Goal: Task Accomplishment & Management: Manage account settings

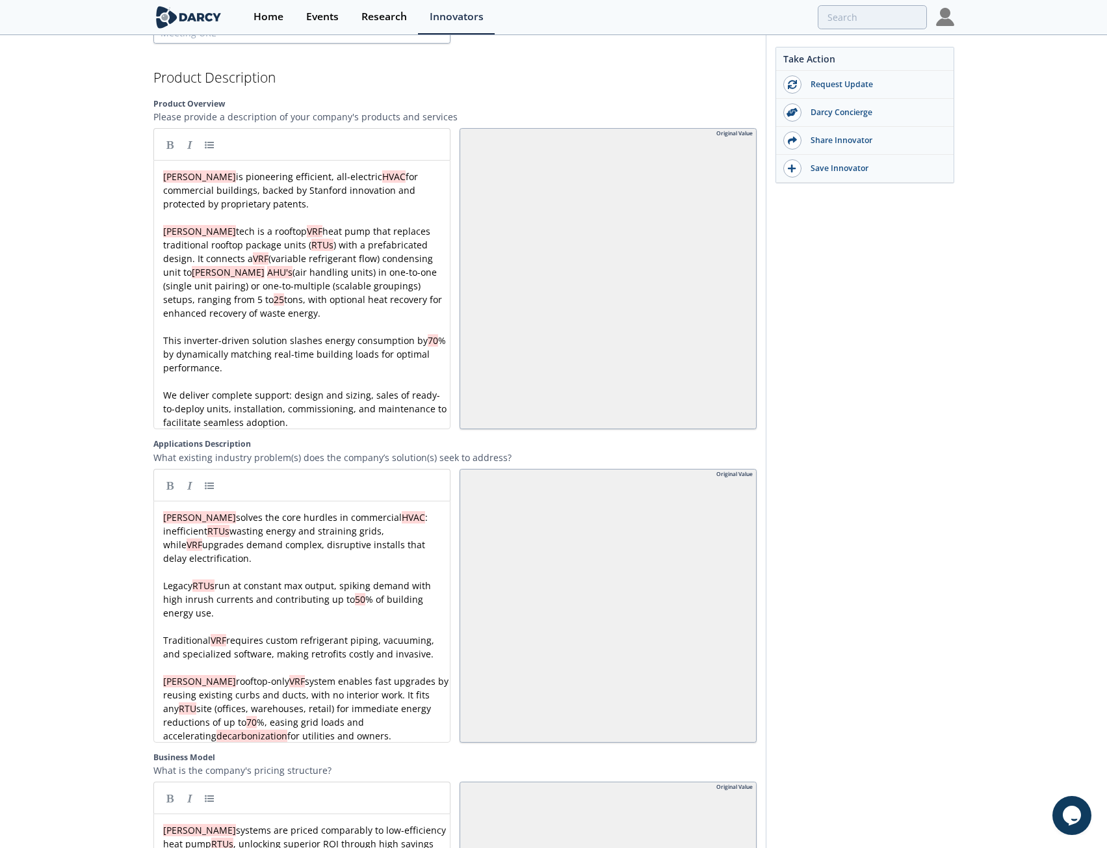
scroll to position [1535, 0]
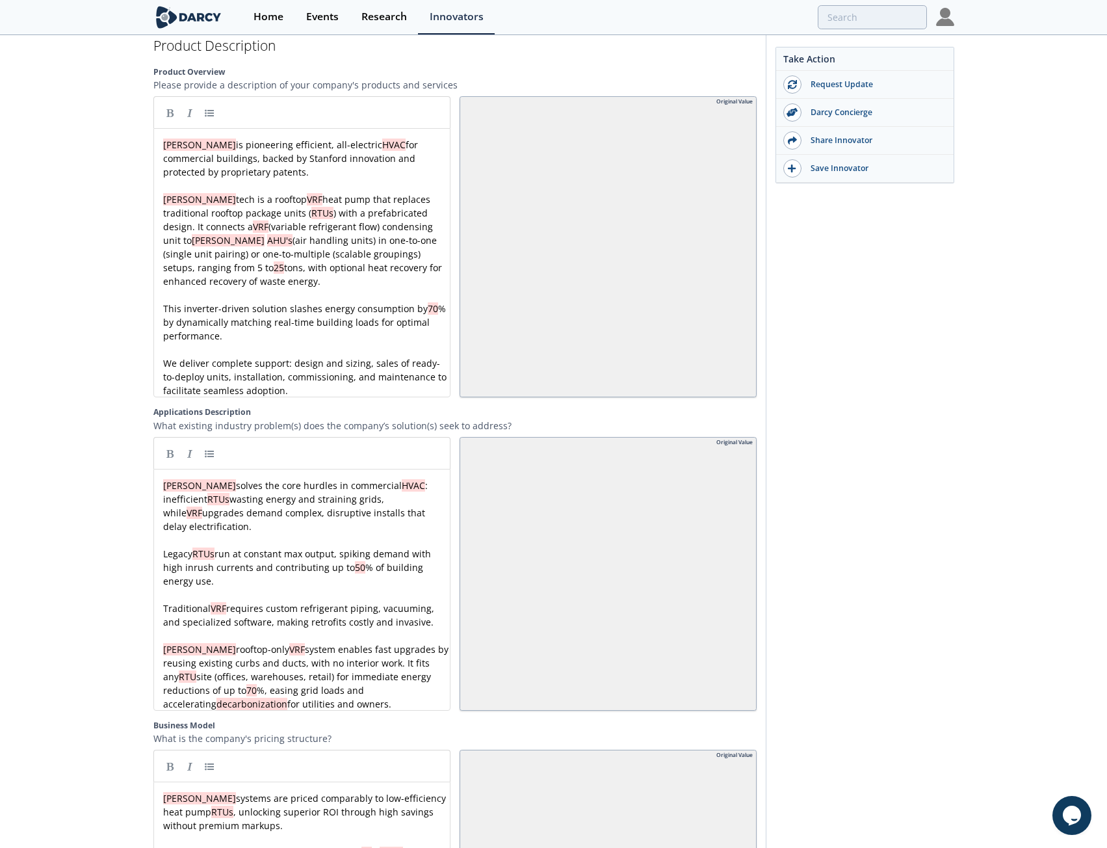
click at [257, 253] on div "x [PERSON_NAME] is pioneering efficient, all-electric HVAC for commercial build…" at bounding box center [307, 267] width 292 height 259
type textarea "[PERSON_NAME] is pioneering efficient, all-electric HVAC for commercial buildin…"
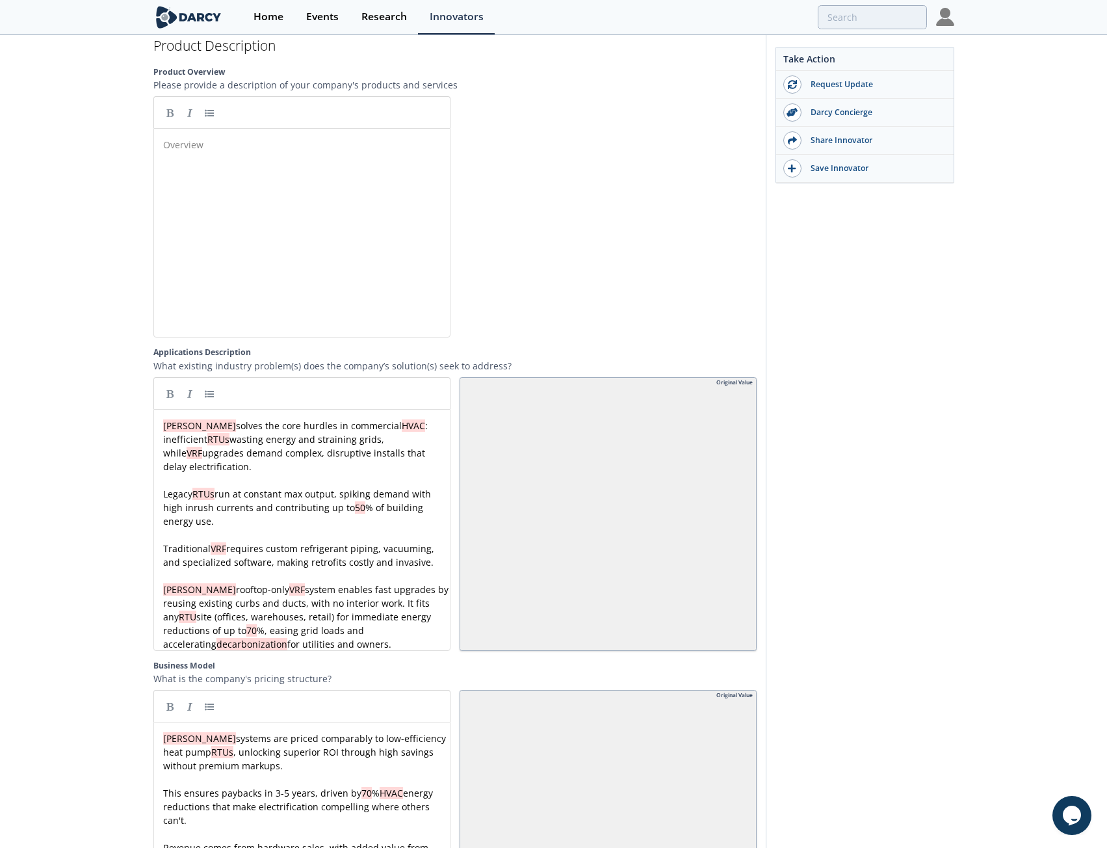
click at [287, 441] on div "x [PERSON_NAME] solves the core hurdles in commercial HVAC : inefficient RTUs w…" at bounding box center [307, 535] width 292 height 232
type textarea "[PERSON_NAME] solves the core hurdles in commercial HVAC: inefficient RTUs wast…"
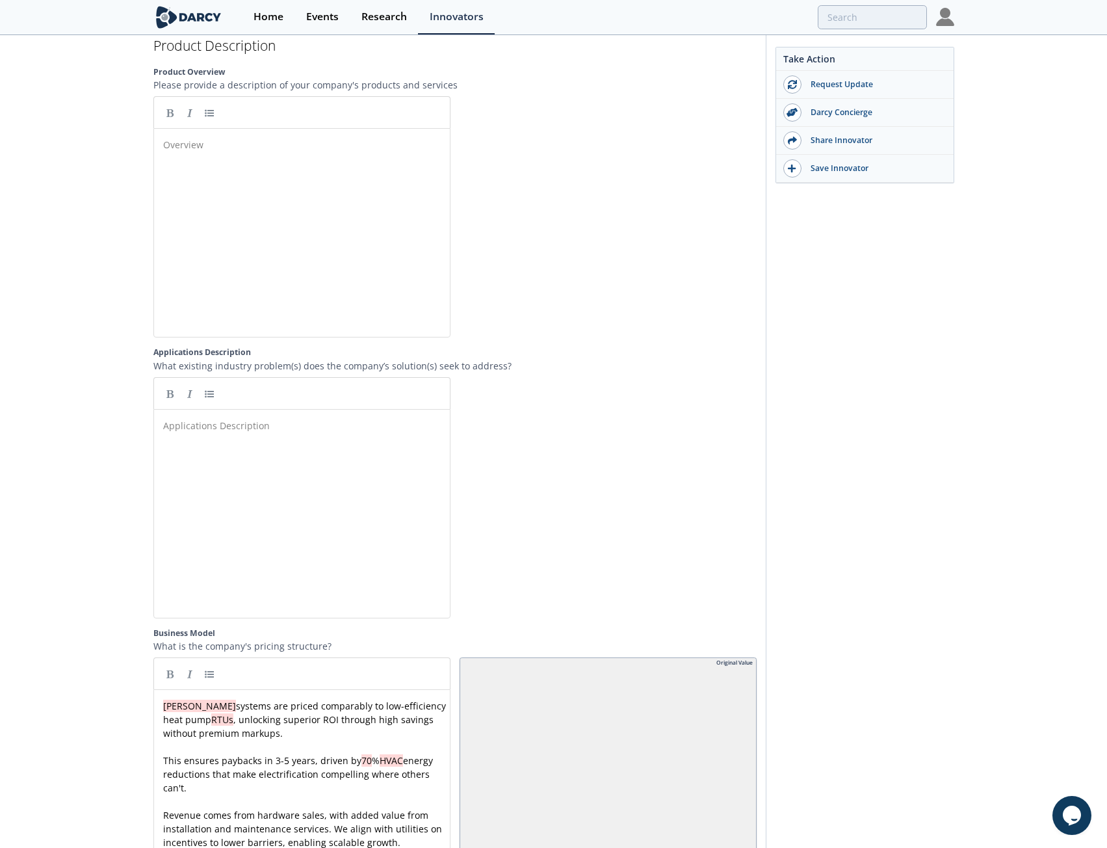
click at [281, 754] on span "This ensures paybacks in 3-5 years, driven by 70 % HVAC energy reductions that …" at bounding box center [299, 774] width 272 height 40
type textarea "[PERSON_NAME] systems are priced comparably to low-efficiency heat pump RTUs, u…"
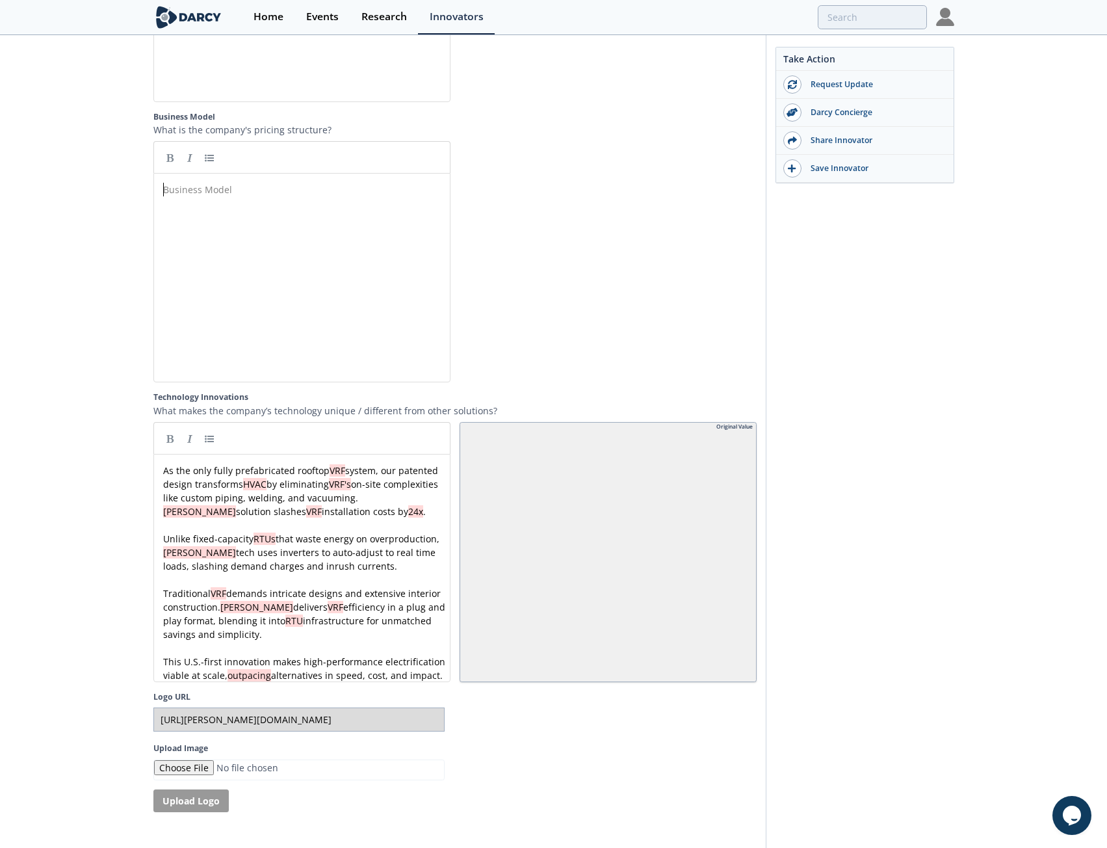
scroll to position [2055, 0]
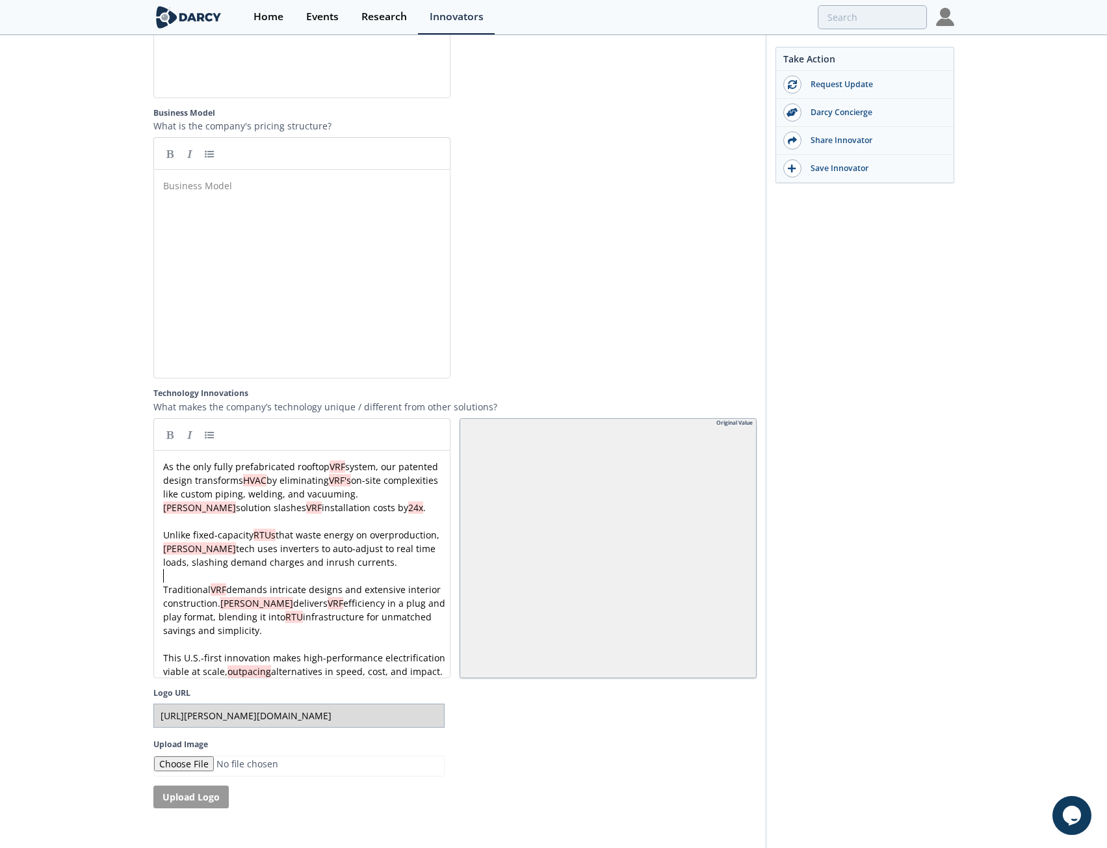
click at [202, 569] on pre "​" at bounding box center [307, 576] width 292 height 14
type textarea "As the only fully prefabricated rooftop VRF system, our patented design transfo…"
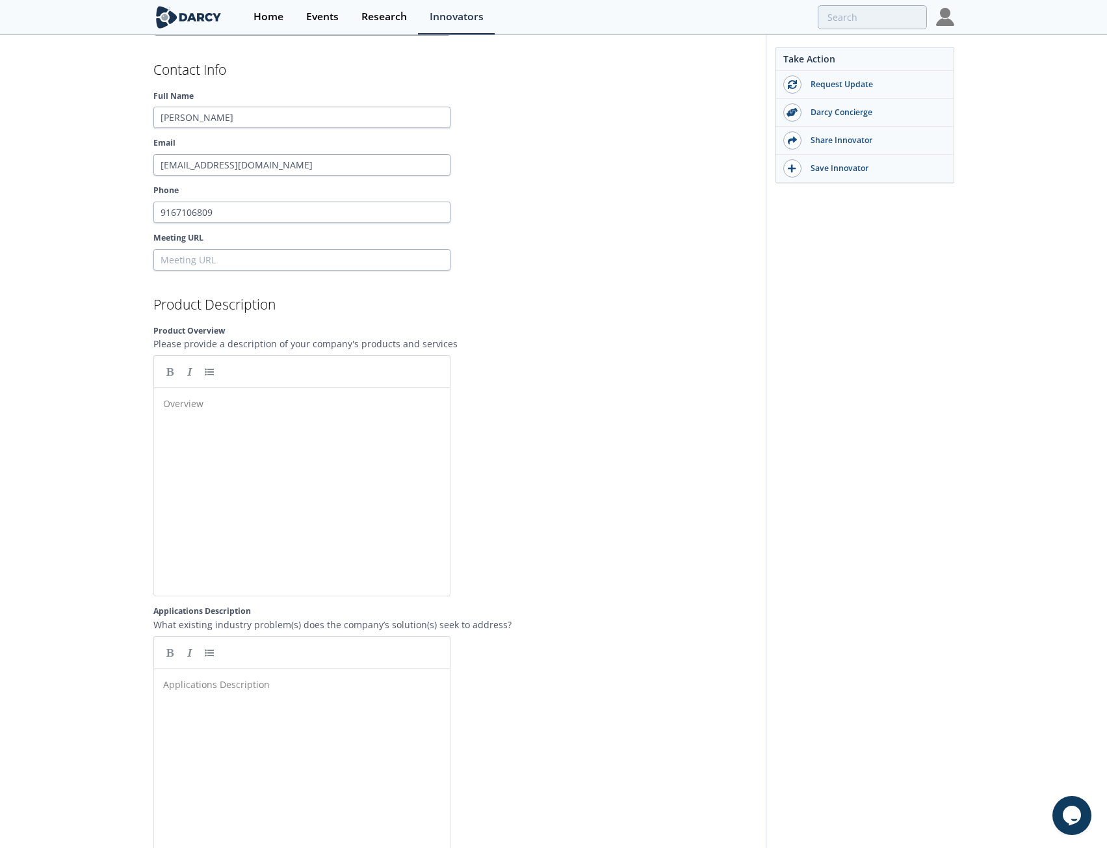
scroll to position [1275, 0]
click at [240, 419] on div "Overview x ​" at bounding box center [312, 502] width 302 height 214
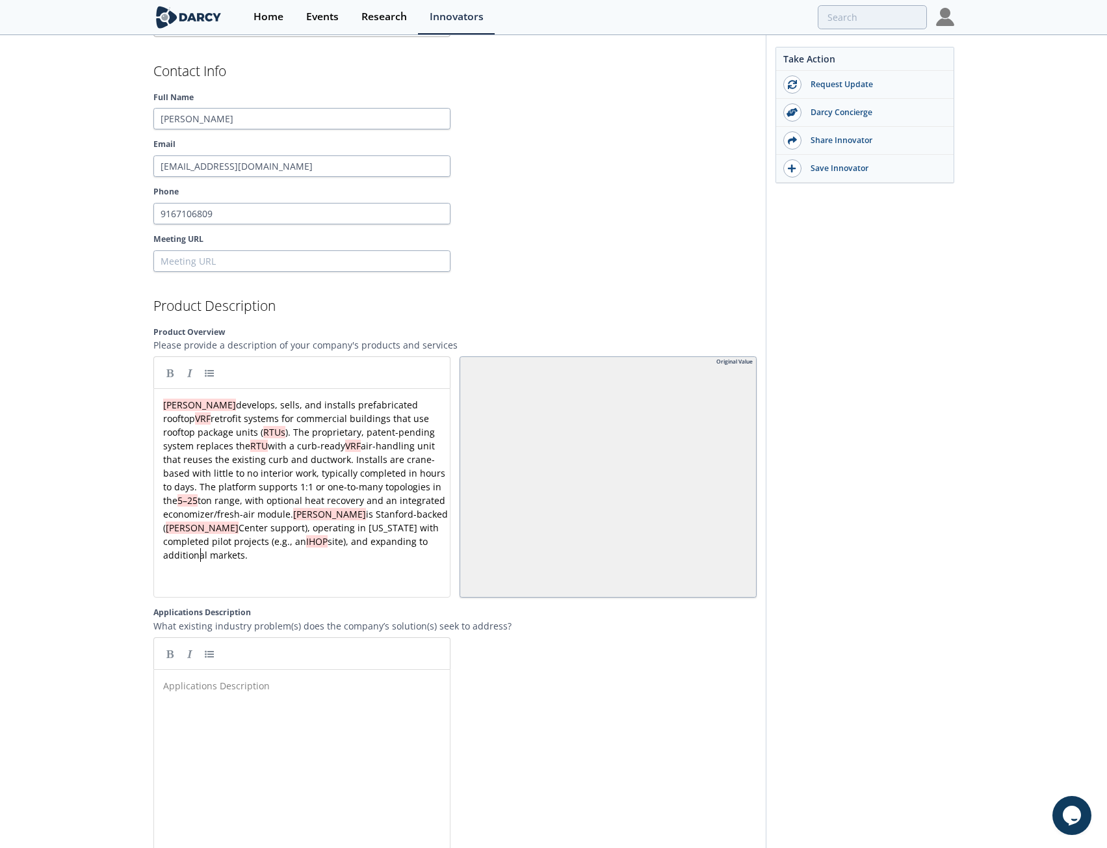
click at [103, 393] on div "[PERSON_NAME] [PERSON_NAME] offers outsourced energy management and facility up…" at bounding box center [553, 220] width 1107 height 2917
type textarea "retrofit"
drag, startPoint x: 195, startPoint y: 405, endPoint x: 157, endPoint y: 408, distance: 38.4
type textarea "patent-pending"
drag, startPoint x: 266, startPoint y: 421, endPoint x: 332, endPoint y: 420, distance: 66.3
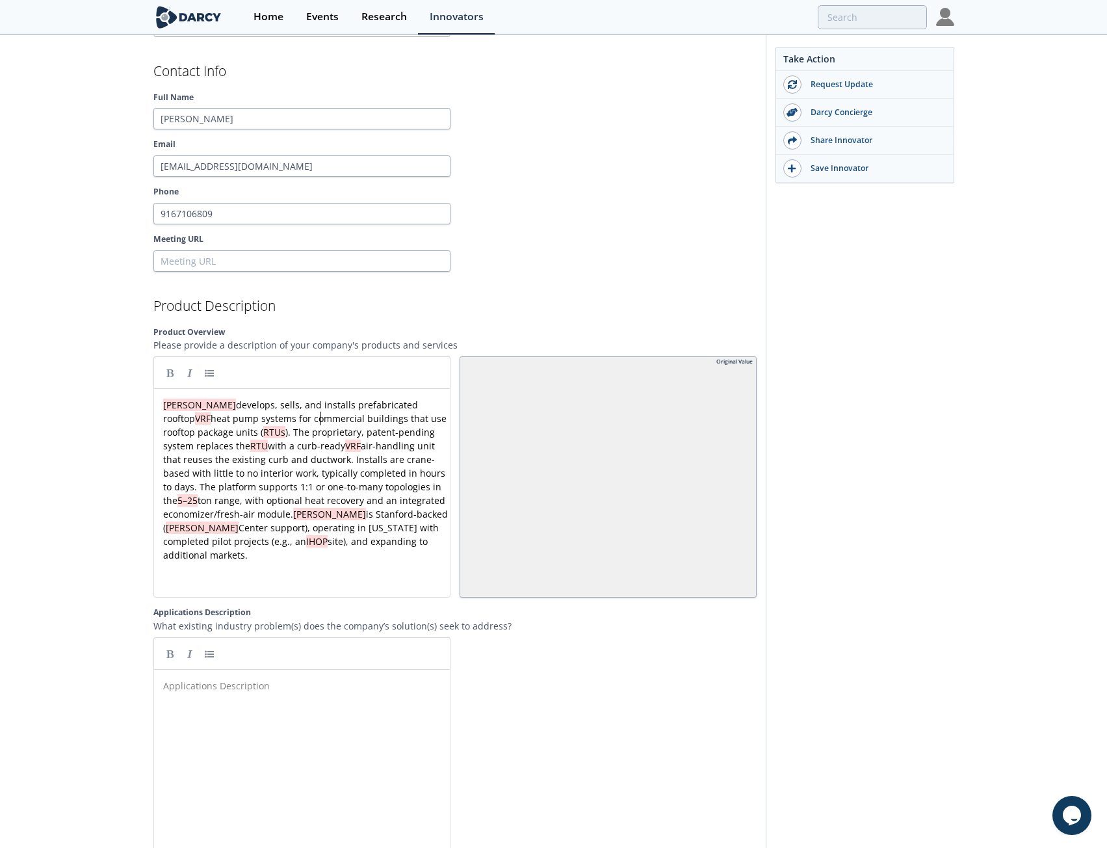
click at [318, 411] on pre "[PERSON_NAME] develops, sells, and installs prefabricated rooftop VRF heat pump…" at bounding box center [307, 480] width 292 height 164
type textarea "patent-pending"
drag, startPoint x: 266, startPoint y: 419, endPoint x: 329, endPoint y: 422, distance: 63.2
click at [386, 419] on div "x [PERSON_NAME] develops, sells, and installs prefabricated rooftop VRF systems…" at bounding box center [307, 480] width 292 height 164
type textarea "the"
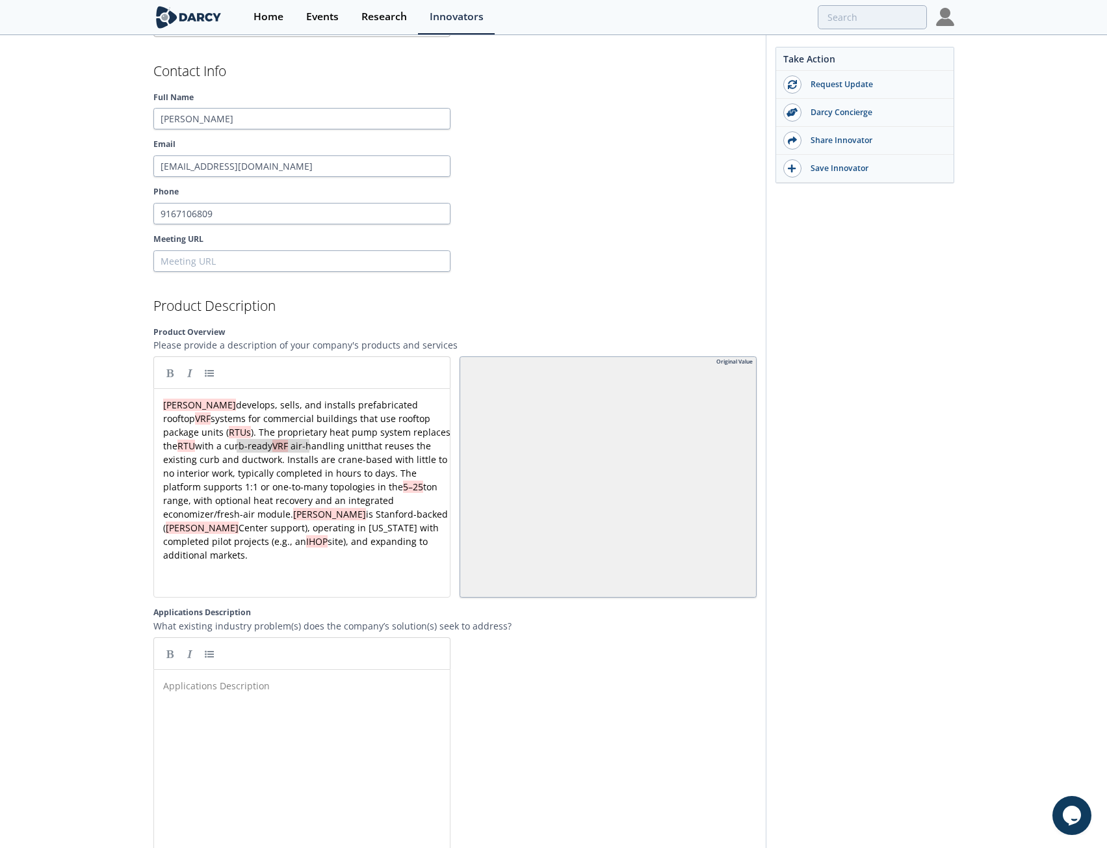
type textarea "air-handling unit"
drag, startPoint x: 237, startPoint y: 432, endPoint x: 306, endPoint y: 437, distance: 69.7
click at [280, 451] on div "x [PERSON_NAME] develops, sells, and installs prefabricated rooftop VRF systems…" at bounding box center [307, 480] width 292 height 164
type textarea "with little to"
drag, startPoint x: 312, startPoint y: 446, endPoint x: 361, endPoint y: 445, distance: 49.4
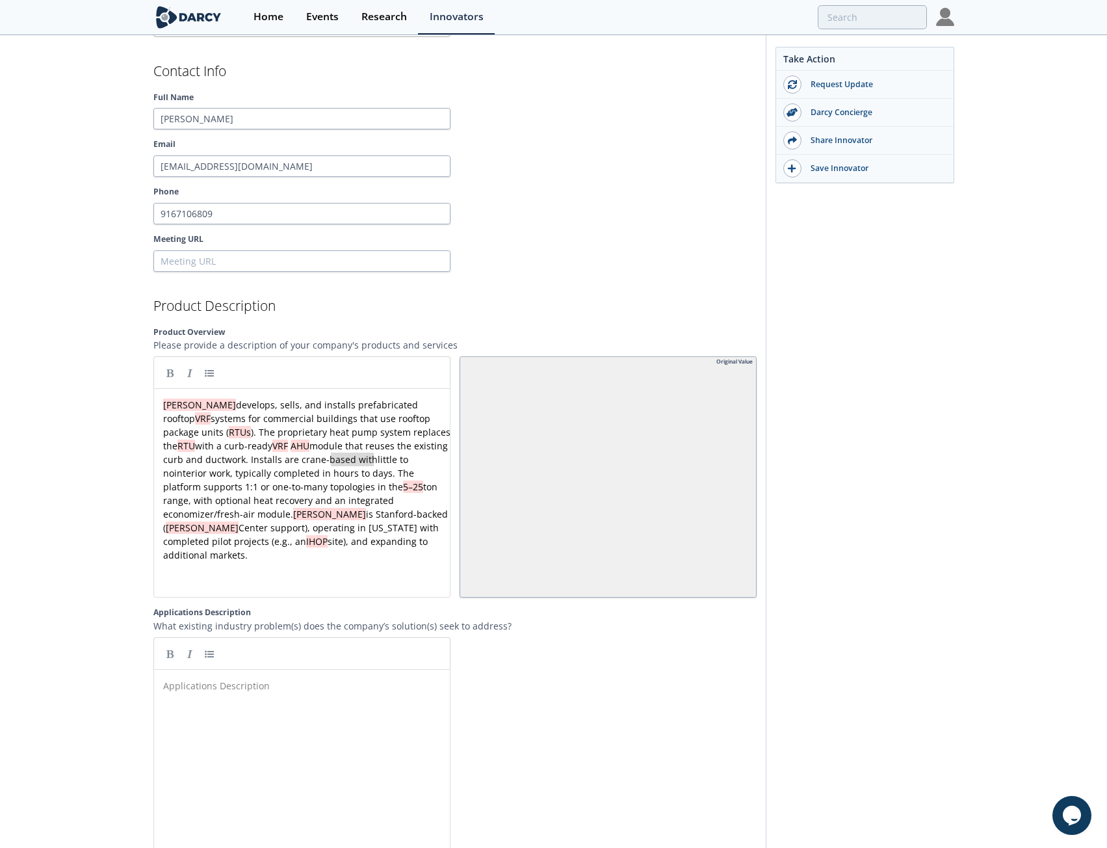
type textarea "little to"
click at [118, 421] on div "[PERSON_NAME] [PERSON_NAME] offers outsourced energy management and facility up…" at bounding box center [553, 220] width 1107 height 2917
type textarea "crane-"
drag, startPoint x: 255, startPoint y: 448, endPoint x: 282, endPoint y: 448, distance: 27.3
type textarea "to days"
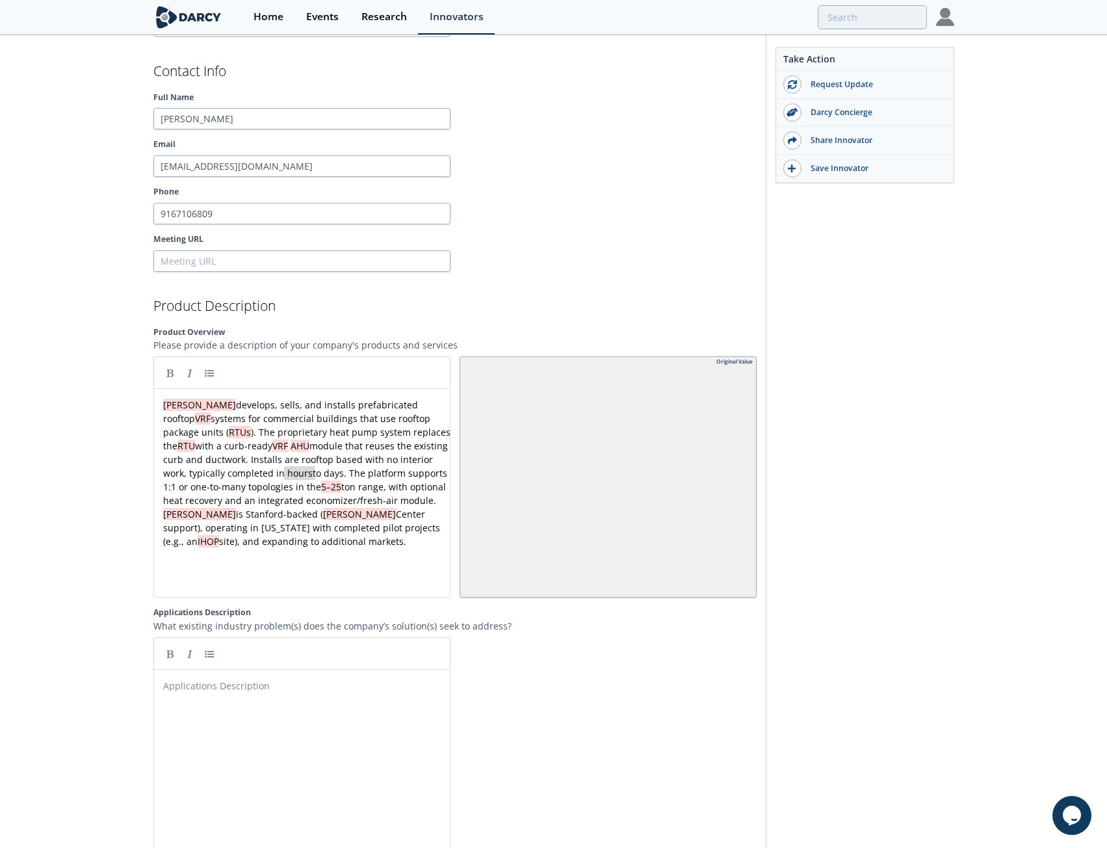
drag, startPoint x: 283, startPoint y: 461, endPoint x: 313, endPoint y: 458, distance: 30.2
drag, startPoint x: 73, startPoint y: 455, endPoint x: 119, endPoint y: 448, distance: 46.6
click at [73, 456] on div "[PERSON_NAME] [PERSON_NAME] offers outsourced energy management and facility up…" at bounding box center [553, 220] width 1107 height 2917
type textarea "The platform"
drag, startPoint x: 372, startPoint y: 461, endPoint x: 434, endPoint y: 465, distance: 62.5
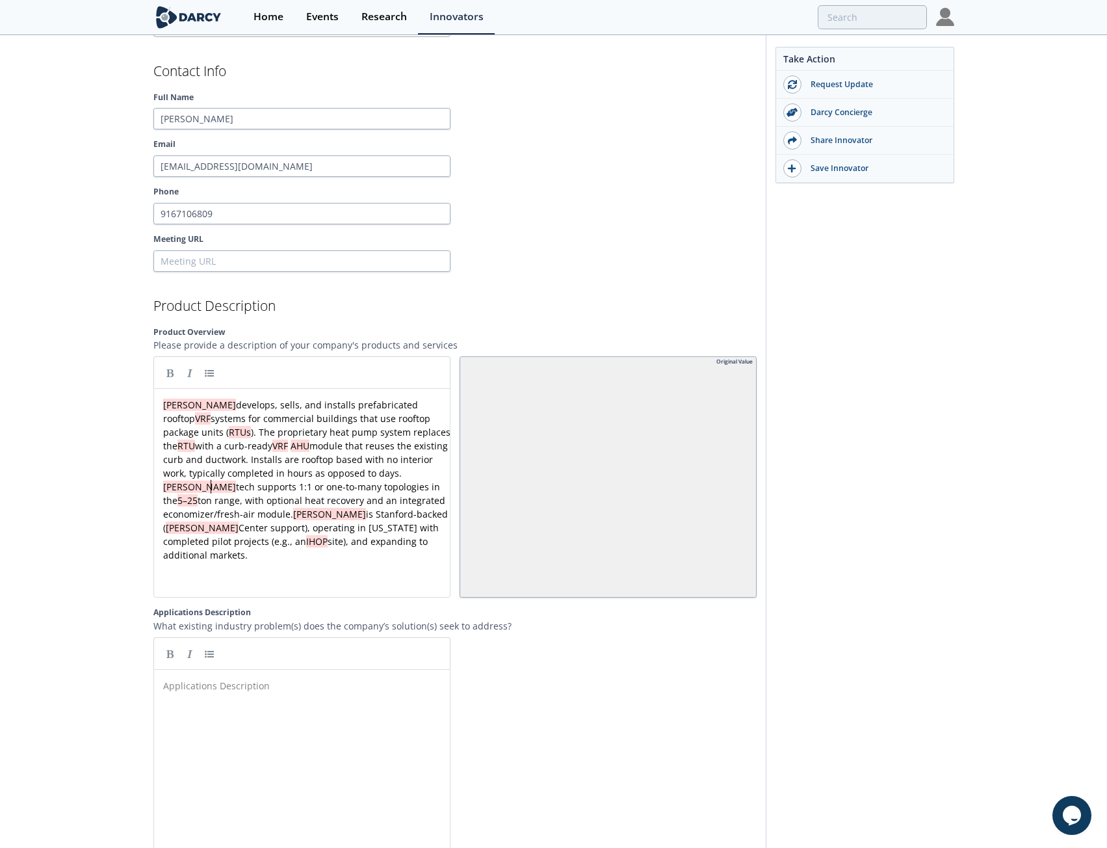
click at [213, 473] on div "x [PERSON_NAME] develops, sells, and installs prefabricated rooftop VRF systems…" at bounding box center [307, 480] width 292 height 164
click at [319, 474] on div "x [PERSON_NAME] develops, sells, and installs prefabricated rooftop VRF systems…" at bounding box center [307, 480] width 292 height 164
click at [114, 483] on div "[PERSON_NAME] [PERSON_NAME] offers outsourced energy management and facility up…" at bounding box center [553, 220] width 1107 height 2917
drag, startPoint x: 253, startPoint y: 500, endPoint x: 215, endPoint y: 502, distance: 37.8
click at [111, 485] on div "[PERSON_NAME] [PERSON_NAME] offers outsourced energy management and facility up…" at bounding box center [553, 220] width 1107 height 2917
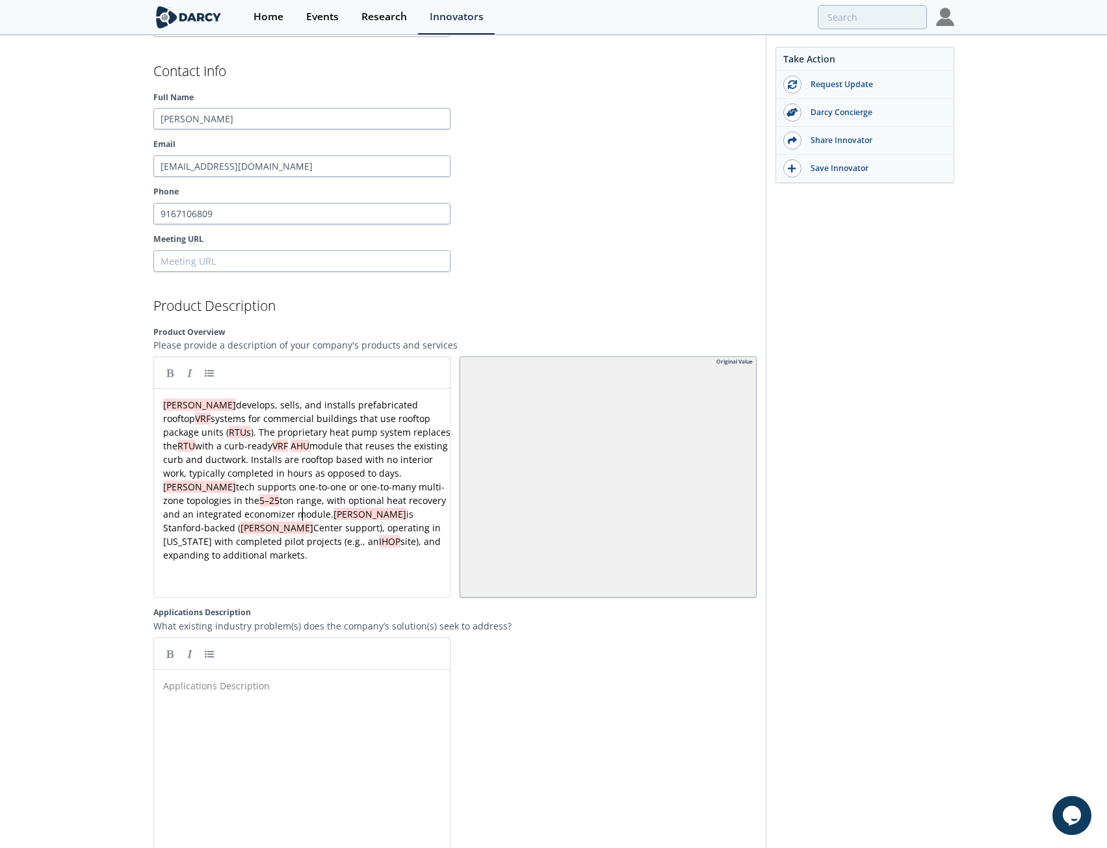
click at [302, 502] on div "x [PERSON_NAME] develops, sells, and installs prefabricated rooftop VRF systems…" at bounding box center [307, 480] width 292 height 164
click at [303, 507] on div at bounding box center [302, 514] width 1 height 14
click at [317, 504] on pre "[PERSON_NAME] develops, sells, and installs prefabricated rooftop VRF systems f…" at bounding box center [307, 459] width 292 height 123
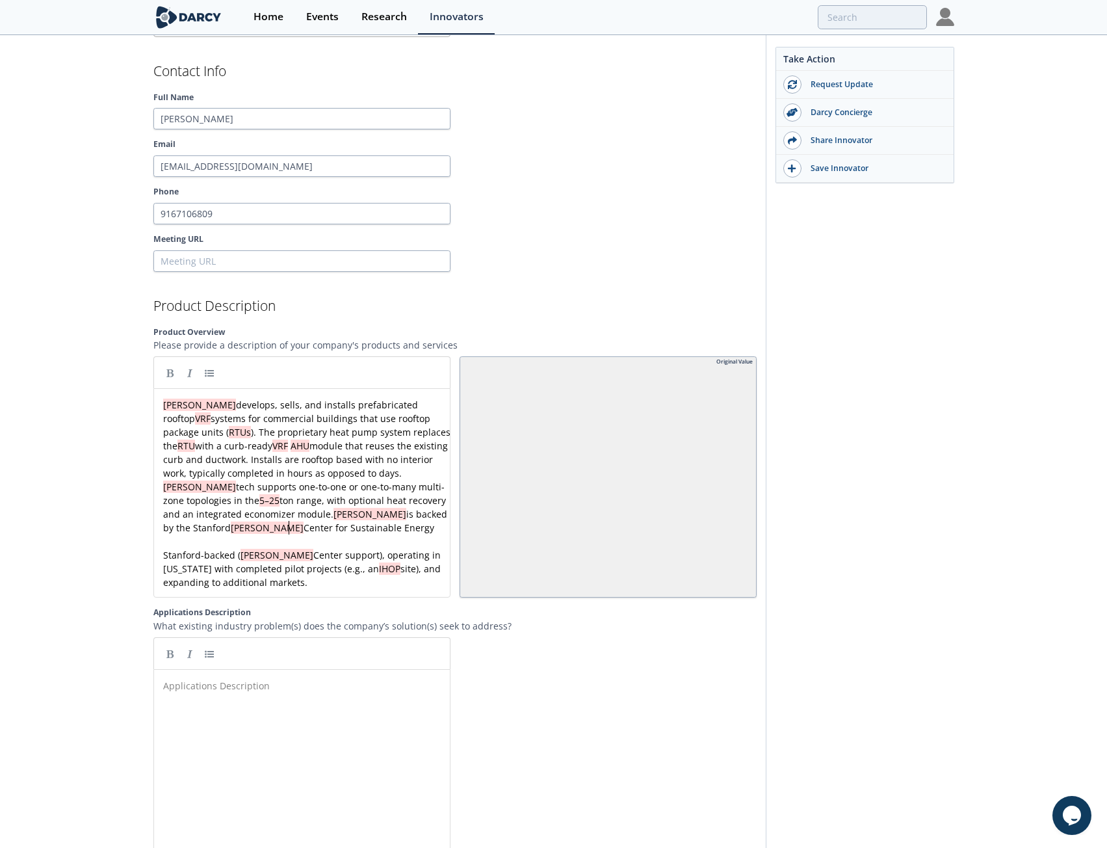
click at [332, 535] on div "x [PERSON_NAME] develops, sells, and installs prefabricated rooftop VRF systems…" at bounding box center [307, 493] width 292 height 191
click at [272, 563] on pre "Stanford-backed ( [PERSON_NAME] Center support), operating in [US_STATE] with c…" at bounding box center [307, 568] width 292 height 41
click at [165, 552] on div "x [PERSON_NAME] develops, sells, and installs prefabricated rooftop VRF systems…" at bounding box center [307, 493] width 292 height 191
click at [311, 512] on pre "[PERSON_NAME] develops, sells, and installs prefabricated rooftop VRF systems f…" at bounding box center [307, 466] width 292 height 136
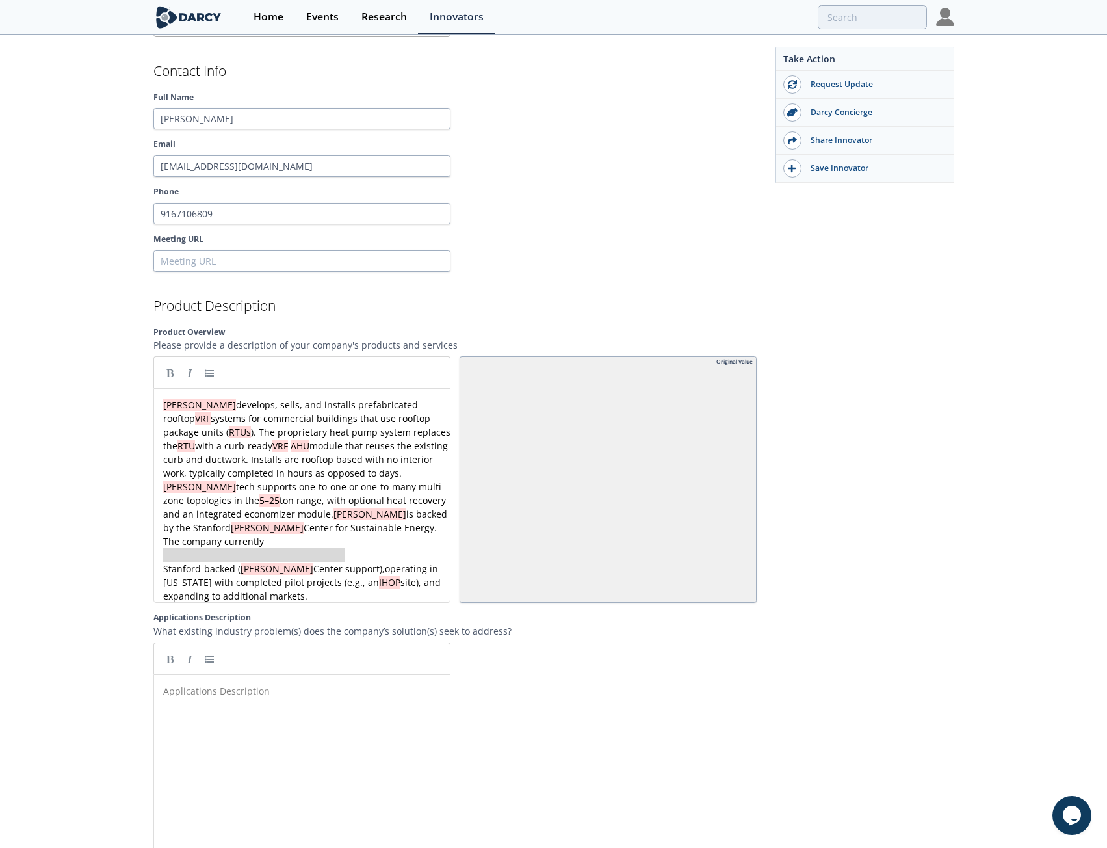
drag, startPoint x: 344, startPoint y: 543, endPoint x: 45, endPoint y: 536, distance: 299.1
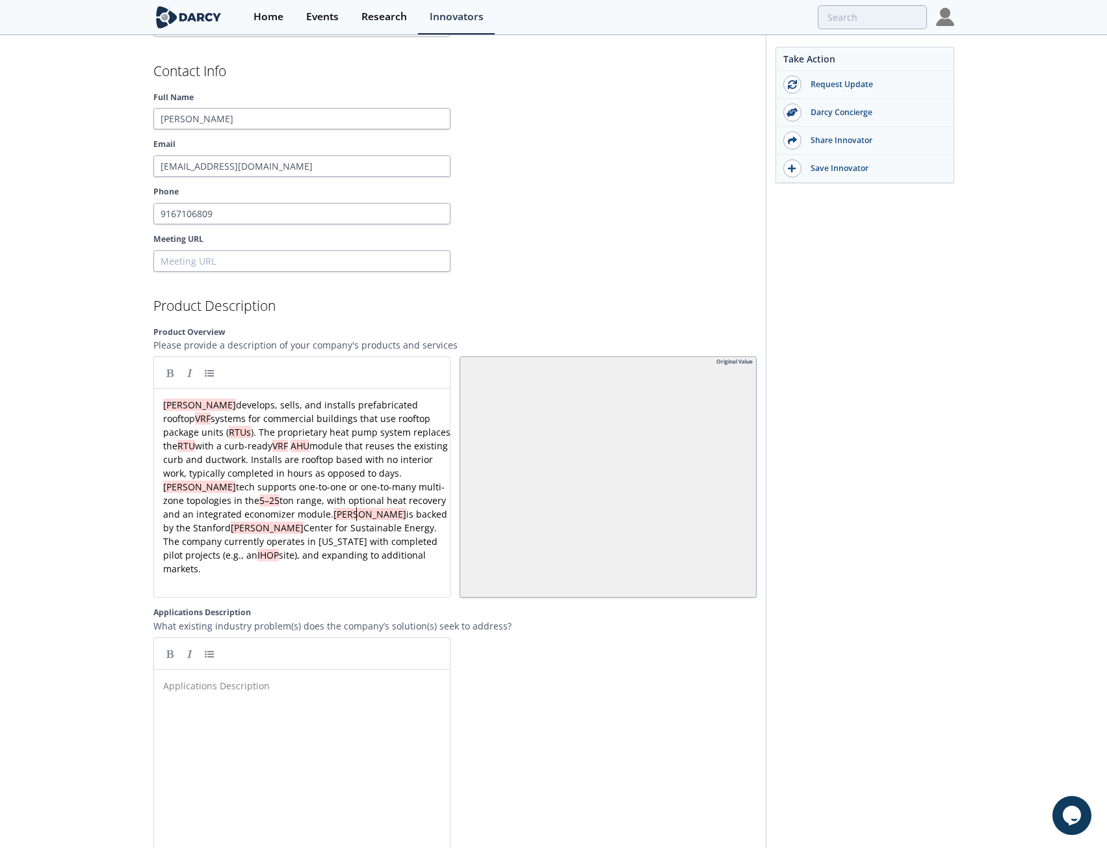
click at [354, 499] on span "[PERSON_NAME] develops, sells, and installs prefabricated rooftop VRF systems f…" at bounding box center [308, 486] width 290 height 176
click at [294, 512] on div "x [PERSON_NAME] develops, sells, and installs prefabricated rooftop VRF systems…" at bounding box center [307, 486] width 292 height 177
drag, startPoint x: 415, startPoint y: 529, endPoint x: 346, endPoint y: 530, distance: 69.6
click at [222, 526] on span "[PERSON_NAME] develops, sells, and installs prefabricated rooftop VRF systems f…" at bounding box center [308, 479] width 290 height 162
click at [360, 548] on pre "[PERSON_NAME] develops, sells, and installs prefabricated rooftop VRF systems f…" at bounding box center [307, 486] width 292 height 177
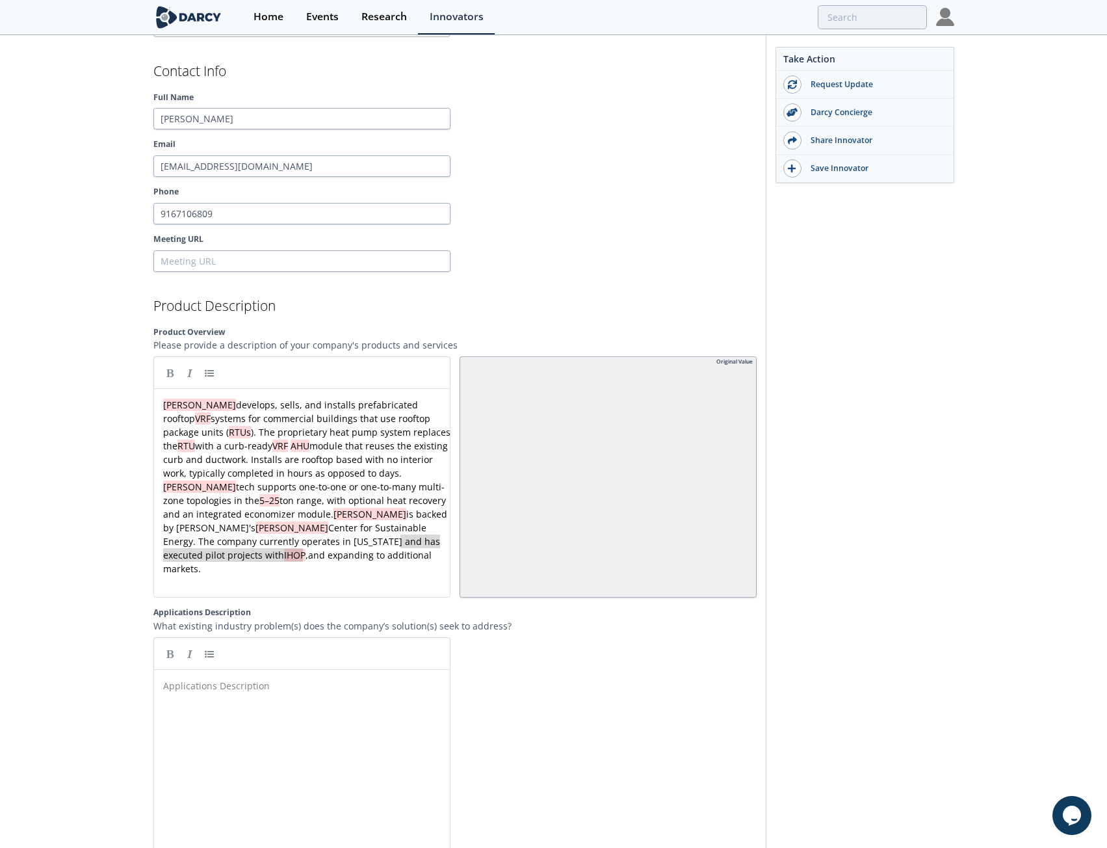
drag, startPoint x: 400, startPoint y: 531, endPoint x: 409, endPoint y: 539, distance: 12.4
click at [78, 500] on div "[PERSON_NAME] [PERSON_NAME] offers outsourced energy management and facility up…" at bounding box center [553, 220] width 1107 height 2917
click at [235, 703] on div "Applications Description x ​" at bounding box center [312, 783] width 302 height 214
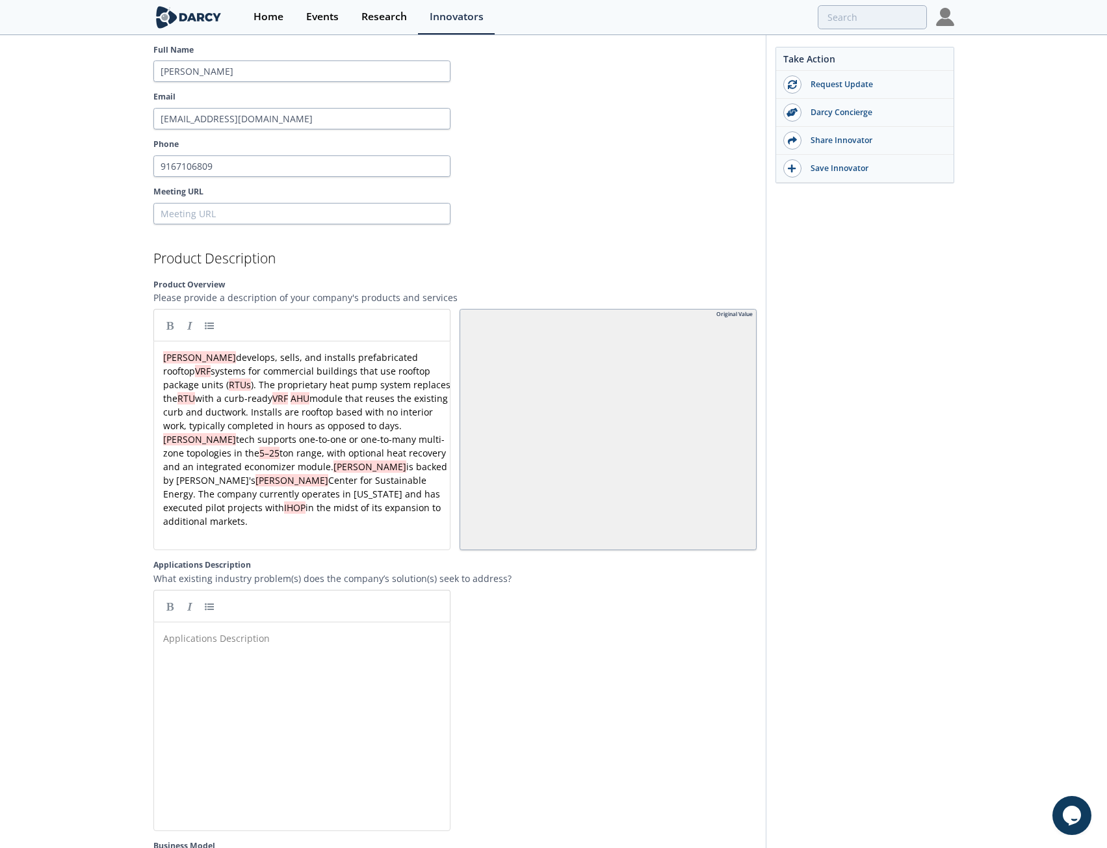
scroll to position [1470, 0]
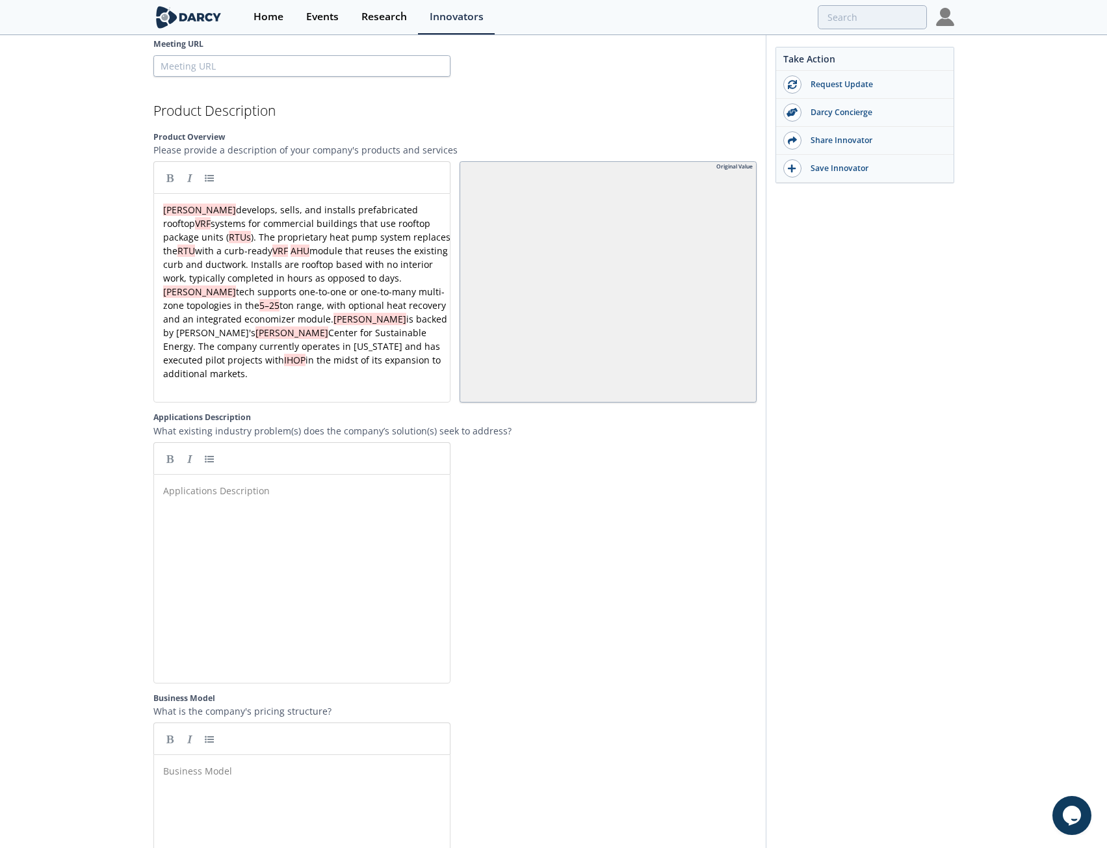
click at [60, 416] on div "[PERSON_NAME] [PERSON_NAME] offers outsourced energy management and facility up…" at bounding box center [553, 25] width 1107 height 2917
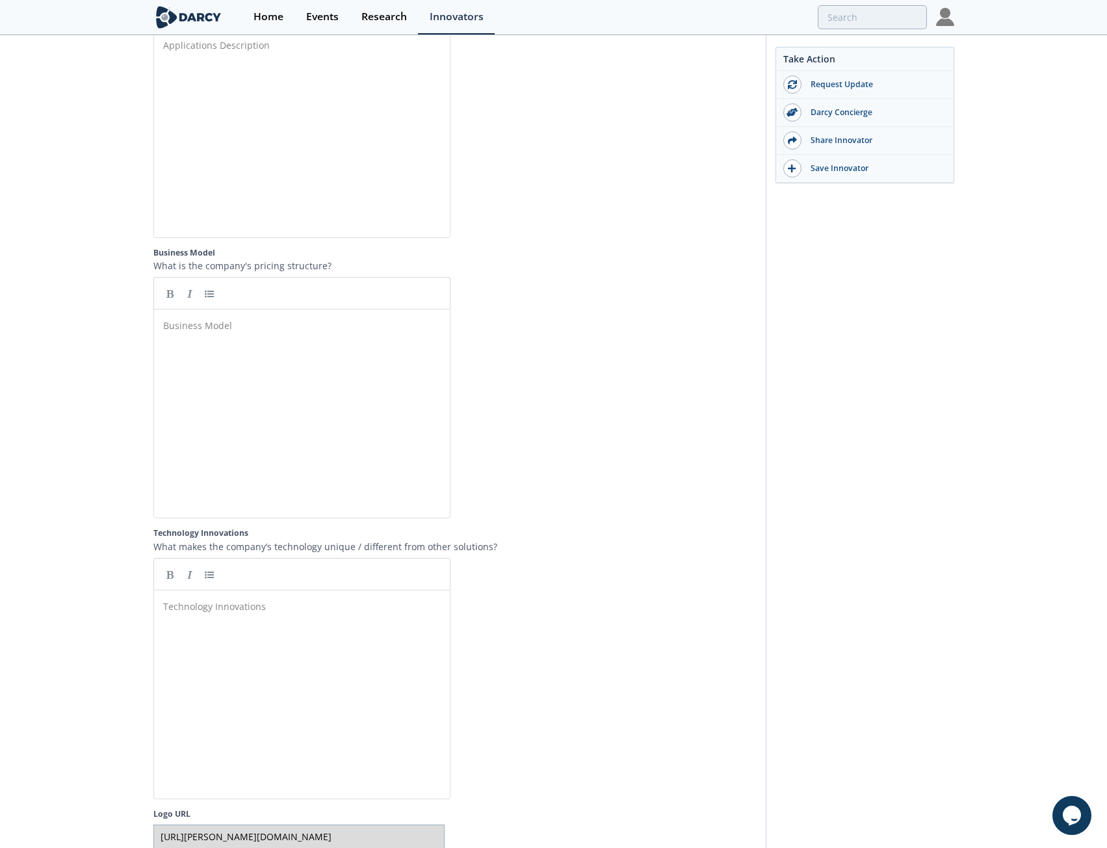
scroll to position [1925, 0]
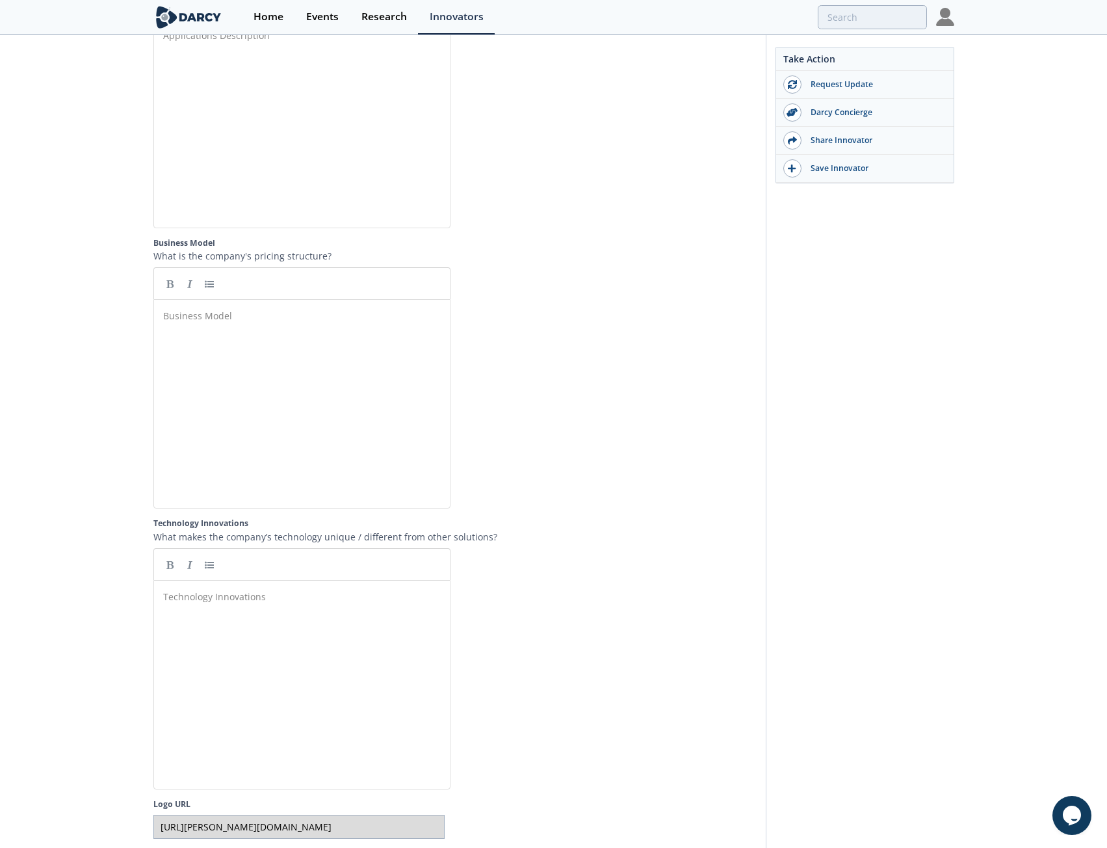
click at [265, 395] on div "Business Model x ​" at bounding box center [312, 413] width 302 height 214
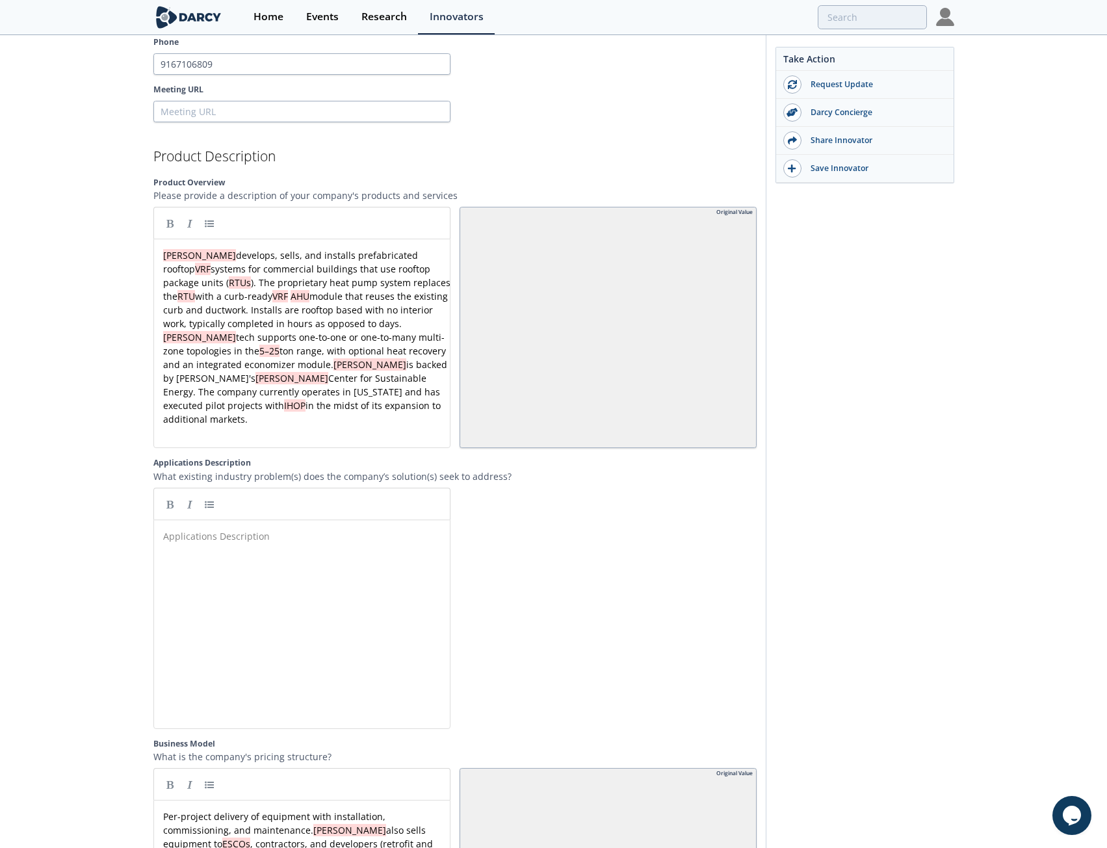
scroll to position [1405, 0]
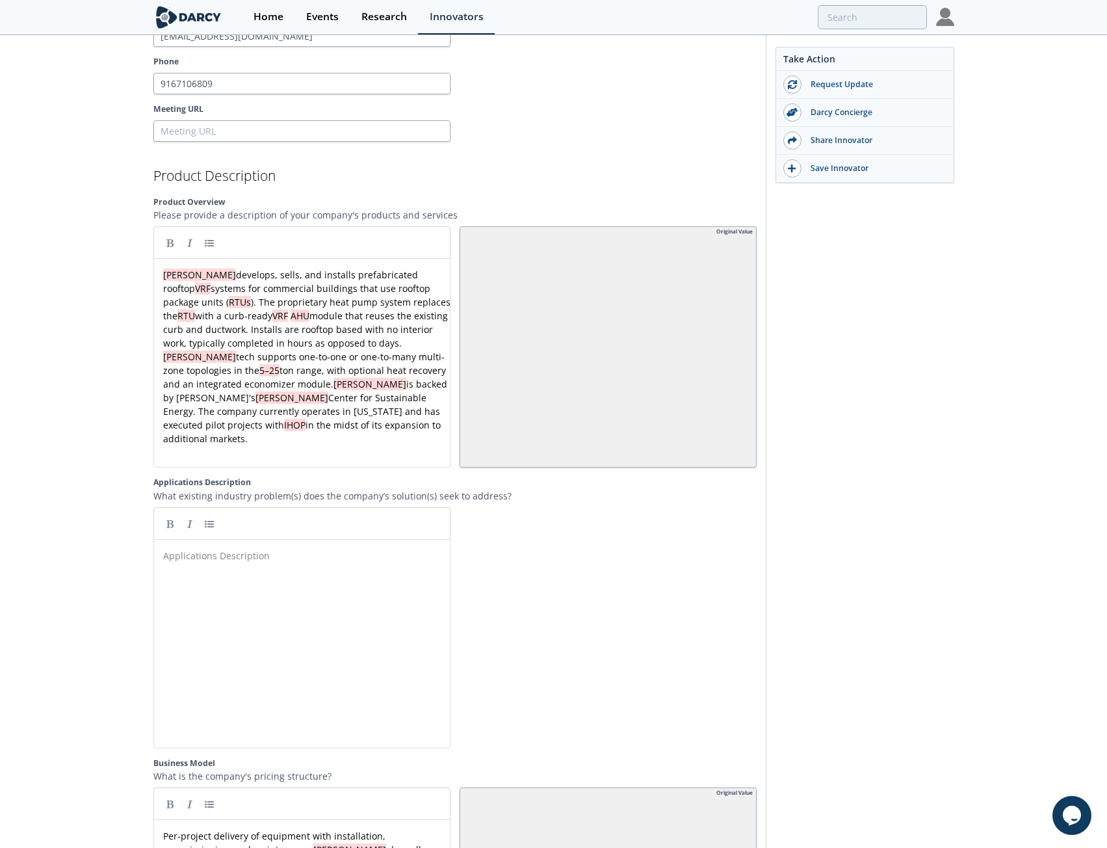
click at [194, 289] on span "[PERSON_NAME] develops, sells, and installs prefabricated rooftop VRF systems f…" at bounding box center [308, 356] width 290 height 176
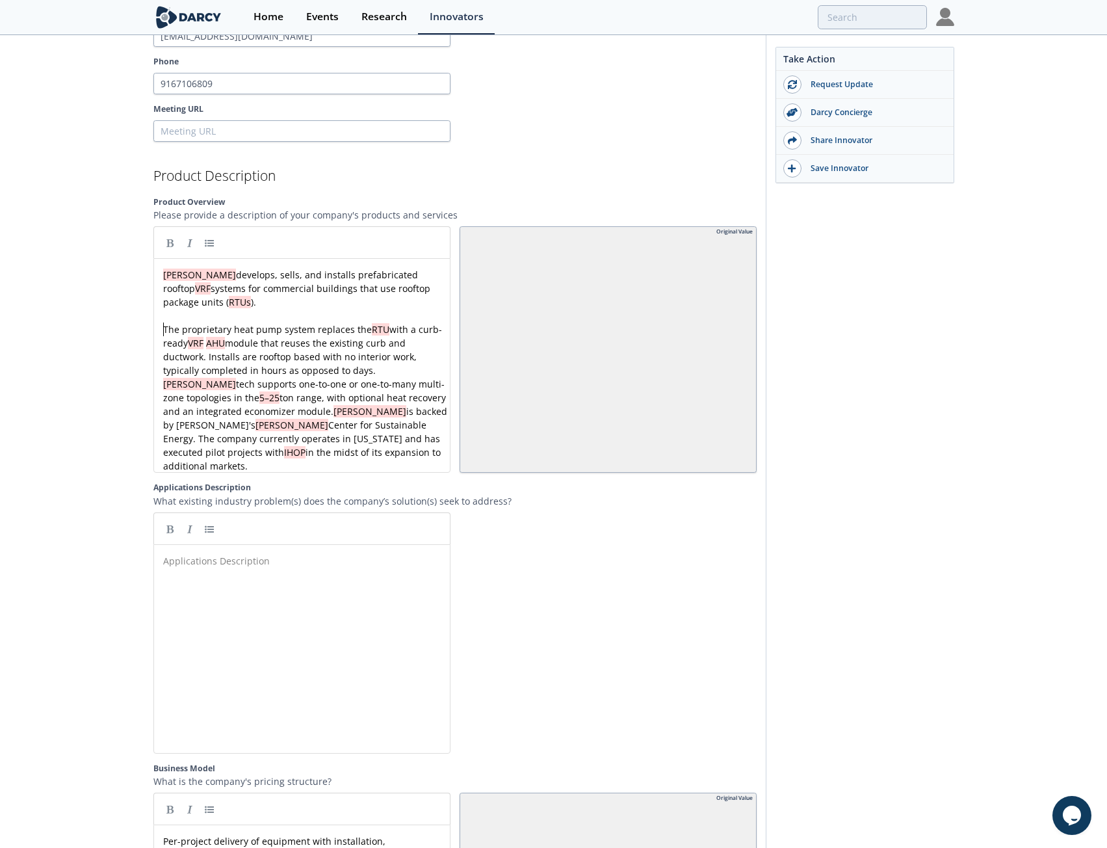
click at [369, 357] on div "x [PERSON_NAME] develops, sells, and installs prefabricated rooftop VRF systems…" at bounding box center [307, 370] width 292 height 205
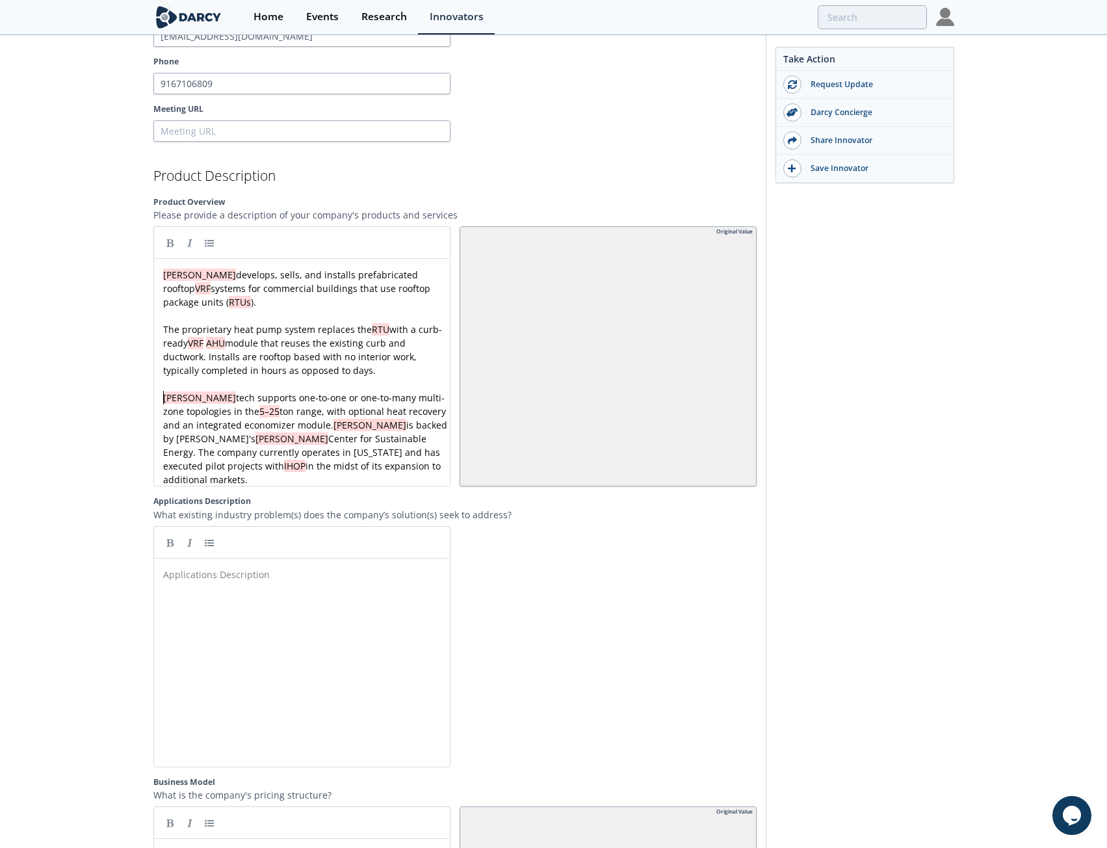
drag, startPoint x: 140, startPoint y: 363, endPoint x: 160, endPoint y: 388, distance: 31.5
click at [143, 363] on div "[PERSON_NAME] [PERSON_NAME] offers outsourced energy management and facility up…" at bounding box center [553, 99] width 1107 height 2935
click at [313, 410] on div "x [PERSON_NAME] develops, sells, and installs prefabricated rooftop VRF systems…" at bounding box center [307, 377] width 292 height 218
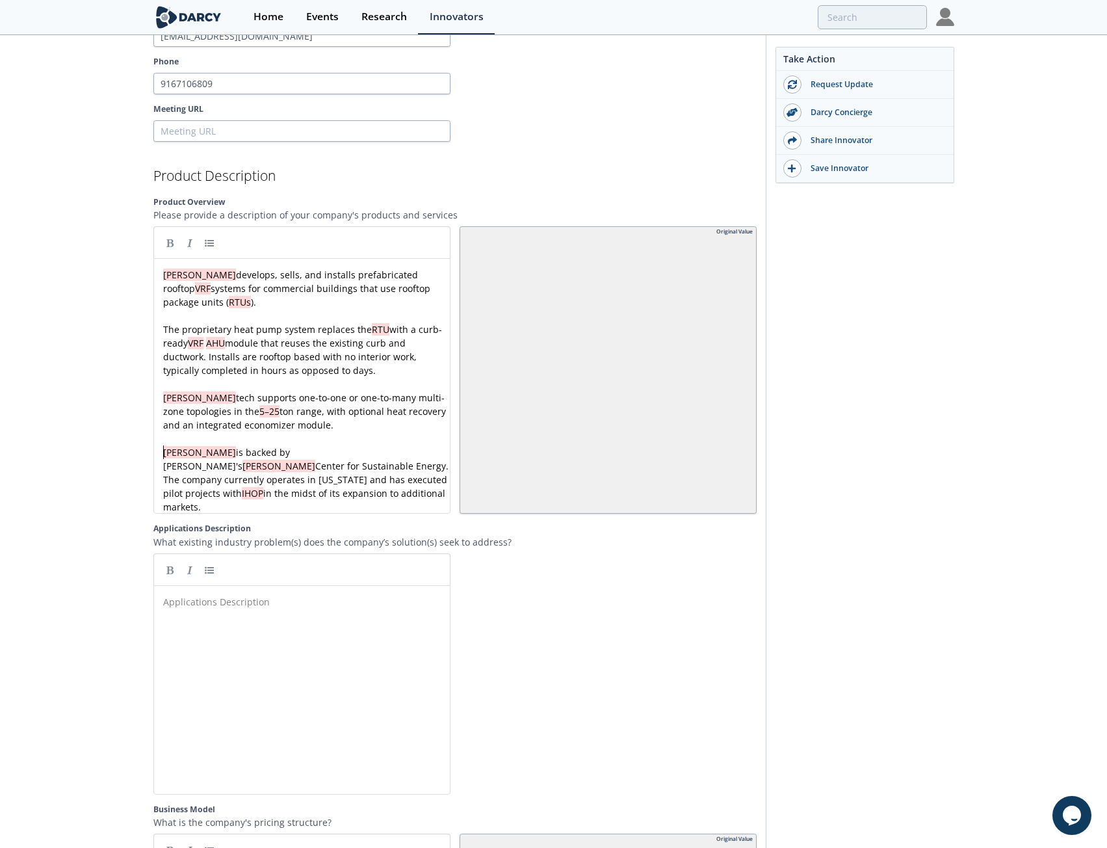
click at [55, 431] on div "[PERSON_NAME] [PERSON_NAME] offers outsourced energy management and facility up…" at bounding box center [553, 113] width 1107 height 2963
click at [110, 456] on div "[PERSON_NAME] [PERSON_NAME] offers outsourced energy management and facility up…" at bounding box center [553, 113] width 1107 height 2963
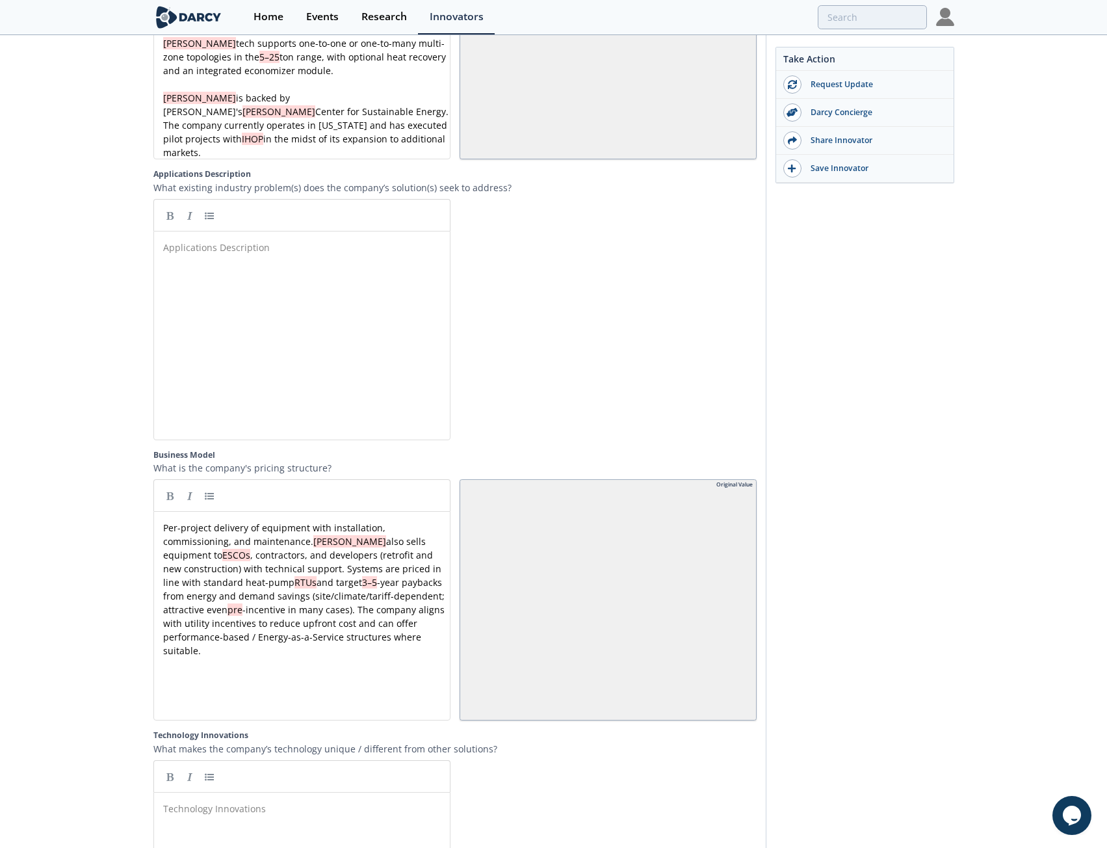
scroll to position [1795, 0]
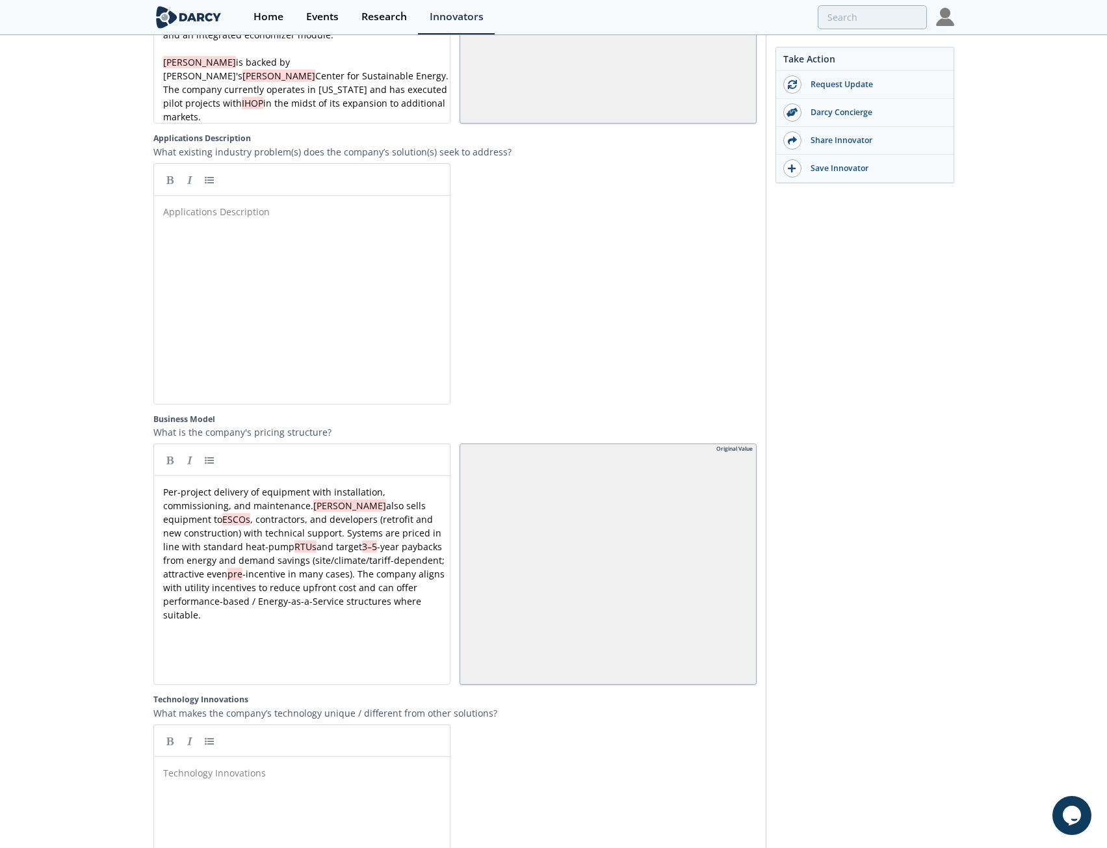
click at [313, 499] on span "[PERSON_NAME]" at bounding box center [349, 505] width 73 height 12
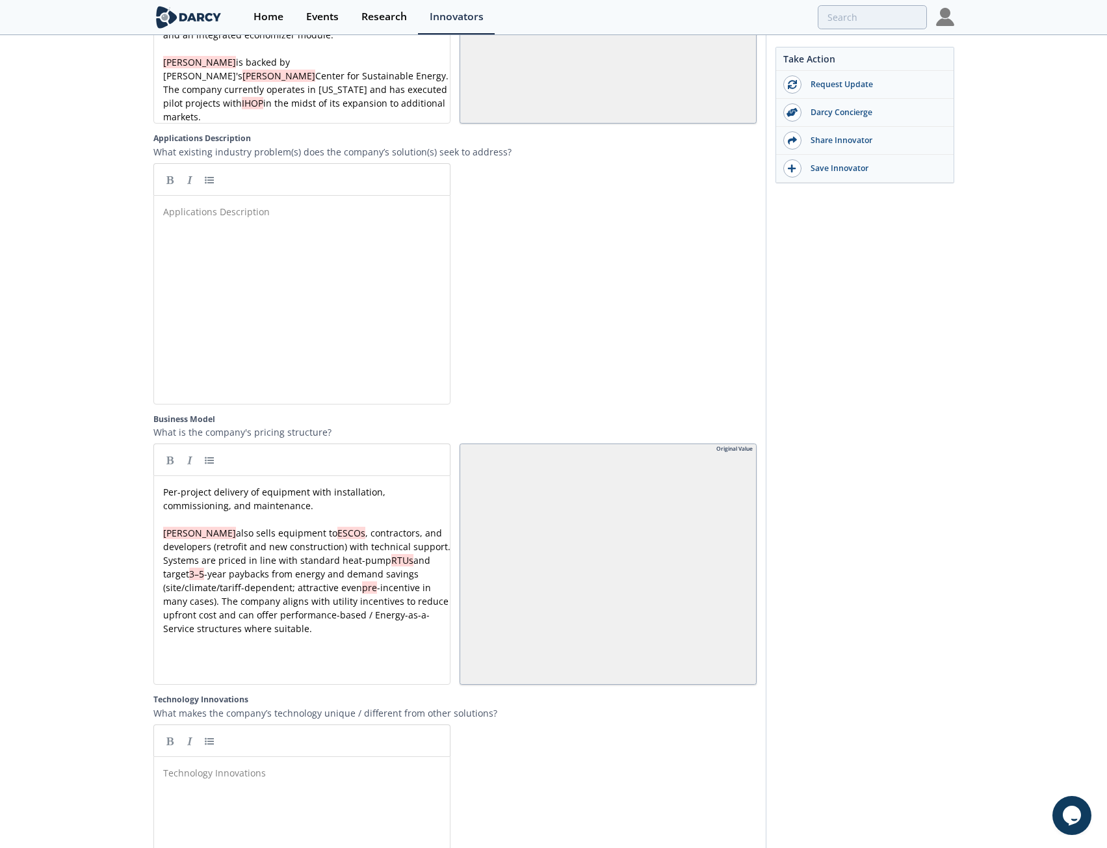
click at [292, 526] on span "[PERSON_NAME] also sells equipment to ESCOs , contractors, and developers (retr…" at bounding box center [308, 580] width 290 height 108
click at [241, 545] on div "x Per-project delivery of equipment with installation, commissioning, and maint…" at bounding box center [307, 567] width 292 height 164
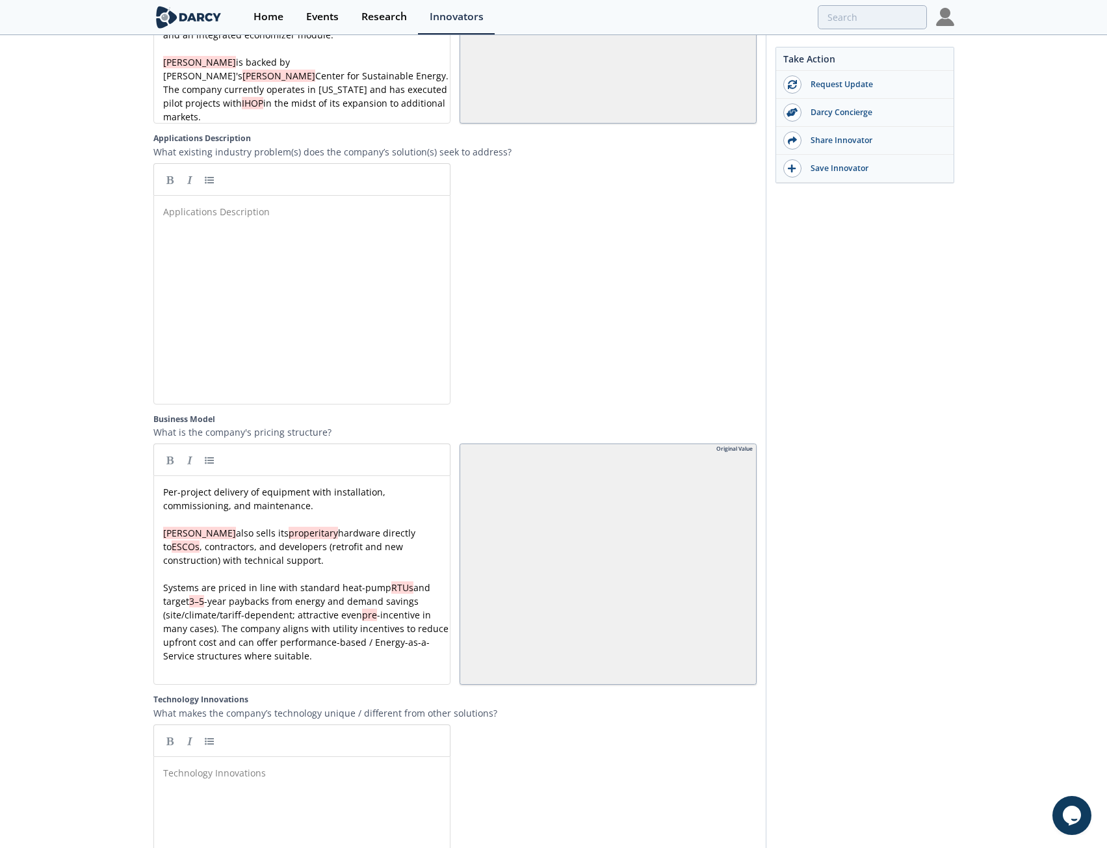
drag, startPoint x: 120, startPoint y: 518, endPoint x: 112, endPoint y: 517, distance: 7.2
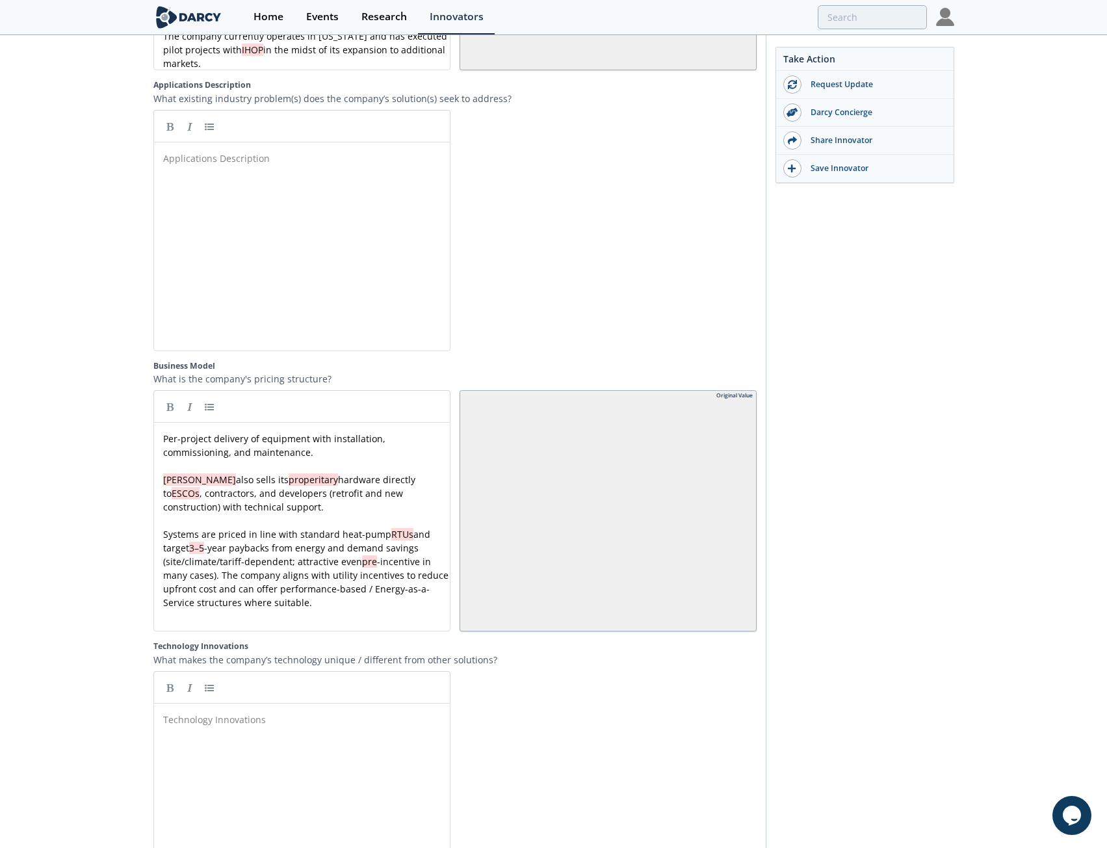
scroll to position [1925, 0]
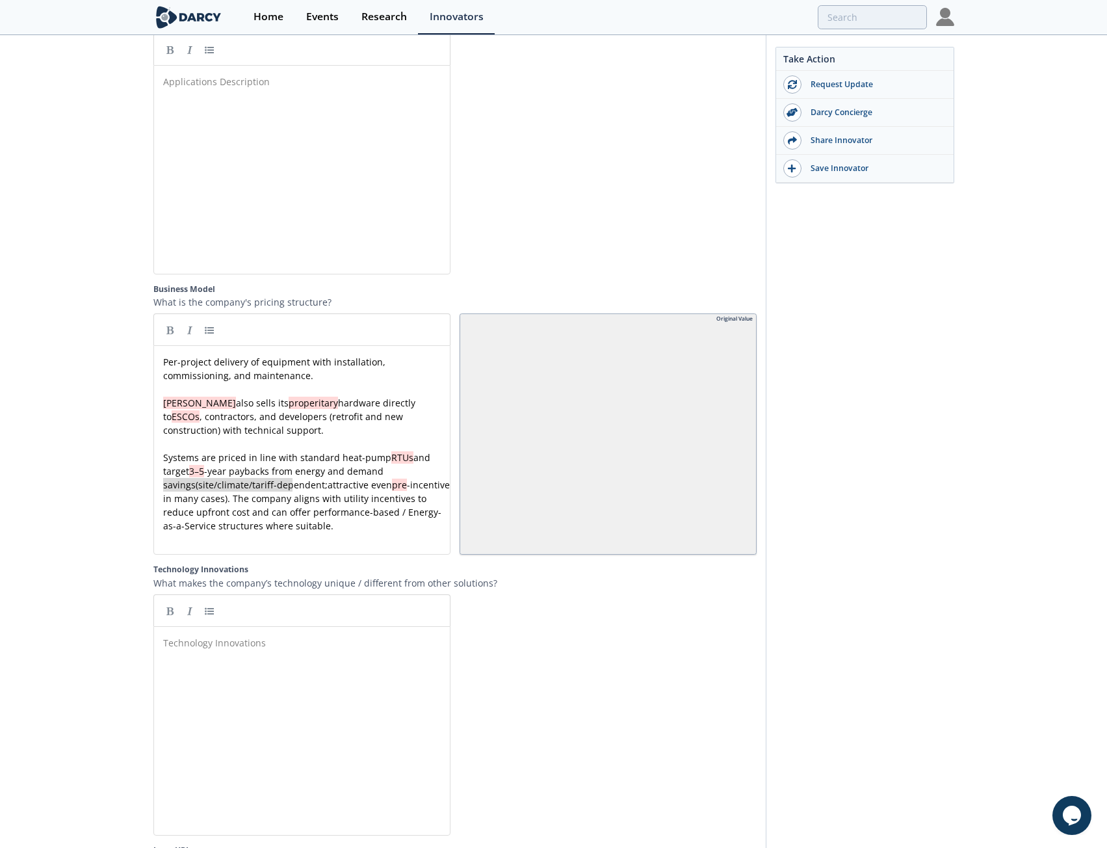
drag, startPoint x: 292, startPoint y: 468, endPoint x: 153, endPoint y: 473, distance: 139.2
drag, startPoint x: 355, startPoint y: 469, endPoint x: 133, endPoint y: 467, distance: 222.3
click at [421, 454] on pre "Systems are priced in line with standard heat-pump RTUs and target 3–5 -year pa…" at bounding box center [307, 463] width 292 height 27
drag, startPoint x: 291, startPoint y: 466, endPoint x: 149, endPoint y: 469, distance: 141.7
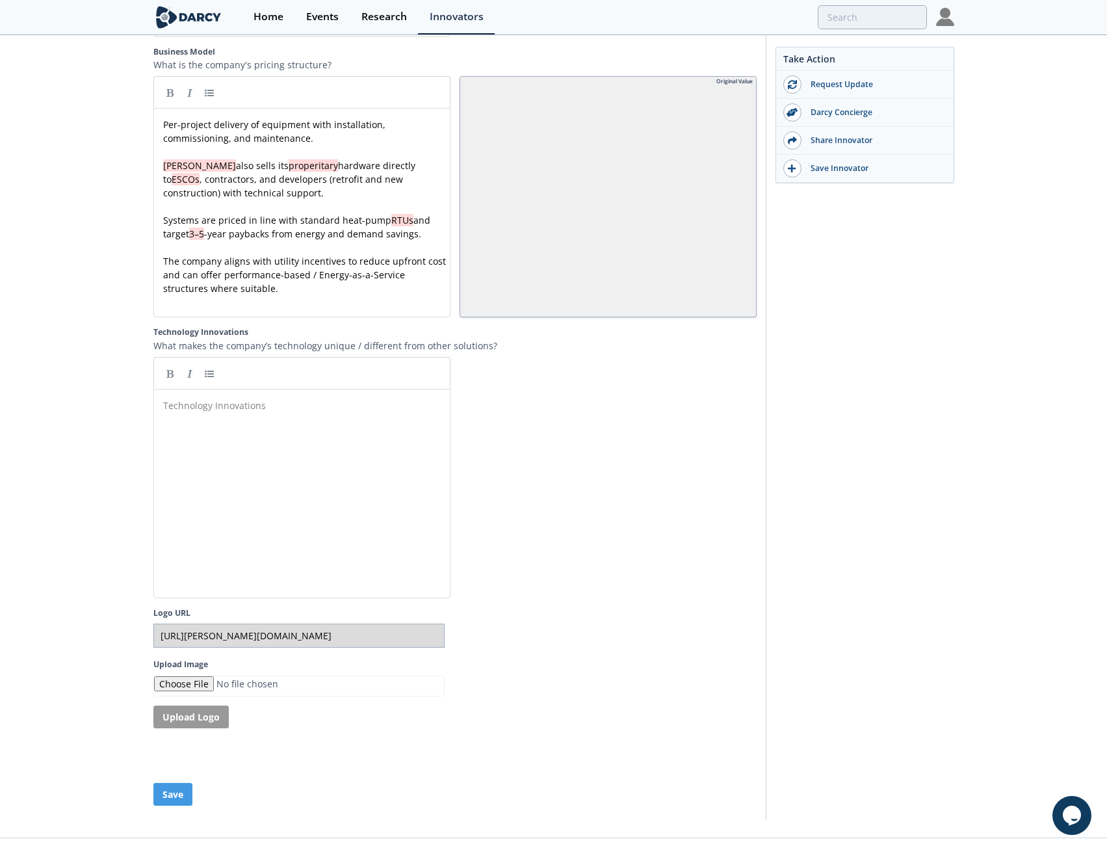
scroll to position [2165, 0]
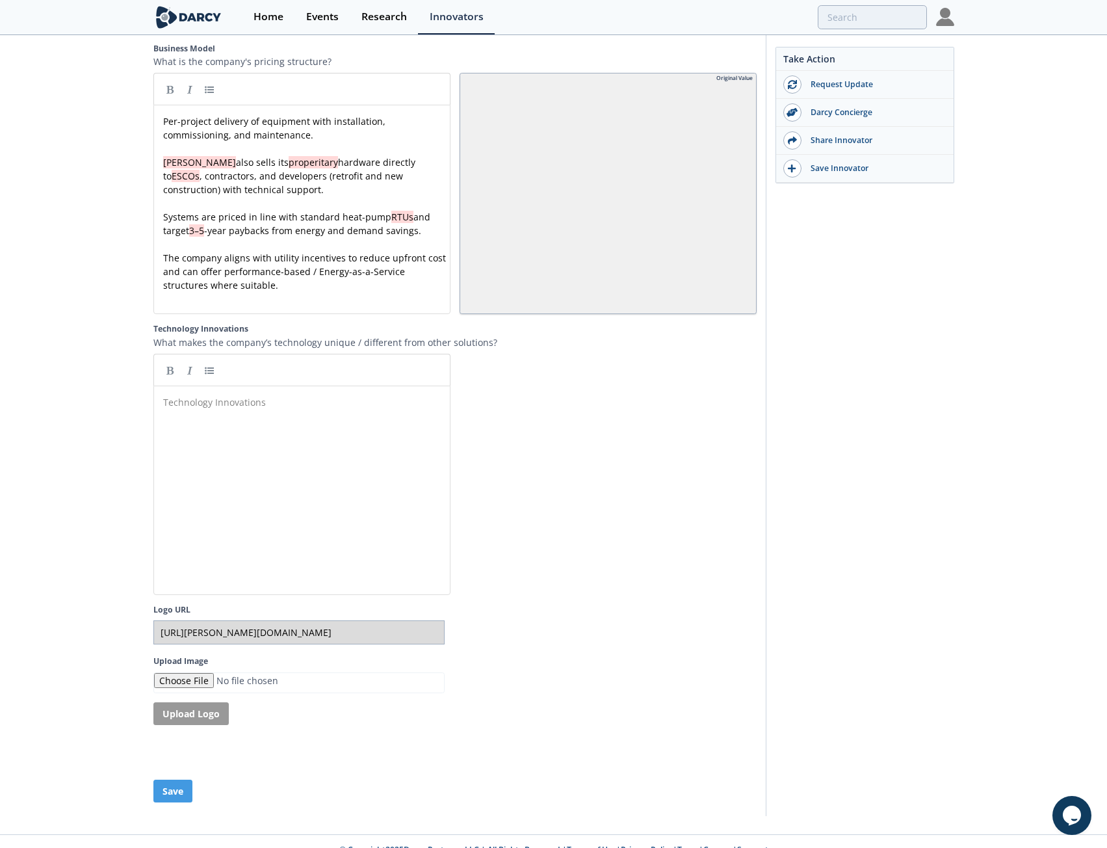
click at [281, 428] on div "Technology Innovations x ​" at bounding box center [312, 500] width 302 height 214
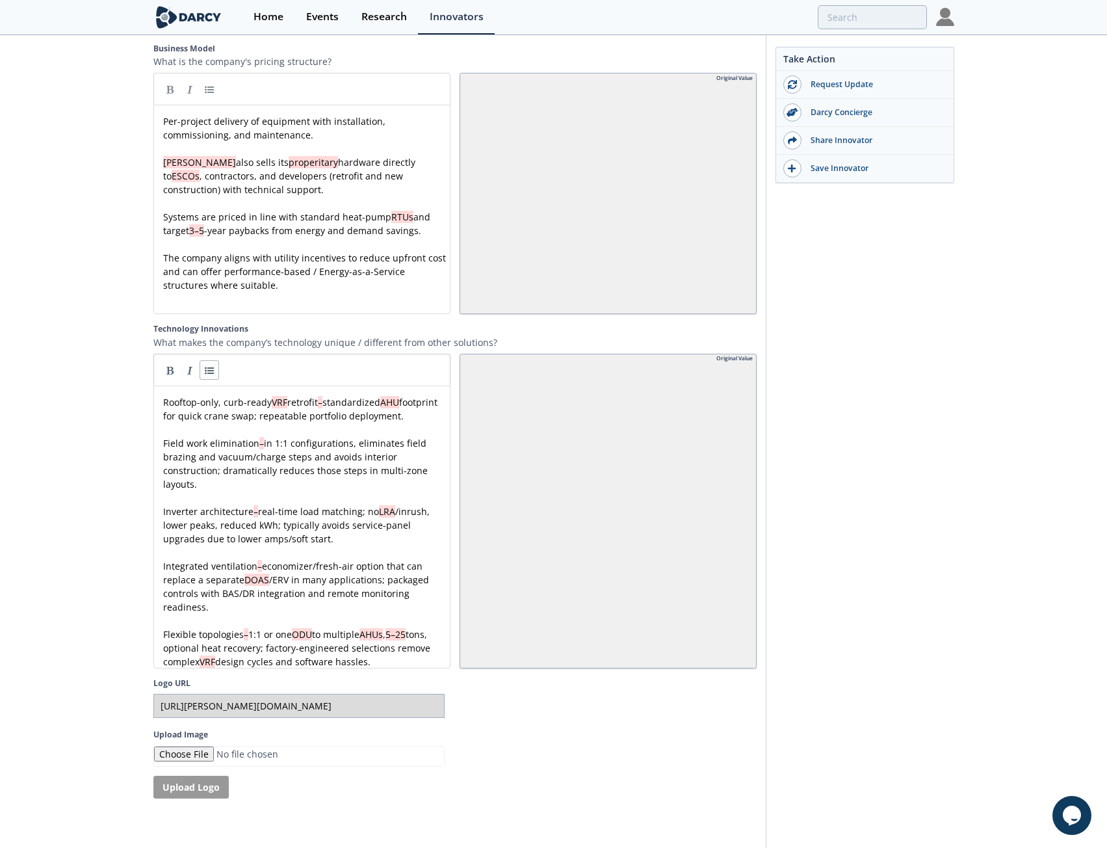
click at [207, 360] on link at bounding box center [209, 369] width 19 height 19
click at [211, 360] on link at bounding box center [209, 369] width 19 height 19
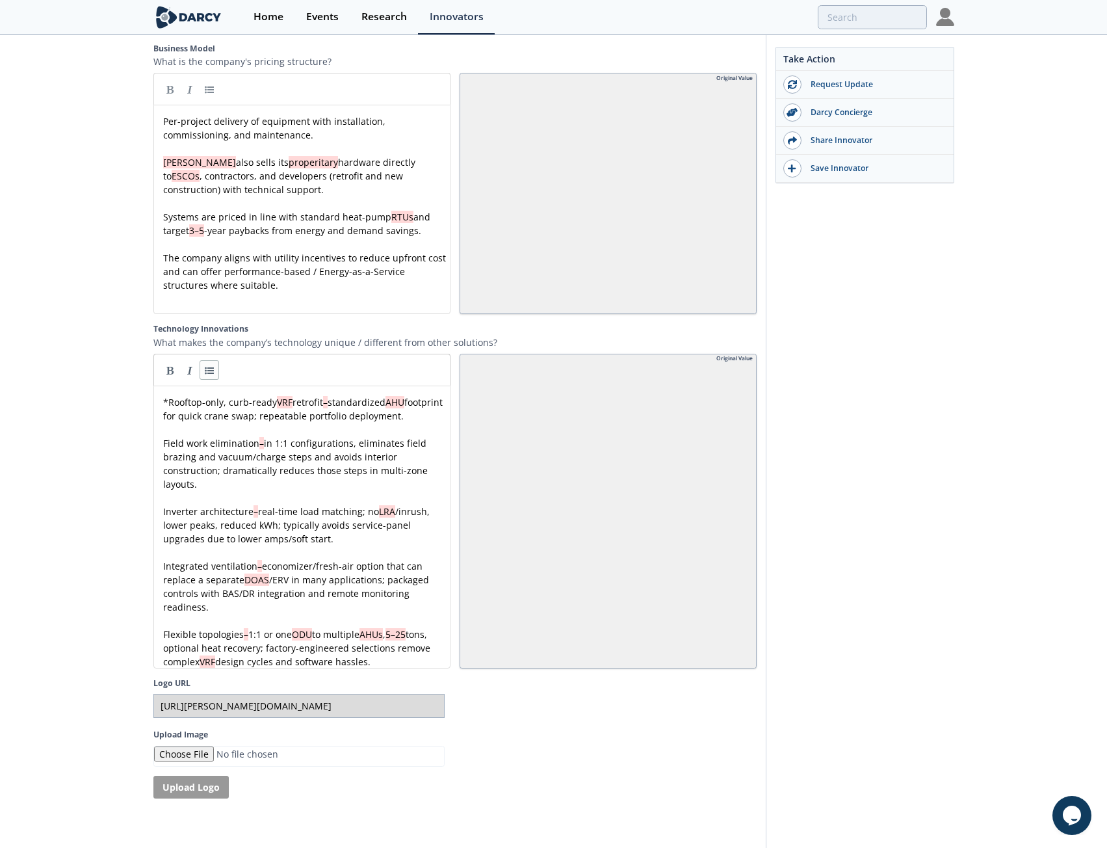
click at [211, 360] on link at bounding box center [209, 369] width 19 height 19
click at [162, 395] on div "x Rooftop-only, curb-ready VRF retrofit – standardized AHU footprint for quick …" at bounding box center [307, 531] width 292 height 273
click at [190, 360] on link at bounding box center [189, 369] width 19 height 19
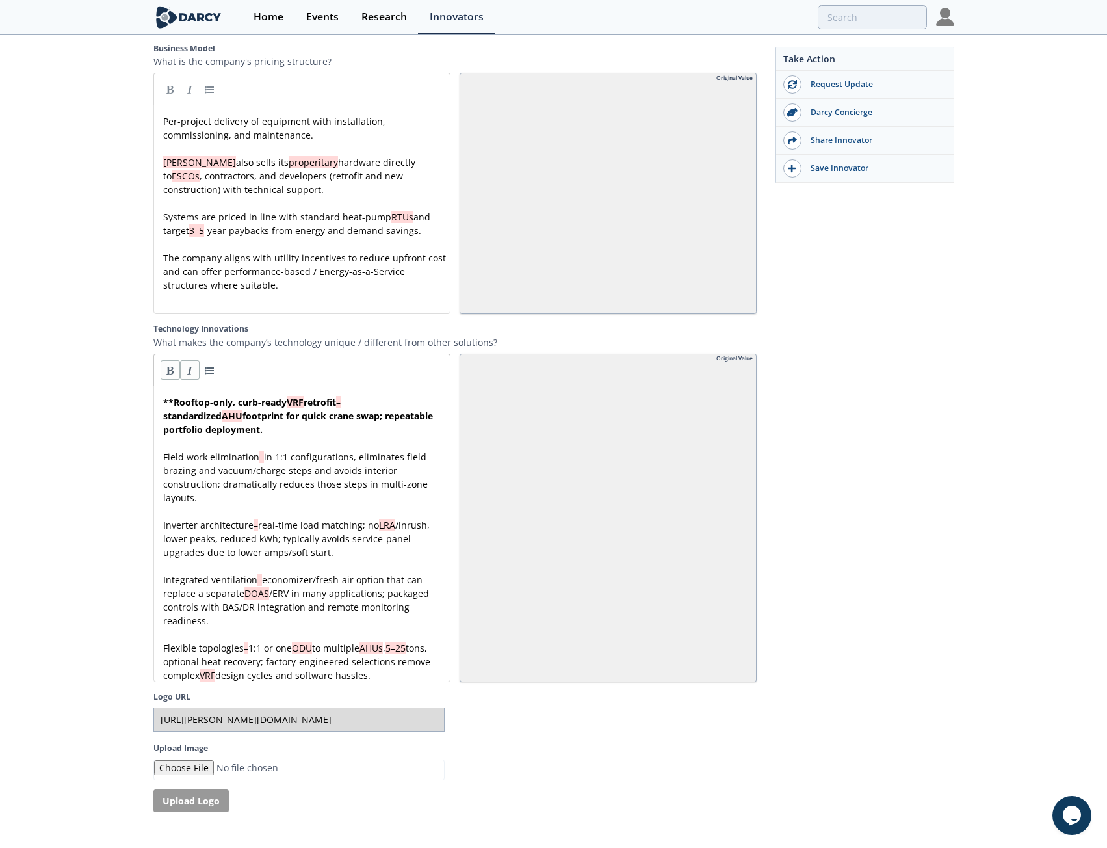
click at [190, 360] on link at bounding box center [189, 369] width 19 height 19
click at [170, 360] on link at bounding box center [170, 369] width 19 height 19
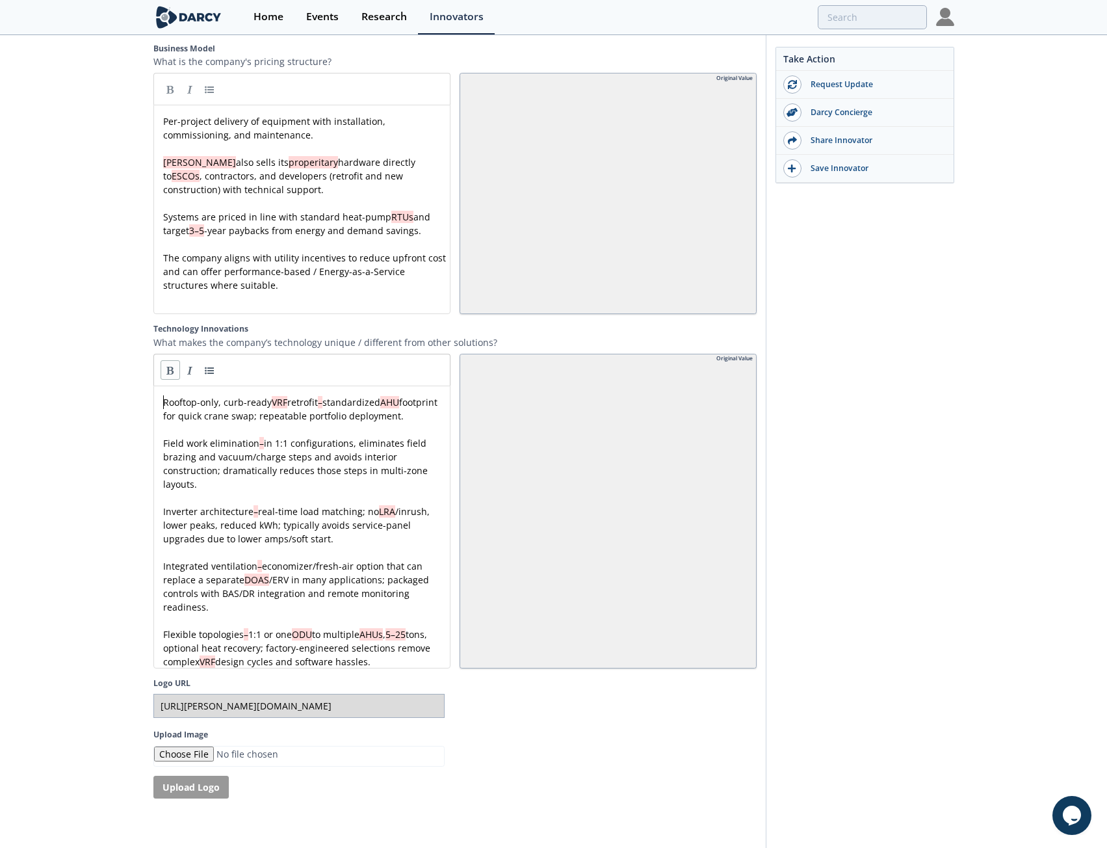
click at [171, 360] on link at bounding box center [170, 369] width 19 height 19
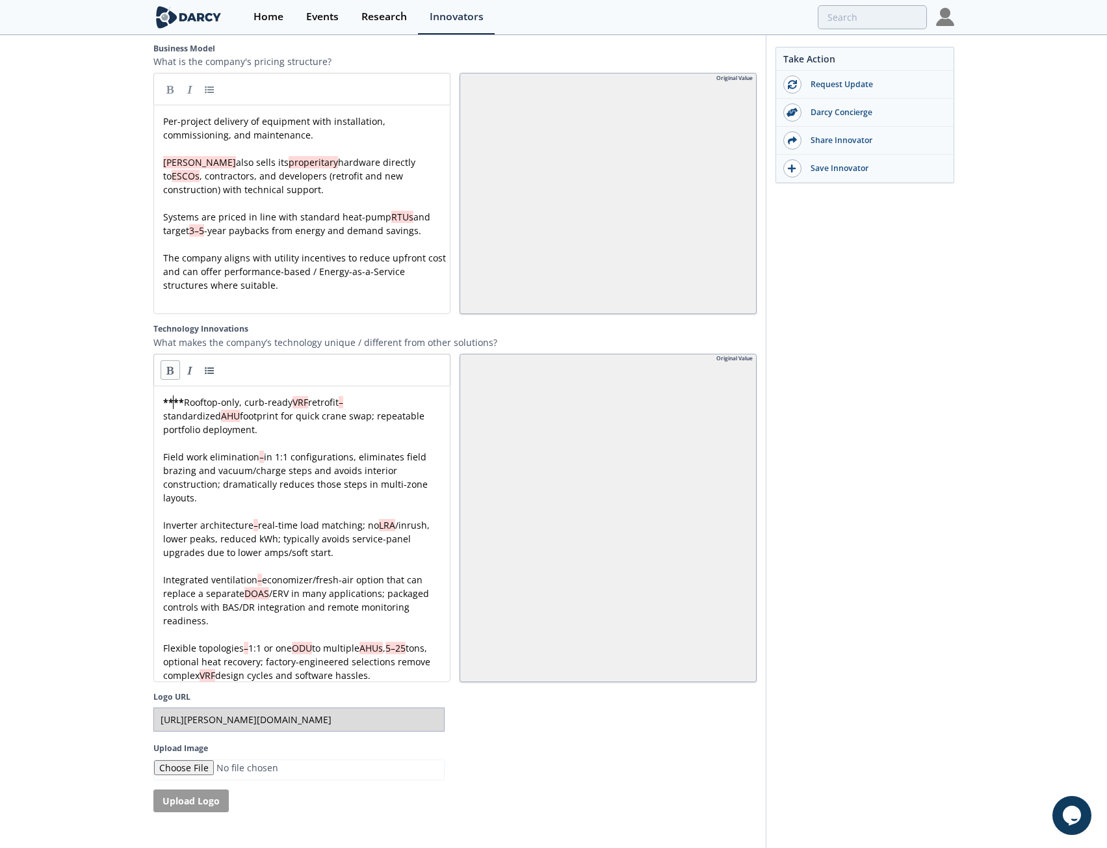
click at [171, 360] on link at bounding box center [170, 369] width 19 height 19
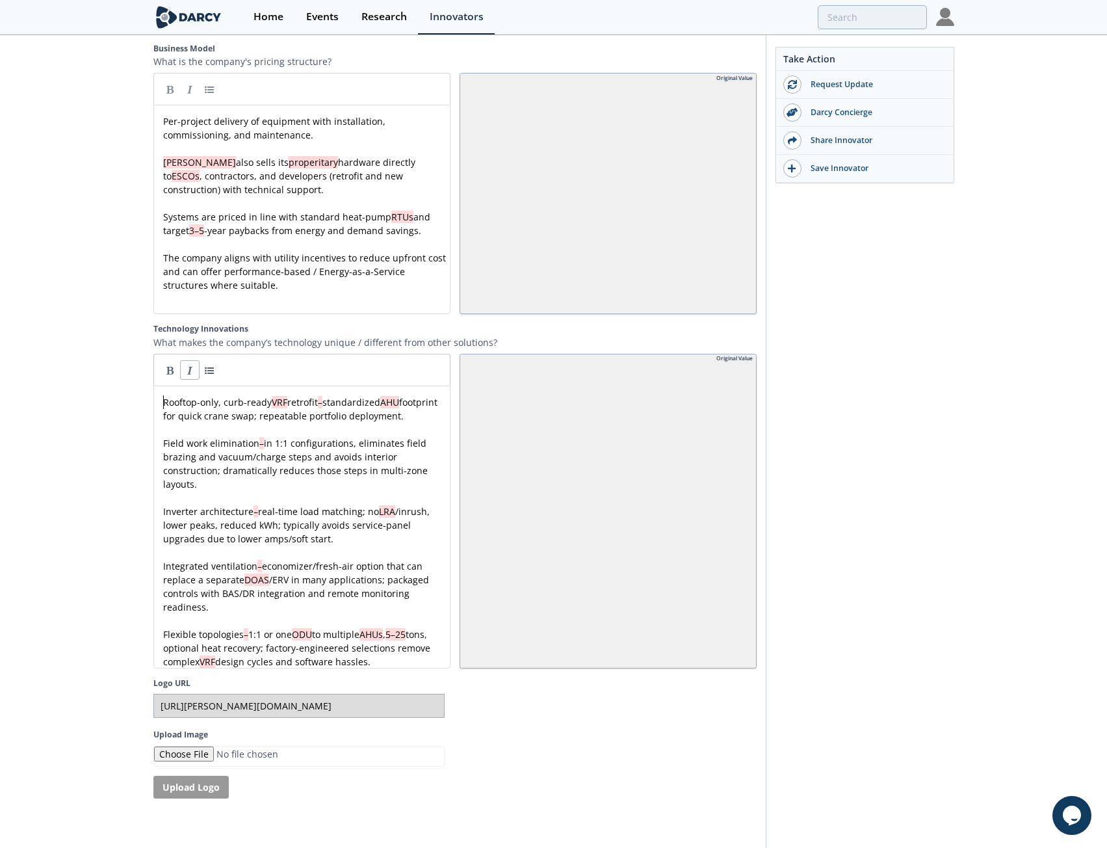
click at [192, 360] on link at bounding box center [189, 369] width 19 height 19
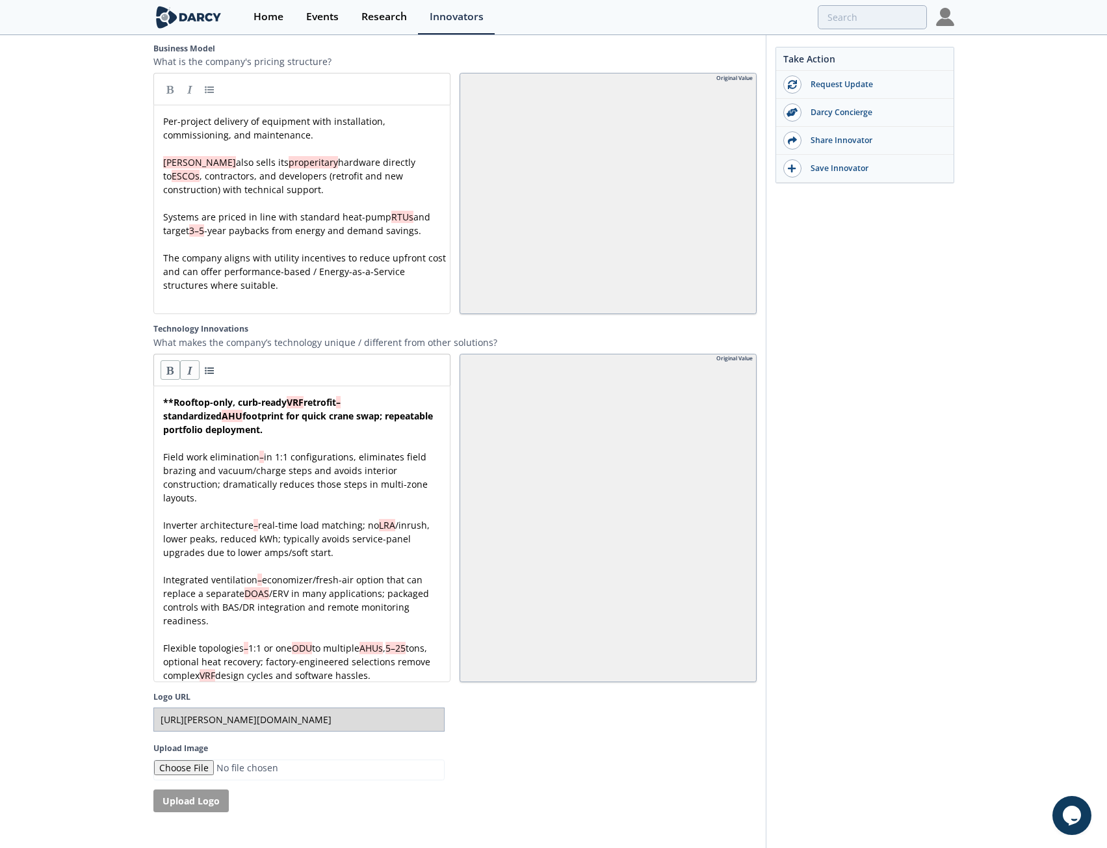
click at [192, 360] on link at bounding box center [189, 369] width 19 height 19
click at [174, 360] on link at bounding box center [170, 369] width 19 height 19
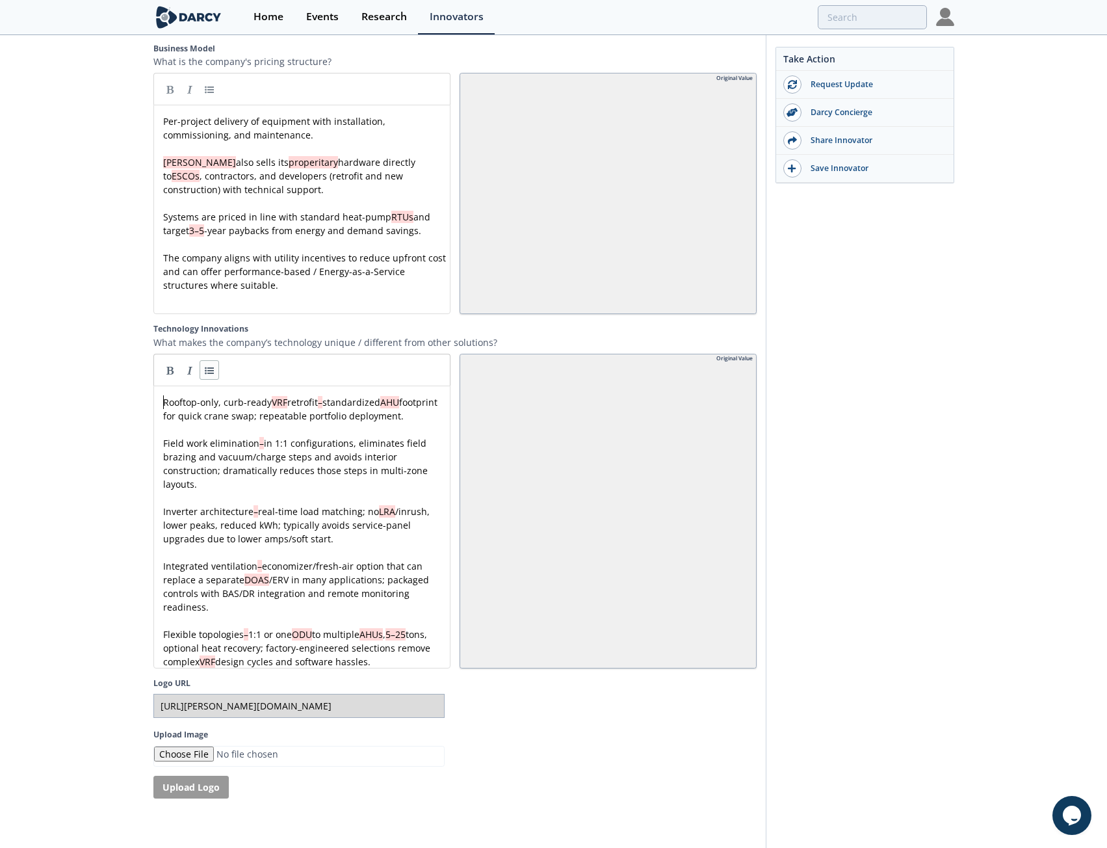
click at [210, 360] on link at bounding box center [209, 369] width 19 height 19
click at [165, 425] on div "x * Rooftop-only, curb-ready VRF retrofit – standardized AHU footprint for quic…" at bounding box center [307, 531] width 292 height 273
click at [218, 360] on link at bounding box center [209, 369] width 19 height 19
click at [163, 491] on div "x * Rooftop-only, curb-ready VRF retrofit – standardized AHU footprint for quic…" at bounding box center [307, 531] width 292 height 273
click at [215, 360] on link at bounding box center [209, 369] width 19 height 19
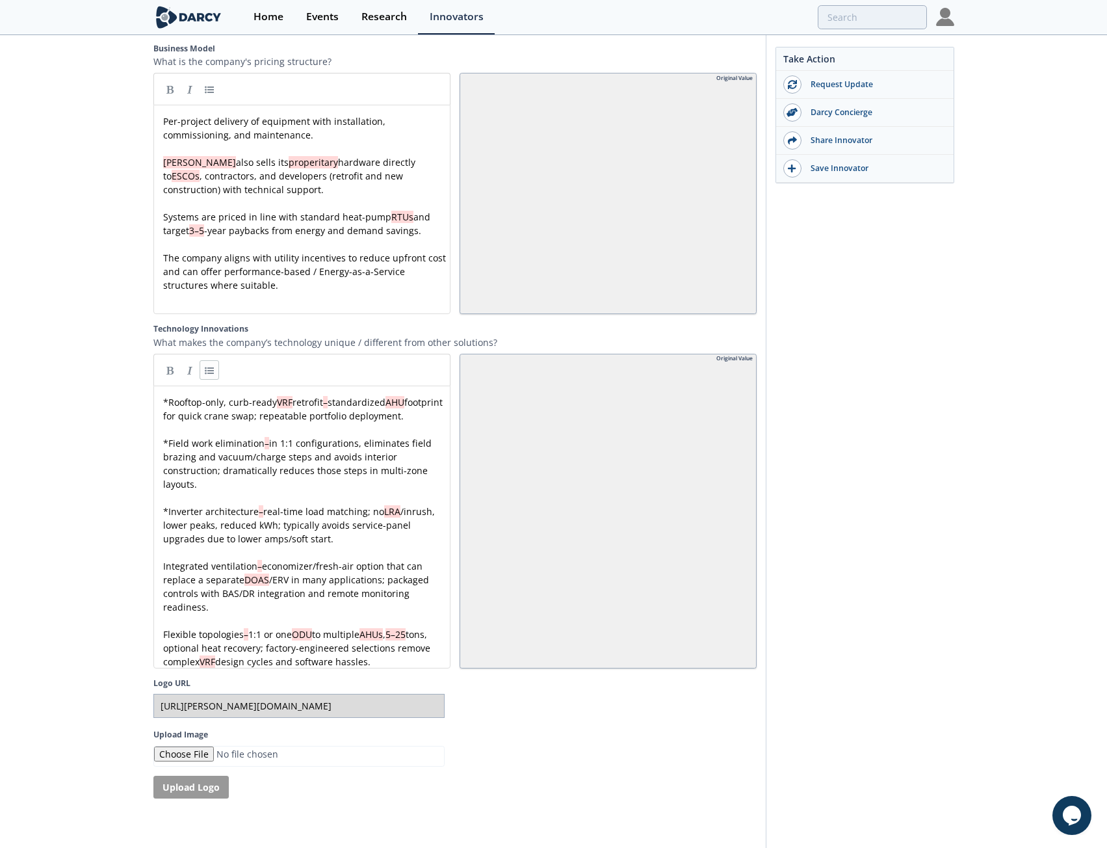
click at [163, 552] on div "x * Rooftop-only, curb-ready VRF retrofit – standardized AHU footprint for quic…" at bounding box center [307, 531] width 292 height 273
click at [212, 360] on link at bounding box center [209, 369] width 19 height 19
click at [161, 627] on pre "Flexible topologies – 1:1 or one ODU to multiple AHUs , 5–25 tons, optional hea…" at bounding box center [307, 647] width 292 height 41
click at [212, 360] on link at bounding box center [209, 369] width 19 height 19
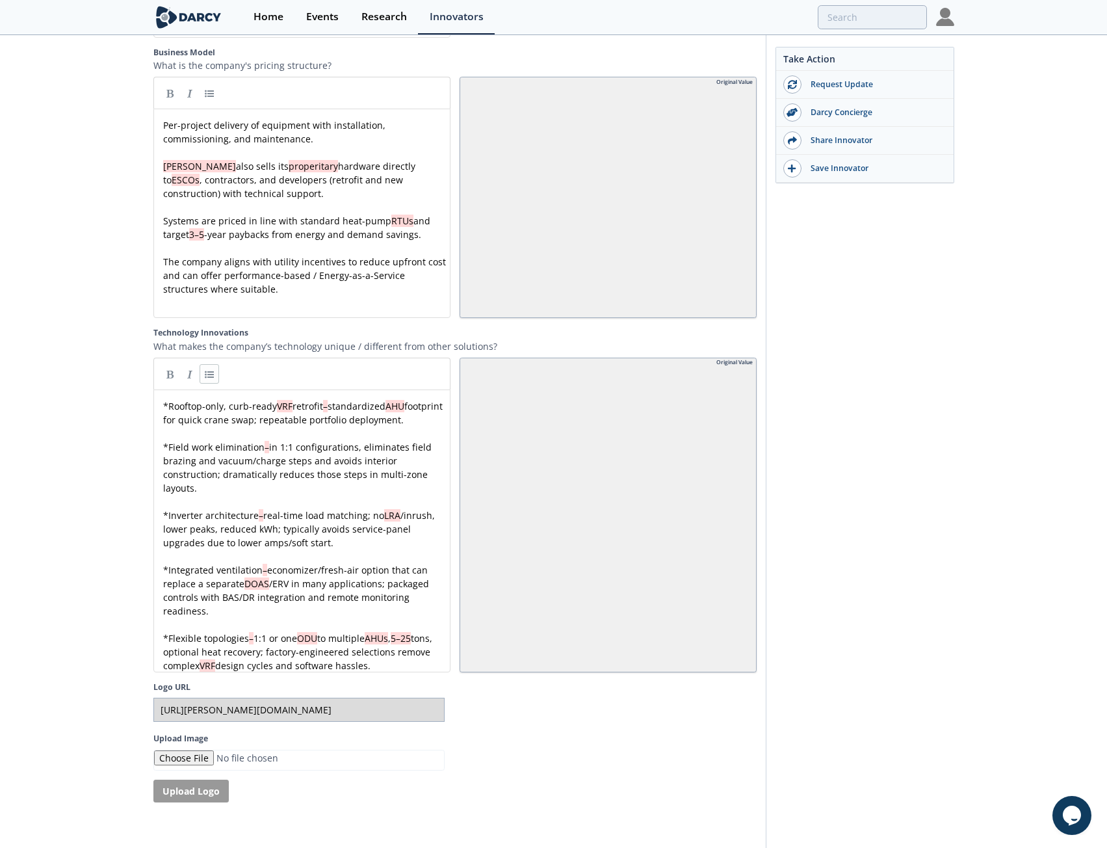
scroll to position [2230, 0]
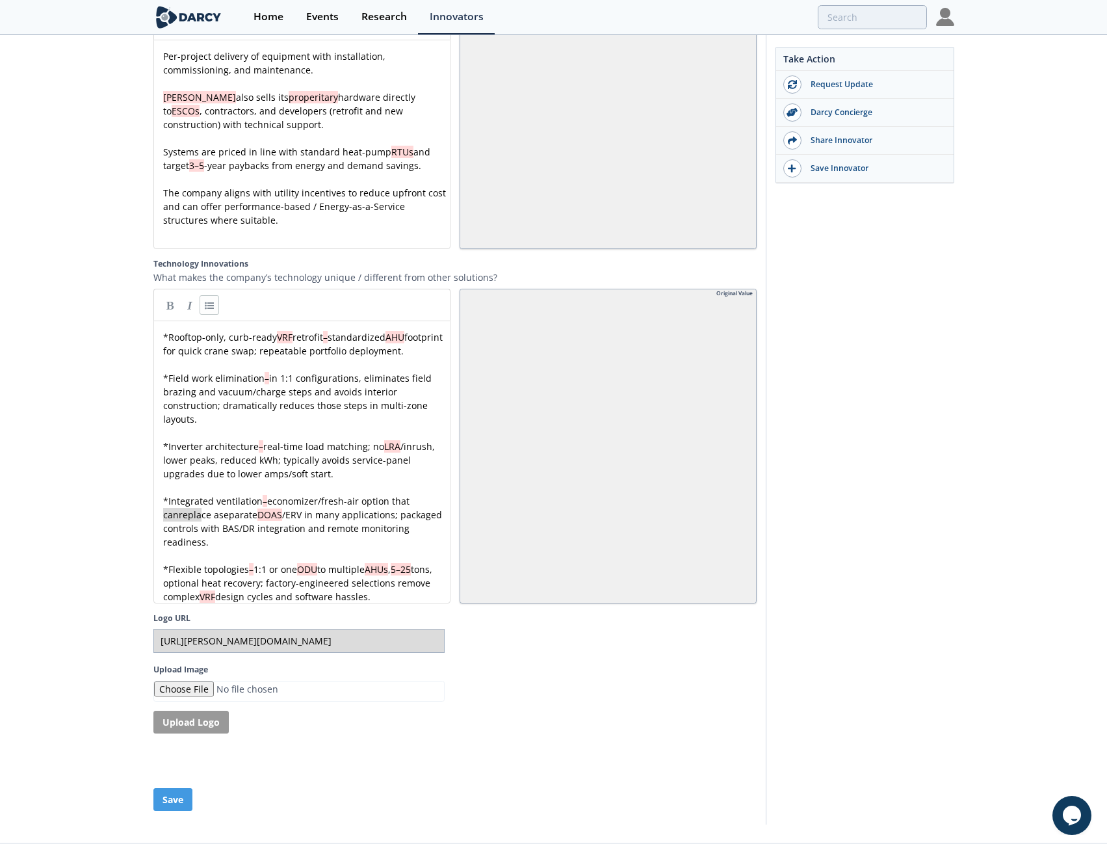
drag, startPoint x: 164, startPoint y: 498, endPoint x: 200, endPoint y: 499, distance: 35.8
drag, startPoint x: 272, startPoint y: 485, endPoint x: 376, endPoint y: 485, distance: 104.0
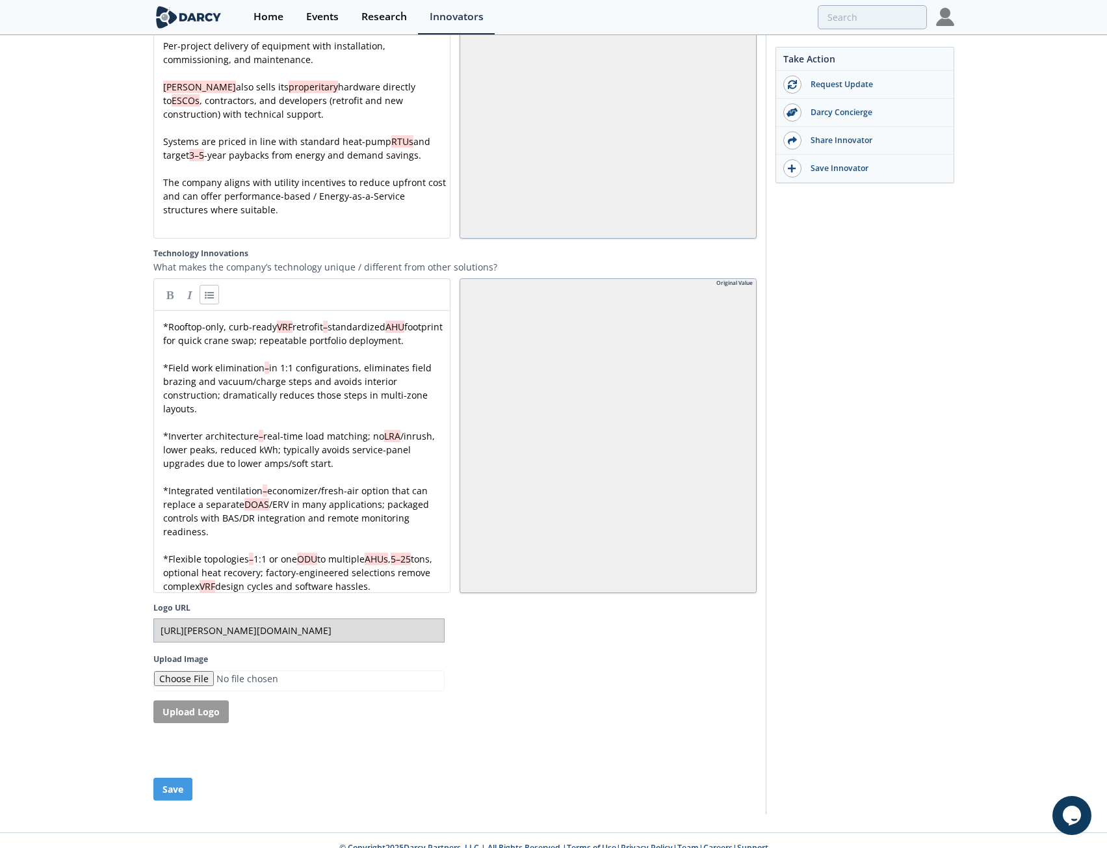
scroll to position [2248, 0]
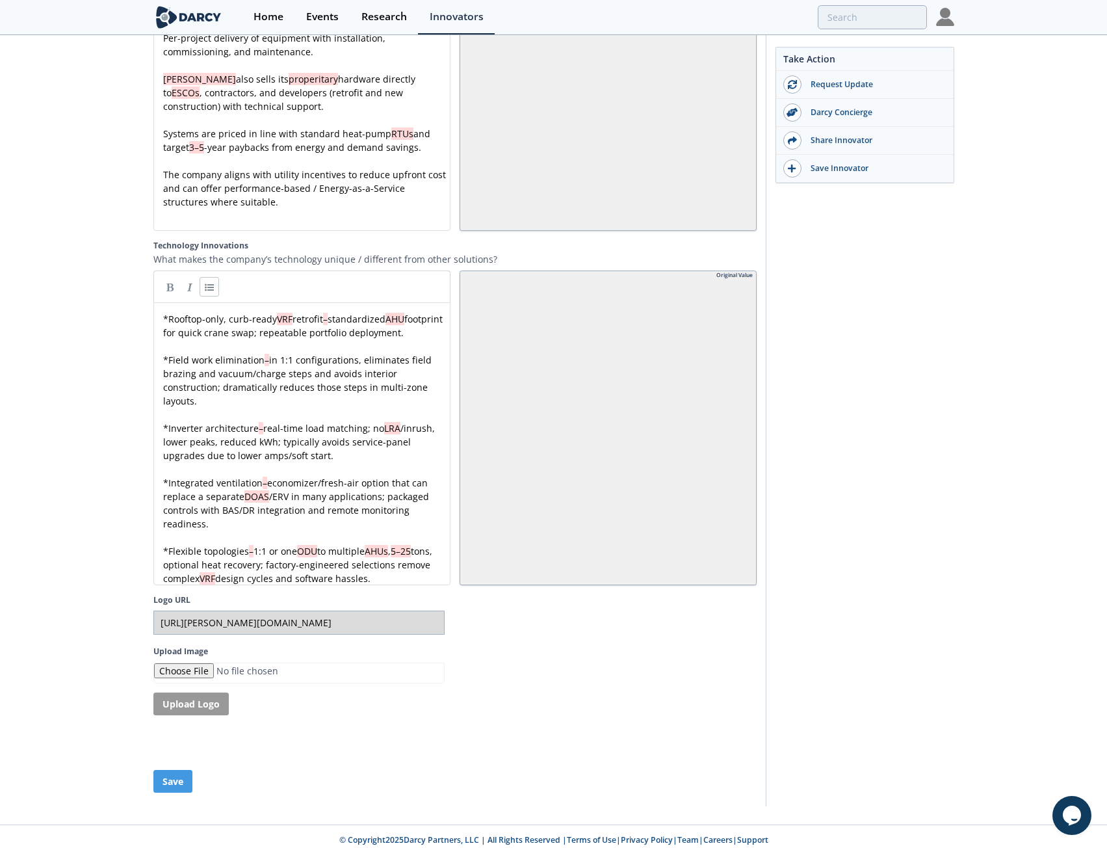
click at [203, 368] on div "x * Rooftop-only, curb-ready VRF retrofit – standardized AHU footprint for quic…" at bounding box center [307, 448] width 292 height 273
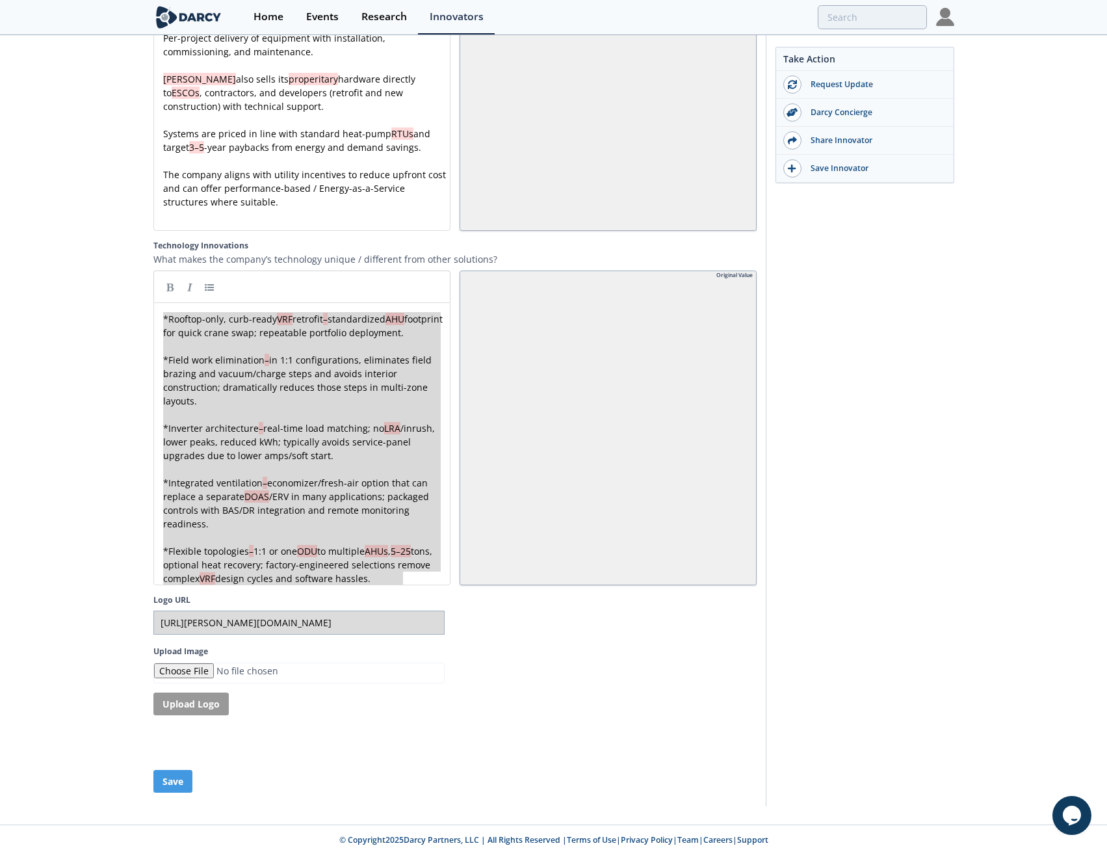
paste textarea
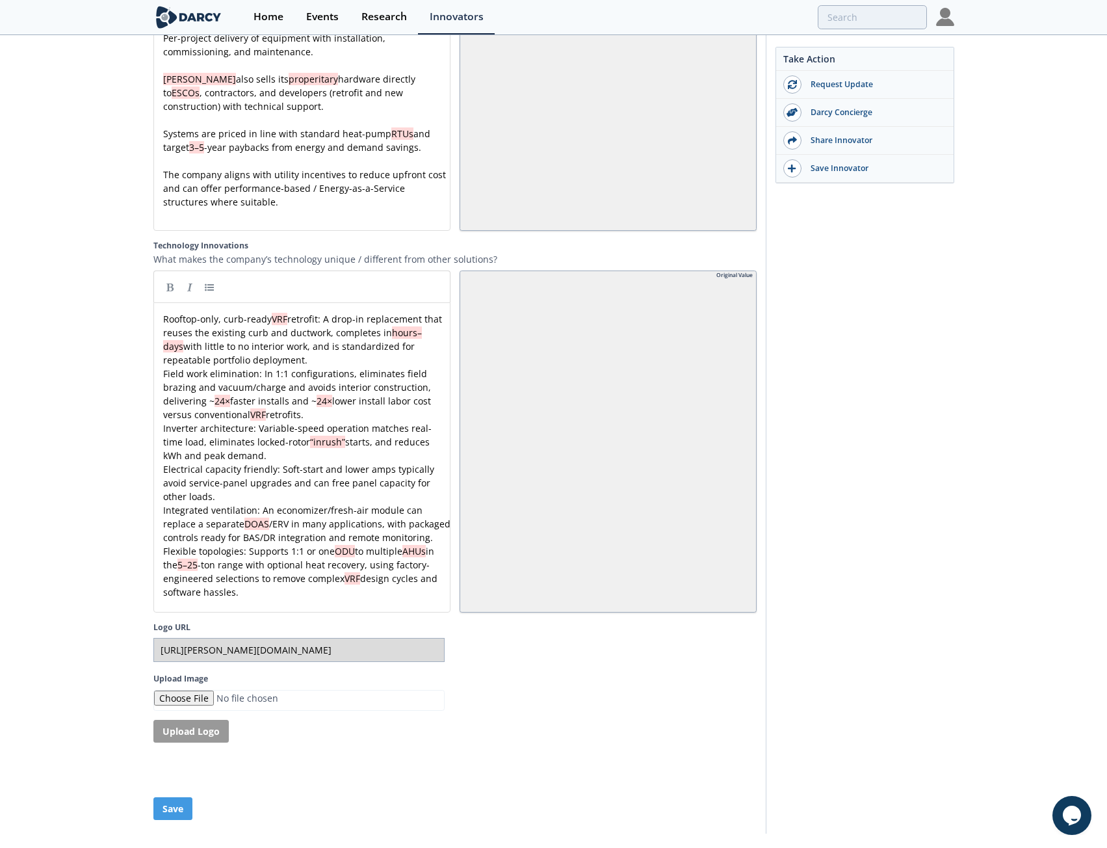
click at [164, 356] on div "x Rooftop-only, curb-ready VRF retrofit: A drop-in replacement that reuses the …" at bounding box center [307, 455] width 292 height 287
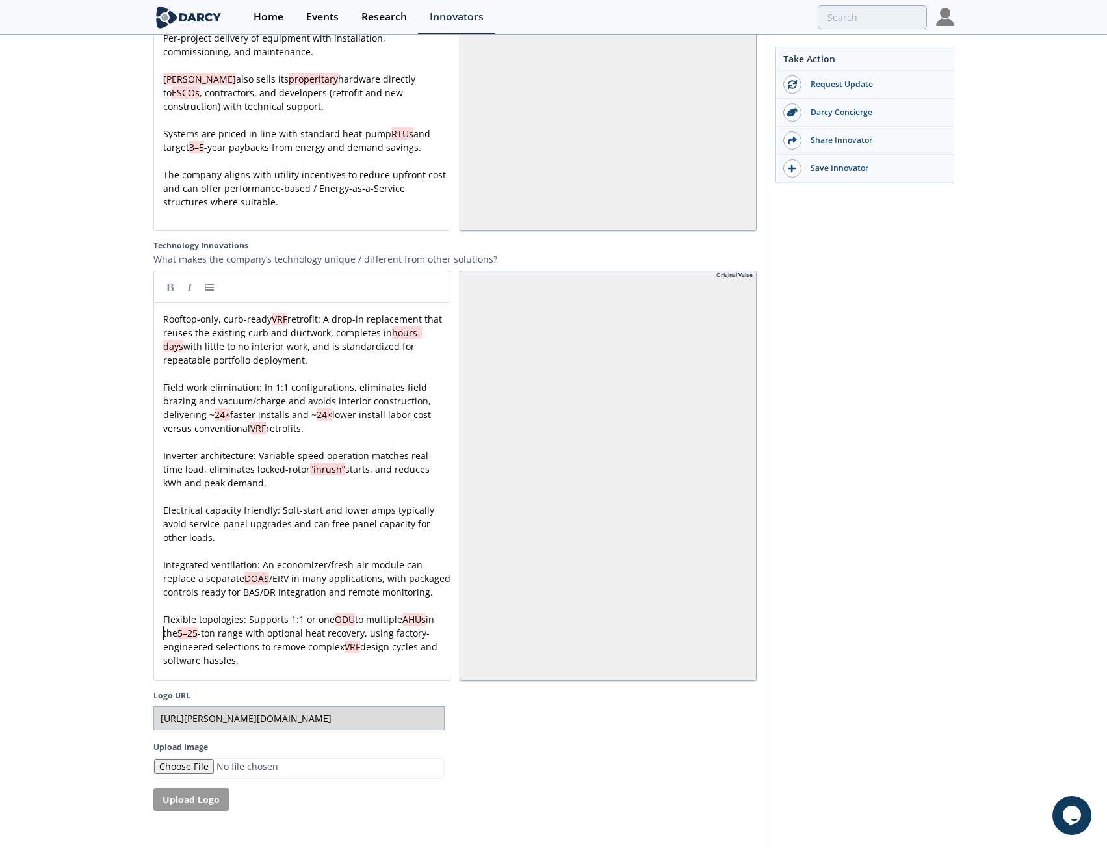
click at [161, 312] on pre "Rooftop-only, curb-ready VRF retrofit: A drop-in replacement that reuses the ex…" at bounding box center [307, 339] width 292 height 55
click at [214, 277] on link at bounding box center [209, 286] width 19 height 19
click at [164, 371] on div "x * Rooftop-only, curb-ready VRF retrofit: A drop-in replacement that reuses th…" at bounding box center [307, 489] width 292 height 355
click at [217, 277] on link at bounding box center [209, 286] width 19 height 19
click at [164, 437] on div "x * Rooftop-only, curb-ready VRF retrofit: A drop-in replacement that reuses th…" at bounding box center [307, 489] width 292 height 355
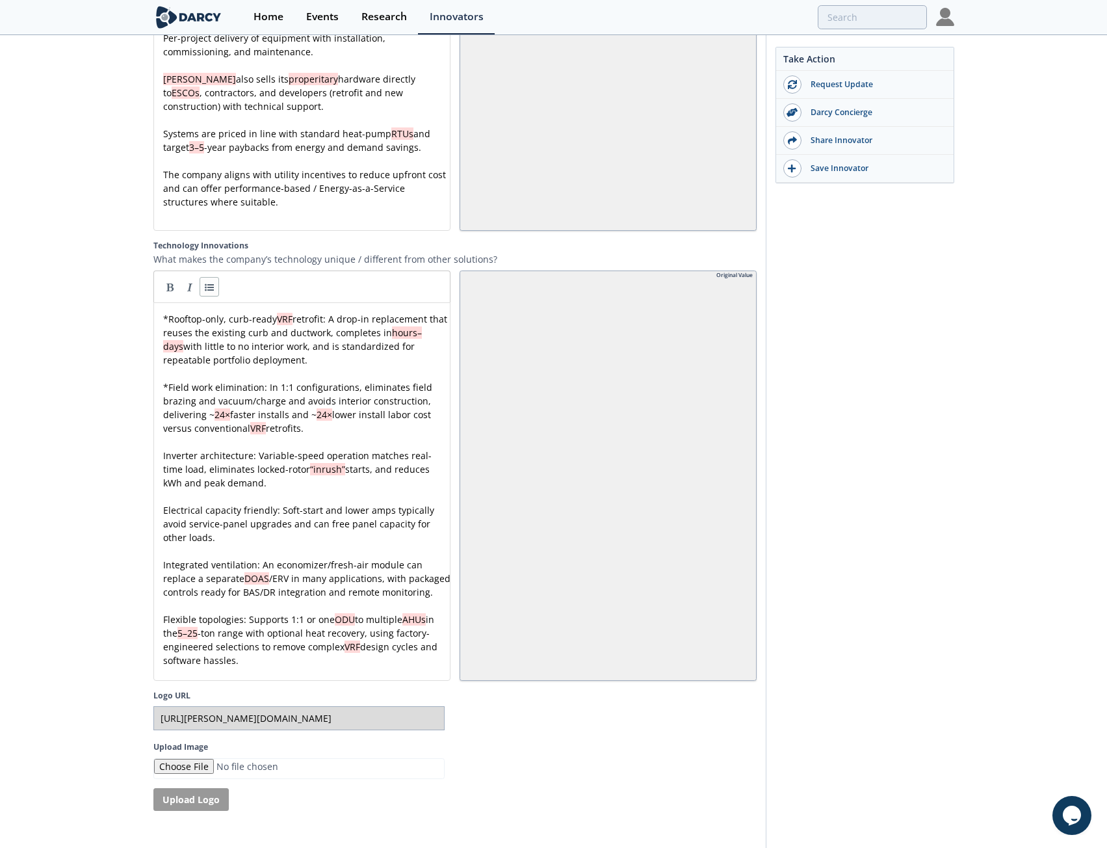
click at [211, 277] on link at bounding box center [209, 286] width 19 height 19
click at [164, 491] on div "x * Rooftop-only, curb-ready VRF retrofit: A drop-in replacement that reuses th…" at bounding box center [307, 489] width 292 height 355
click at [211, 277] on link at bounding box center [209, 286] width 19 height 19
drag, startPoint x: 155, startPoint y: 547, endPoint x: 163, endPoint y: 547, distance: 7.8
click at [157, 548] on div "x * Rooftop-only, curb-ready VRF retrofit: A drop-in replacement that reuses th…" at bounding box center [301, 491] width 297 height 378
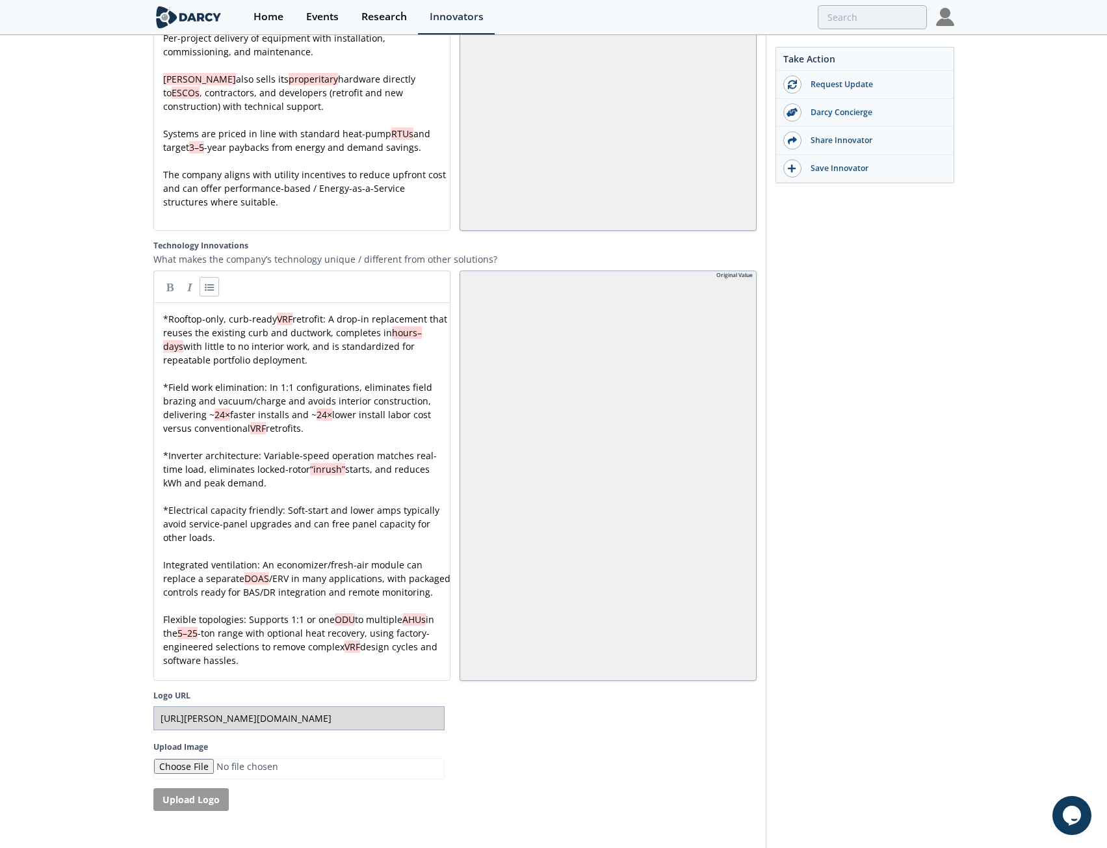
click at [163, 547] on div "x * Rooftop-only, curb-ready VRF retrofit: A drop-in replacement that reuses th…" at bounding box center [307, 489] width 292 height 355
click at [211, 277] on link at bounding box center [209, 286] width 19 height 19
click at [164, 610] on div "x * Rooftop-only, curb-ready VRF retrofit: A drop-in replacement that reuses th…" at bounding box center [307, 489] width 292 height 355
click at [212, 277] on link at bounding box center [209, 286] width 19 height 19
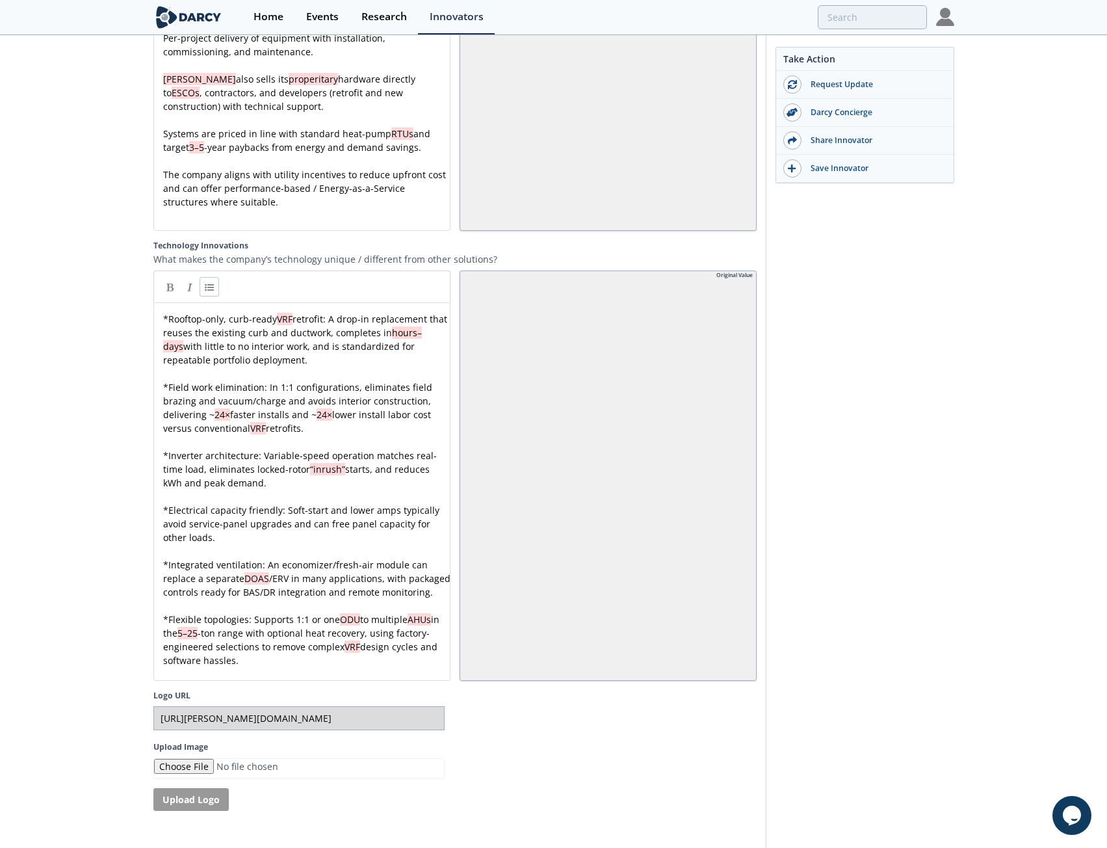
click at [211, 313] on span "Rooftop-only, curb-ready" at bounding box center [222, 319] width 109 height 12
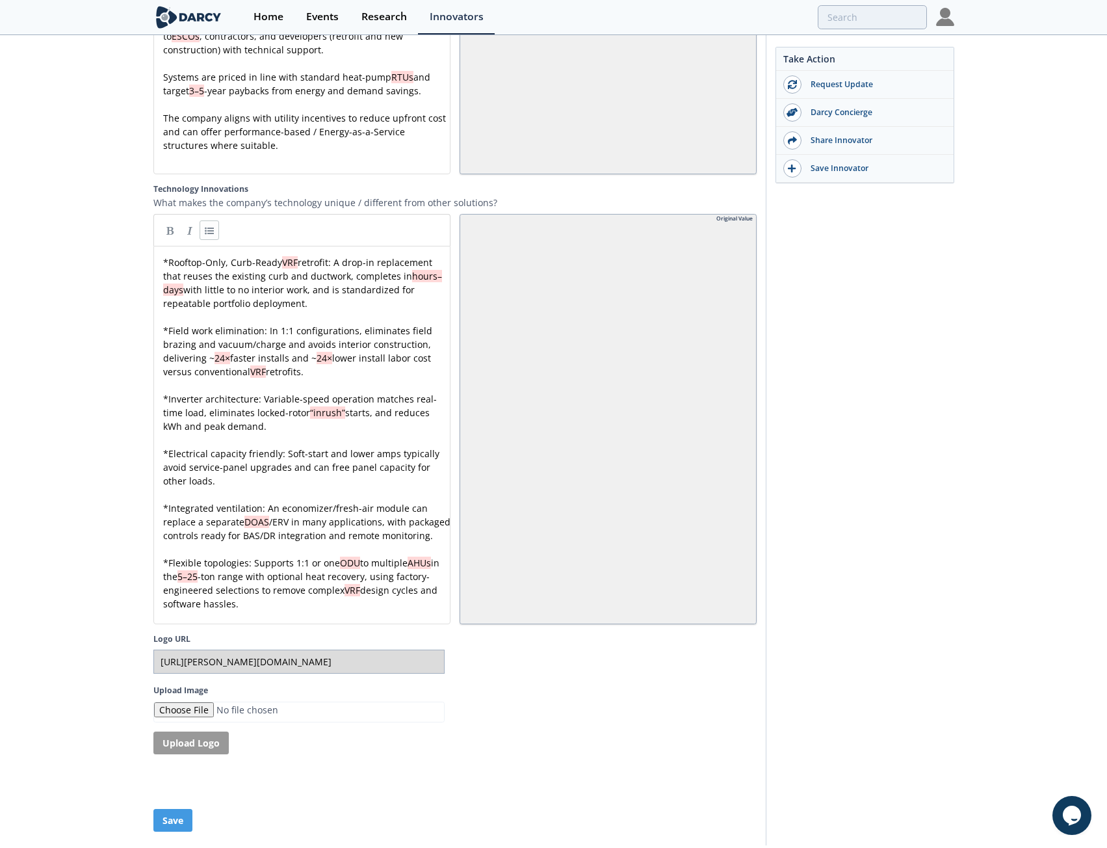
scroll to position [2313, 0]
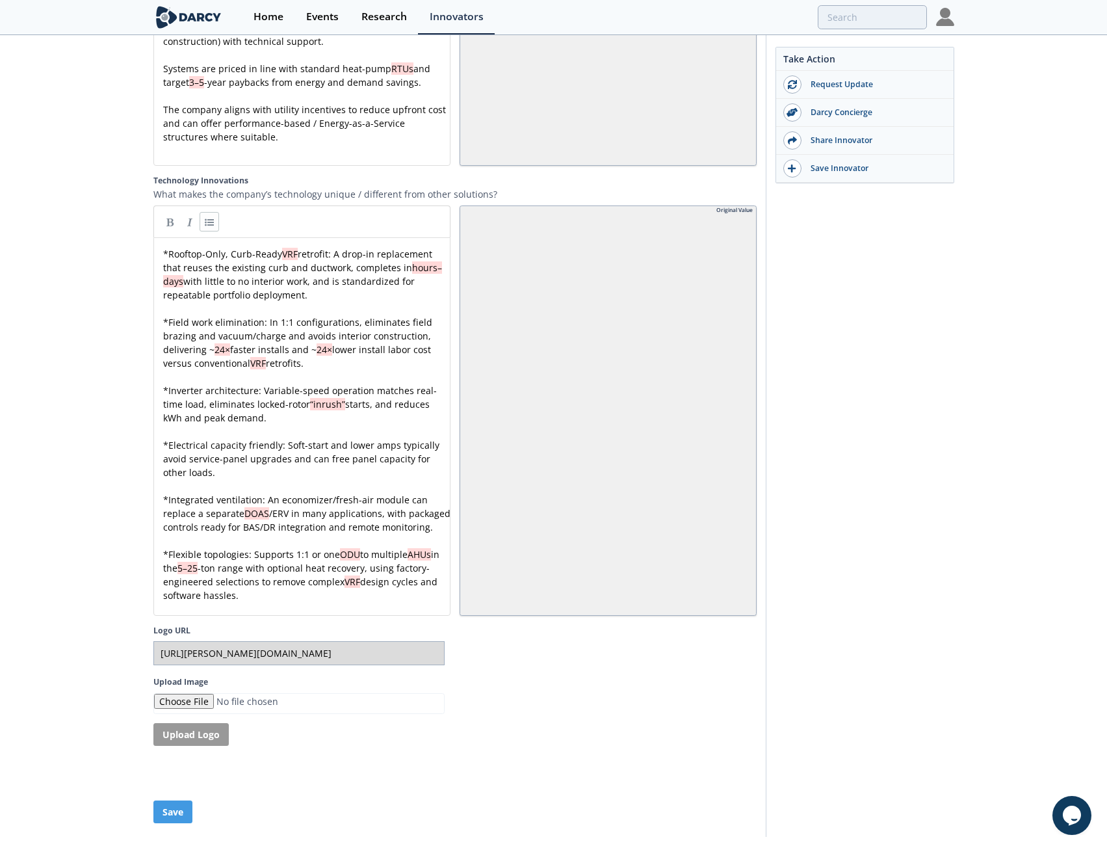
click at [304, 248] on span "retrofit: A drop-in replacement that reuses the existing curb and ductwork, com…" at bounding box center [299, 261] width 272 height 26
drag, startPoint x: 265, startPoint y: 254, endPoint x: 345, endPoint y: 249, distance: 80.1
click at [322, 268] on div "x * Rooftop-Only, Curb-Ready VRF Retrofit: A drop-in replacement that reuses th…" at bounding box center [307, 424] width 292 height 355
click at [391, 251] on div "x * Rooftop-Only, Curb-Ready VRF Retrofit: A drop-in replacement that reuses th…" at bounding box center [307, 424] width 292 height 355
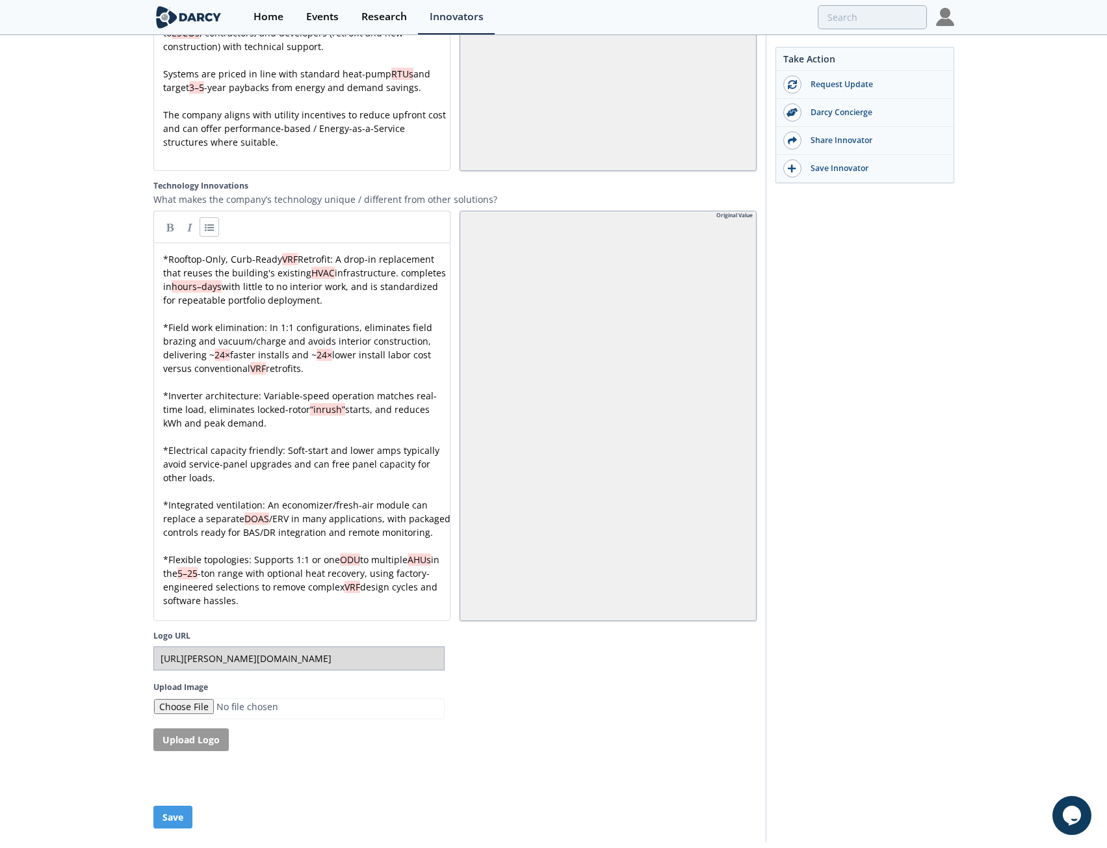
scroll to position [2344, 0]
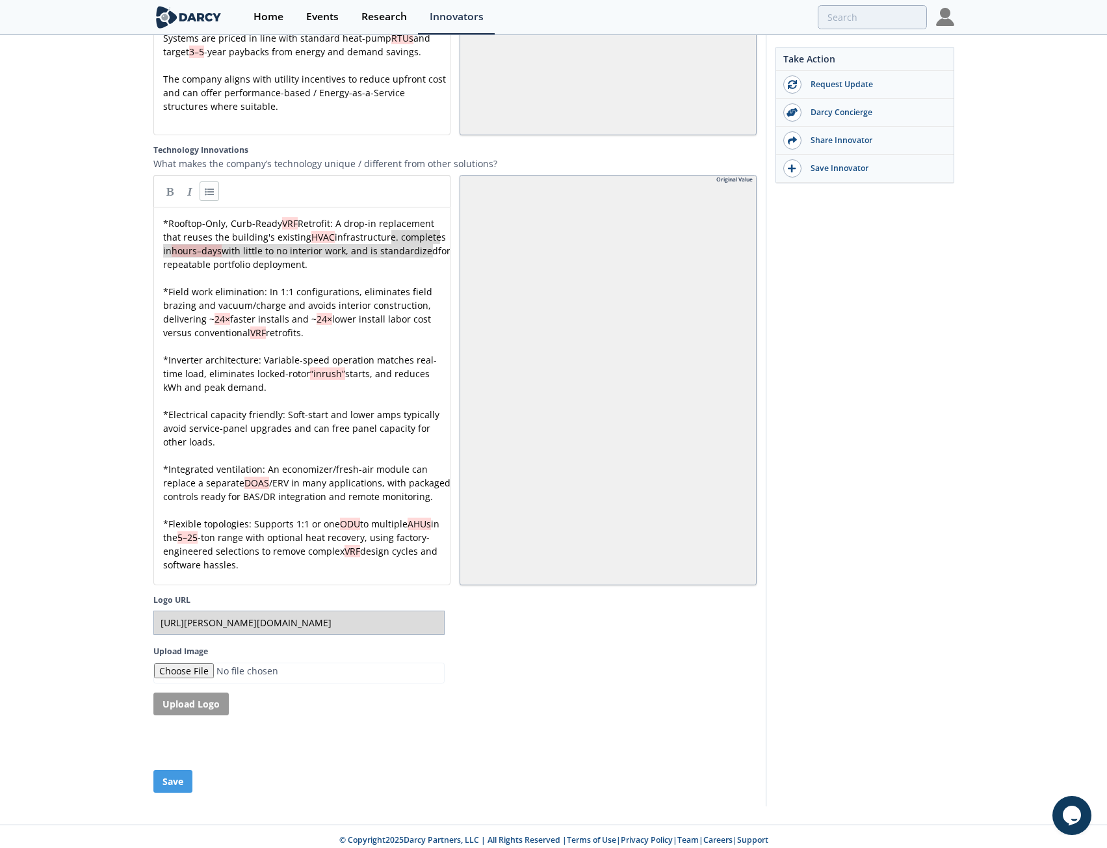
drag, startPoint x: 390, startPoint y: 222, endPoint x: 434, endPoint y: 239, distance: 46.5
drag, startPoint x: 393, startPoint y: 221, endPoint x: 430, endPoint y: 233, distance: 38.9
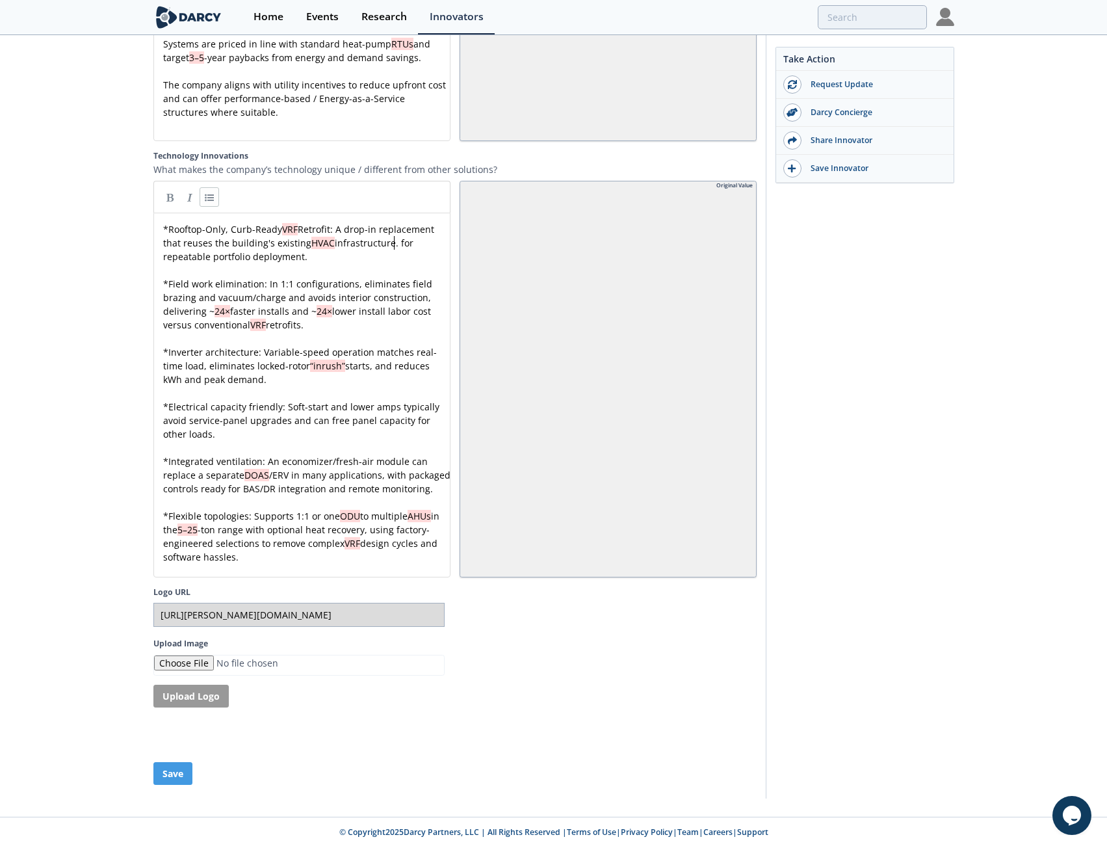
scroll to position [2330, 0]
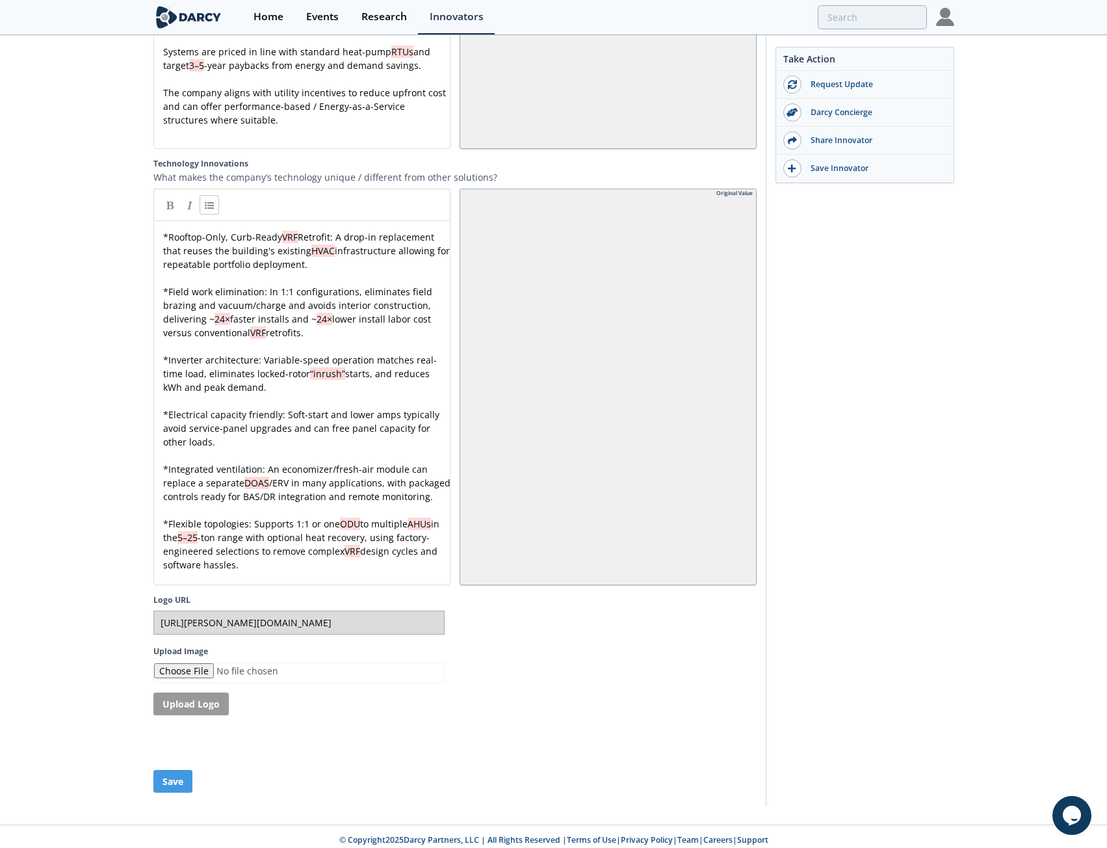
click at [293, 289] on span "Field work elimination: In 1:1 configurations, eliminates field brazing and vac…" at bounding box center [299, 305] width 272 height 40
click at [197, 285] on span "Field work elimination: In 1:1 configurations, eliminates field brazing and vac…" at bounding box center [299, 305] width 272 height 40
drag, startPoint x: 272, startPoint y: 272, endPoint x: 365, endPoint y: 276, distance: 92.4
drag, startPoint x: 227, startPoint y: 287, endPoint x: 196, endPoint y: 291, distance: 32.1
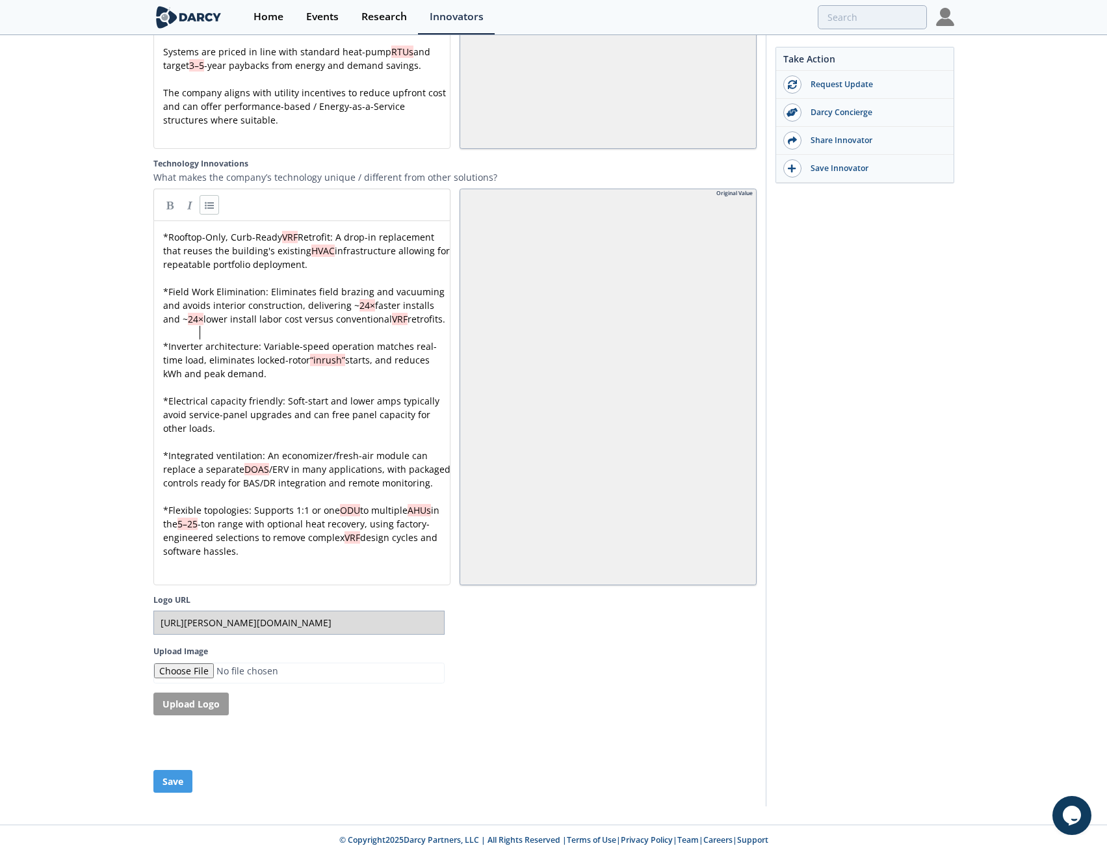
click at [301, 315] on pre "* Field Work Elimination: Eliminates field brazing and vacuuming and avoids int…" at bounding box center [307, 305] width 292 height 41
click at [302, 291] on div "x * Rooftop-Only, Curb-Ready VRF Retrofit: A drop-in replacement that reuses th…" at bounding box center [307, 394] width 292 height 328
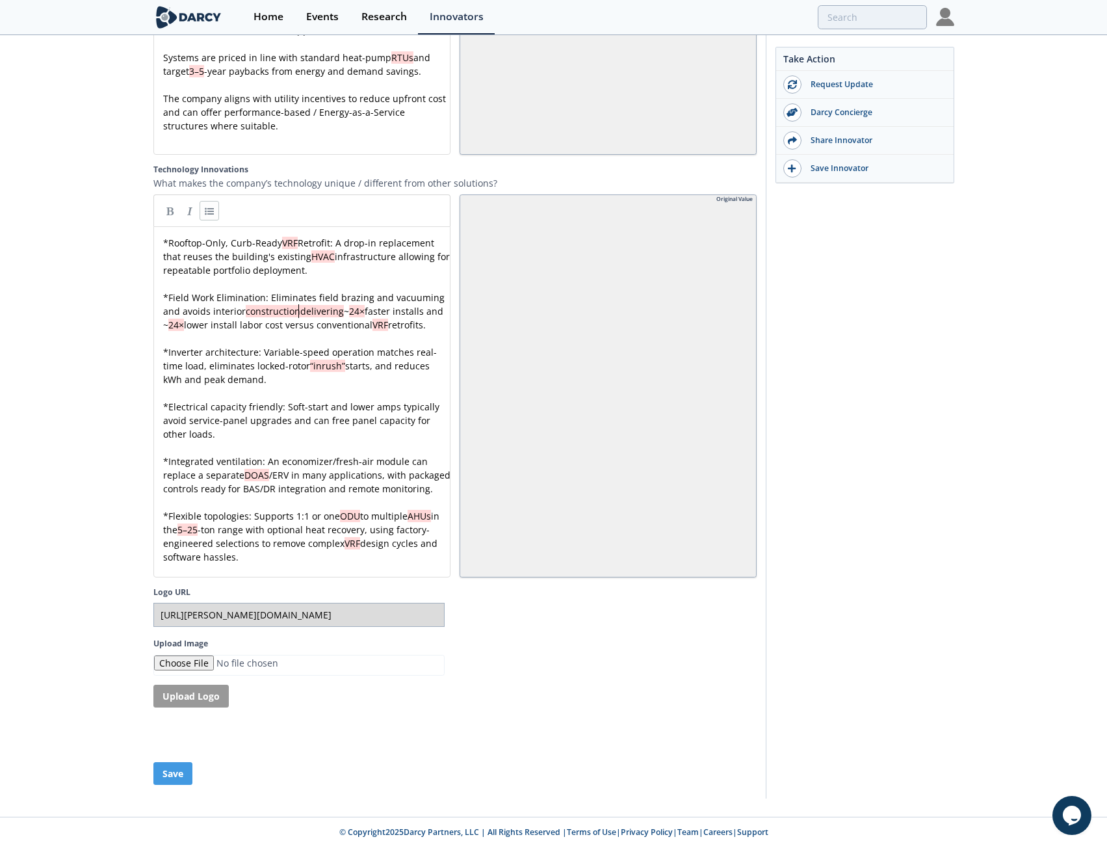
scroll to position [2317, 0]
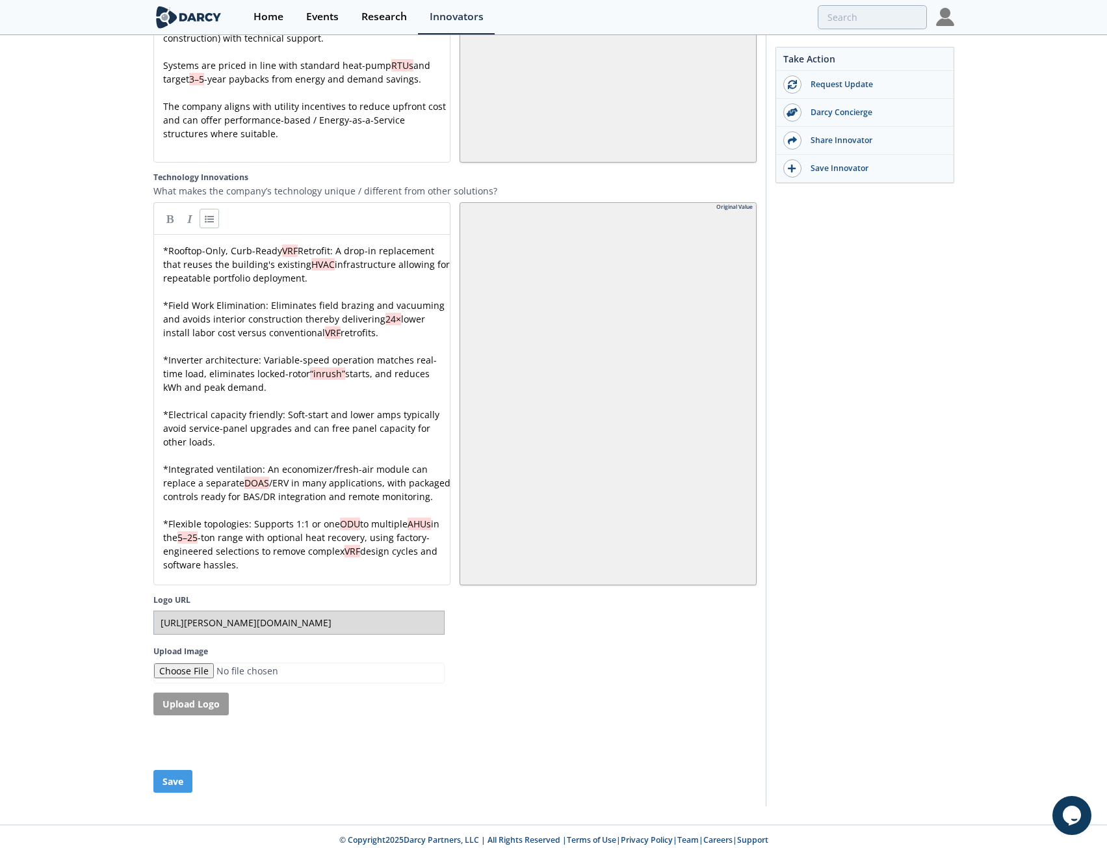
click at [350, 367] on span "starts, and reduces kWh and peak demand." at bounding box center [297, 380] width 269 height 26
click at [353, 300] on div "x * Rooftop-Only, Curb-Ready VRF Retrofit: A drop-in replacement that reuses th…" at bounding box center [307, 408] width 292 height 328
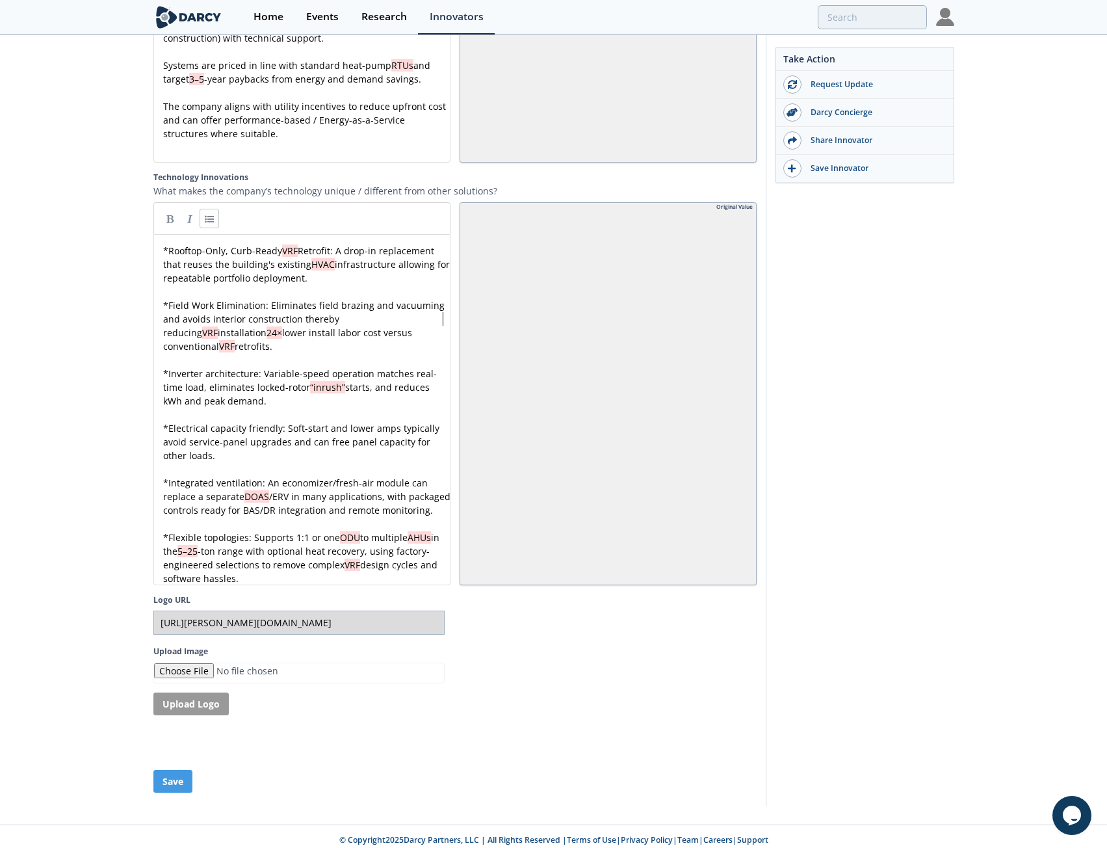
scroll to position [0, 0]
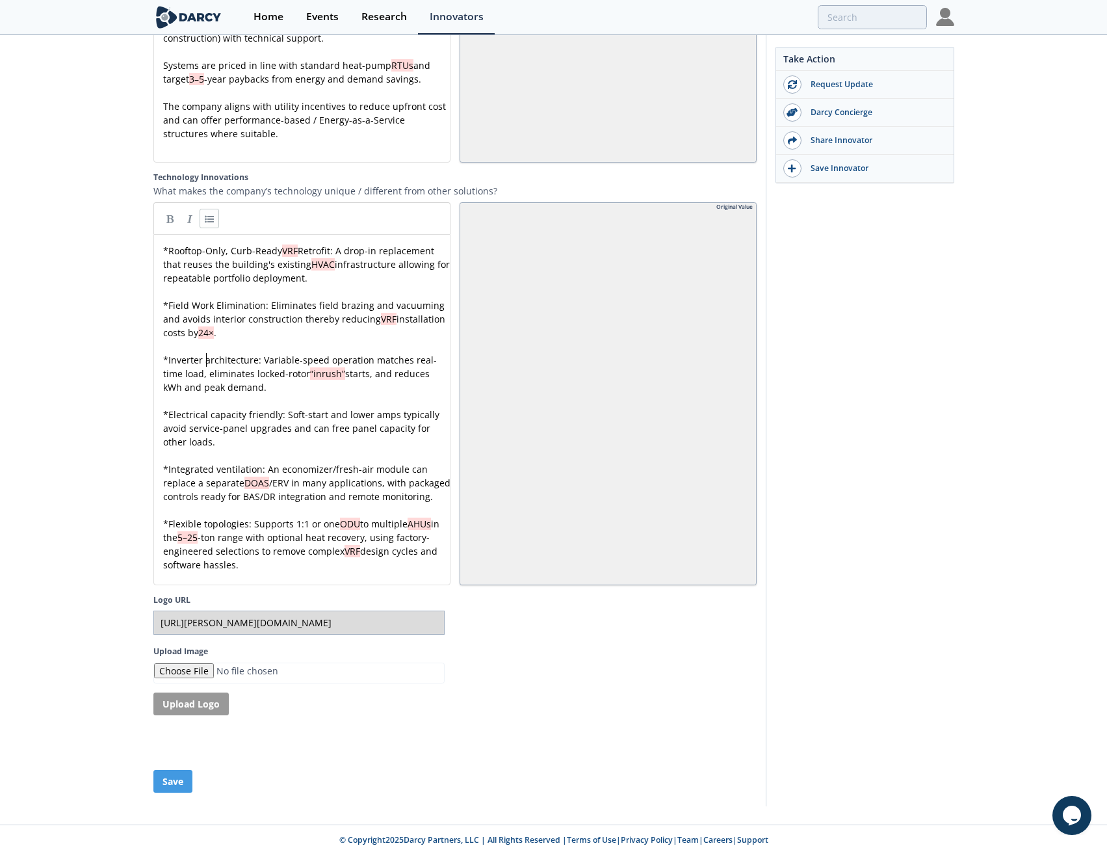
click at [209, 347] on div "x * Rooftop-Only, Curb-Ready VRF Retrofit: A drop-in replacement that reuses th…" at bounding box center [307, 408] width 292 height 328
click at [216, 395] on div "x * Rooftop-Only, Curb-Ready VRF Retrofit: A drop-in replacement that reuses th…" at bounding box center [307, 408] width 292 height 328
drag, startPoint x: 400, startPoint y: 394, endPoint x: 436, endPoint y: 394, distance: 36.4
click at [280, 427] on pre "* Electrical Capacity Friendly: Soft-start and lower amps negate need for servi…" at bounding box center [307, 428] width 292 height 41
click at [221, 448] on div "x * Rooftop-Only, Curb-Ready VRF Retrofit: A drop-in replacement that reuses th…" at bounding box center [307, 408] width 292 height 328
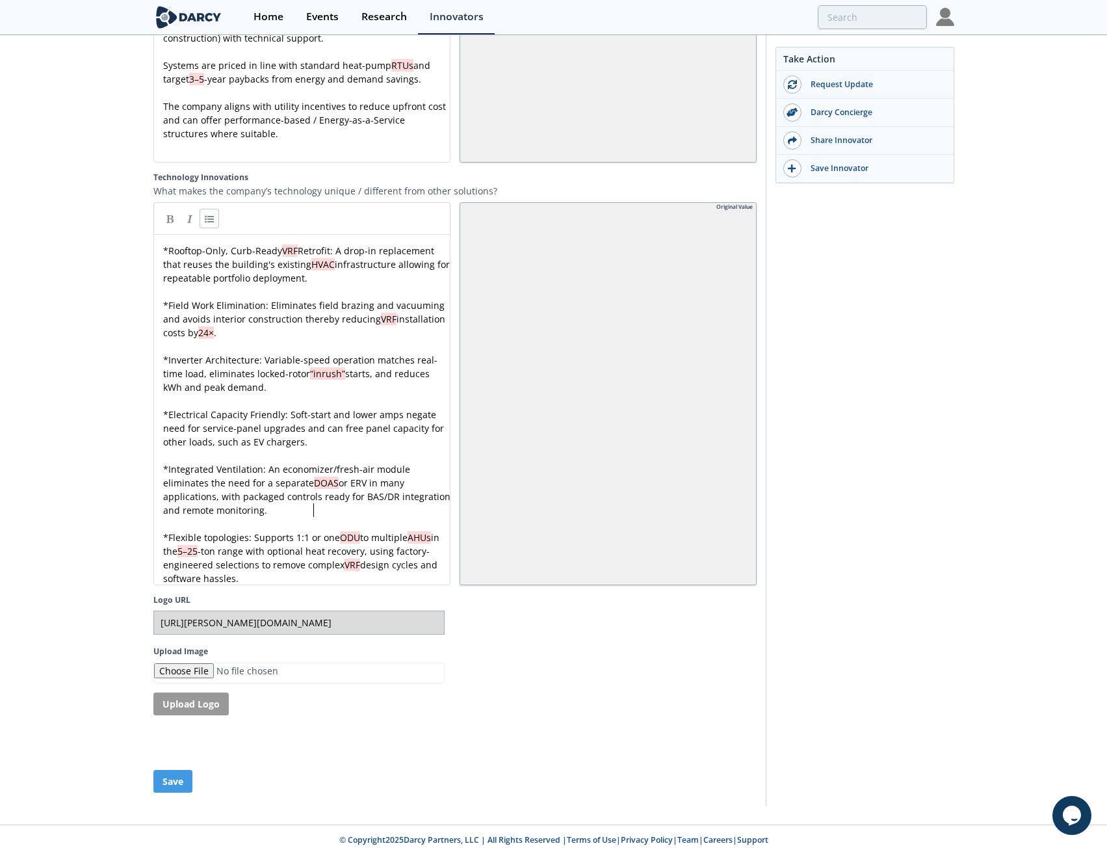
click at [332, 493] on pre "* Integrated Ventilation: An economizer/fresh-air module eliminates the need fo…" at bounding box center [307, 489] width 292 height 55
drag, startPoint x: 366, startPoint y: 464, endPoint x: 241, endPoint y: 482, distance: 126.0
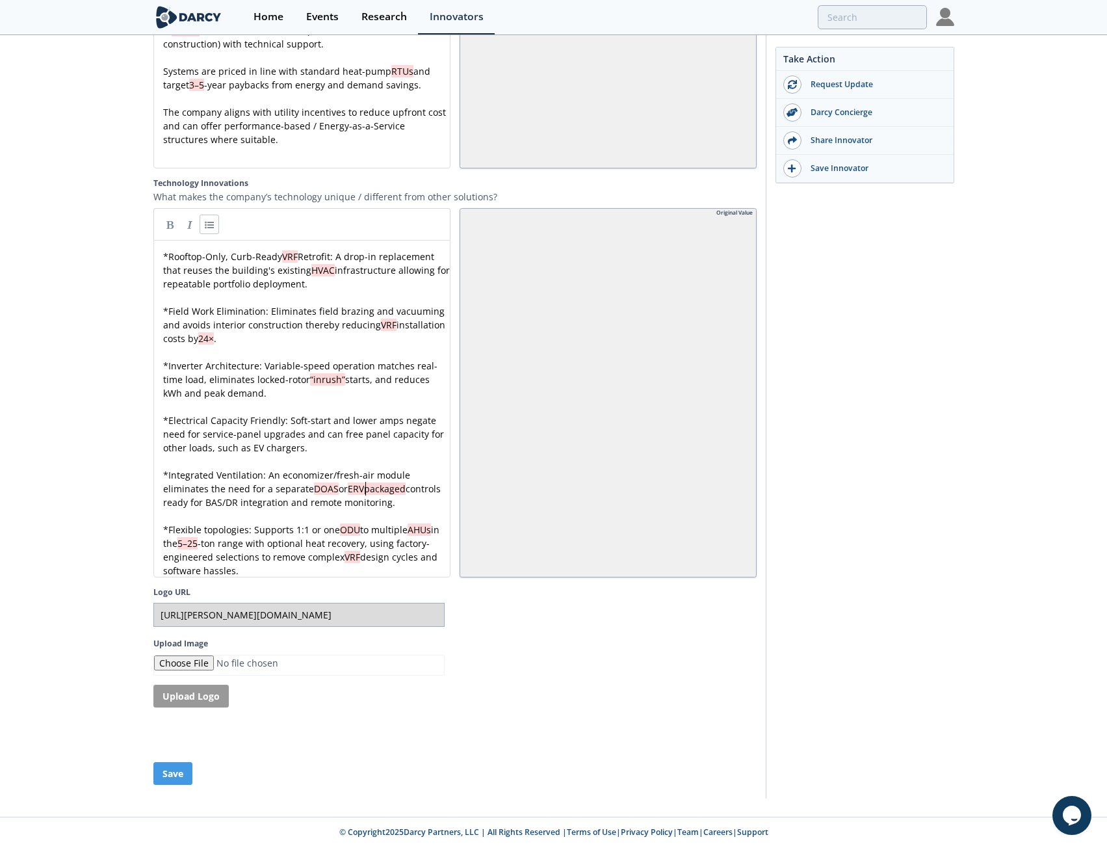
scroll to position [2303, 0]
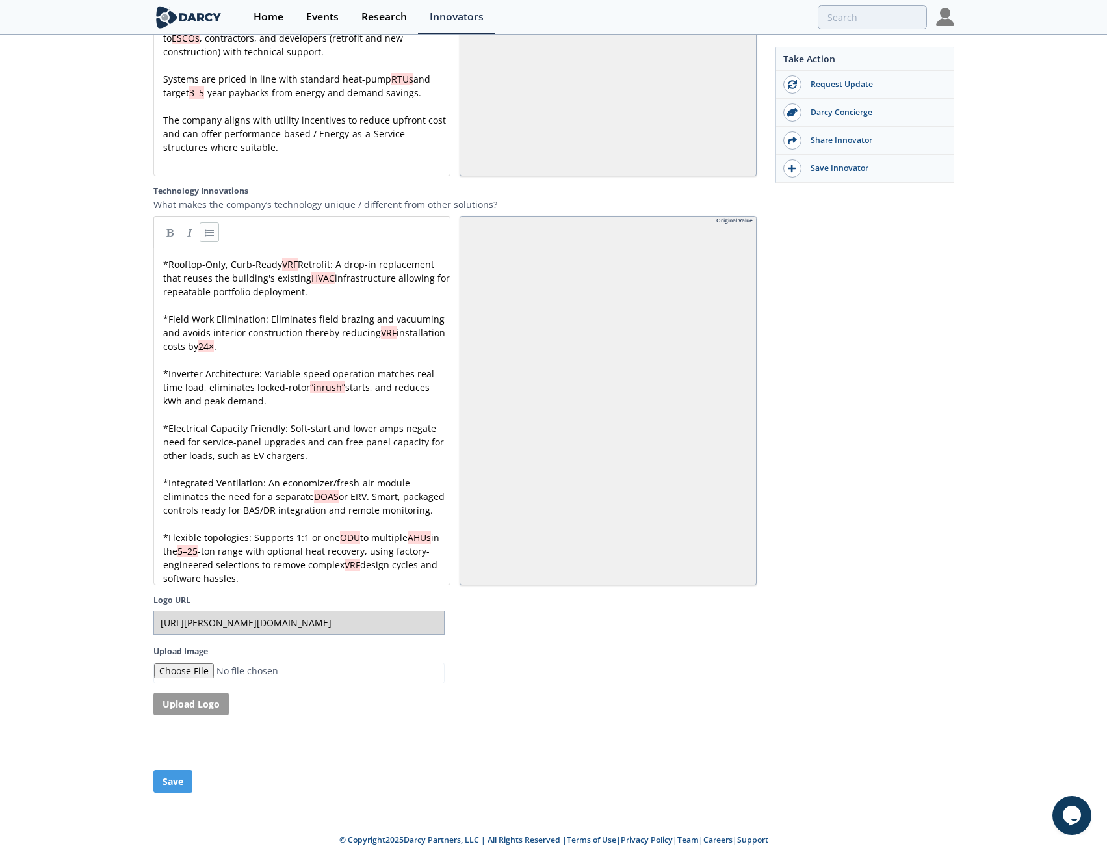
click at [199, 490] on span "or ERV. Smart, packaged controls ready for BAS/DR integration and remote monito…" at bounding box center [305, 503] width 284 height 26
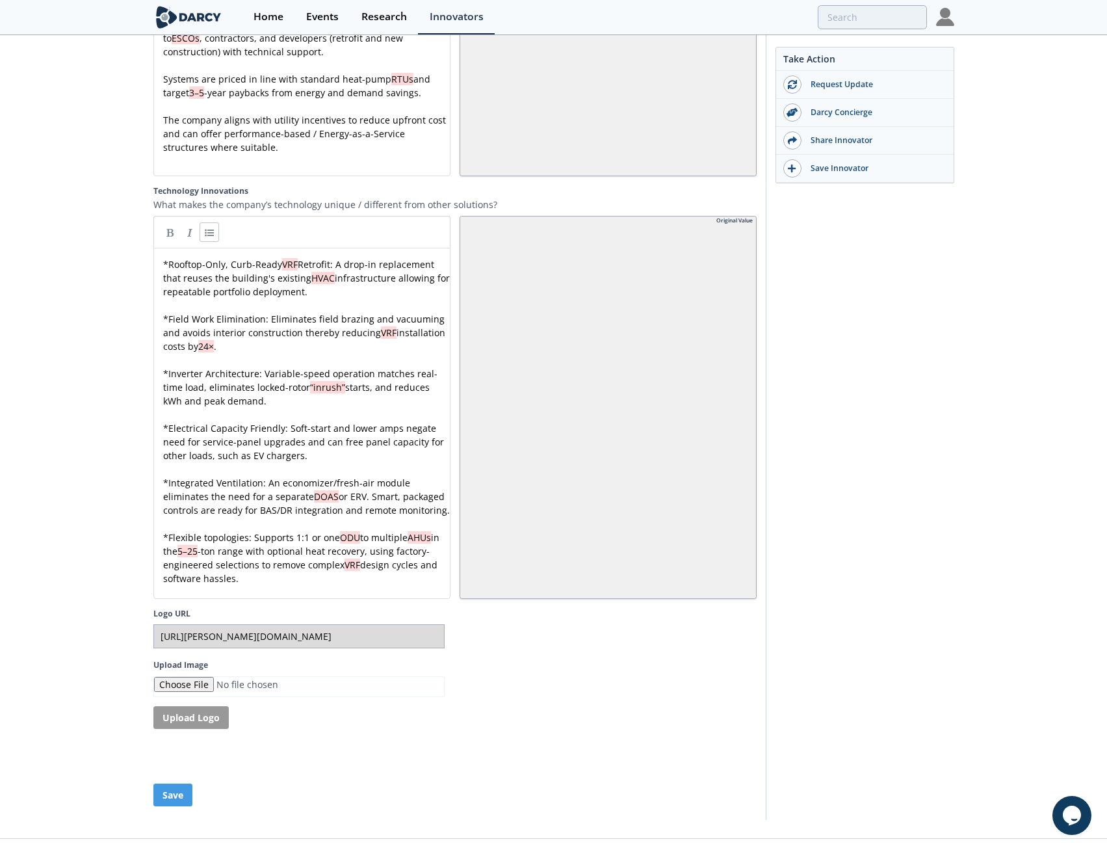
click at [294, 508] on pre "* Integrated Ventilation: An economizer/fresh-air module eliminates the need fo…" at bounding box center [307, 496] width 292 height 41
click at [207, 534] on div "x * Rooftop-Only, Curb-Ready VRF Retrofit: A drop-in replacement that reuses th…" at bounding box center [307, 421] width 292 height 328
click at [310, 532] on div "x * Rooftop-Only, Curb-Ready VRF Retrofit: A drop-in replacement that reuses th…" at bounding box center [307, 421] width 292 height 328
click at [379, 535] on span "ODU" at bounding box center [386, 537] width 20 height 12
click at [358, 562] on div "x * Rooftop-Only, Curb-Ready VRF Retrofit: A drop-in replacement that reuses th…" at bounding box center [307, 421] width 292 height 328
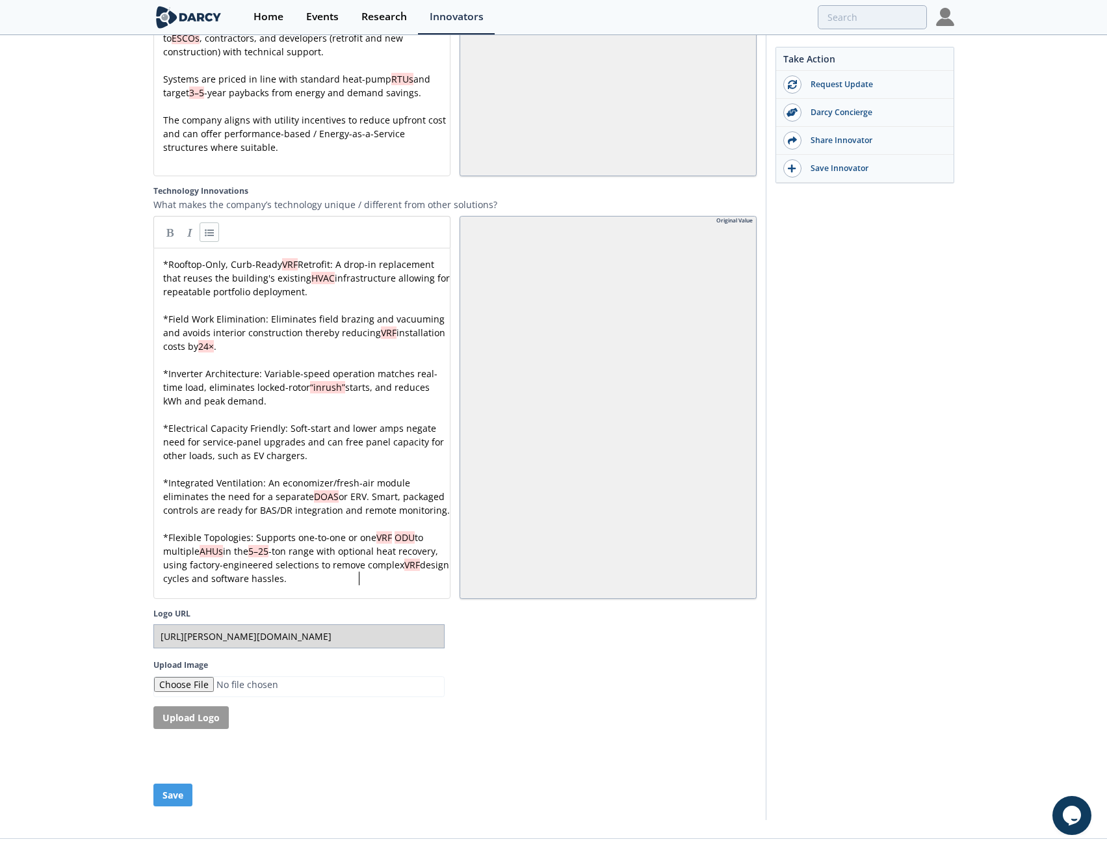
click at [377, 546] on div "x * Rooftop-Only, Curb-Ready VRF Retrofit: A drop-in replacement that reuses th…" at bounding box center [307, 421] width 292 height 328
click at [341, 564] on span "-ton range with optional heat recovery, using factory-engineered selections to …" at bounding box center [302, 558] width 278 height 26
click at [400, 274] on pre "* Rooftop-Only, Curb-Ready VRF Retrofit: A drop-in replacement that reuses the …" at bounding box center [307, 277] width 292 height 41
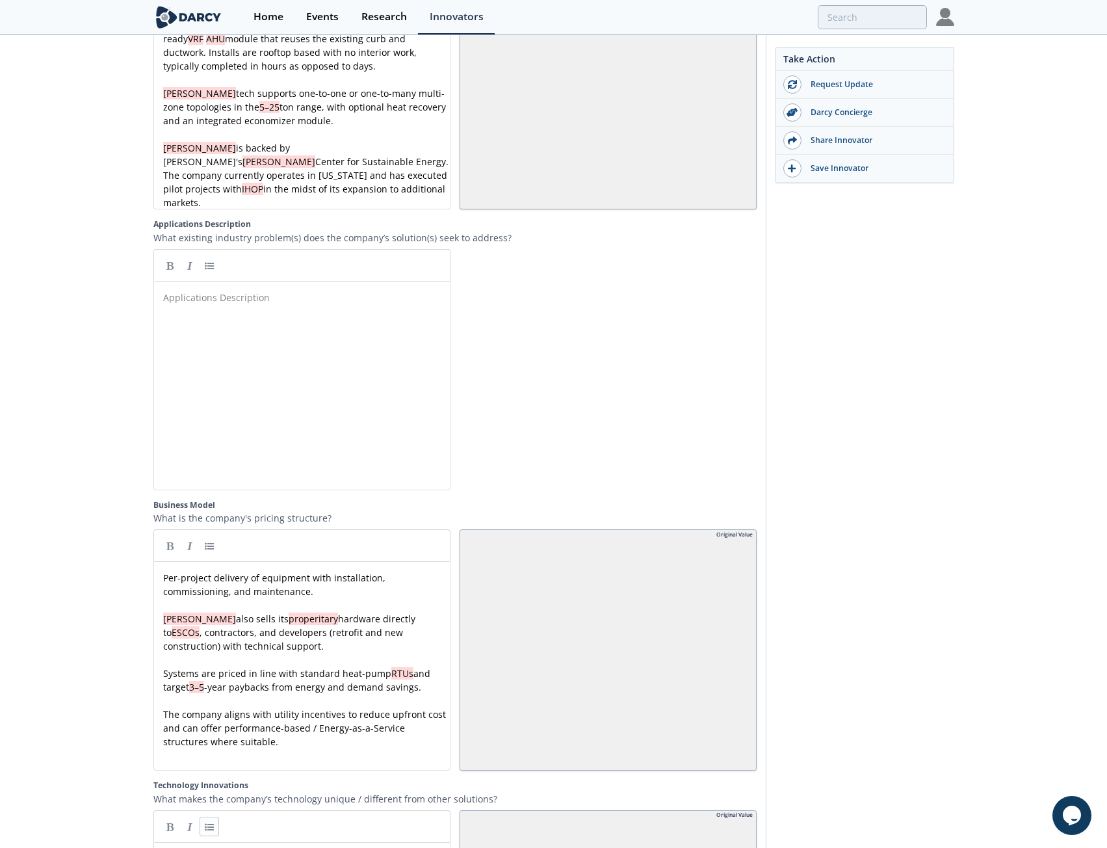
scroll to position [1680, 0]
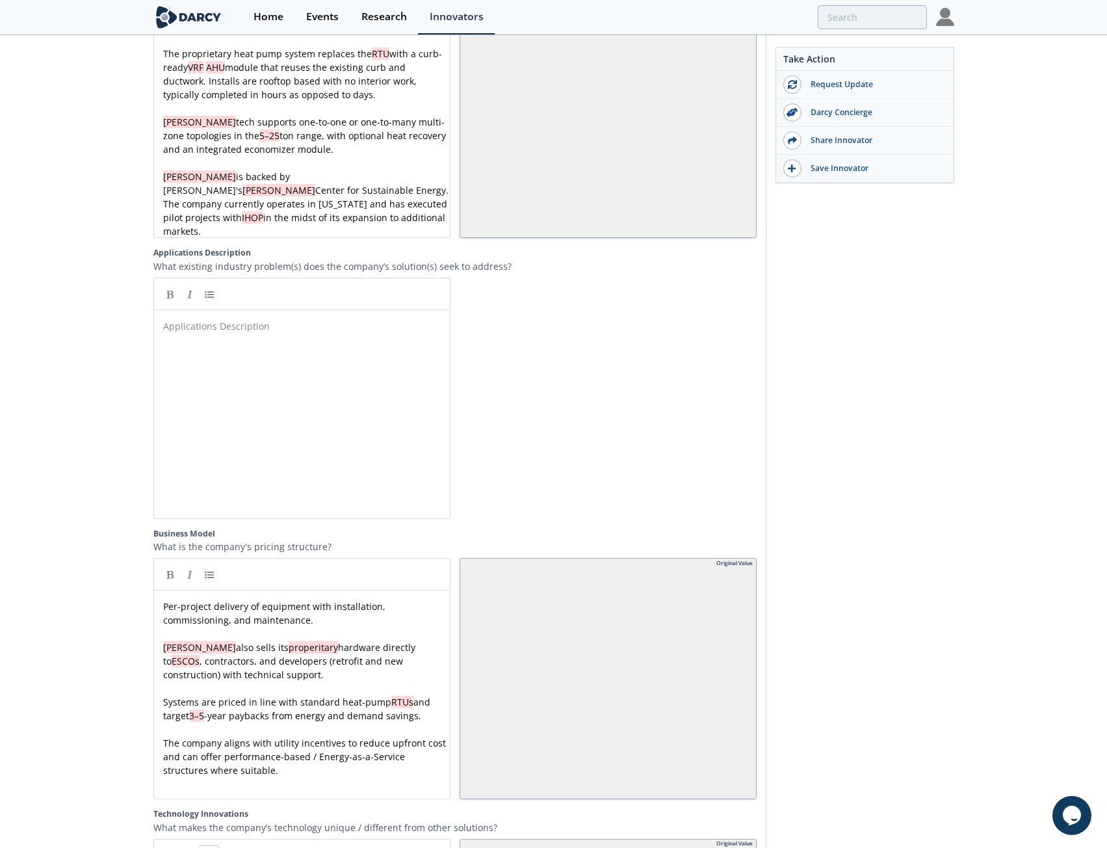
click at [244, 360] on div "Applications Description x ​" at bounding box center [312, 424] width 302 height 214
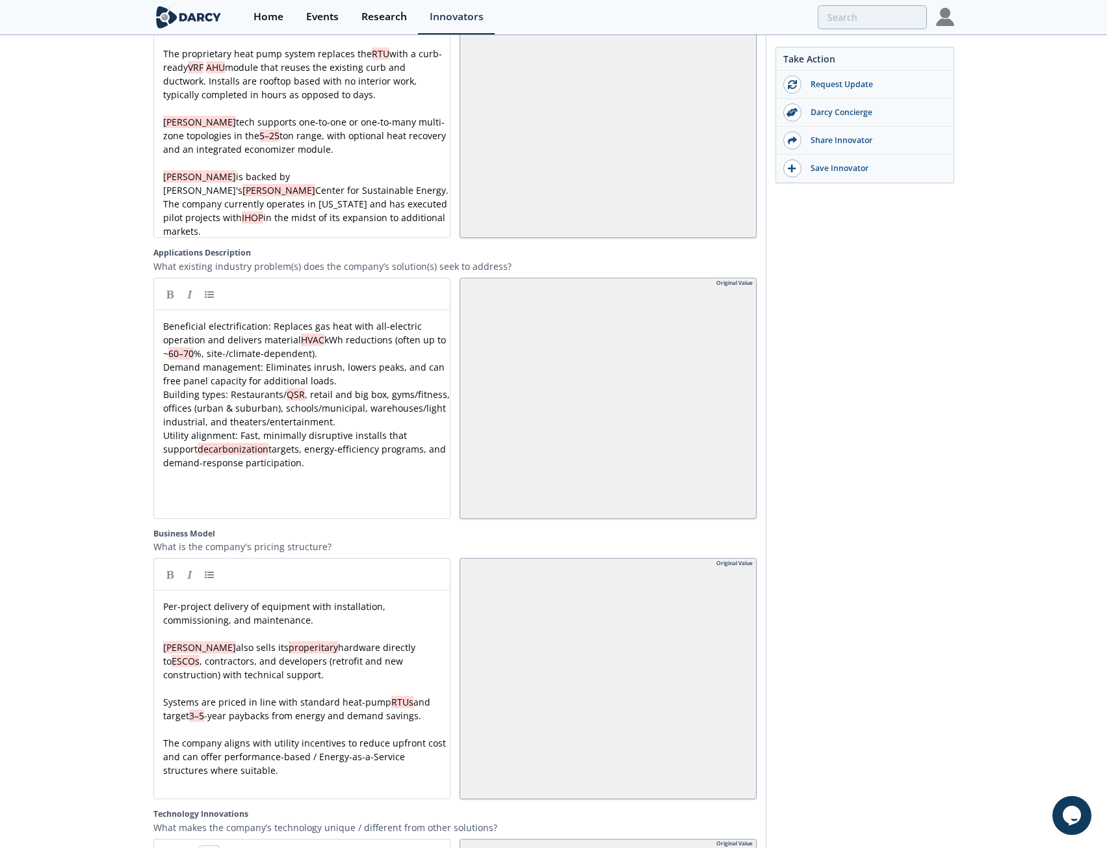
click at [163, 319] on div "x Beneficial electrification: Replaces gas heat with all-electric operation and…" at bounding box center [307, 394] width 292 height 150
click at [206, 284] on link at bounding box center [209, 293] width 19 height 19
click at [164, 352] on div "x * Beneficial electrification: Replaces gas heat with all-electric operation a…" at bounding box center [307, 394] width 292 height 150
click at [205, 284] on link at bounding box center [209, 293] width 19 height 19
click at [161, 387] on pre "Building types: Restaurants/ QSR , retail and big box, gyms/fitness, offices (u…" at bounding box center [307, 407] width 292 height 41
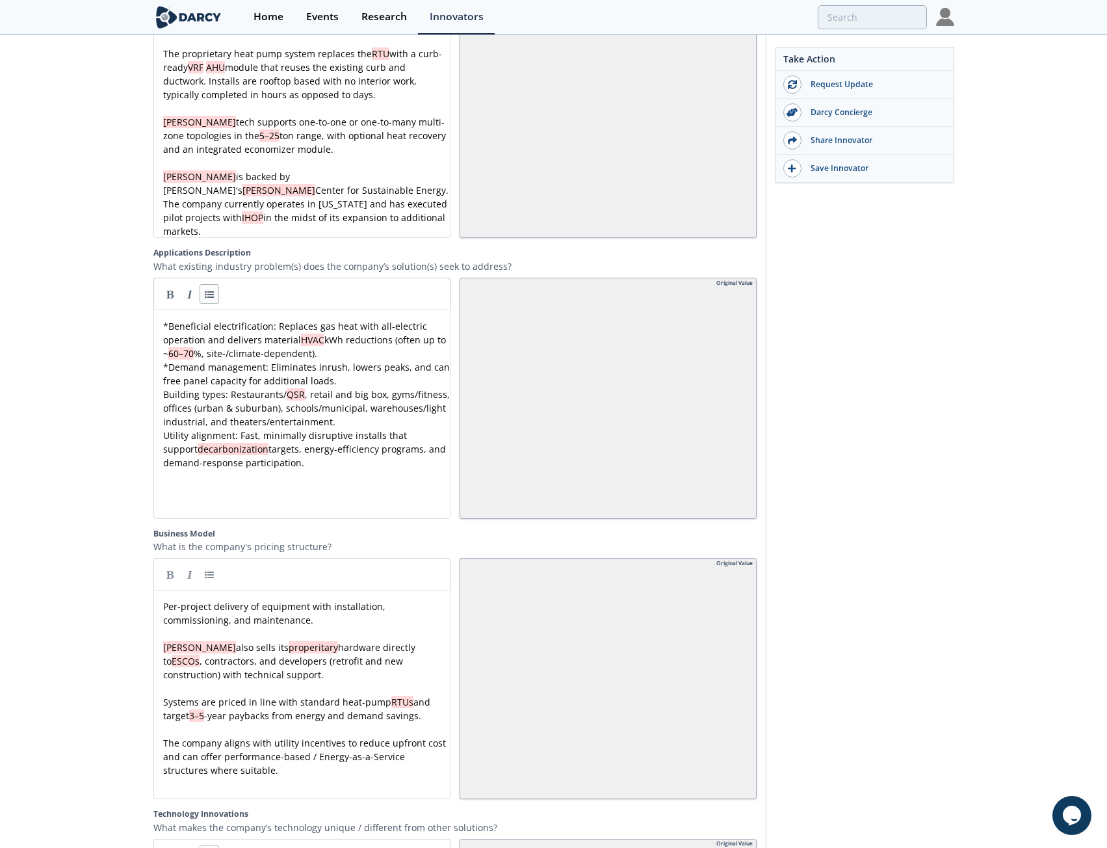
click at [201, 284] on link at bounding box center [209, 293] width 19 height 19
click at [164, 418] on div "x * Beneficial electrification: Replaces gas heat with all-electric operation a…" at bounding box center [307, 394] width 292 height 150
click at [207, 284] on link at bounding box center [209, 293] width 19 height 19
click at [335, 335] on pre "* Beneficial electrification: Replaces gas heat with all-electric operation and…" at bounding box center [307, 339] width 292 height 41
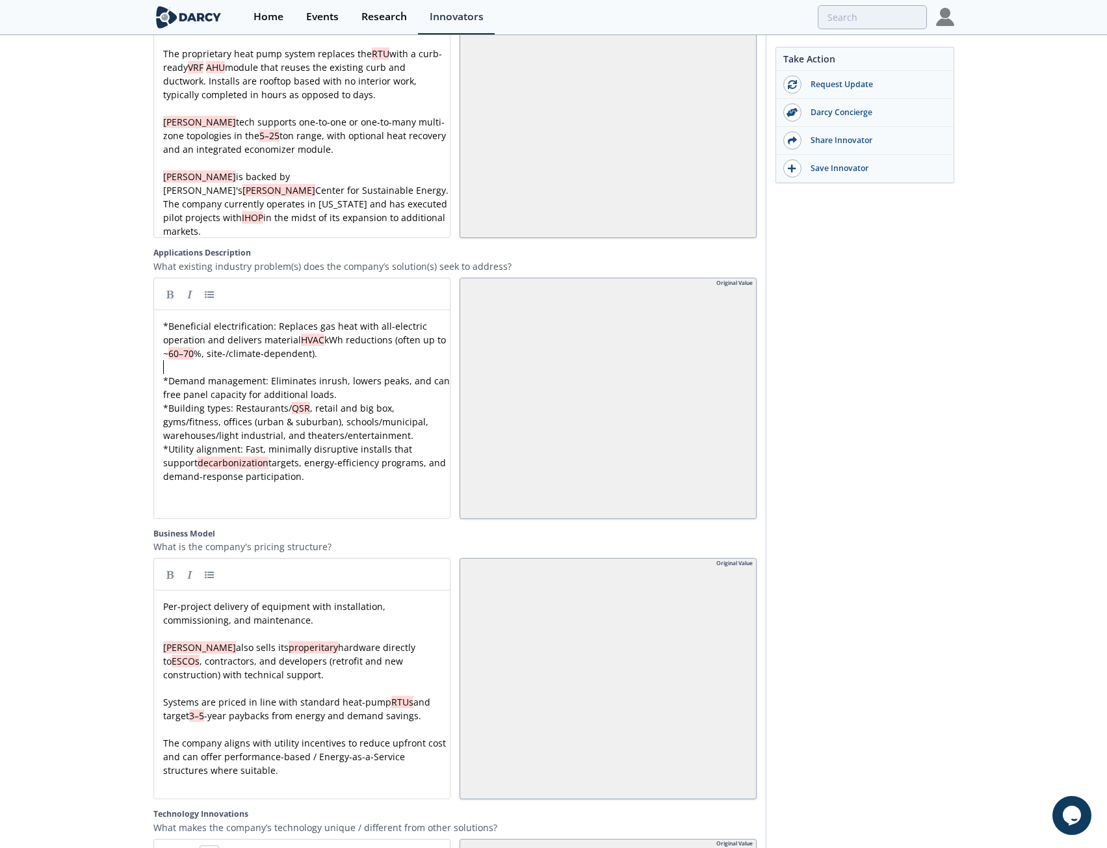
click at [370, 374] on pre "* Demand management: Eliminates inrush, lowers peaks, and can free panel capaci…" at bounding box center [307, 387] width 292 height 27
click at [415, 434] on pre "* Building types: Restaurants/ QSR , retail and big box, gyms/fitness, offices …" at bounding box center [307, 435] width 292 height 41
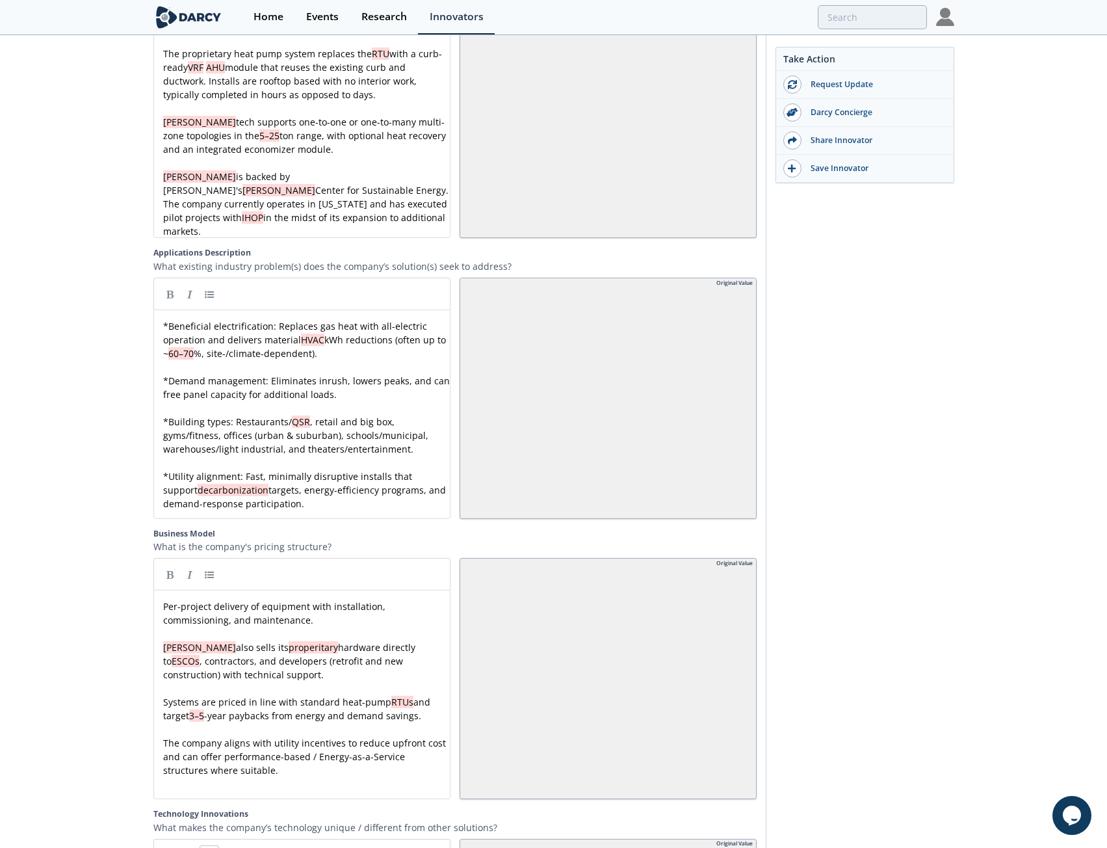
click at [214, 319] on div "x * Beneficial electrification: Replaces gas heat with all-electric operation a…" at bounding box center [307, 414] width 292 height 191
click at [406, 333] on span "kWh reductions (often up to ~" at bounding box center [305, 346] width 285 height 26
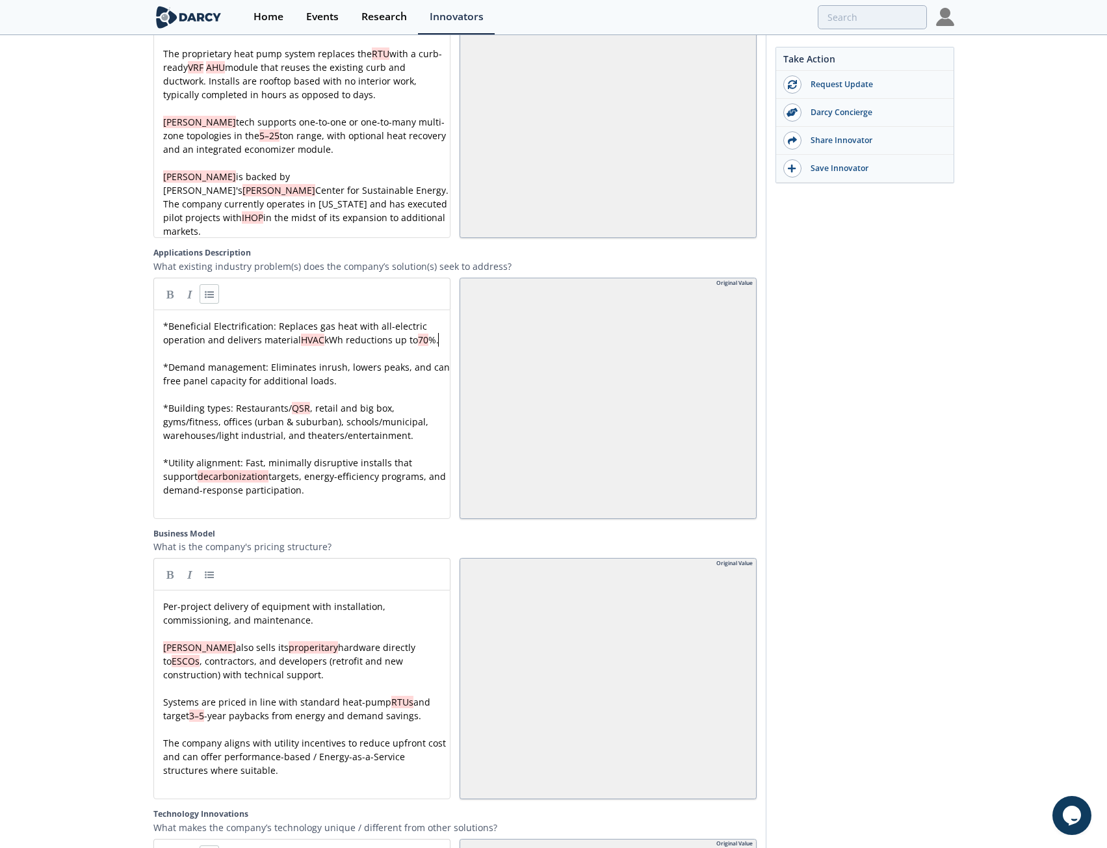
click at [214, 361] on span "Demand management: Eliminates inrush, lowers peaks, and can free panel capacity…" at bounding box center [307, 374] width 289 height 26
click at [212, 391] on div "x * Beneficial Electrification: Replaces gas heat with all-electric operation a…" at bounding box center [307, 407] width 292 height 177
drag, startPoint x: 237, startPoint y: 394, endPoint x: 412, endPoint y: 416, distance: 176.2
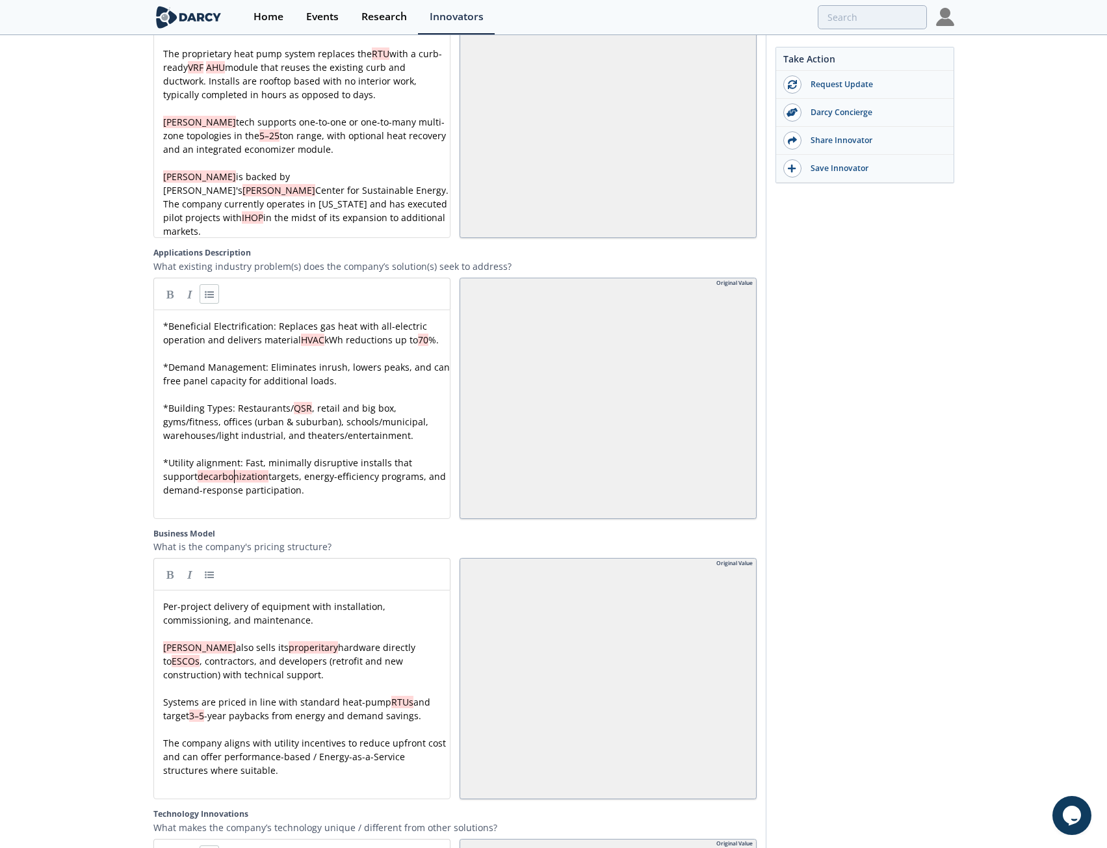
click at [233, 461] on div "x * Beneficial Electrification: Replaces gas heat with all-electric operation a…" at bounding box center [307, 407] width 292 height 177
click at [202, 445] on div "x * Beneficial Electrification: Replaces gas heat with all-electric operation a…" at bounding box center [307, 407] width 292 height 177
drag, startPoint x: 408, startPoint y: 417, endPoint x: 117, endPoint y: 385, distance: 292.3
click at [298, 418] on span ", retail and big box, gyms/fitness, offices (urban & suburban), schools/municip…" at bounding box center [297, 422] width 268 height 40
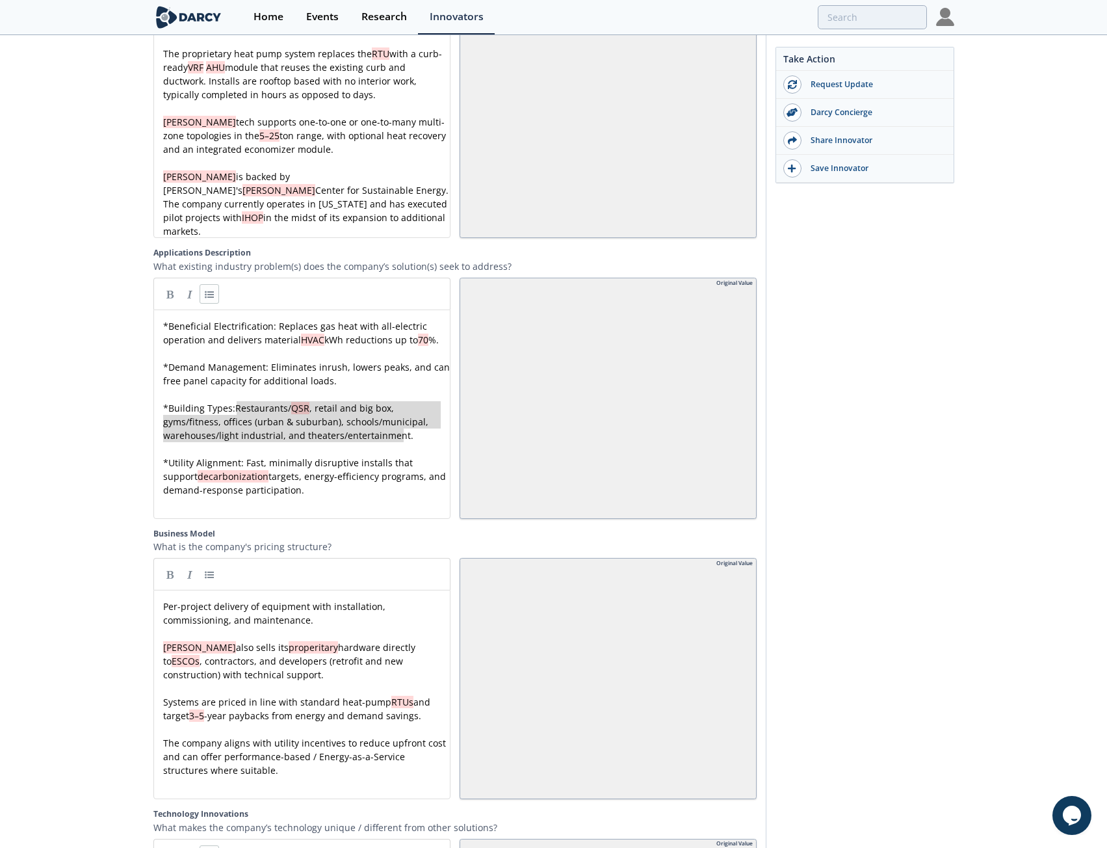
drag, startPoint x: 414, startPoint y: 417, endPoint x: 235, endPoint y: 391, distance: 181.3
paste textarea
drag, startPoint x: 302, startPoint y: 385, endPoint x: 382, endPoint y: 383, distance: 80.6
click at [303, 386] on div "x * Beneficial Electrification: Replaces gas heat with all-electric operation a…" at bounding box center [307, 407] width 292 height 177
click at [223, 406] on div "x * Beneficial Electrification: Replaces gas heat with all-electric operation a…" at bounding box center [307, 407] width 292 height 177
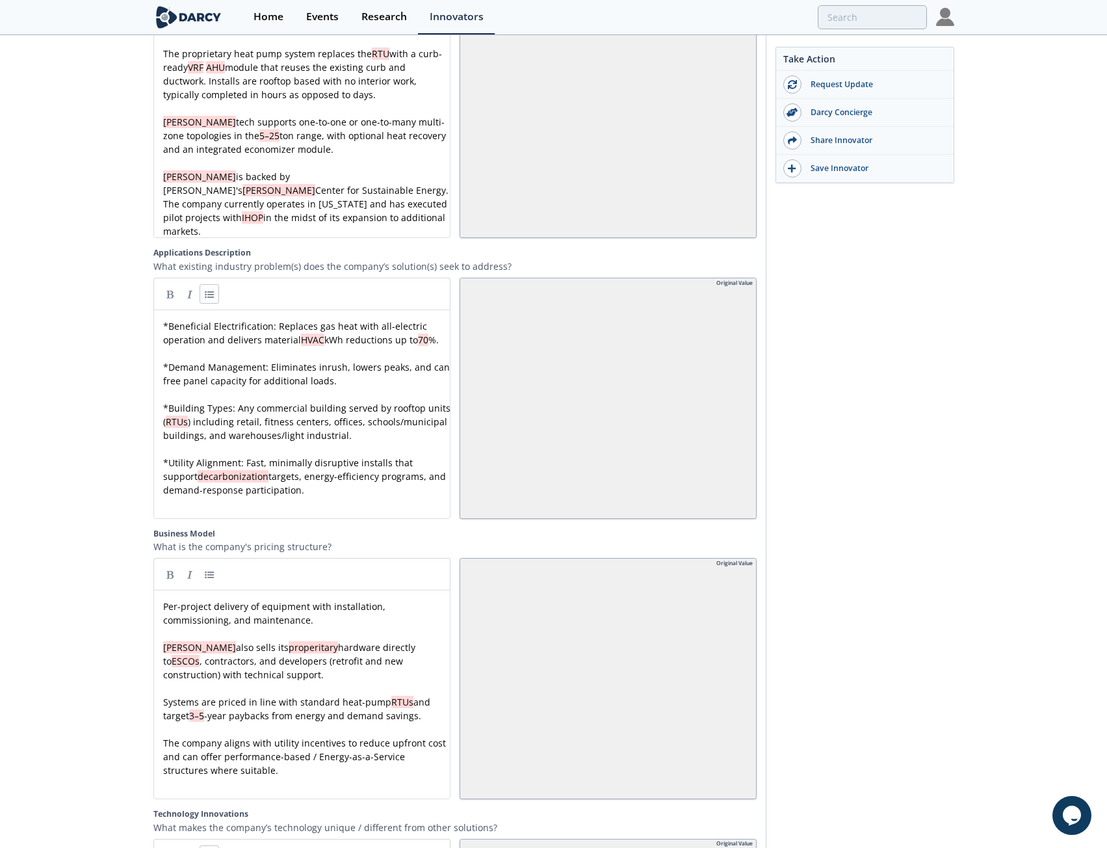
click at [292, 442] on pre "​" at bounding box center [307, 449] width 292 height 14
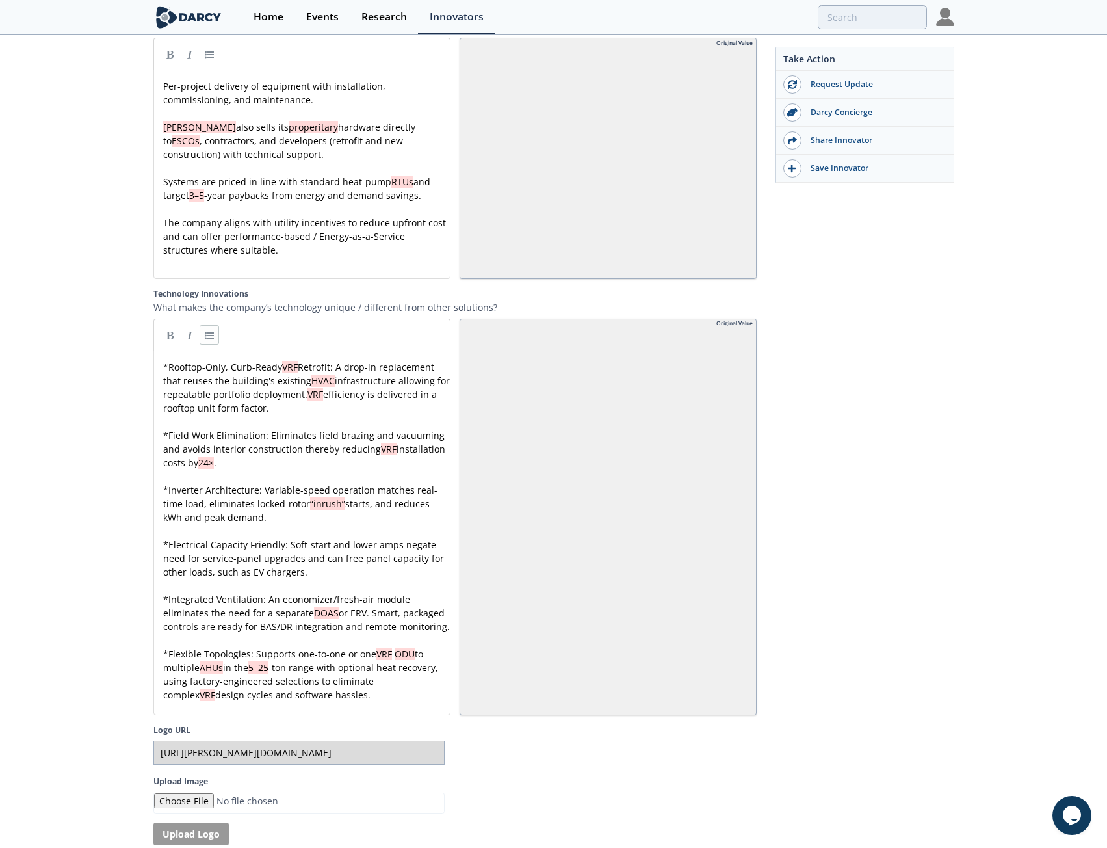
scroll to position [2330, 0]
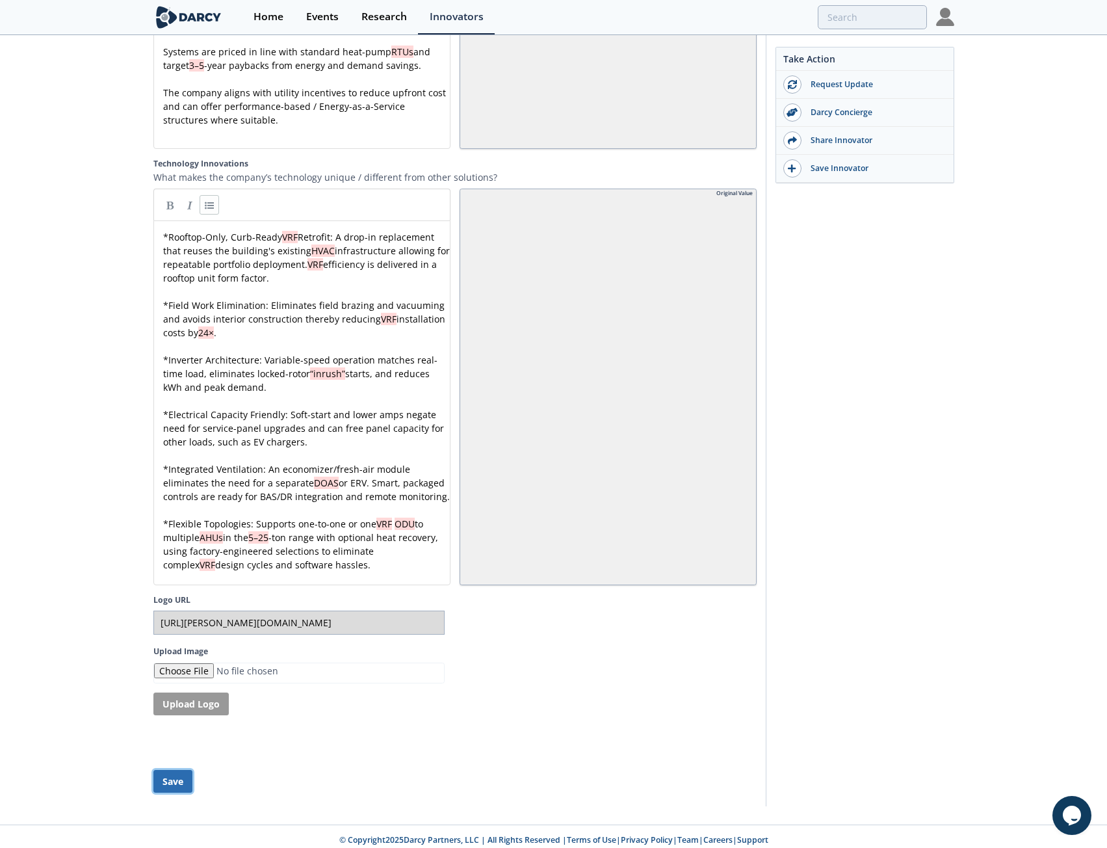
click at [169, 775] on button "Save" at bounding box center [172, 781] width 39 height 23
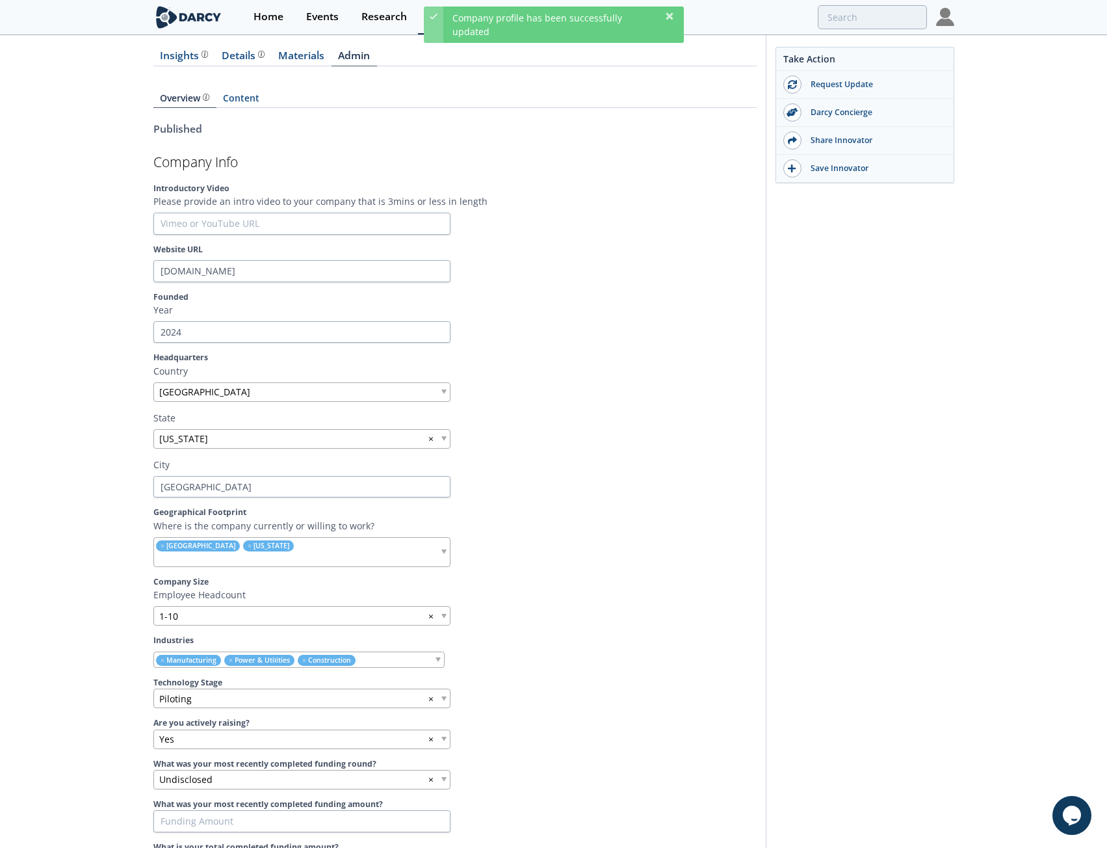
scroll to position [0, 0]
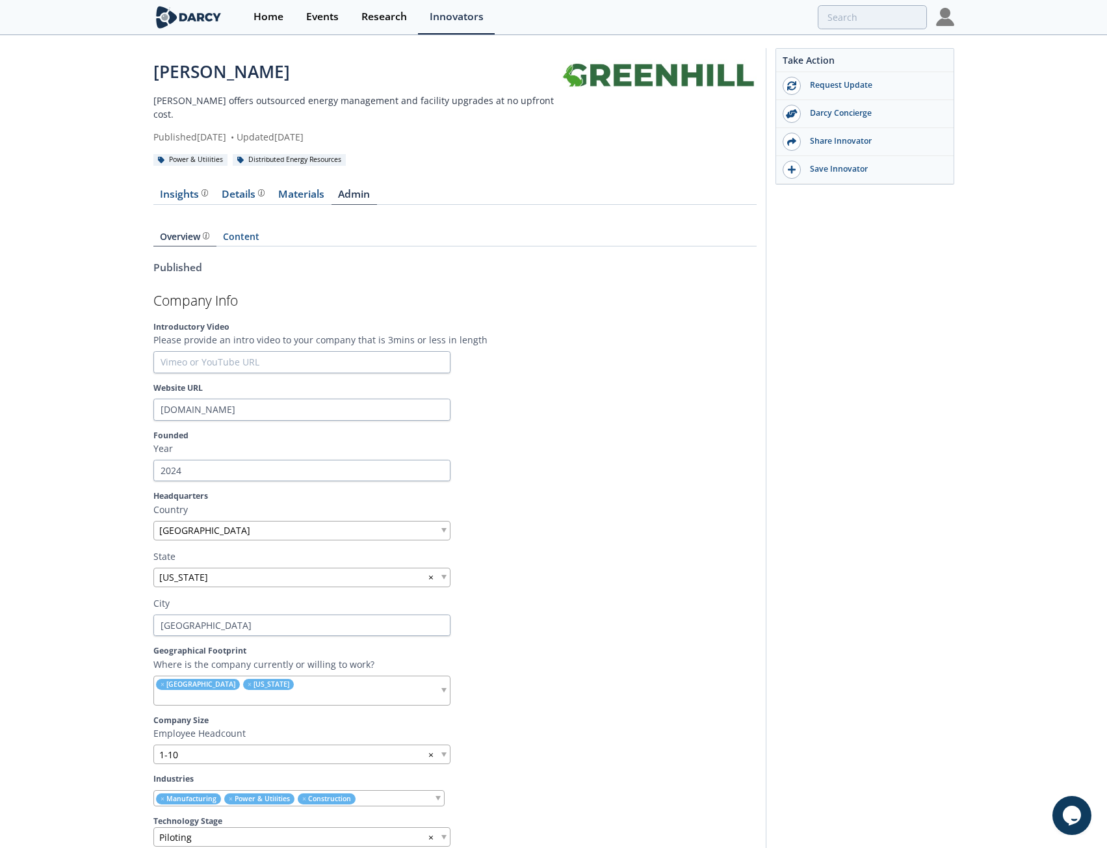
click at [663, 76] on link at bounding box center [659, 74] width 195 height 30
click at [457, 12] on div "Innovators" at bounding box center [457, 17] width 54 height 10
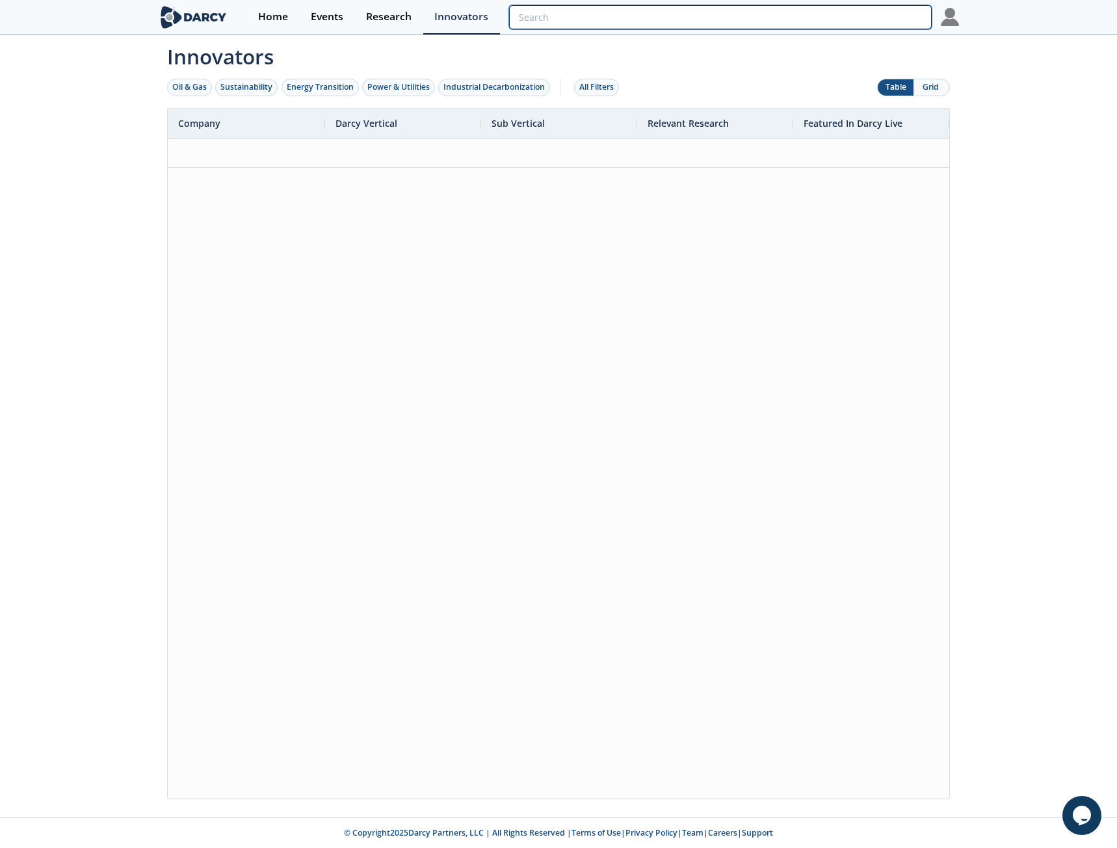
click at [898, 16] on input "search" at bounding box center [720, 17] width 422 height 24
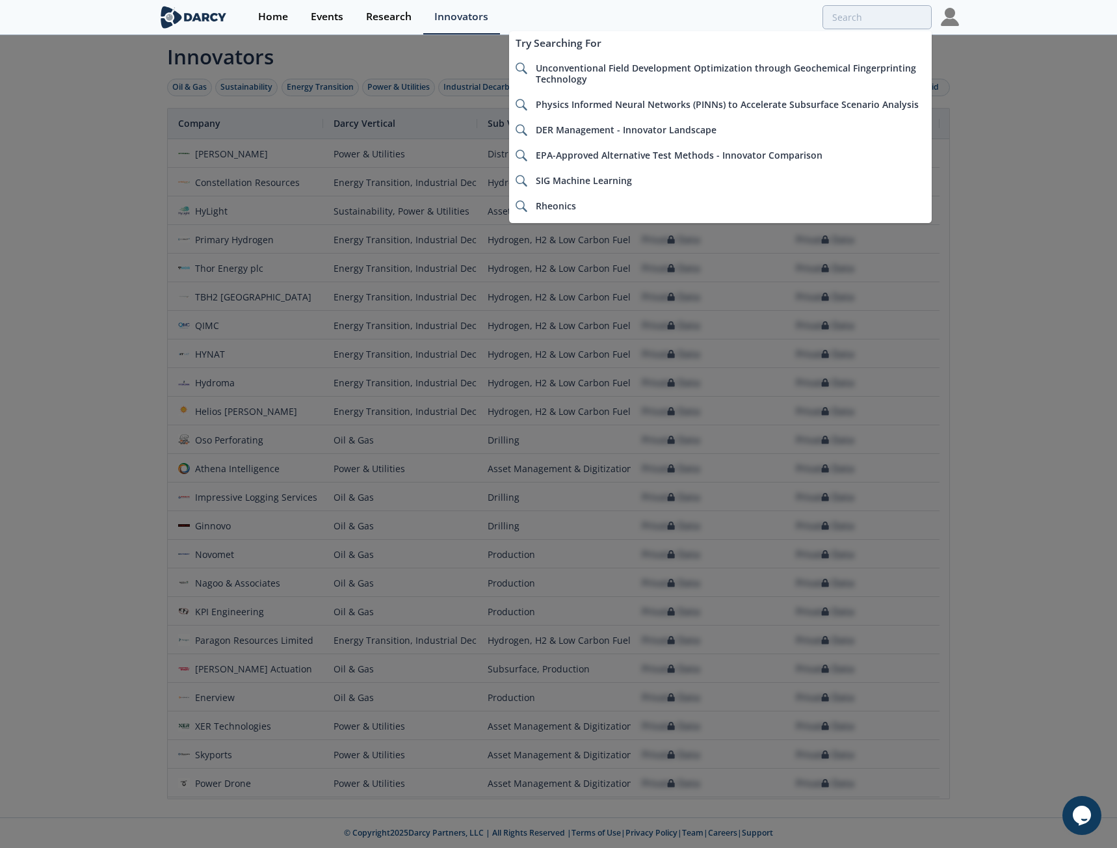
click at [114, 196] on div at bounding box center [558, 424] width 1117 height 848
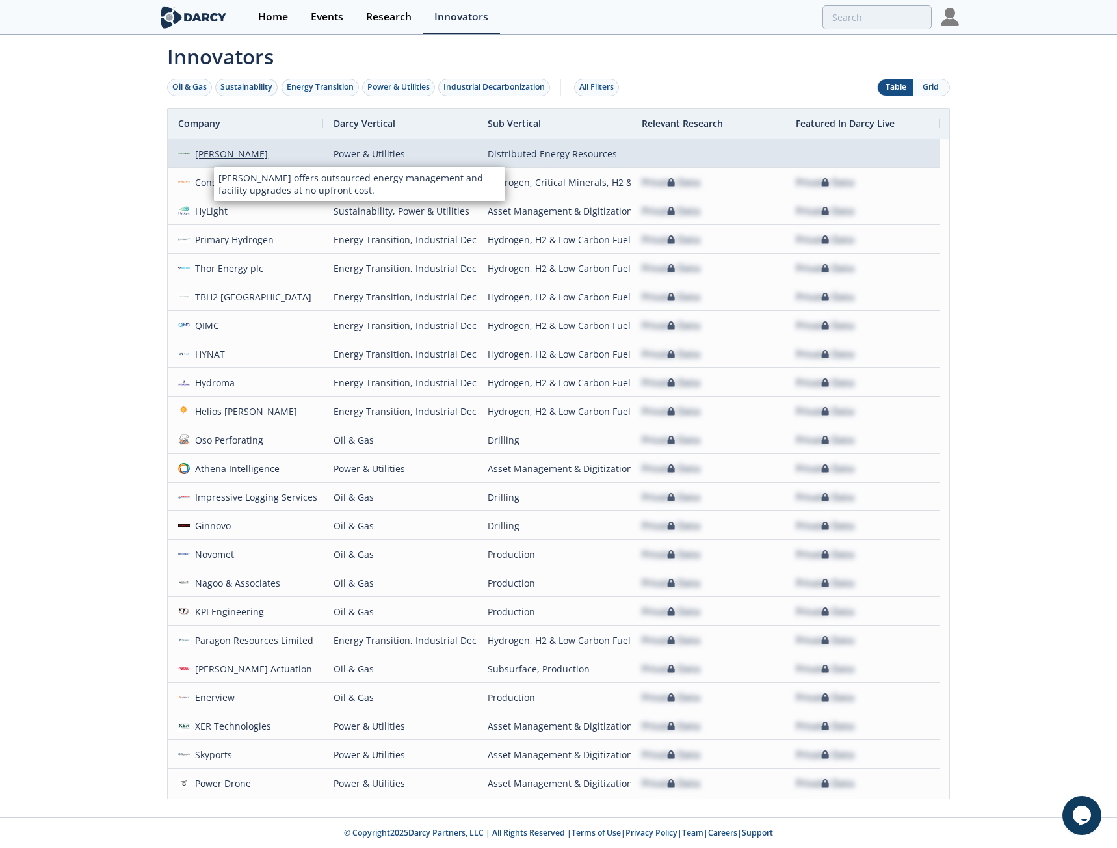
click at [213, 155] on div "[PERSON_NAME]" at bounding box center [229, 154] width 79 height 28
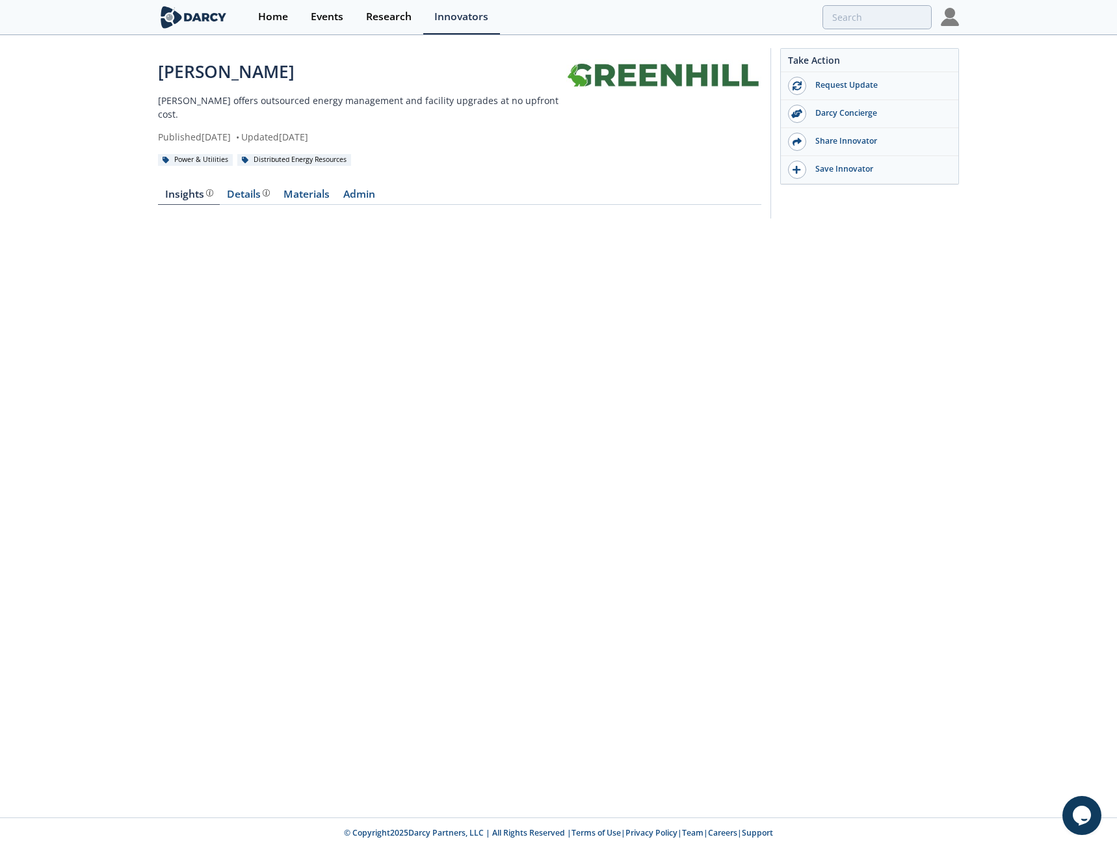
click at [127, 181] on div "[PERSON_NAME] [PERSON_NAME] offers outsourced energy management and facility up…" at bounding box center [558, 136] width 1117 height 200
click at [241, 189] on div "Details" at bounding box center [248, 194] width 43 height 10
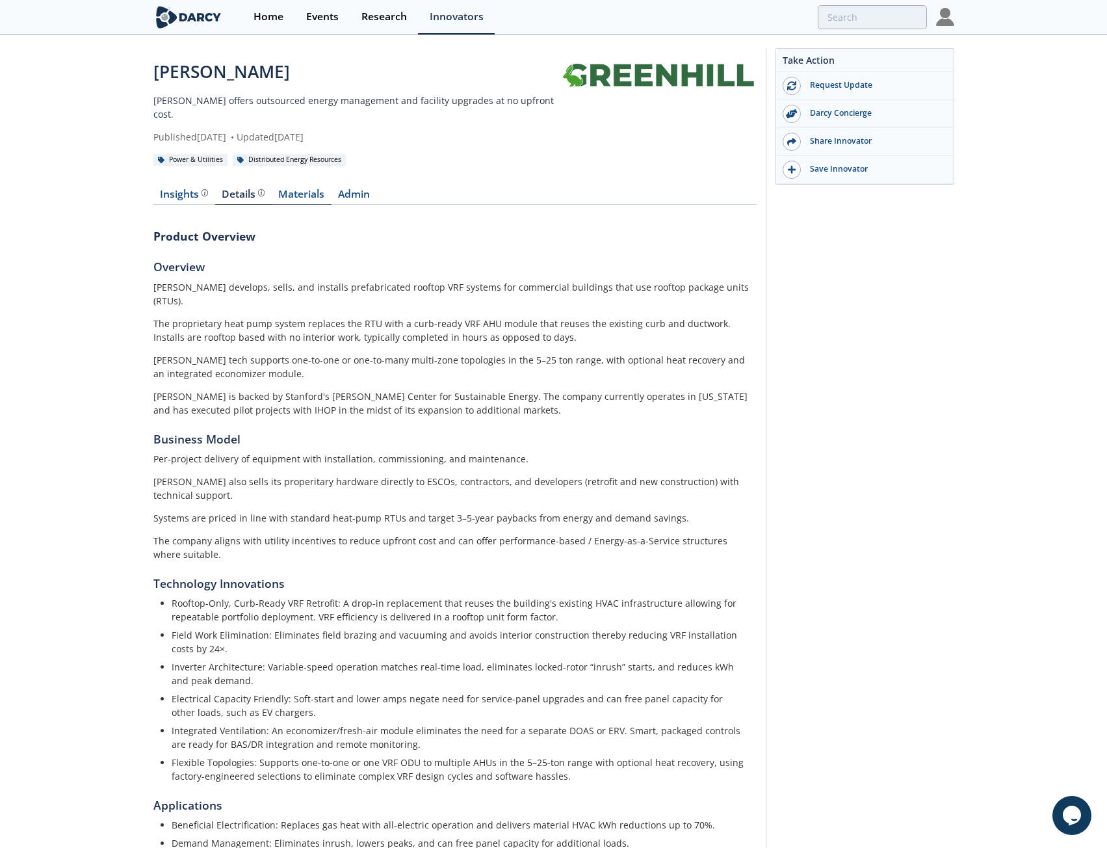
click at [291, 189] on link "Materials" at bounding box center [302, 197] width 60 height 16
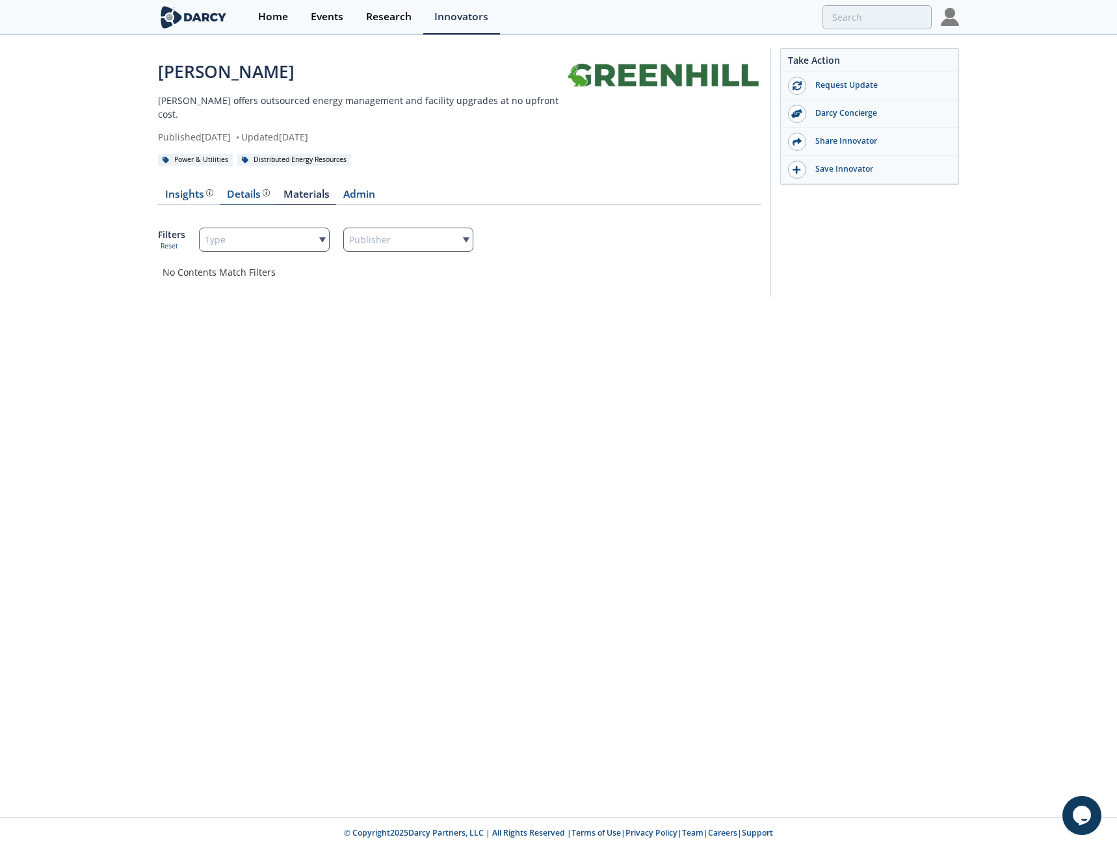
click at [252, 189] on div "Details" at bounding box center [248, 194] width 43 height 10
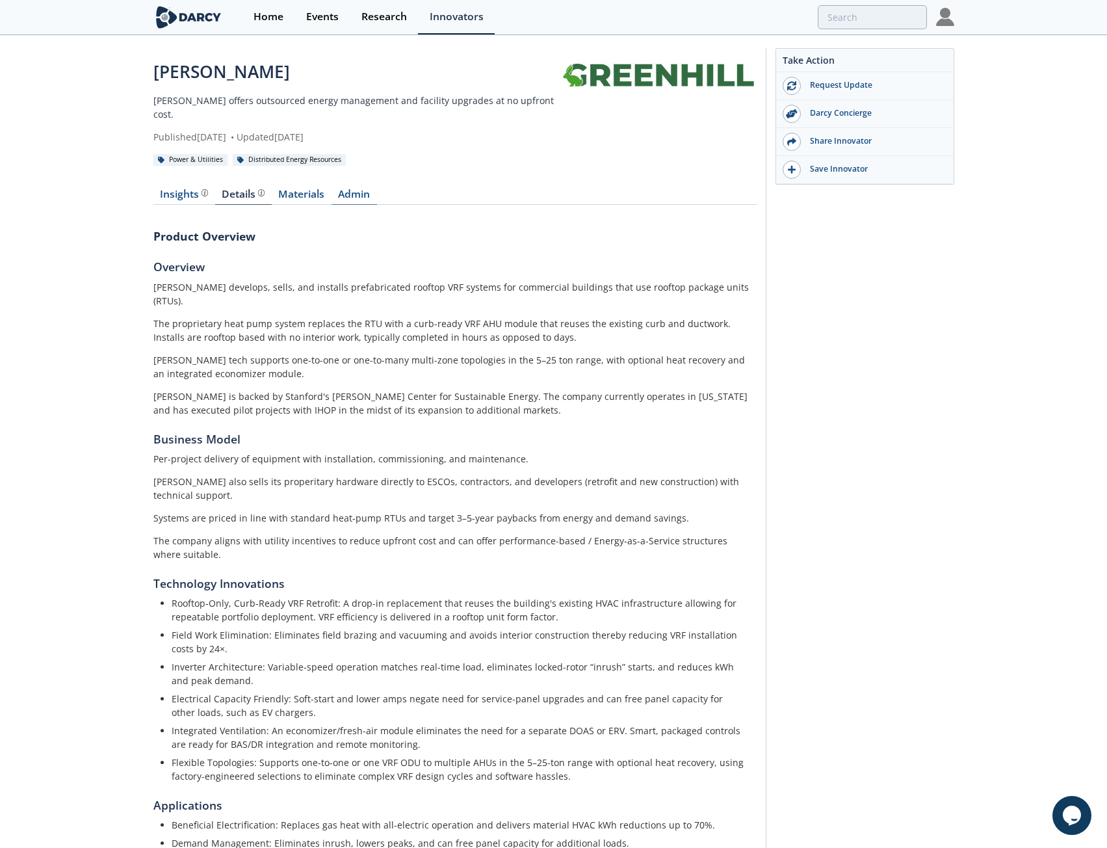
click at [347, 189] on link "Admin" at bounding box center [353, 197] width 45 height 16
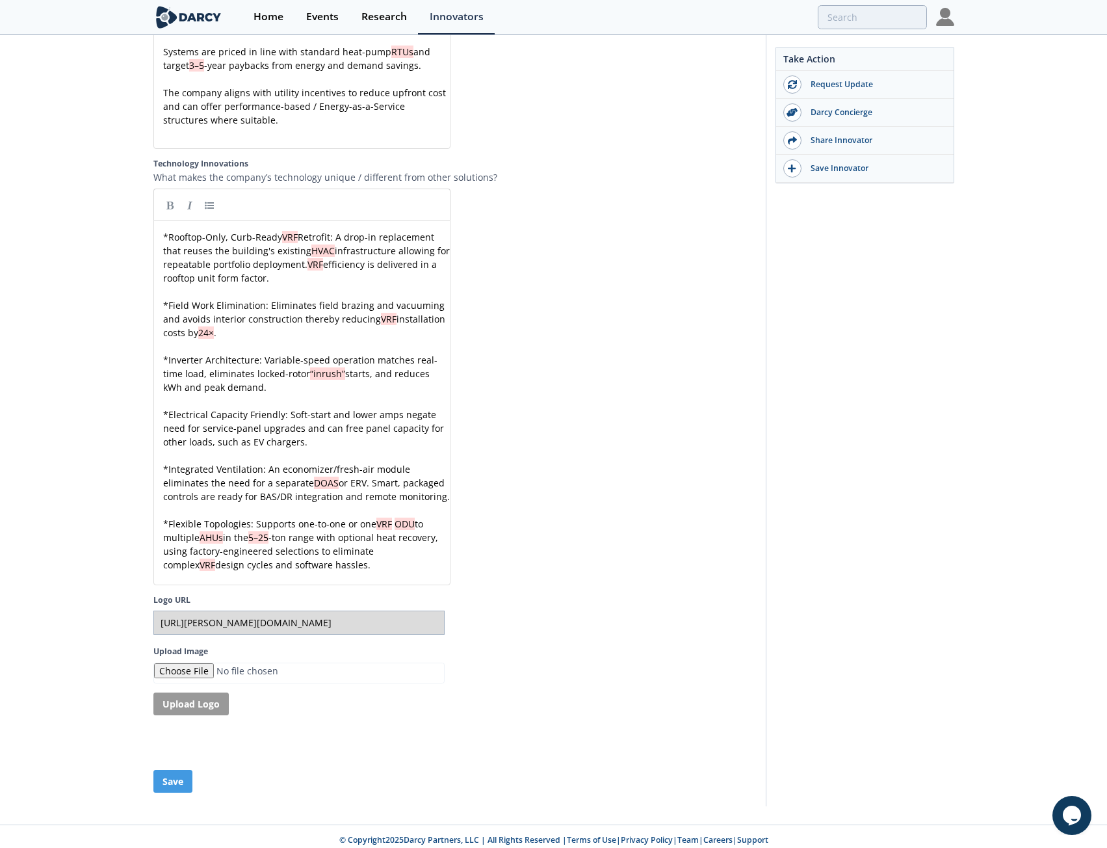
scroll to position [5, 0]
drag, startPoint x: 170, startPoint y: 220, endPoint x: 338, endPoint y: 226, distance: 168.4
click at [166, 195] on link at bounding box center [170, 204] width 19 height 19
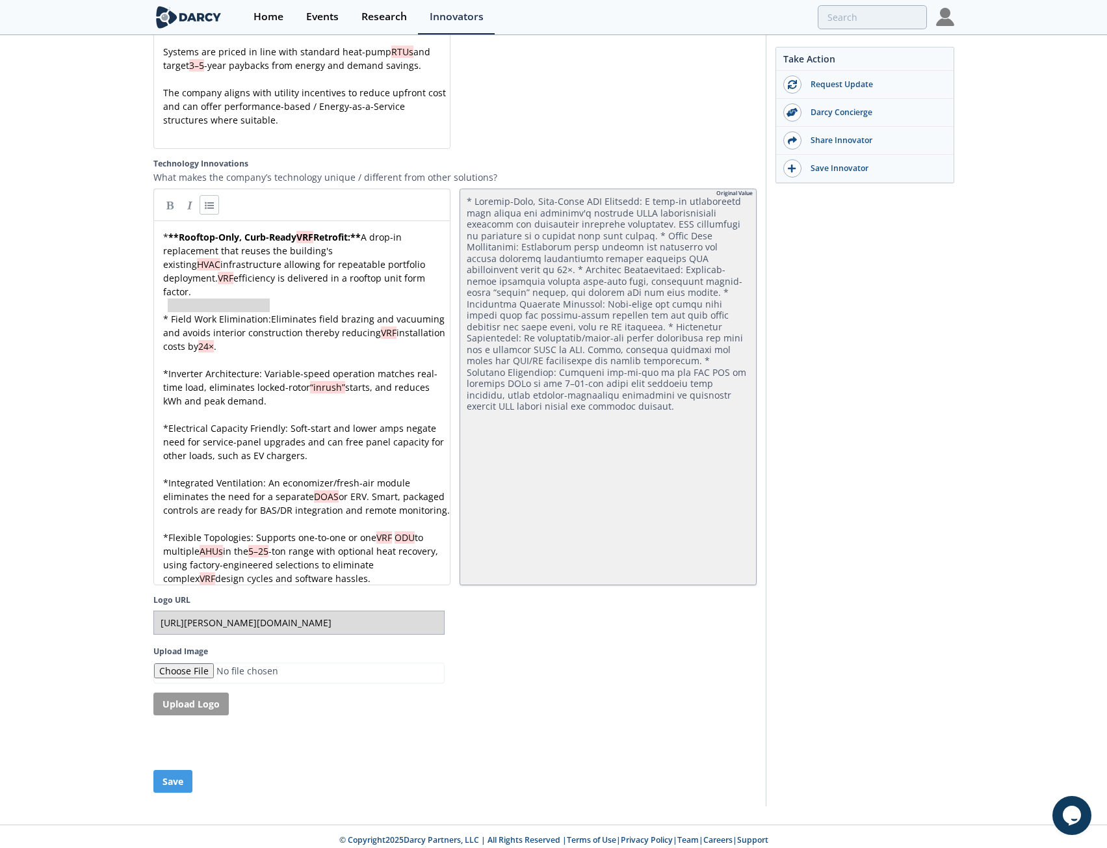
drag, startPoint x: 168, startPoint y: 289, endPoint x: 277, endPoint y: 289, distance: 108.5
click at [168, 195] on link at bounding box center [170, 204] width 19 height 19
drag, startPoint x: 168, startPoint y: 344, endPoint x: 264, endPoint y: 339, distance: 95.7
click at [168, 195] on link at bounding box center [170, 204] width 19 height 19
click at [170, 422] on span "Electrical Capacity Friendly: Soft-start and lower amps negate need for service…" at bounding box center [304, 442] width 283 height 40
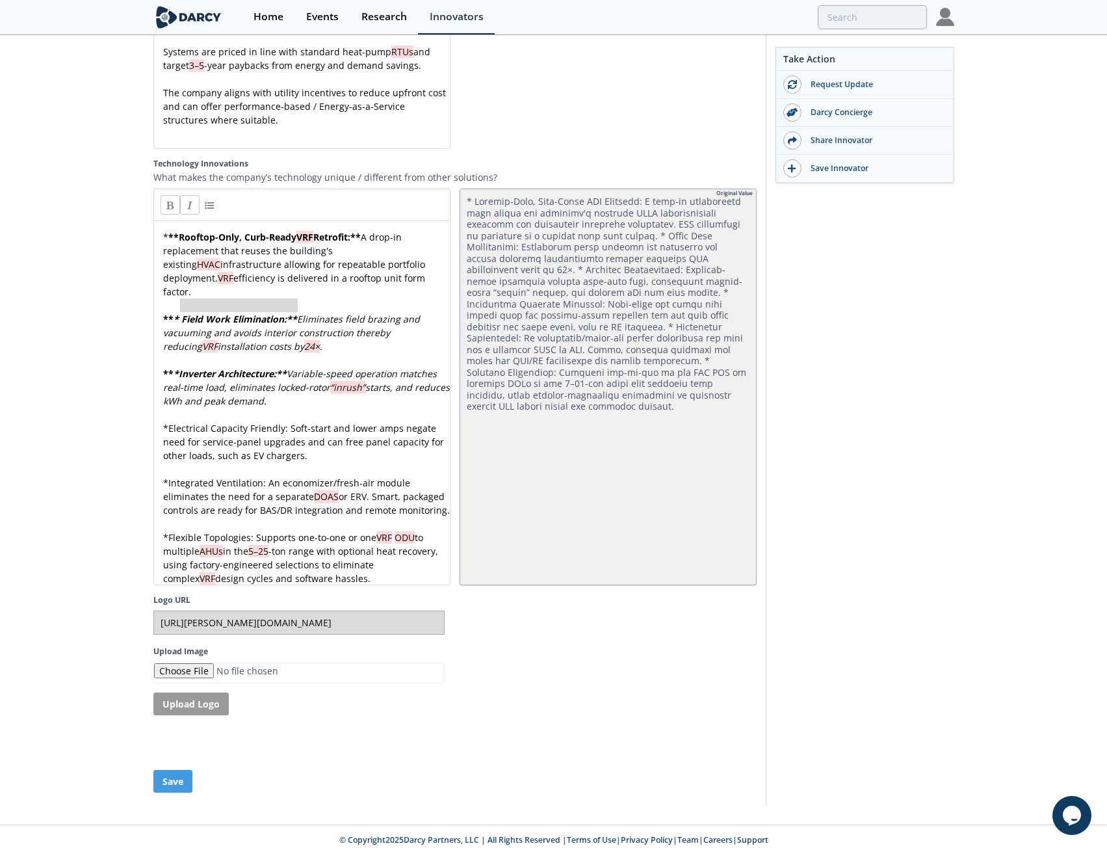
drag, startPoint x: 181, startPoint y: 287, endPoint x: 298, endPoint y: 291, distance: 117.0
drag, startPoint x: 162, startPoint y: 287, endPoint x: 297, endPoint y: 287, distance: 135.2
click at [189, 195] on link at bounding box center [189, 204] width 19 height 19
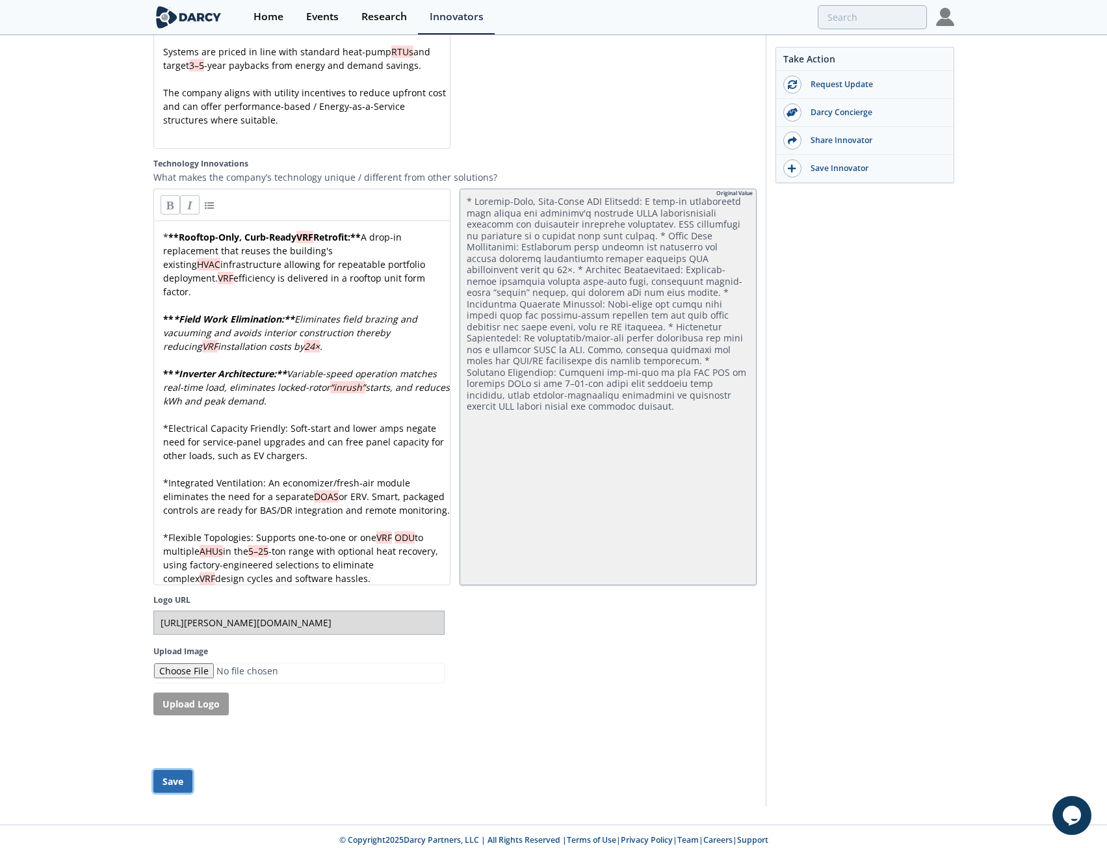
click at [181, 782] on button "Save" at bounding box center [172, 781] width 39 height 23
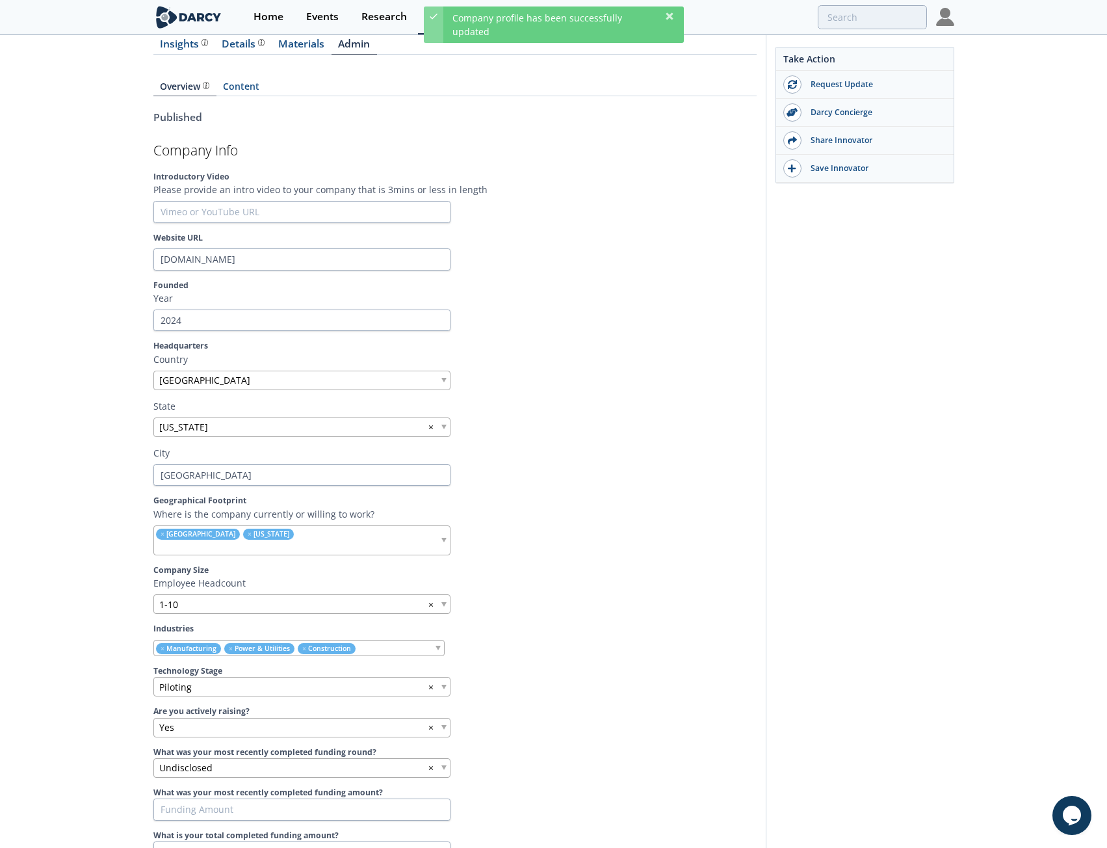
scroll to position [0, 0]
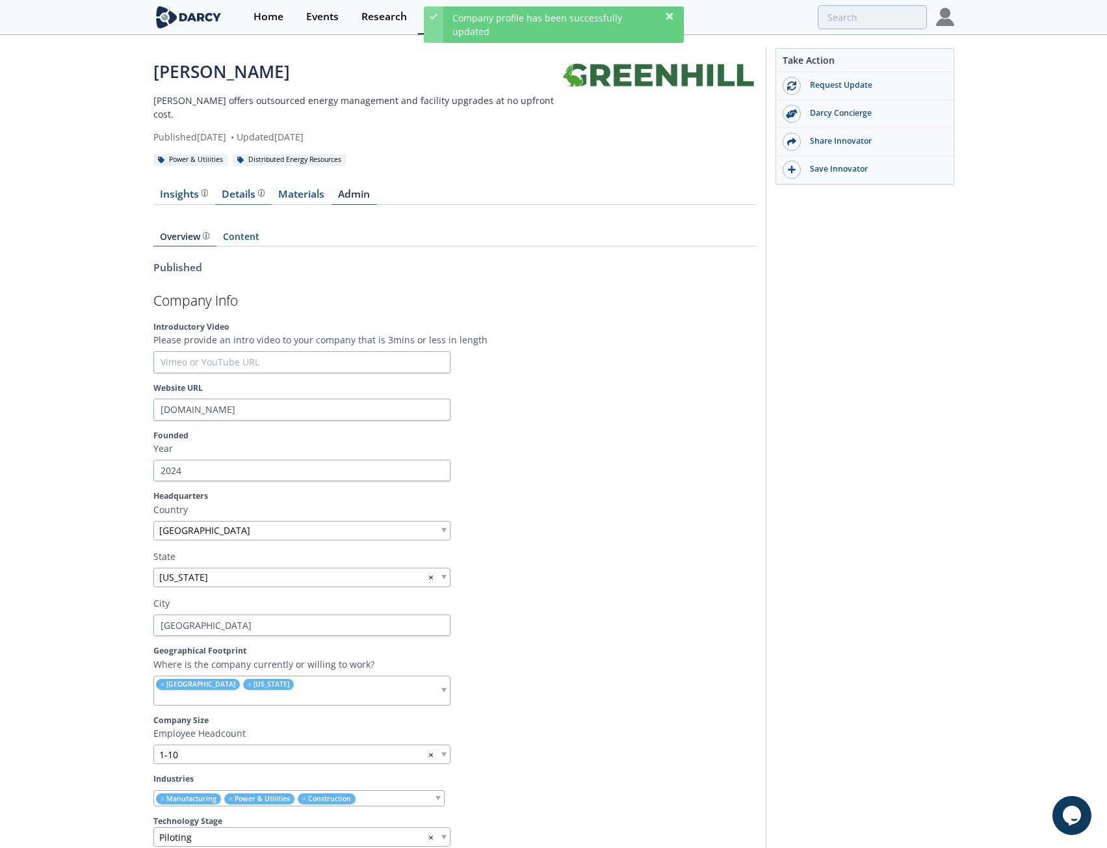
click at [229, 189] on div "Details" at bounding box center [243, 194] width 43 height 10
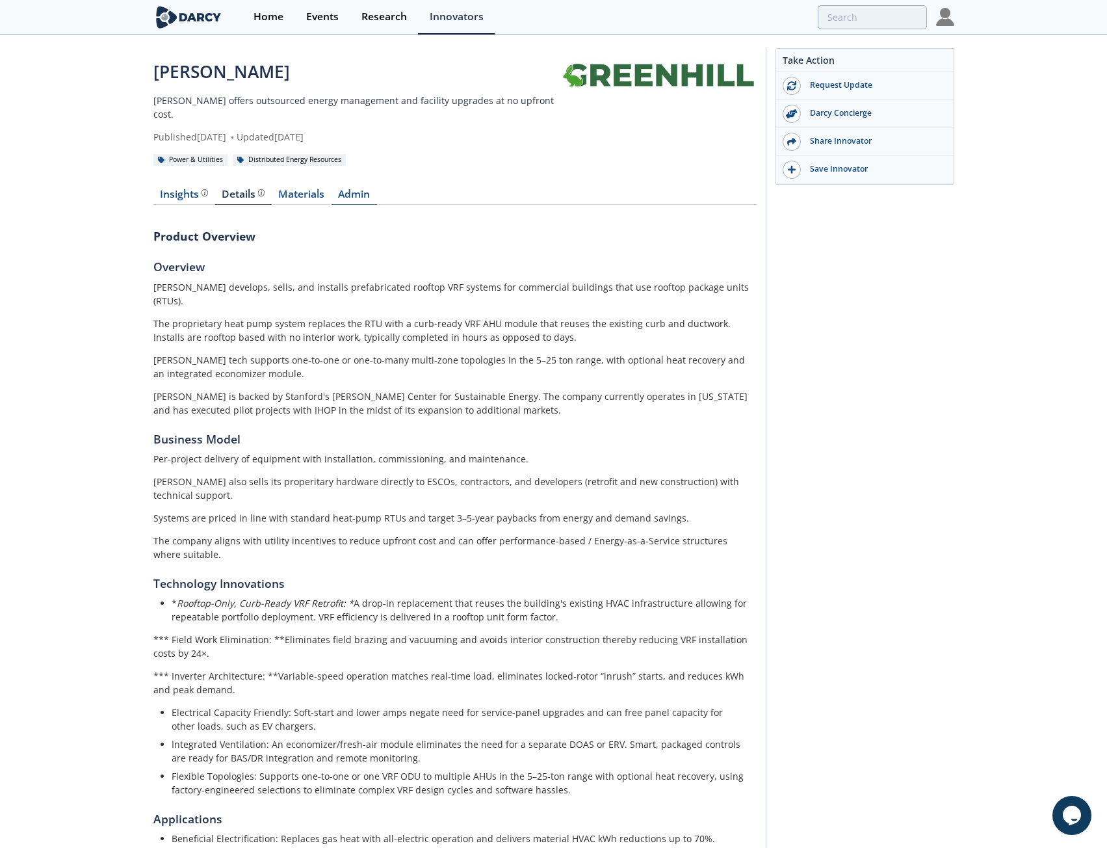
click at [342, 189] on link "Admin" at bounding box center [353, 197] width 45 height 16
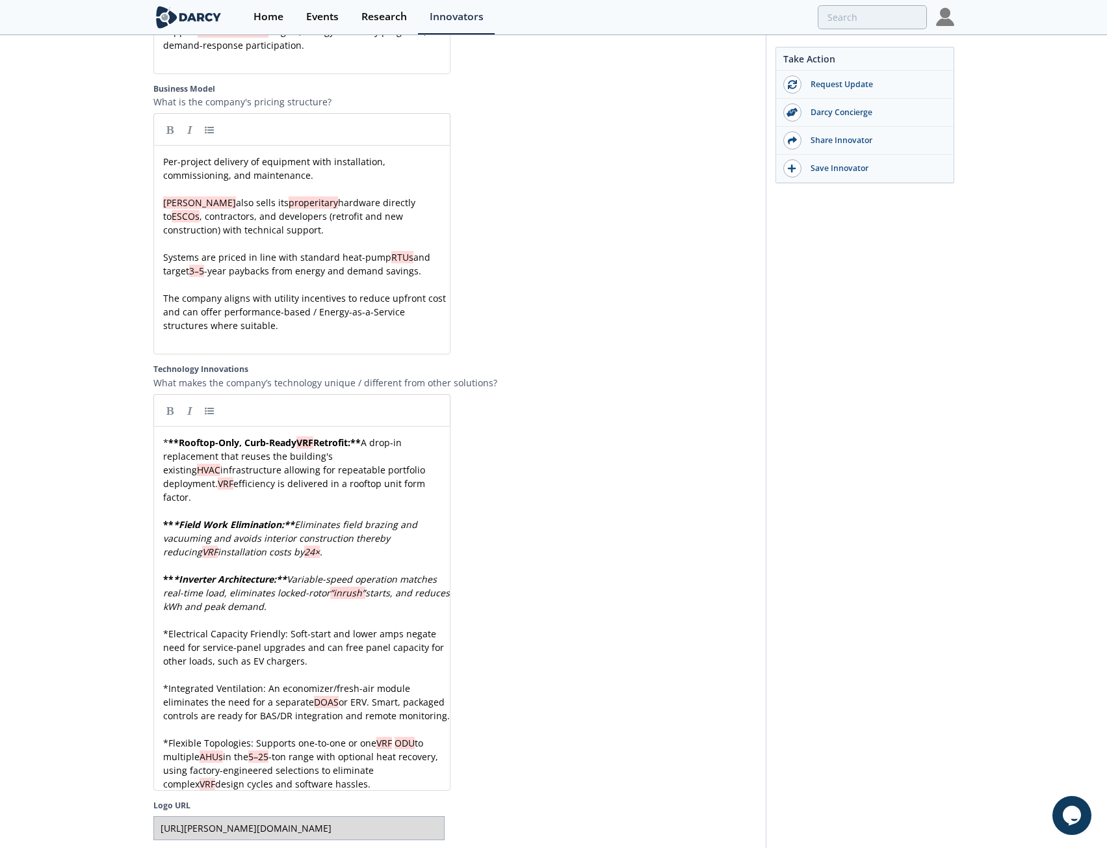
scroll to position [2330, 0]
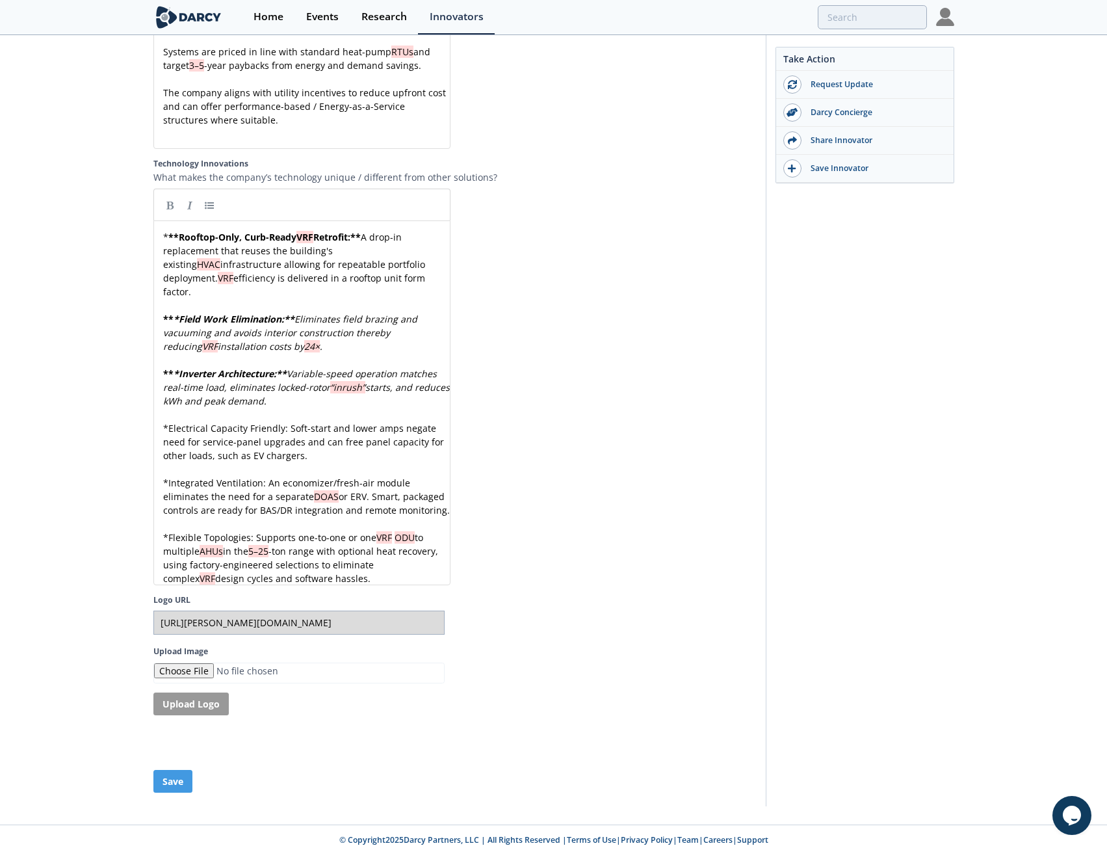
click at [250, 246] on div "* ** Rooftop-Only, Curb-Ready VRF Retrofit: ** A drop-in replacement that reuse…" at bounding box center [307, 407] width 292 height 355
click at [370, 230] on div "* ** Rooftop-Only, Curb-Ready VRF Retrofit: ** A drop-in replacement that reuse…" at bounding box center [307, 407] width 292 height 355
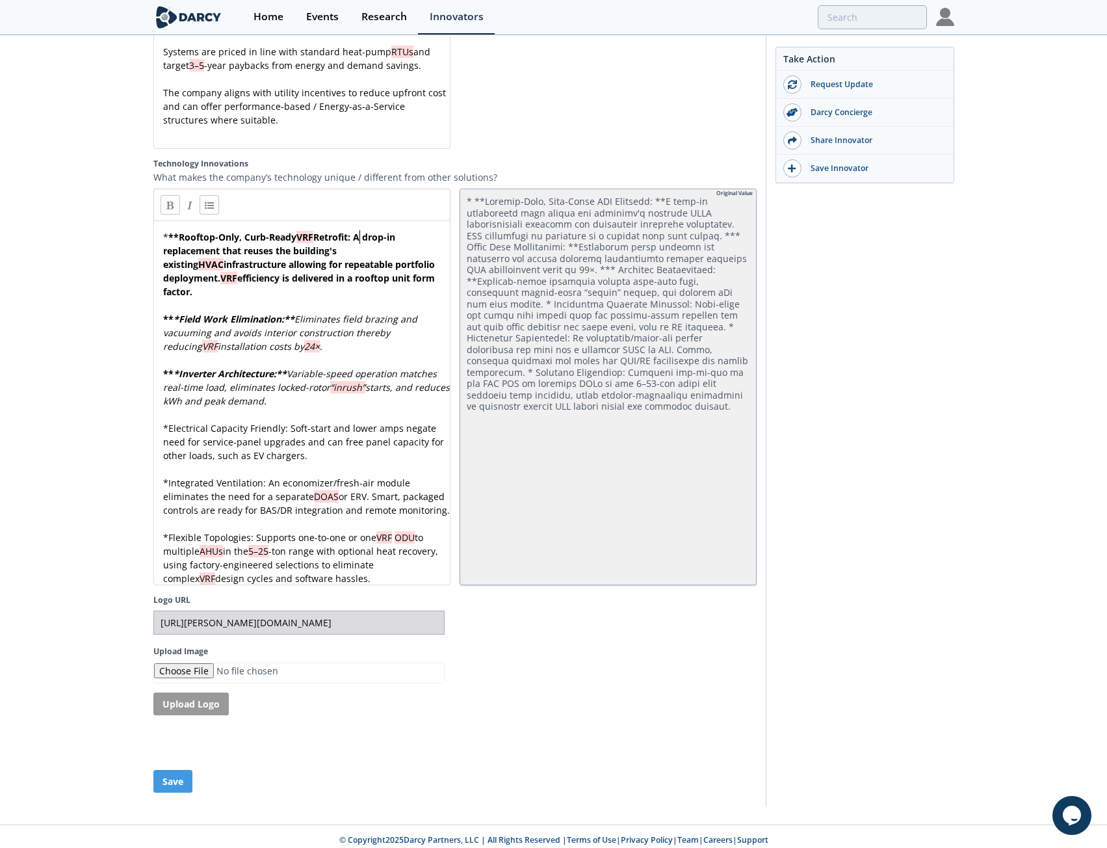
click at [181, 230] on div "xxxxxxxxxx * ** Rooftop-Only, Curb-Ready VRF Retrofit: A drop-in replacement th…" at bounding box center [307, 407] width 292 height 355
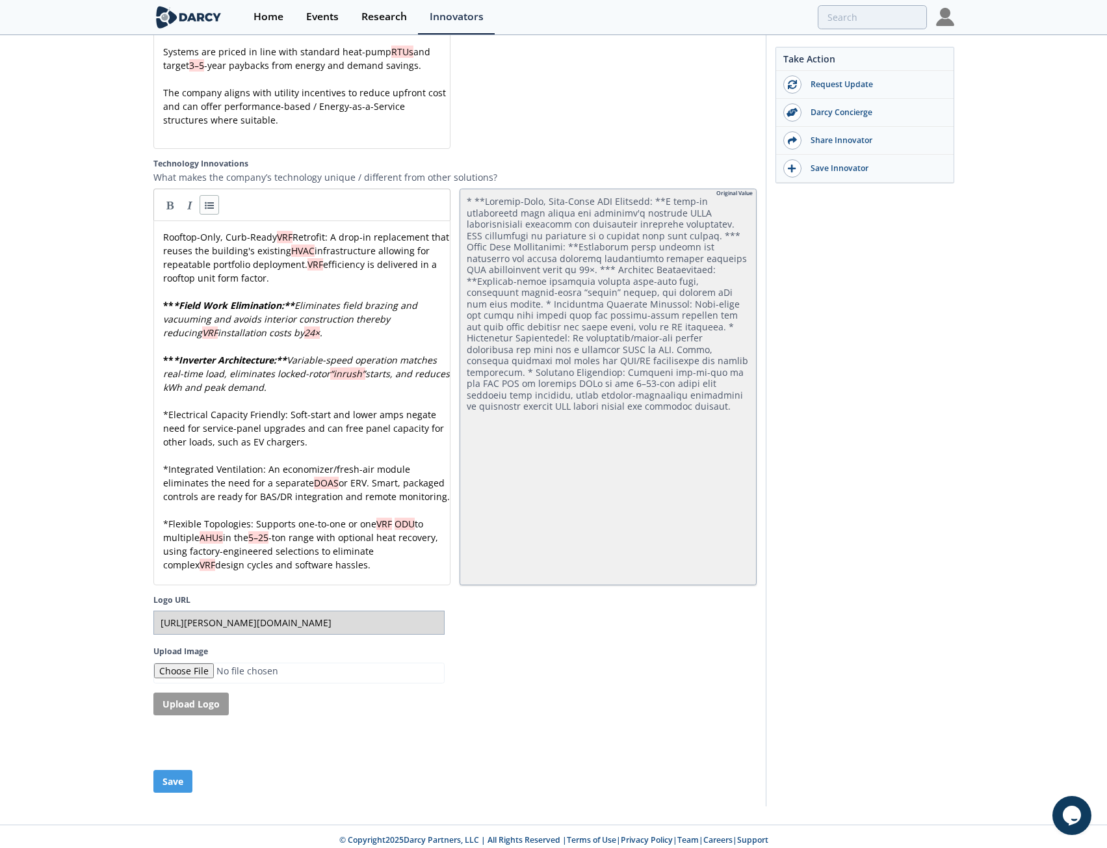
click at [210, 195] on link at bounding box center [209, 204] width 19 height 19
click at [181, 287] on div "xxxxxxxxxx * Rooftop-Only, Curb-Ready VRF Retrofit: A drop-in replacement that …" at bounding box center [307, 400] width 292 height 341
click at [271, 299] on span "**" at bounding box center [268, 305] width 10 height 12
click at [294, 343] on div "xxxxxxxxxx * Rooftop-Only, Curb-Ready VRF Retrofit: A drop-in replacement that …" at bounding box center [307, 400] width 292 height 341
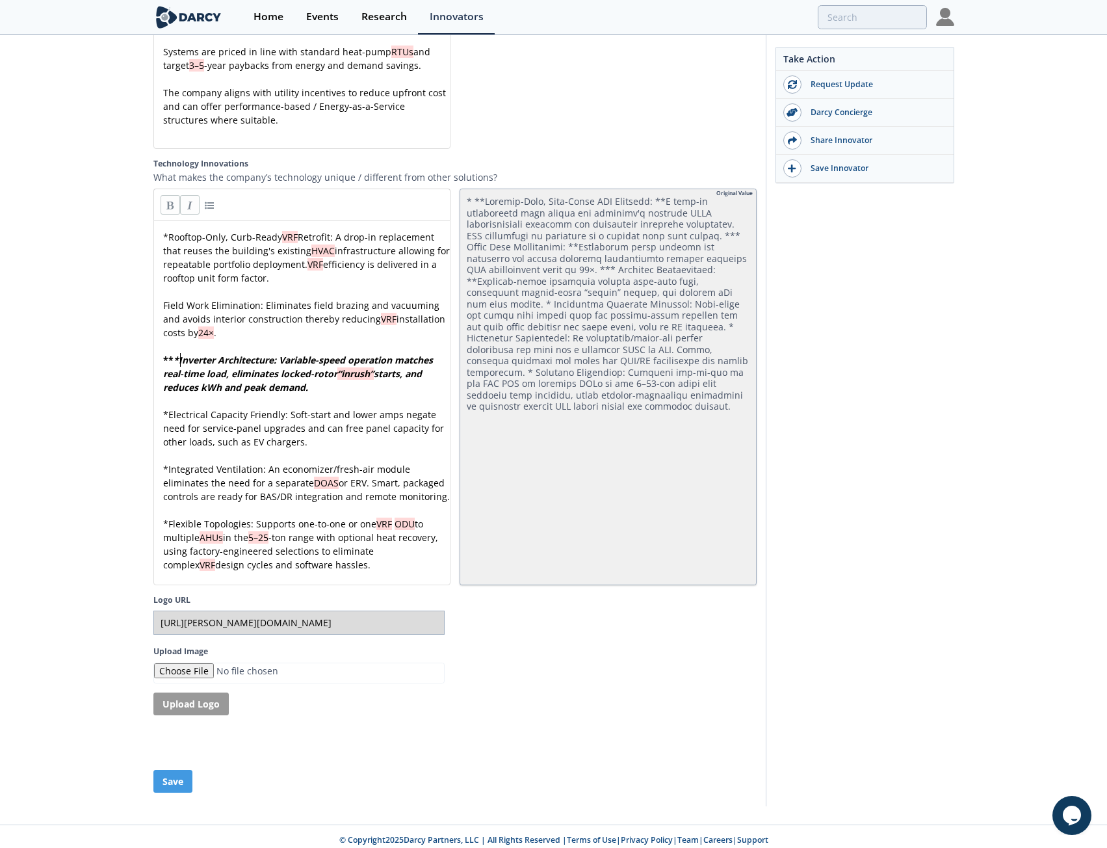
click at [180, 343] on div "xxxxxxxxxx * Rooftop-Only, Curb-Ready VRF Retrofit: A drop-in replacement that …" at bounding box center [307, 400] width 292 height 341
click at [265, 394] on pre "​" at bounding box center [307, 401] width 292 height 14
click at [161, 353] on pre "Inverter Architecture: Variable-speed operation matches real-time load, elimina…" at bounding box center [307, 373] width 292 height 41
click at [213, 195] on link at bounding box center [209, 204] width 19 height 19
click at [164, 289] on div "xxxxxxxxxx * Rooftop-Only, Curb-Ready VRF Retrofit: A drop-in replacement that …" at bounding box center [307, 400] width 292 height 341
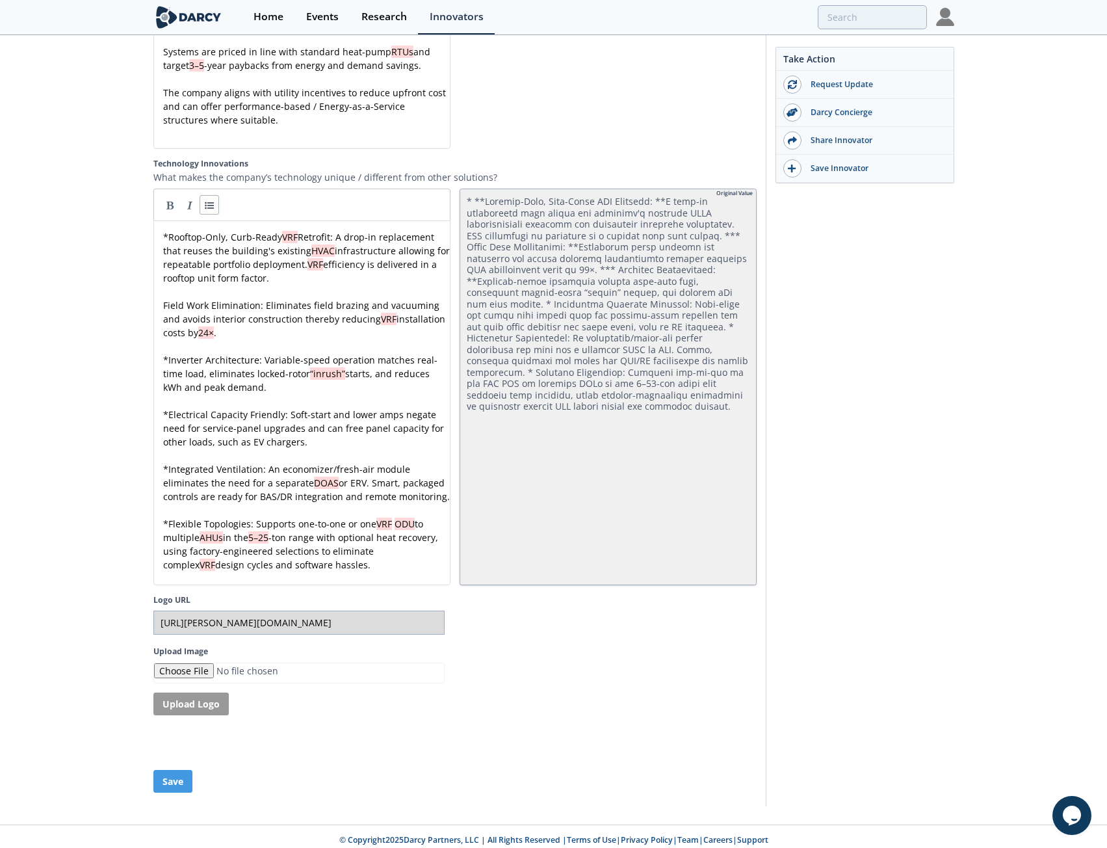
click at [211, 195] on link at bounding box center [209, 204] width 19 height 19
drag, startPoint x: 170, startPoint y: 220, endPoint x: 335, endPoint y: 217, distance: 165.1
click at [171, 195] on link at bounding box center [170, 204] width 19 height 19
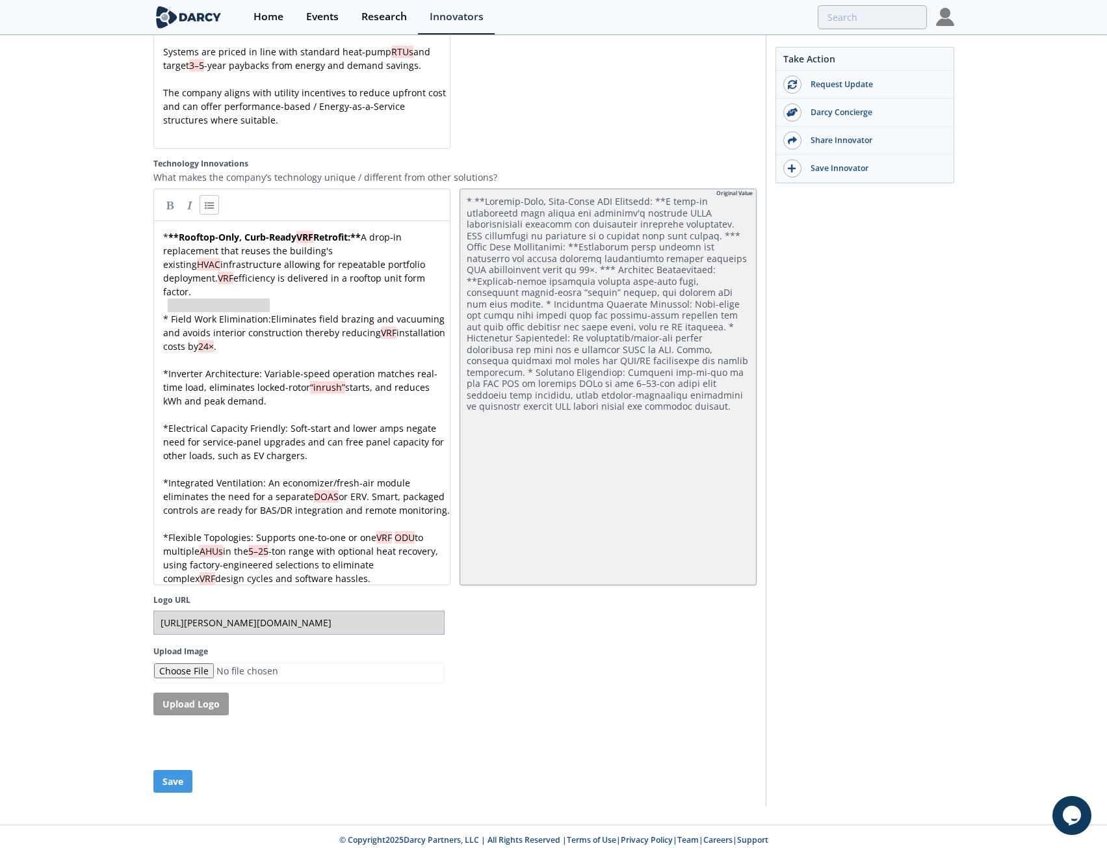
drag, startPoint x: 168, startPoint y: 288, endPoint x: 272, endPoint y: 284, distance: 103.4
click at [174, 195] on link at bounding box center [170, 204] width 19 height 19
click at [175, 291] on div "x * ** Rooftop-Only, Curb-Ready VRF Retrofit: ** A drop-in replacement that reu…" at bounding box center [307, 407] width 292 height 355
drag, startPoint x: 162, startPoint y: 343, endPoint x: 262, endPoint y: 339, distance: 100.2
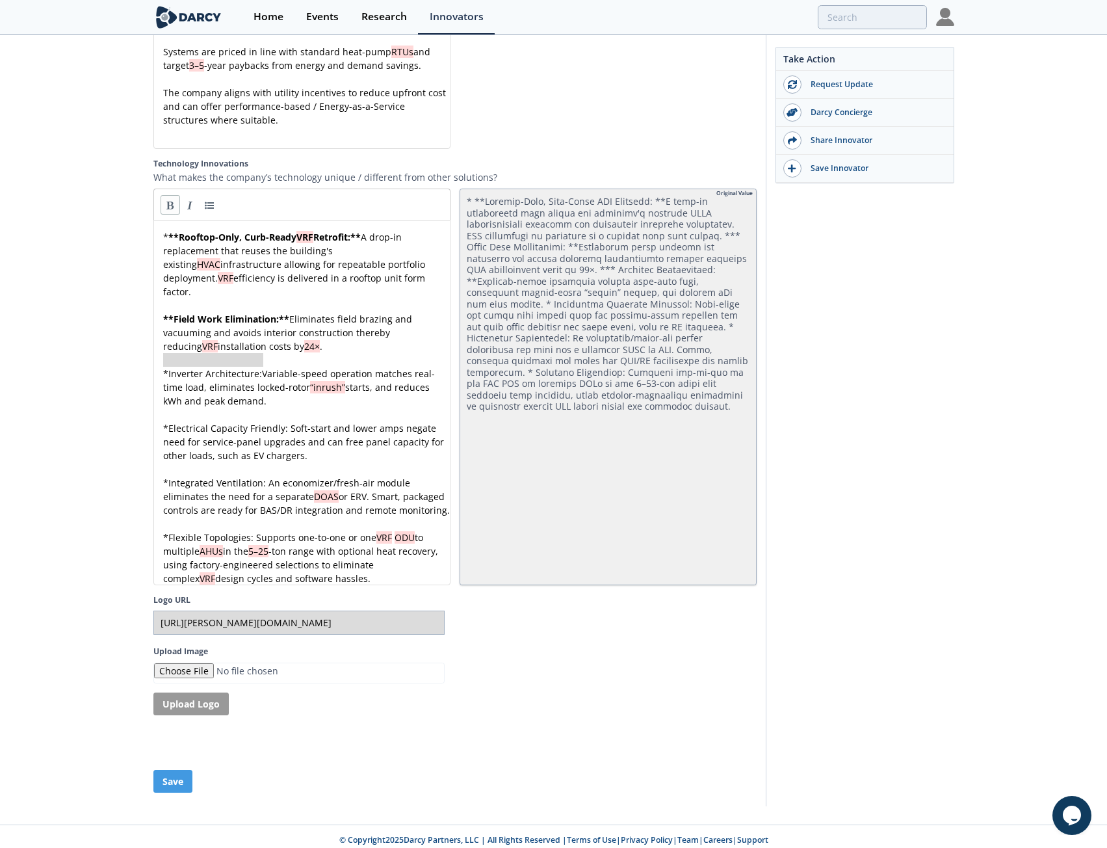
click at [168, 195] on link at bounding box center [170, 204] width 19 height 19
drag, startPoint x: 163, startPoint y: 398, endPoint x: 285, endPoint y: 392, distance: 121.7
click at [168, 195] on link at bounding box center [170, 204] width 19 height 19
drag, startPoint x: 163, startPoint y: 452, endPoint x: 264, endPoint y: 452, distance: 100.8
click at [168, 195] on link at bounding box center [170, 204] width 19 height 19
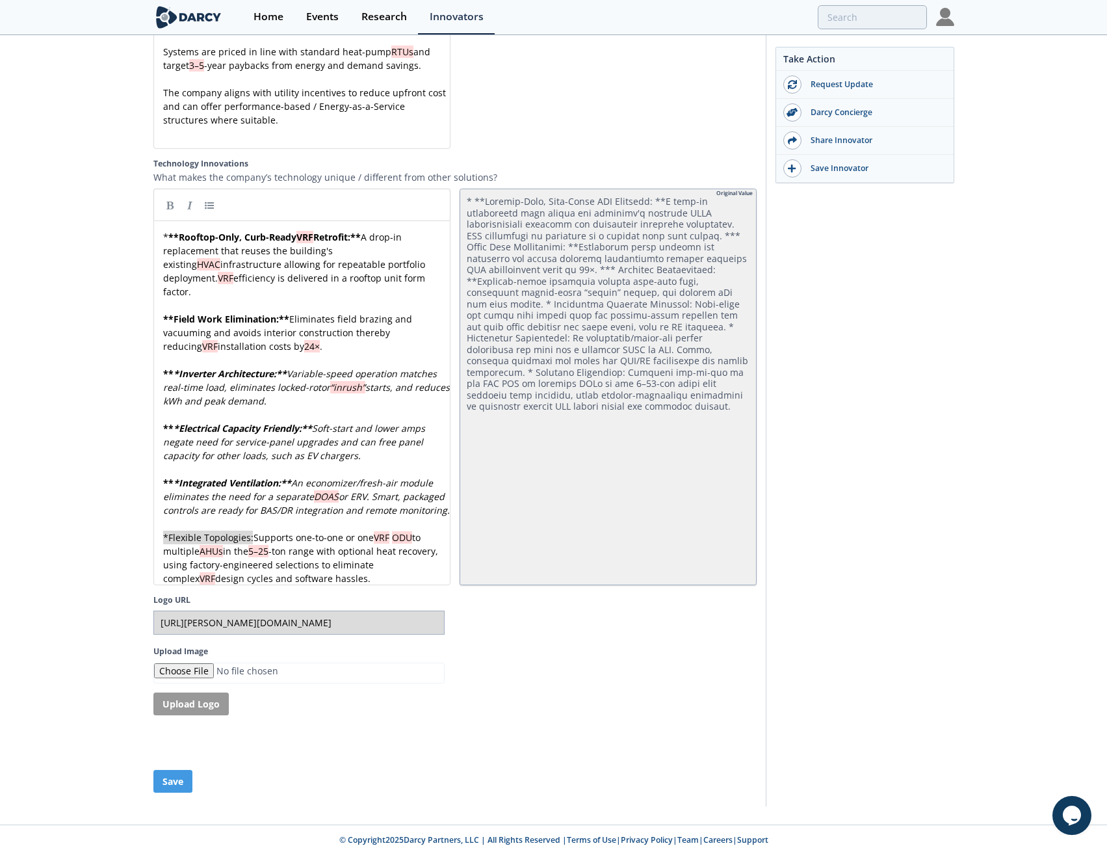
drag, startPoint x: 160, startPoint y: 521, endPoint x: 253, endPoint y: 518, distance: 93.0
click at [165, 195] on link at bounding box center [170, 204] width 19 height 19
drag, startPoint x: 279, startPoint y: 521, endPoint x: 157, endPoint y: 524, distance: 122.2
click at [218, 460] on div "x * ** Rooftop-Only, Curb-Ready VRF Retrofit: ** A drop-in replacement that reu…" at bounding box center [307, 407] width 292 height 355
click at [170, 343] on div "x * ** Rooftop-Only, Curb-Ready VRF Retrofit: ** A drop-in replacement that reu…" at bounding box center [307, 407] width 292 height 355
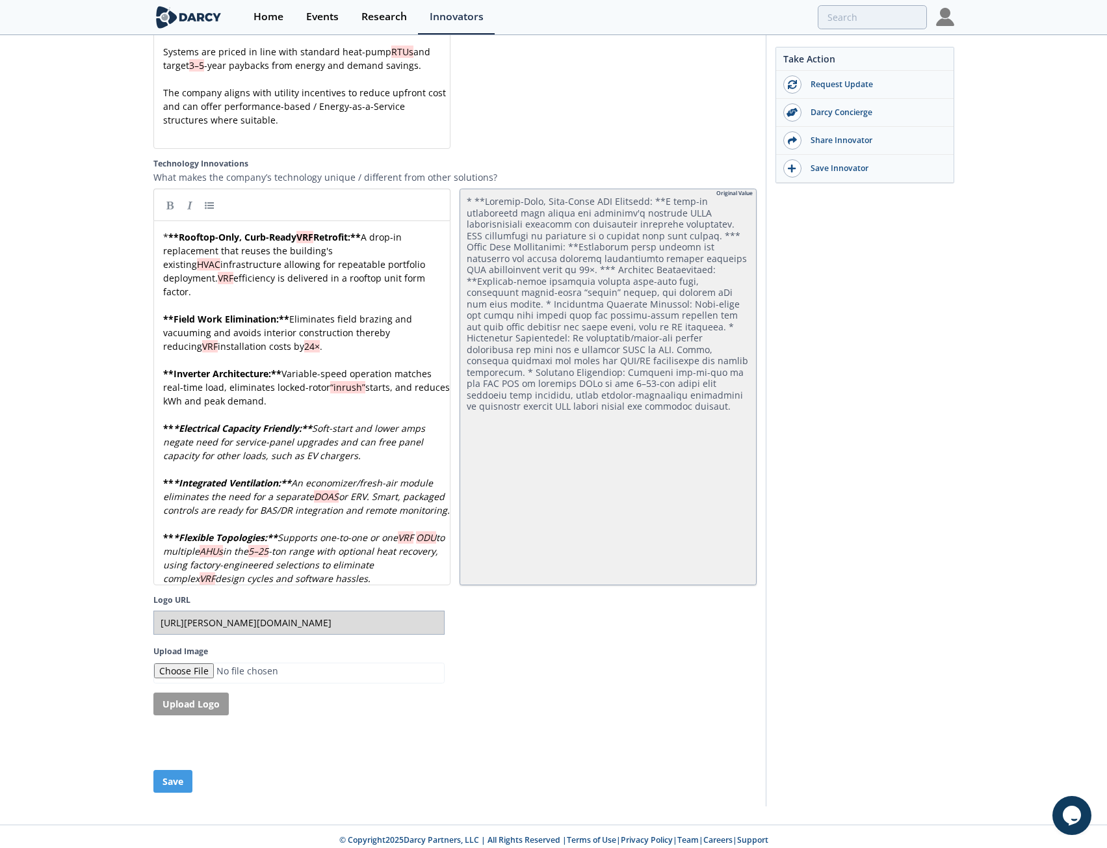
click at [174, 398] on div "x * ** Rooftop-Only, Curb-Ready VRF Retrofit: ** A drop-in replacement that reu…" at bounding box center [307, 407] width 292 height 355
click at [174, 452] on div "x * ** Rooftop-Only, Curb-Ready VRF Retrofit: ** A drop-in replacement that reu…" at bounding box center [307, 407] width 292 height 355
click at [173, 521] on div "x * ** Rooftop-Only, Curb-Ready VRF Retrofit: ** A drop-in replacement that reu…" at bounding box center [307, 407] width 292 height 355
click at [169, 778] on button "Save" at bounding box center [172, 781] width 39 height 23
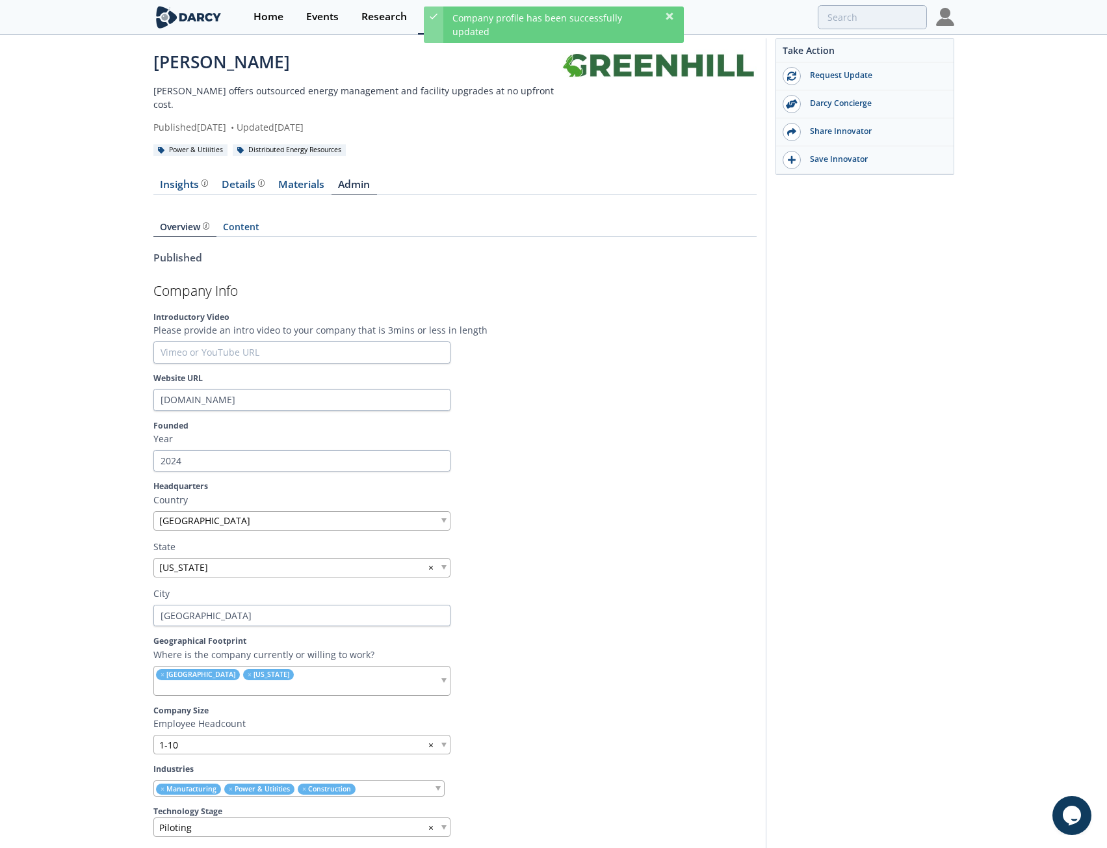
scroll to position [0, 0]
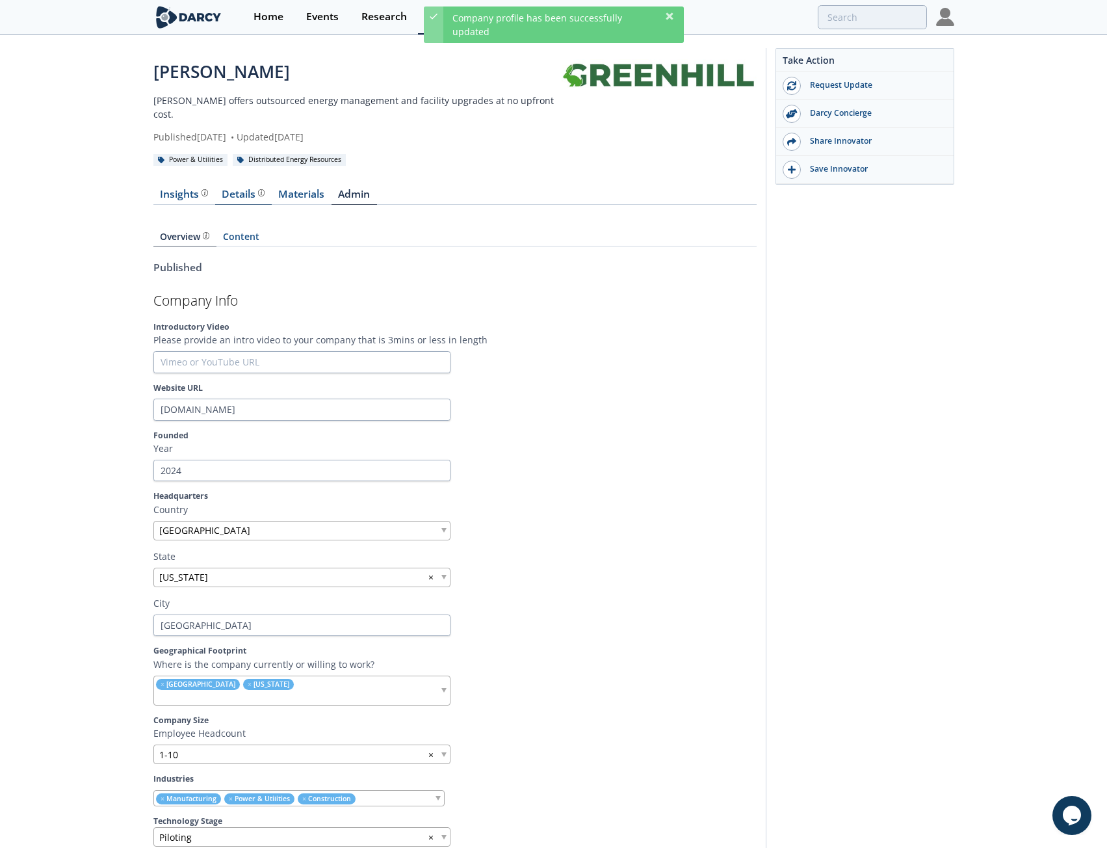
click at [235, 189] on div "Details" at bounding box center [243, 194] width 43 height 10
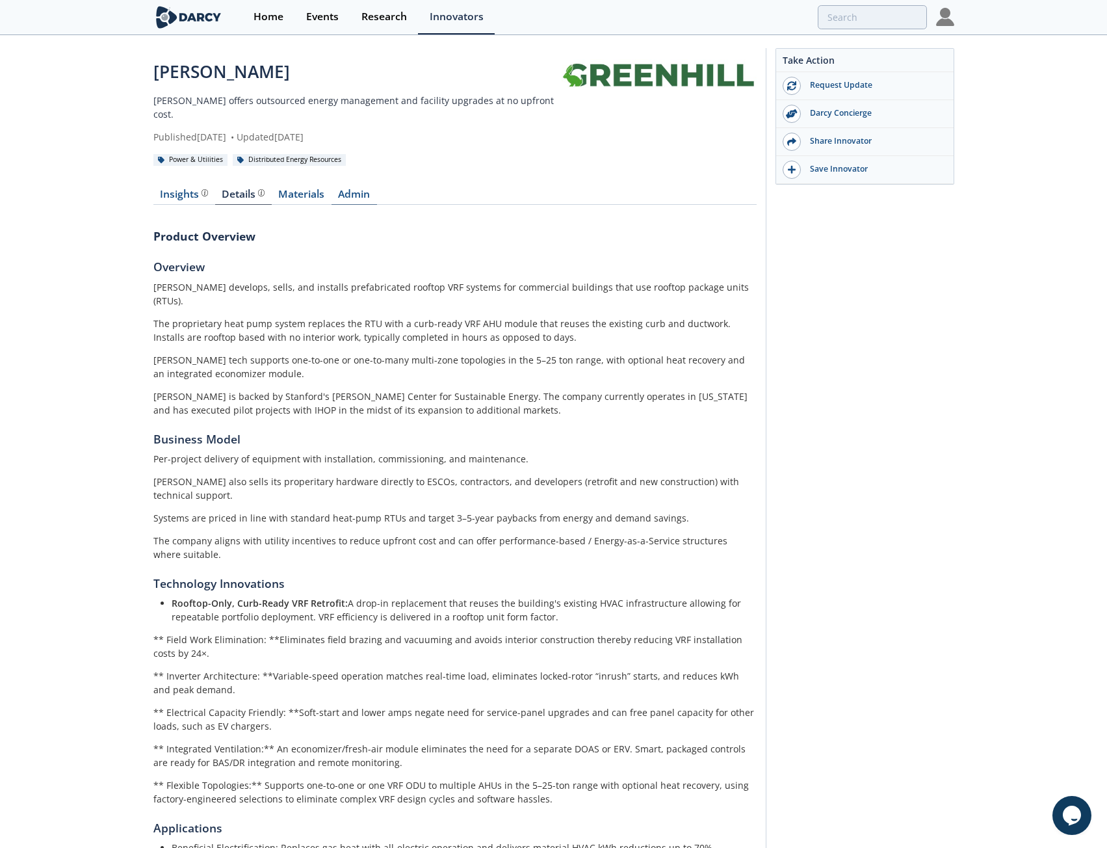
click at [353, 189] on link "Admin" at bounding box center [353, 197] width 45 height 16
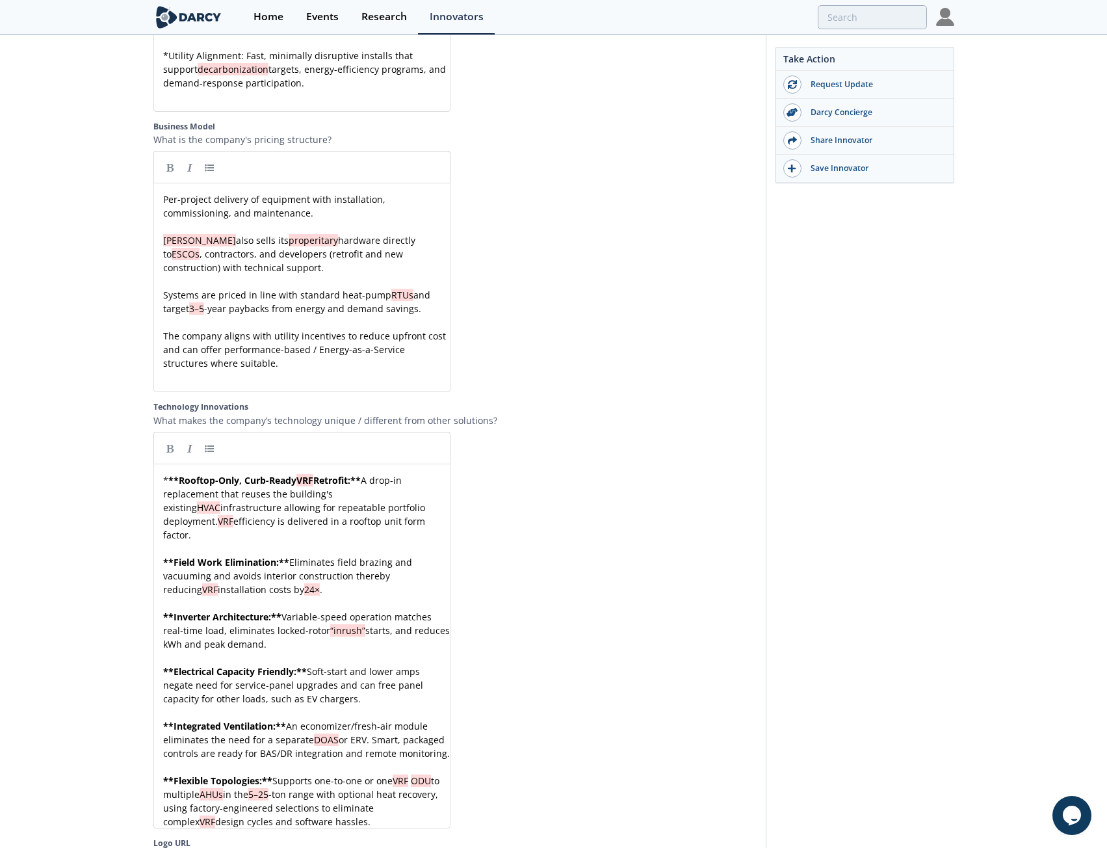
scroll to position [2145, 0]
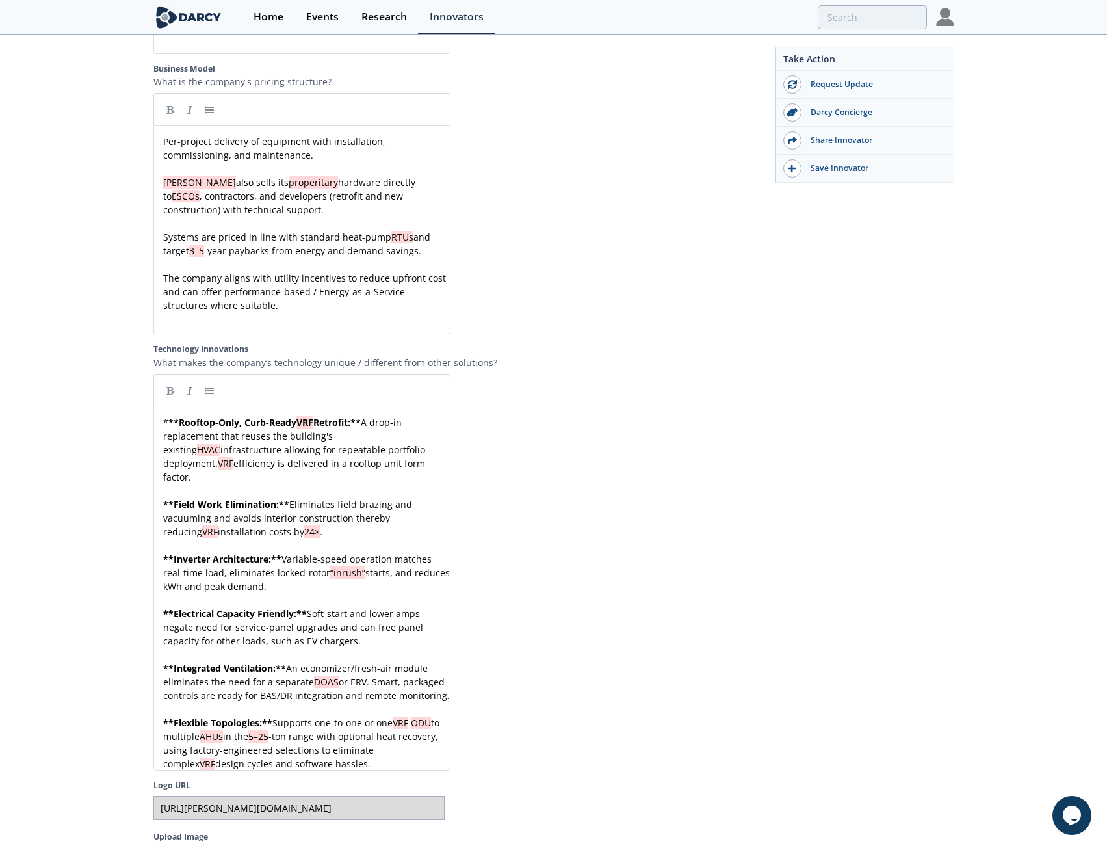
click at [179, 498] on span "Field Work Elimination:" at bounding box center [226, 504] width 105 height 12
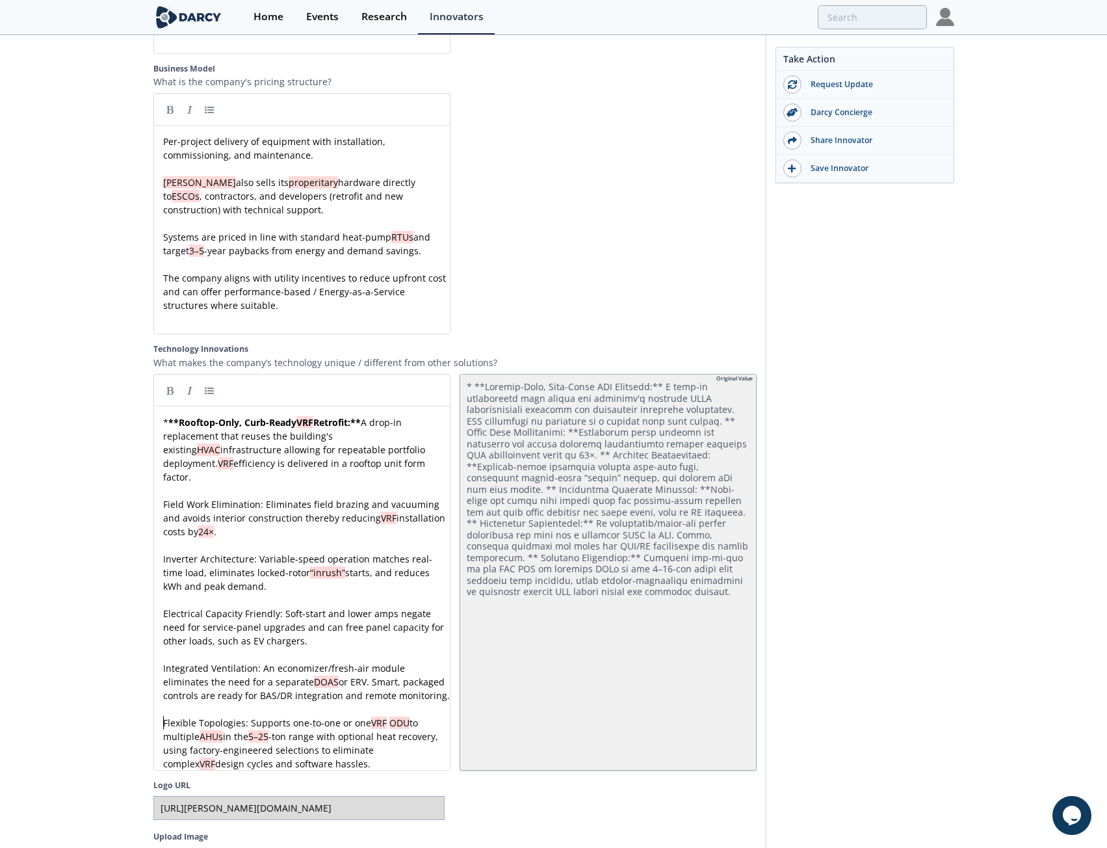
click at [287, 666] on span "Integrated Ventilation: An economizer/fresh-air module eliminates the need for …" at bounding box center [306, 682] width 287 height 40
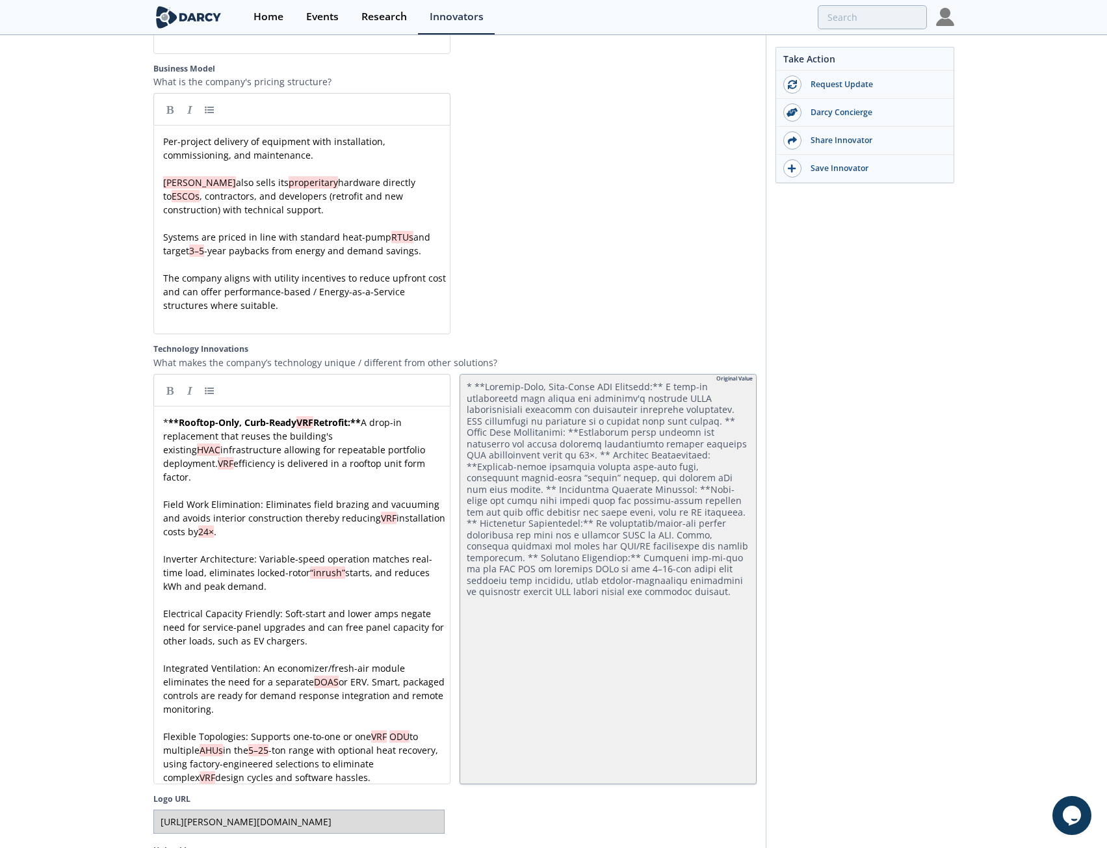
click at [286, 715] on div "xxxxxxxxxx * ** Rooftop-Only, Curb-Ready VRF Retrofit: ** A drop-in replacement…" at bounding box center [307, 599] width 292 height 369
click at [266, 674] on pre "Integrated Ventilation: An economizer/fresh-air module eliminates the need for …" at bounding box center [307, 688] width 292 height 55
click at [229, 682] on pre "Integrated Ventilation: An economizer/fresh-air module eliminates the need for …" at bounding box center [307, 688] width 292 height 55
drag, startPoint x: 162, startPoint y: 473, endPoint x: 261, endPoint y: 474, distance: 98.8
click at [170, 382] on link at bounding box center [170, 389] width 19 height 19
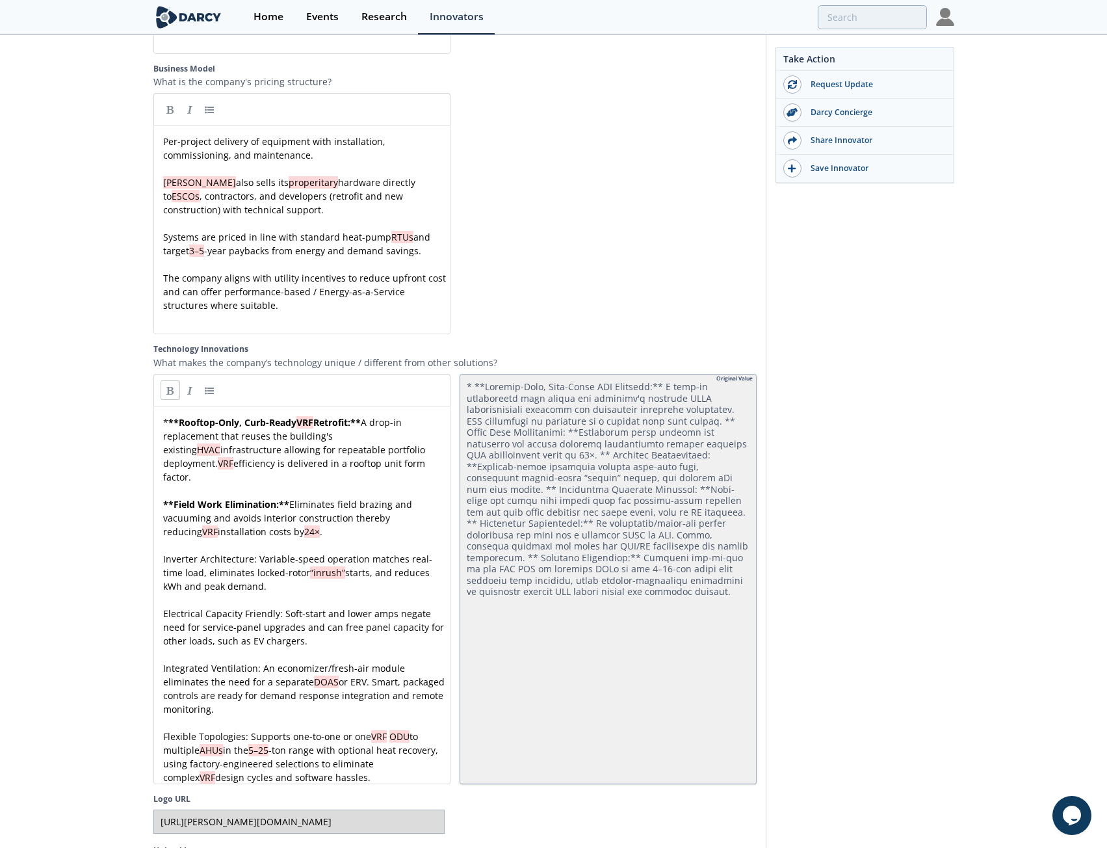
click at [205, 534] on div "x * ** Rooftop-Only, Curb-Ready VRF Retrofit: ** A drop-in replacement that reu…" at bounding box center [307, 599] width 292 height 369
drag, startPoint x: 162, startPoint y: 528, endPoint x: 254, endPoint y: 526, distance: 92.3
click at [159, 475] on div "Inverter Architecture: x * ** Rooftop-Only, Curb-Ready VRF Retrofit: ** A drop-…" at bounding box center [301, 595] width 297 height 378
click at [162, 474] on div "x * ** Rooftop-Only, Curb-Ready VRF Retrofit: ** A drop-in replacement that reu…" at bounding box center [307, 599] width 292 height 369
click at [206, 380] on link at bounding box center [209, 389] width 19 height 19
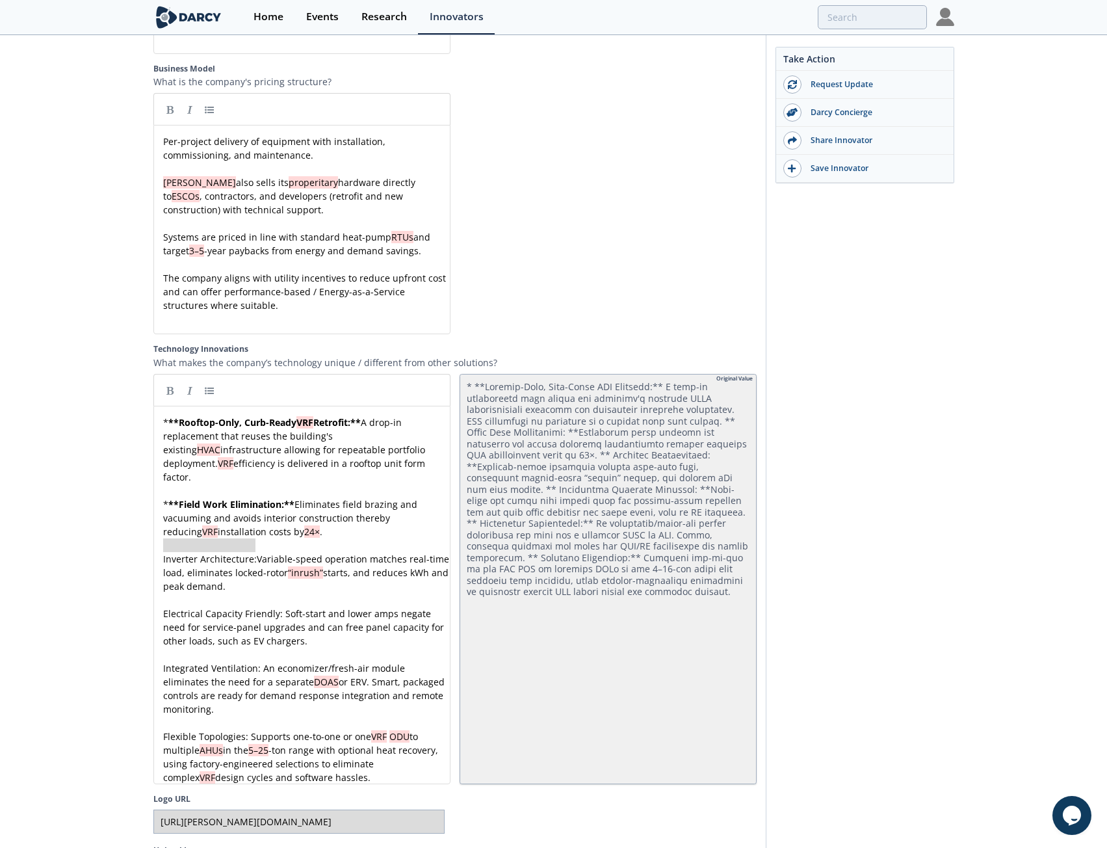
drag, startPoint x: 163, startPoint y: 526, endPoint x: 255, endPoint y: 532, distance: 91.9
click at [172, 380] on link at bounding box center [170, 389] width 19 height 19
drag, startPoint x: 165, startPoint y: 582, endPoint x: 266, endPoint y: 578, distance: 101.5
click at [166, 380] on link at bounding box center [170, 389] width 19 height 19
drag, startPoint x: 162, startPoint y: 640, endPoint x: 262, endPoint y: 632, distance: 100.4
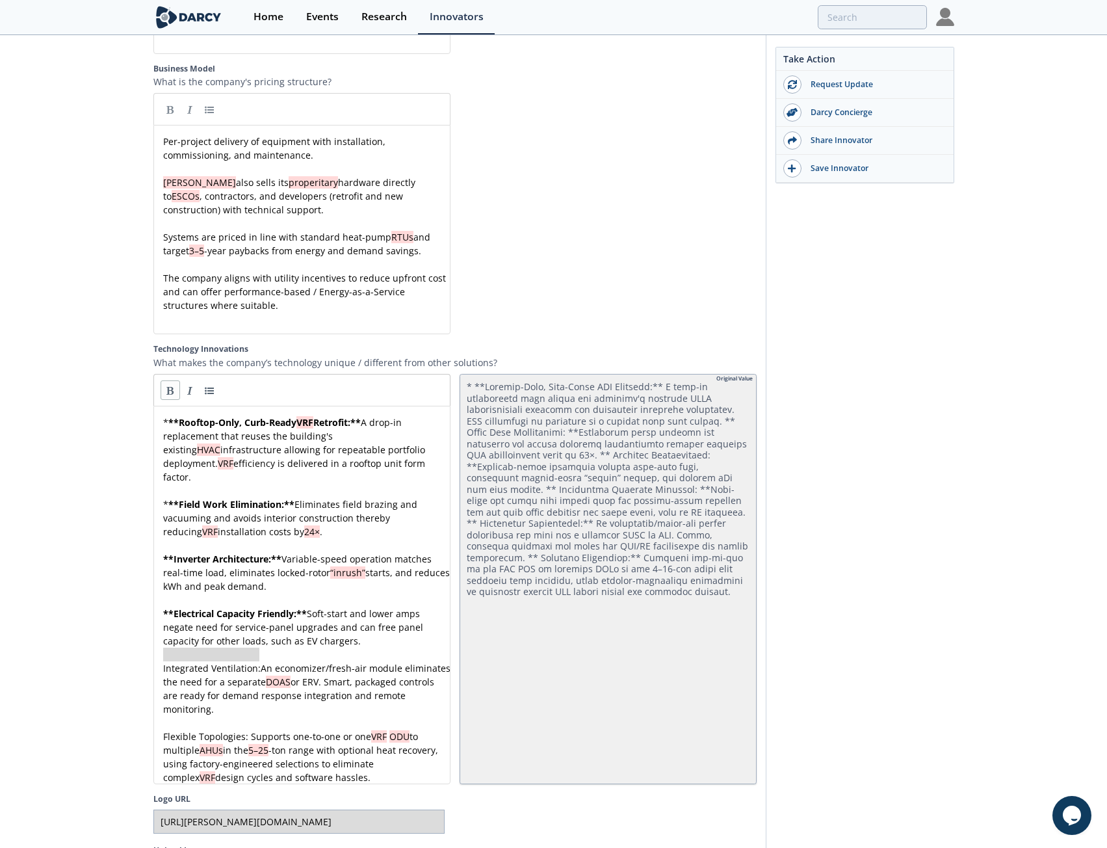
click at [169, 380] on link at bounding box center [170, 389] width 19 height 19
drag, startPoint x: 162, startPoint y: 706, endPoint x: 246, endPoint y: 703, distance: 83.2
click at [166, 380] on link at bounding box center [170, 389] width 19 height 19
click at [162, 552] on pre "** Inverter Architecture: ** Variable-speed operation matches real-time load, e…" at bounding box center [307, 572] width 292 height 41
click at [203, 380] on link at bounding box center [209, 389] width 19 height 19
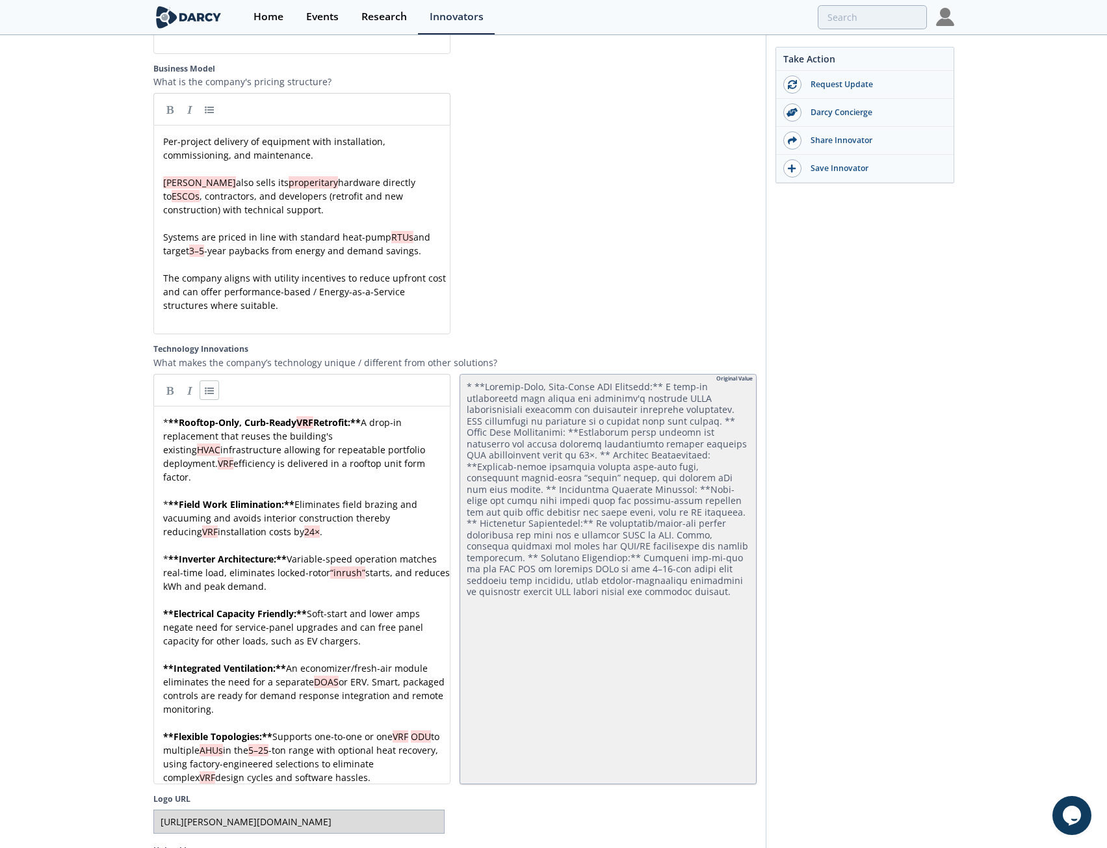
click at [163, 578] on div "x * ** Rooftop-Only, Curb-Ready VRF Retrofit: ** A drop-in replacement that reu…" at bounding box center [307, 599] width 292 height 369
click at [209, 380] on link at bounding box center [209, 389] width 19 height 19
click at [162, 661] on pre "** Integrated Ventilation: ** An economizer/fresh-air module eliminates the nee…" at bounding box center [307, 688] width 292 height 55
click at [205, 380] on link at bounding box center [209, 389] width 19 height 19
click at [162, 729] on pre "** Flexible Topologies: ** Supports one-to-one or one VRF ODU to multiple AHUs …" at bounding box center [307, 756] width 292 height 55
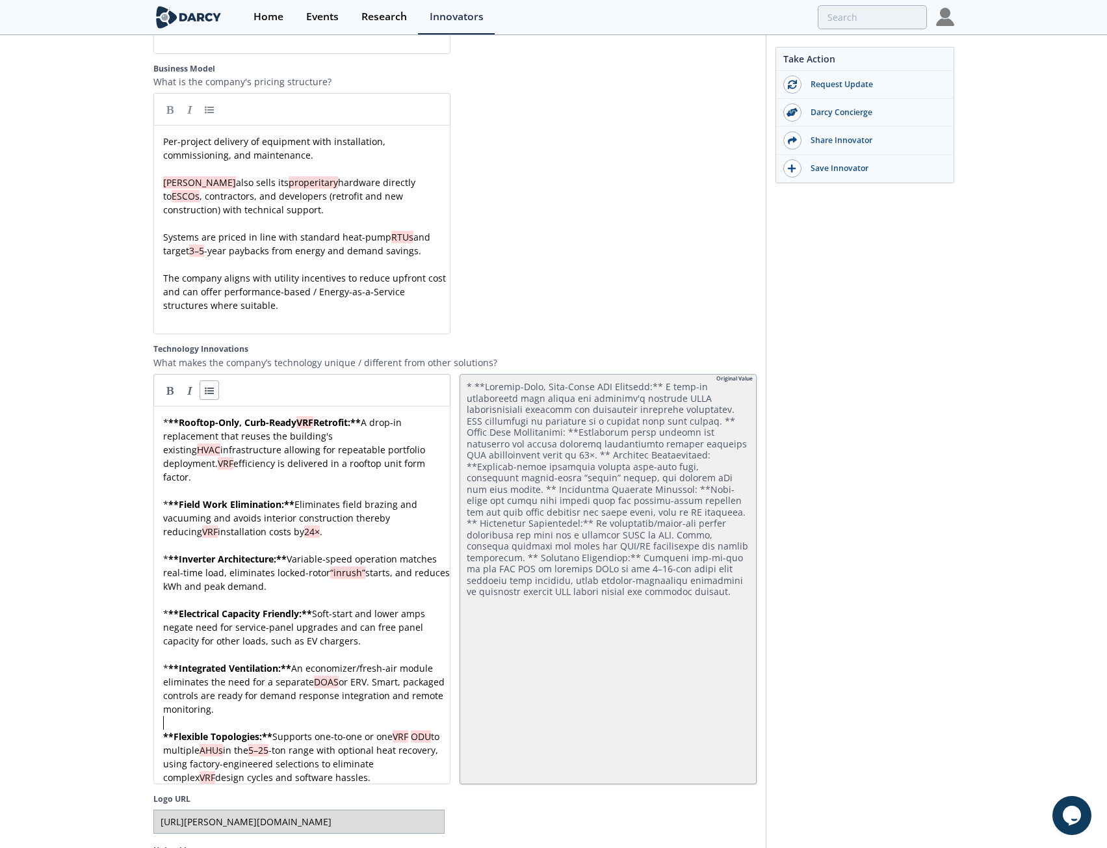
click at [200, 381] on link at bounding box center [209, 389] width 19 height 19
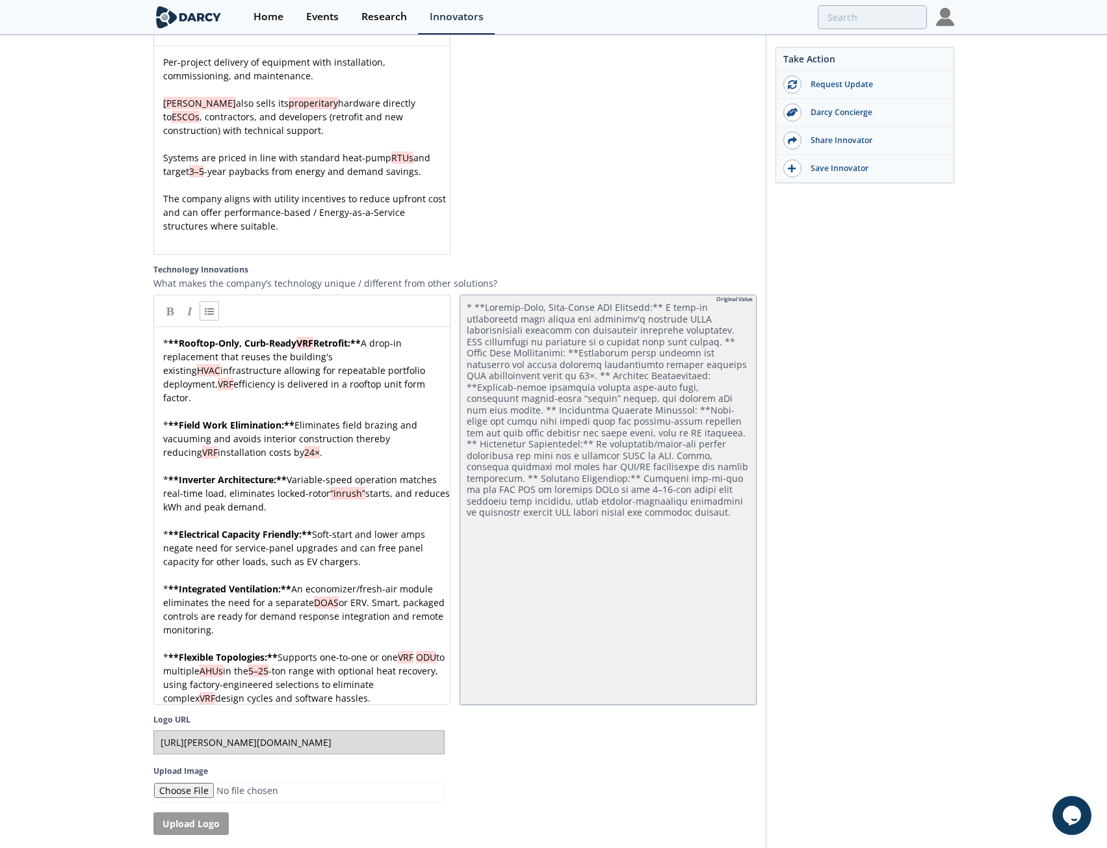
scroll to position [2330, 0]
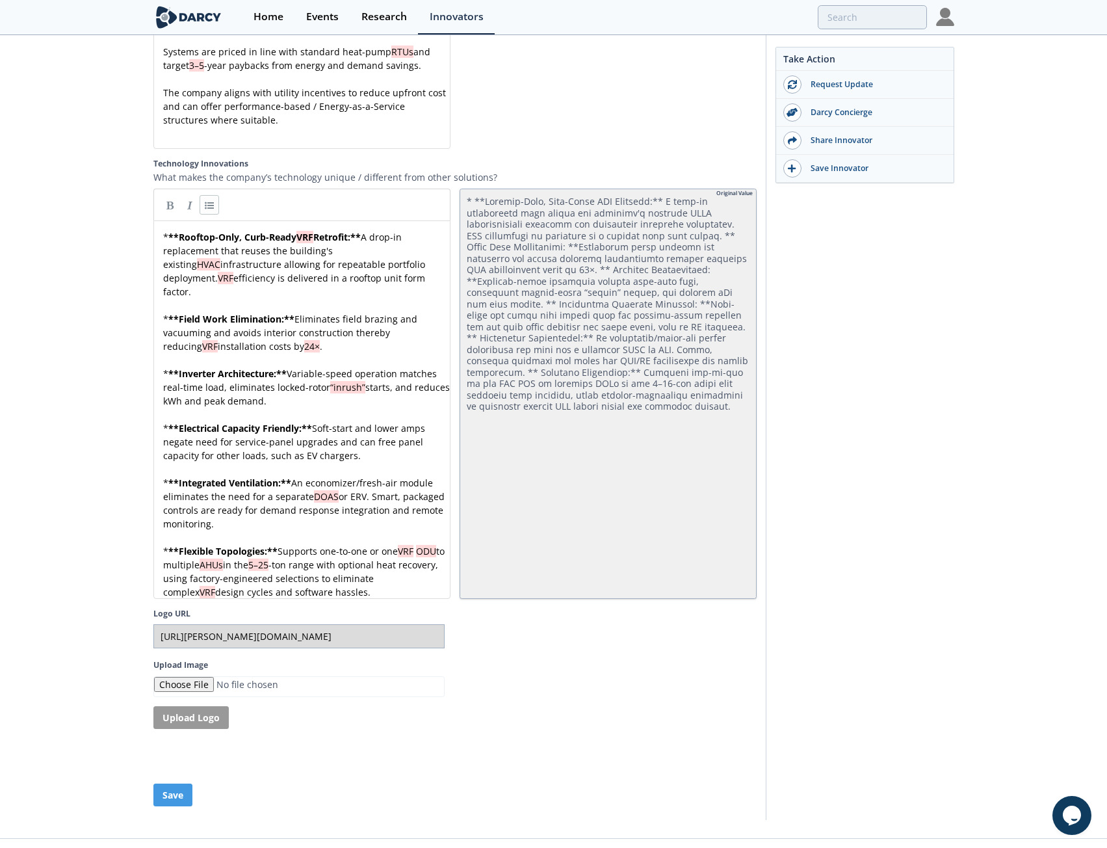
click at [176, 783] on button "Save" at bounding box center [172, 794] width 39 height 23
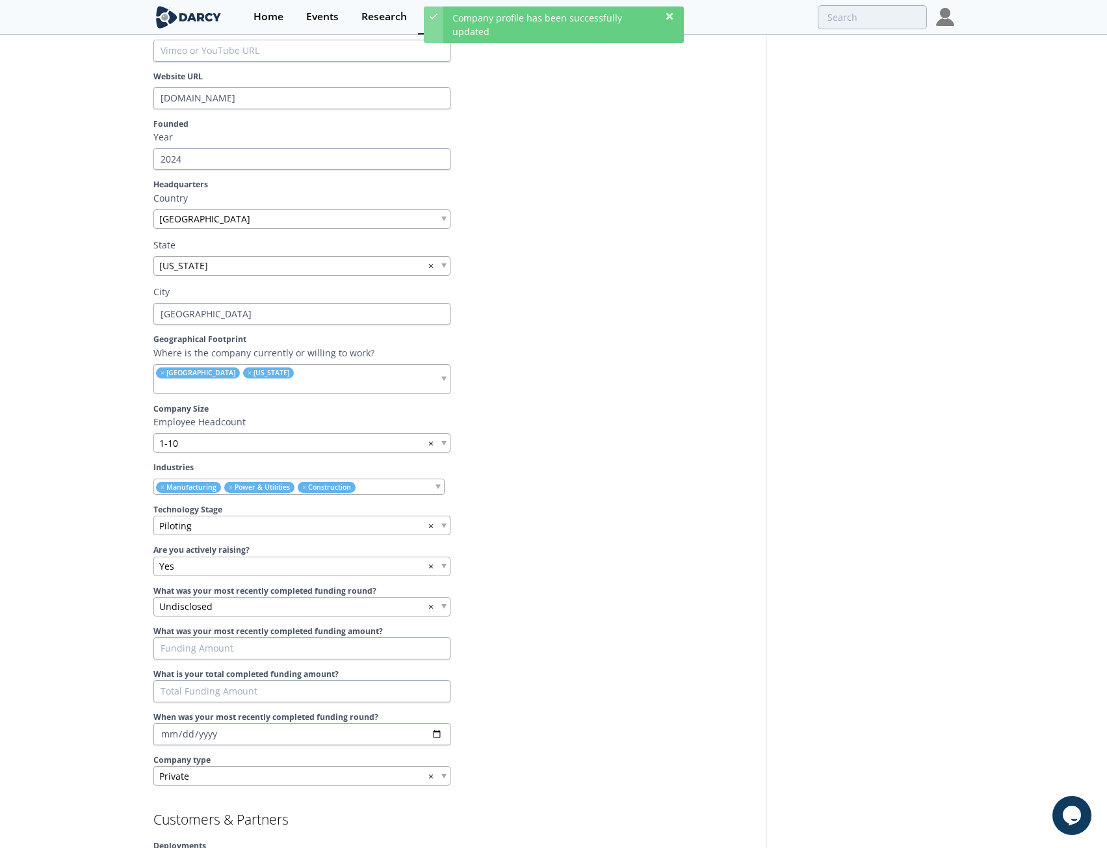
scroll to position [0, 0]
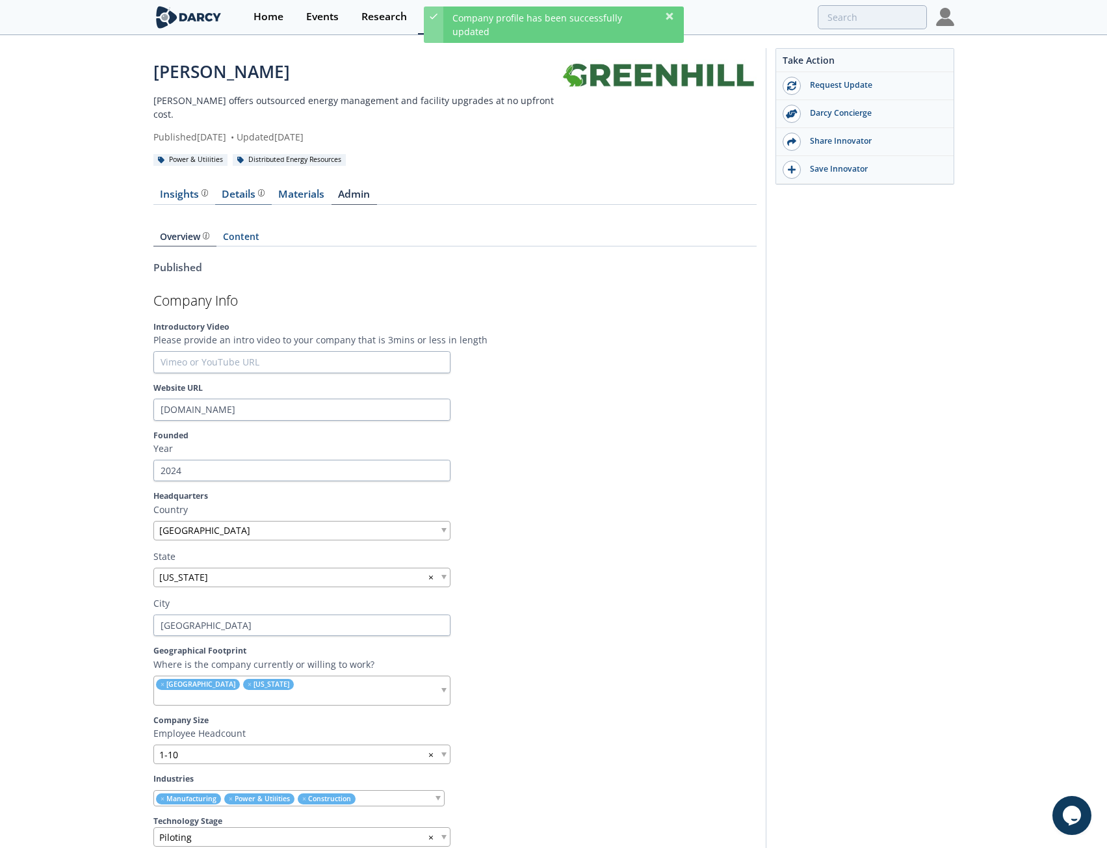
click at [247, 189] on div "Details" at bounding box center [243, 194] width 43 height 10
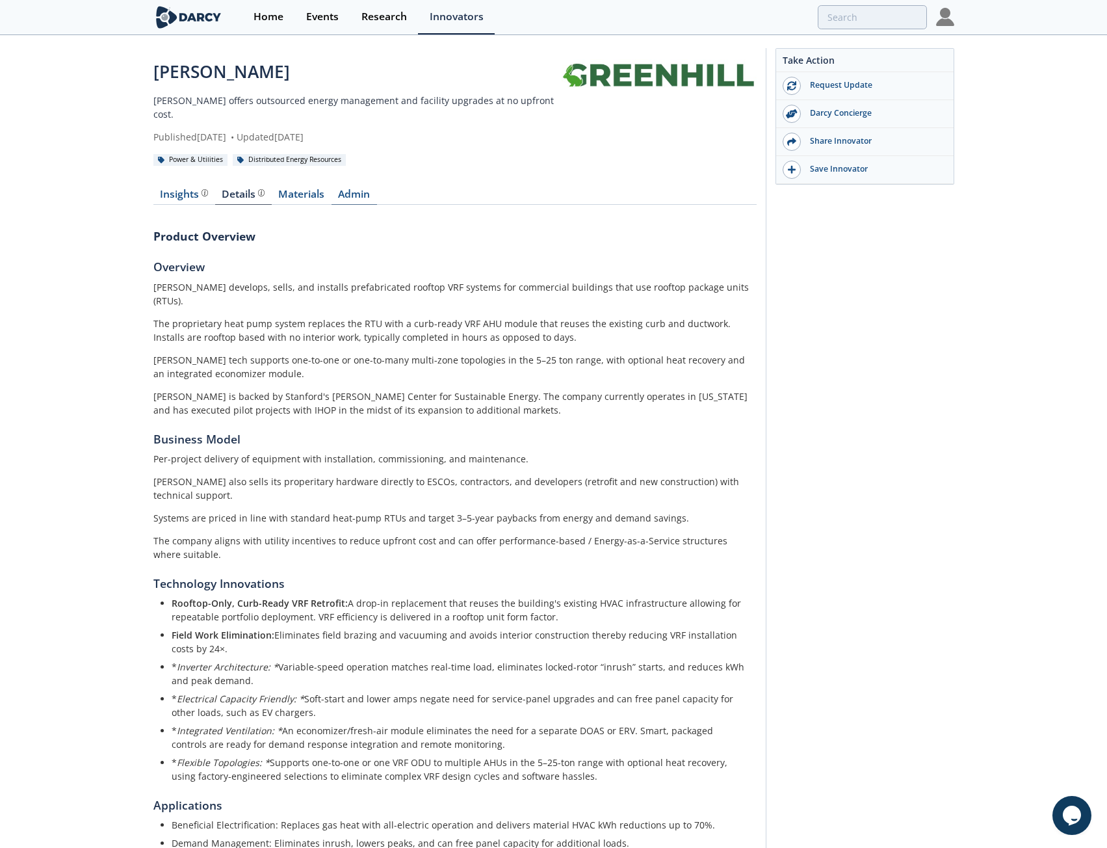
click at [357, 189] on link "Admin" at bounding box center [353, 197] width 45 height 16
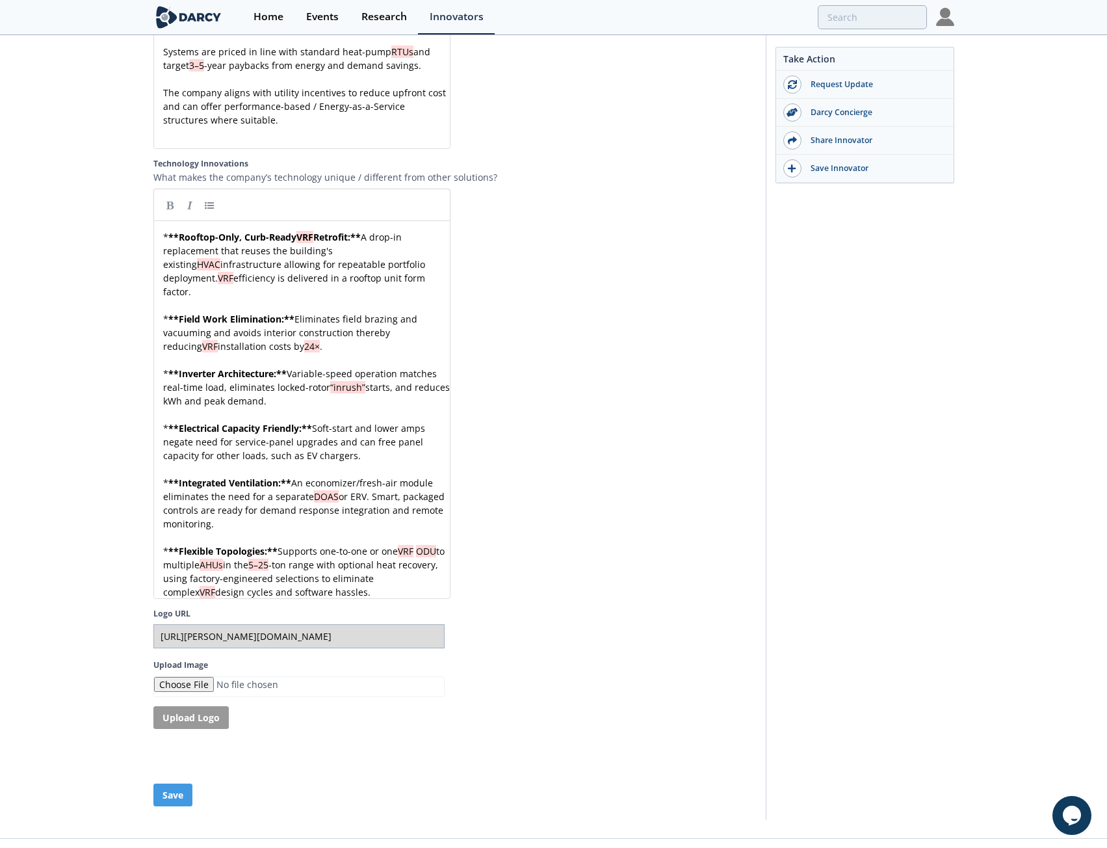
scroll to position [5, 0]
click at [287, 367] on span "**" at bounding box center [281, 373] width 10 height 12
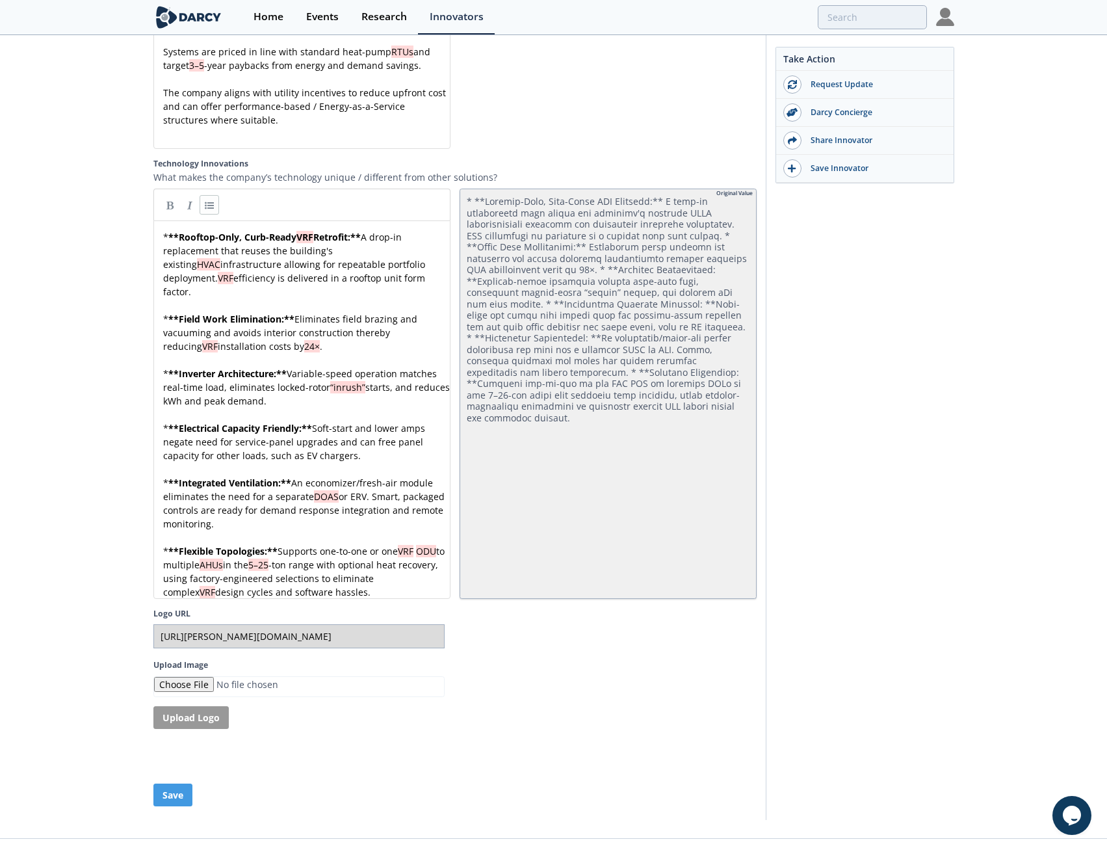
click at [318, 398] on div "xxxxxxxxxx * ** Rooftop-Only, Curb-Ready VRF Retrofit: ** A drop-in replacement…" at bounding box center [307, 414] width 292 height 369
click at [291, 476] on span "**" at bounding box center [286, 482] width 10 height 12
click at [281, 519] on div "xxxxxxxxxx * ** Rooftop-Only, Curb-Ready VRF Retrofit: ** A drop-in replacement…" at bounding box center [307, 414] width 292 height 369
click at [173, 783] on button "Save" at bounding box center [172, 794] width 39 height 23
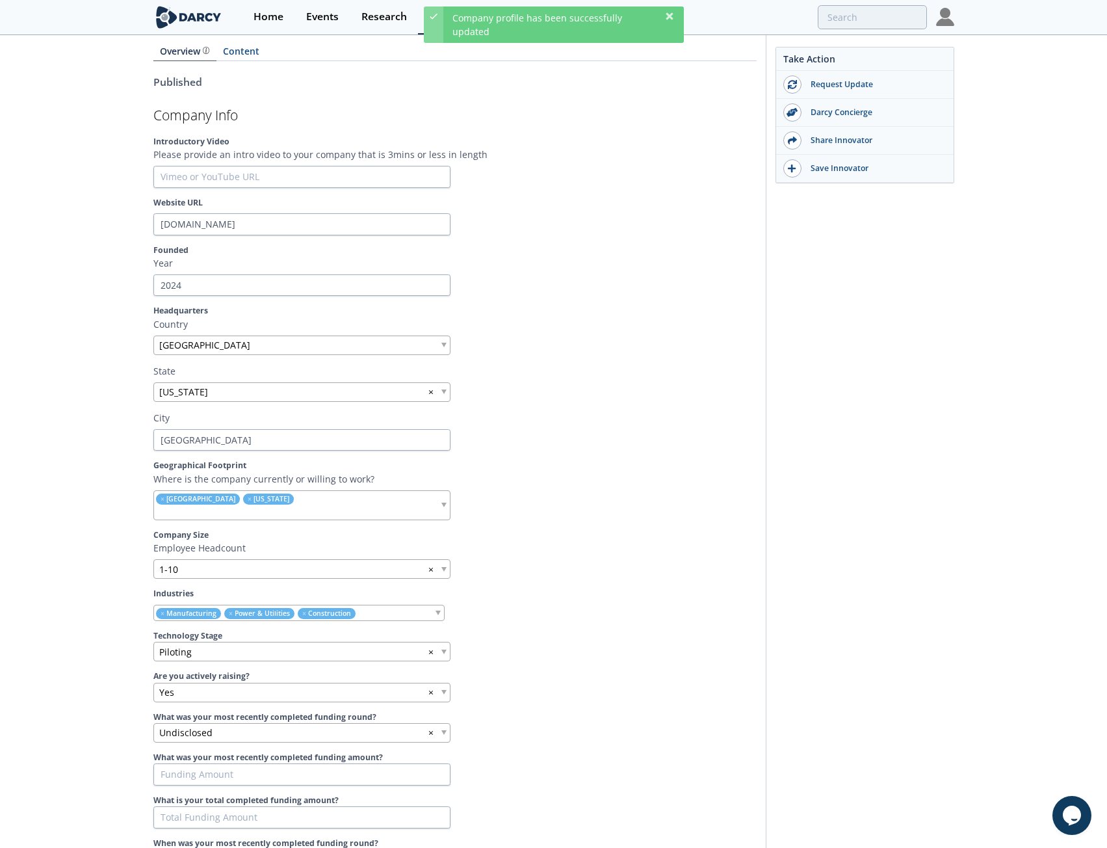
scroll to position [0, 0]
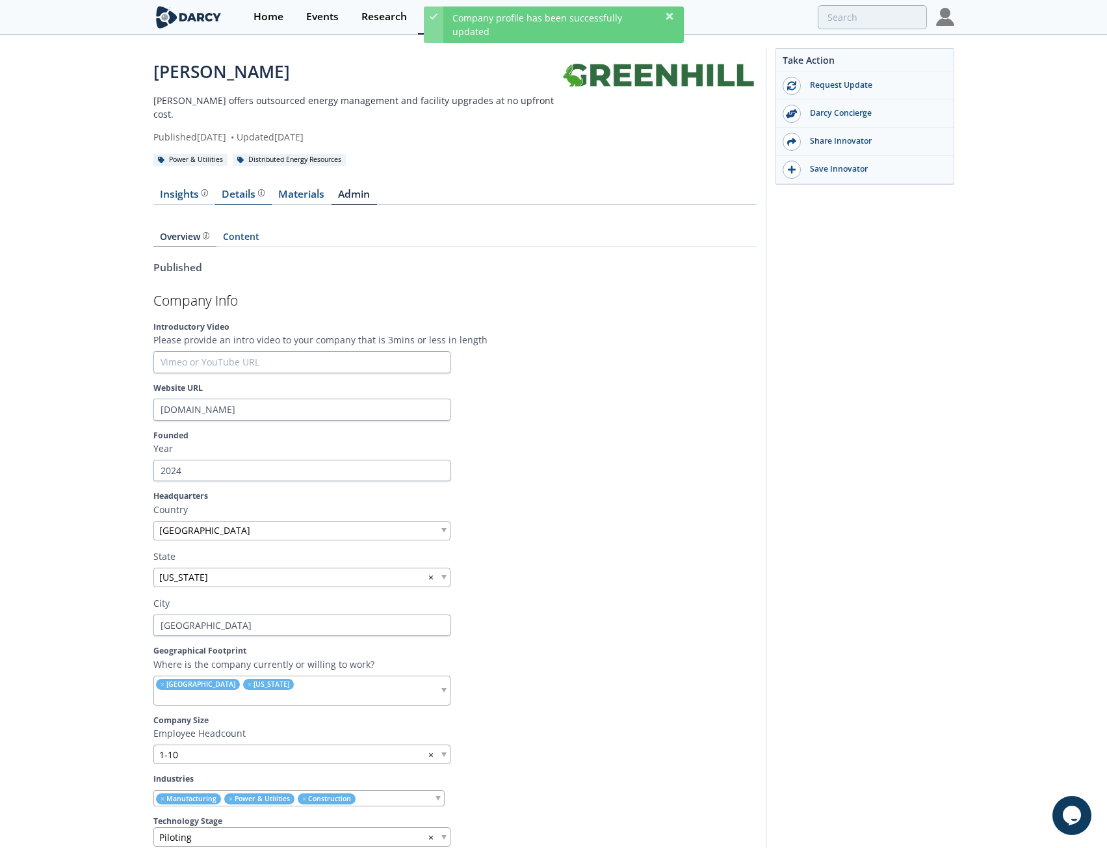
click at [239, 189] on div "Details Product overview, business model, technology and applications as added …" at bounding box center [243, 194] width 43 height 10
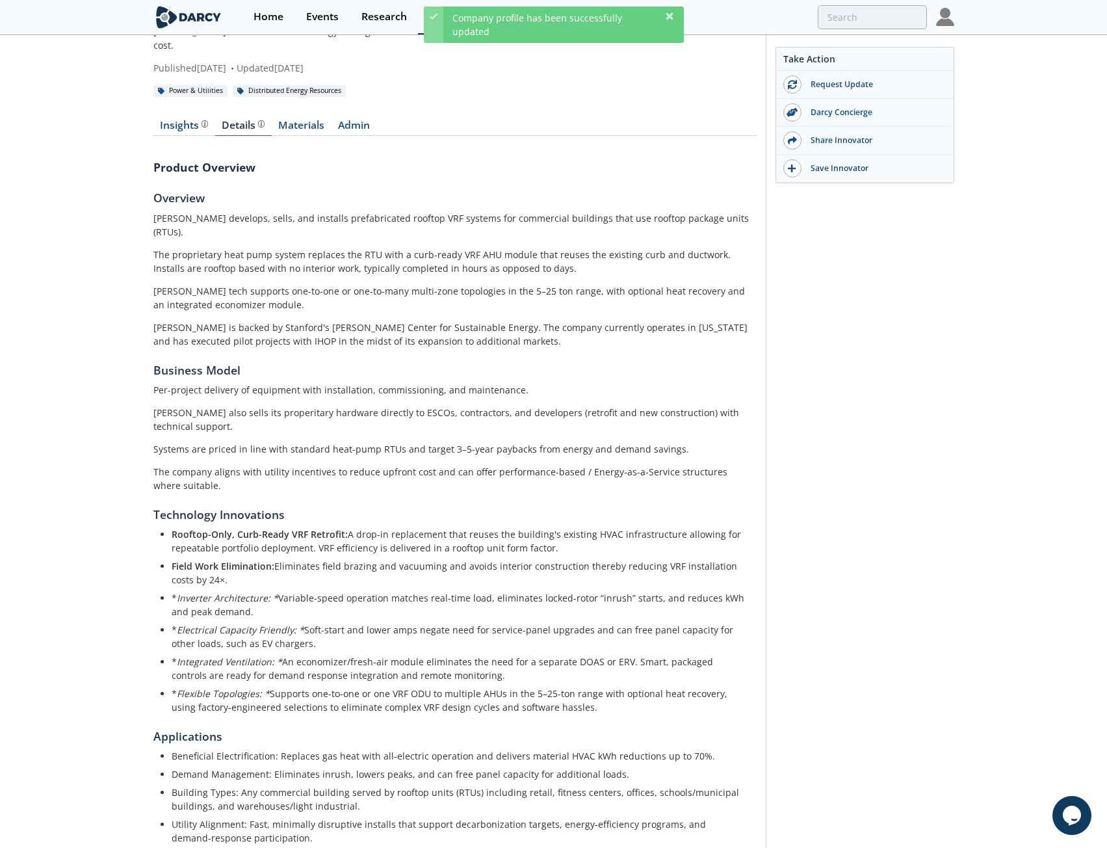
scroll to position [129, 0]
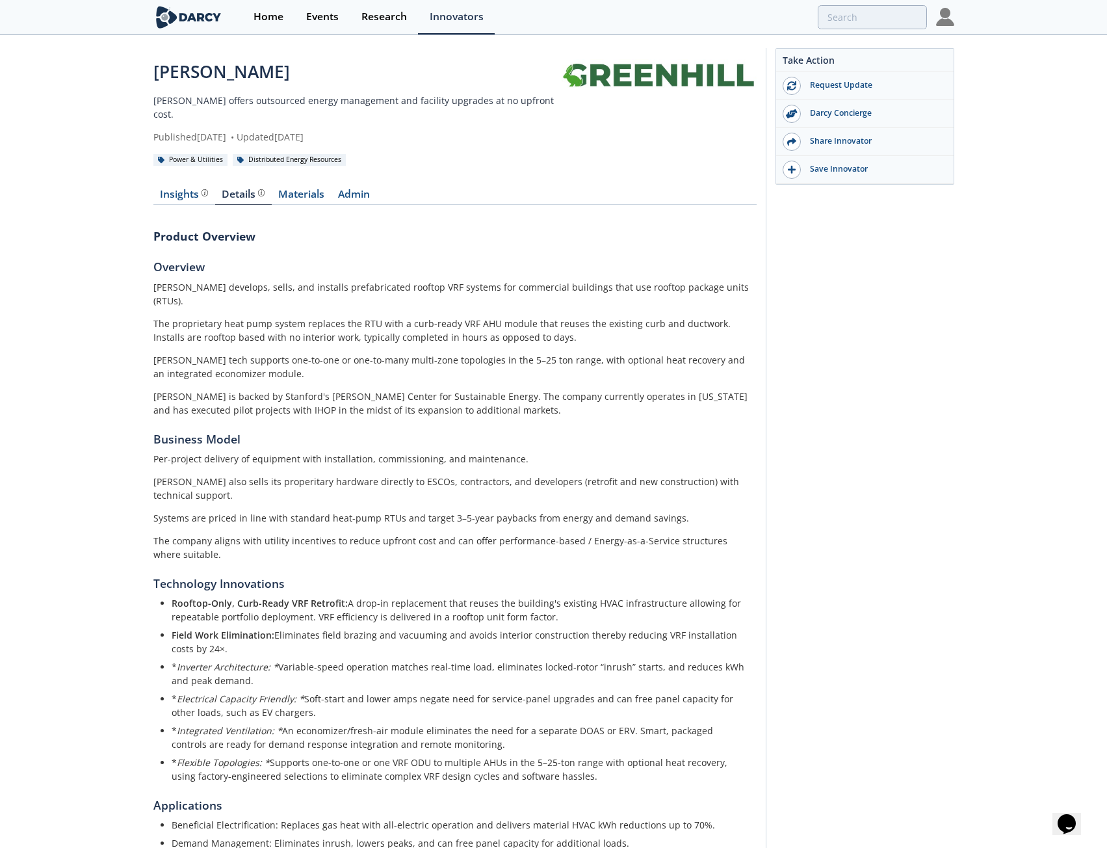
click at [354, 189] on link "Admin" at bounding box center [353, 197] width 45 height 16
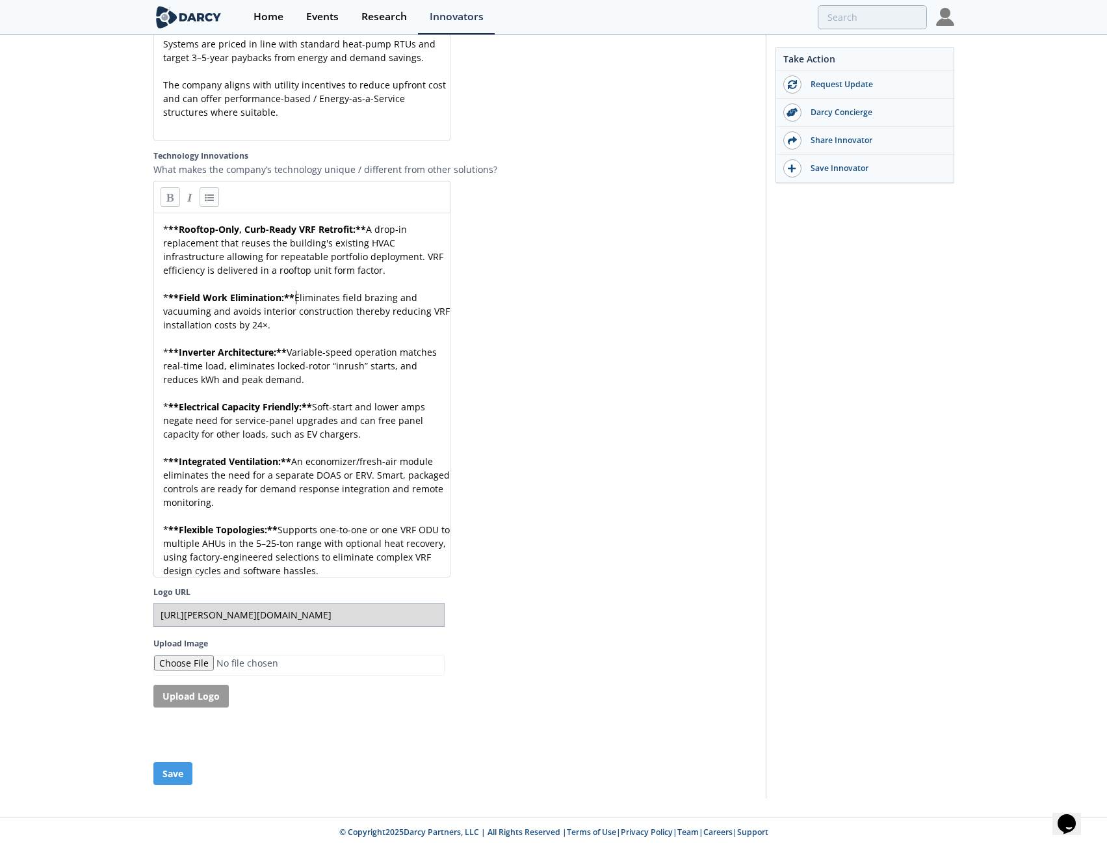
scroll to position [5, 0]
type textarea "* **Field Work Elimination:**"
drag, startPoint x: 296, startPoint y: 287, endPoint x: 177, endPoint y: 291, distance: 118.3
click at [205, 187] on link at bounding box center [209, 196] width 19 height 19
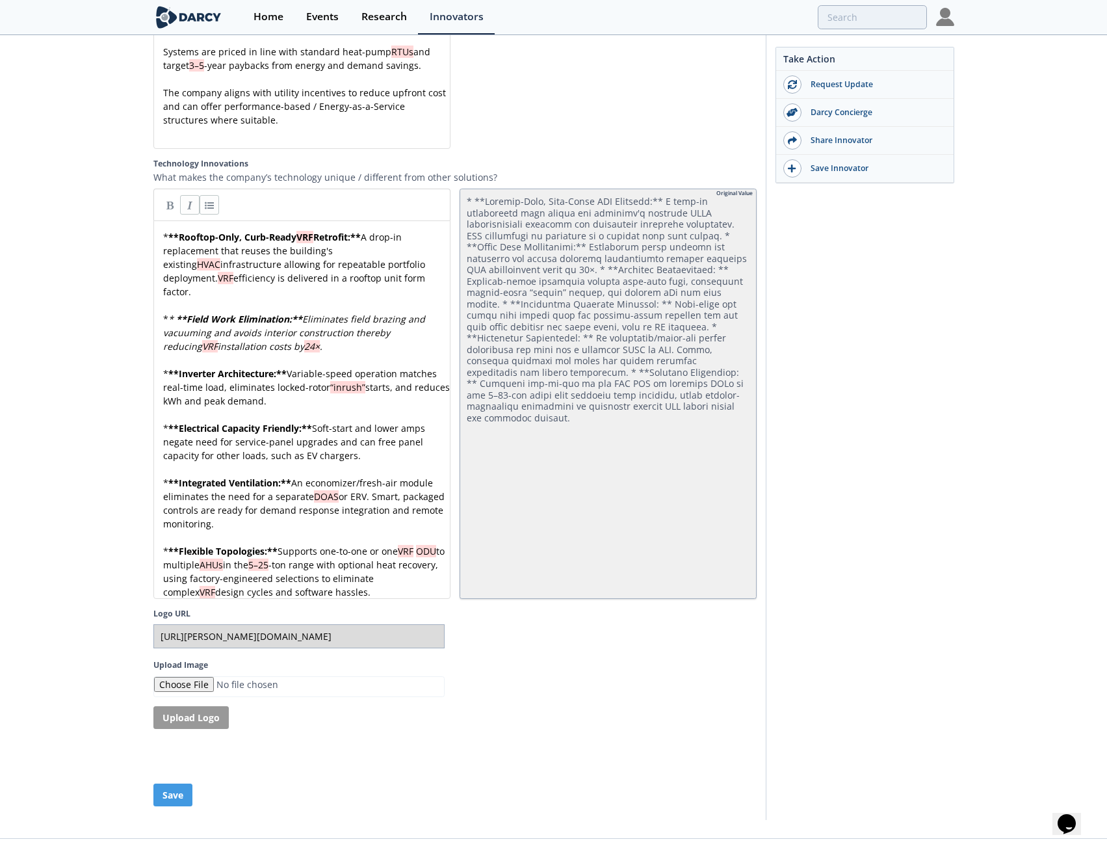
click at [187, 287] on div "xxxxxxxxxx * ** Rooftop-Only, Curb-Ready VRF Retrofit: ** A drop-in replacement…" at bounding box center [307, 414] width 292 height 369
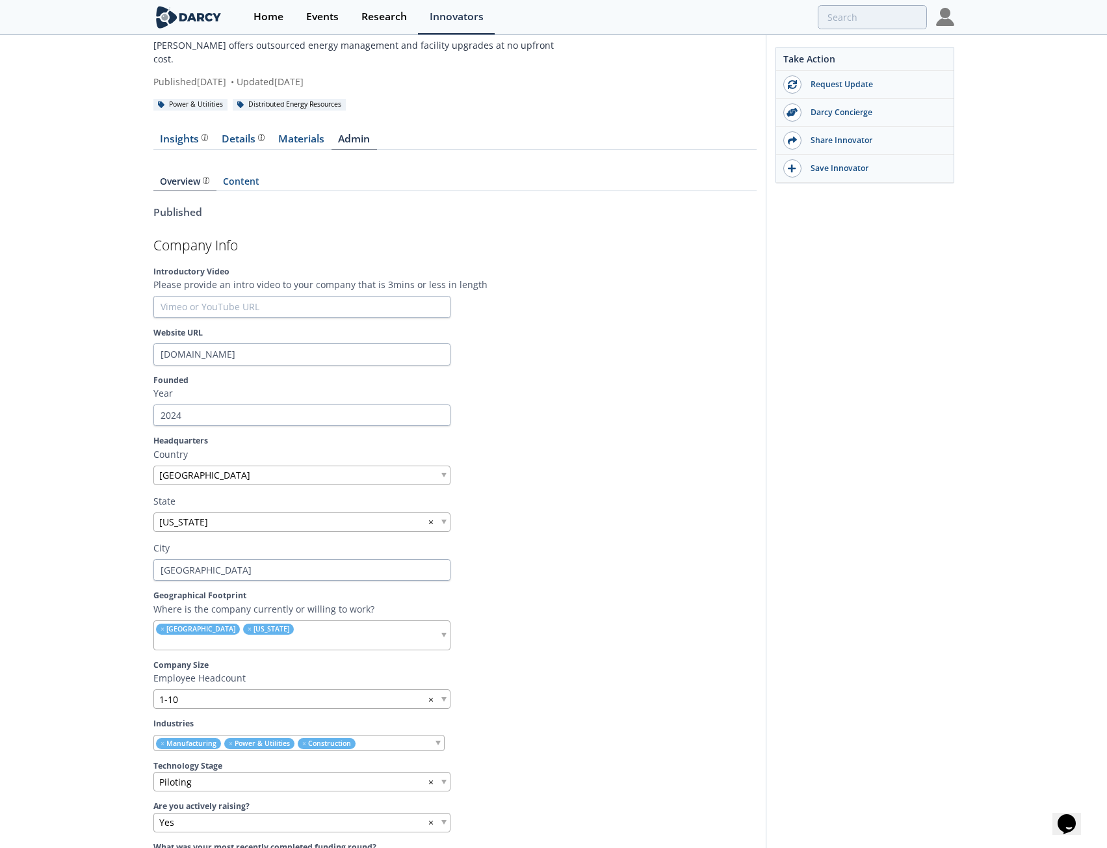
scroll to position [0, 0]
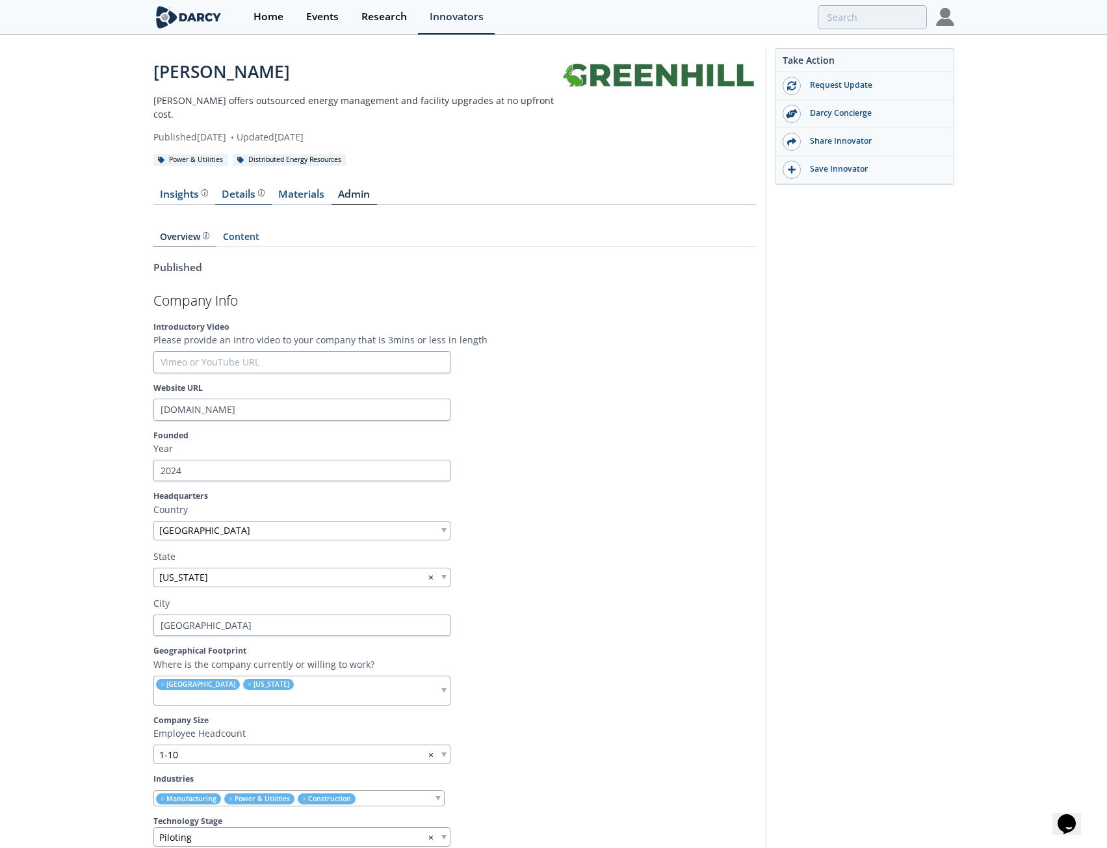
click at [240, 189] on div "Details" at bounding box center [243, 194] width 43 height 10
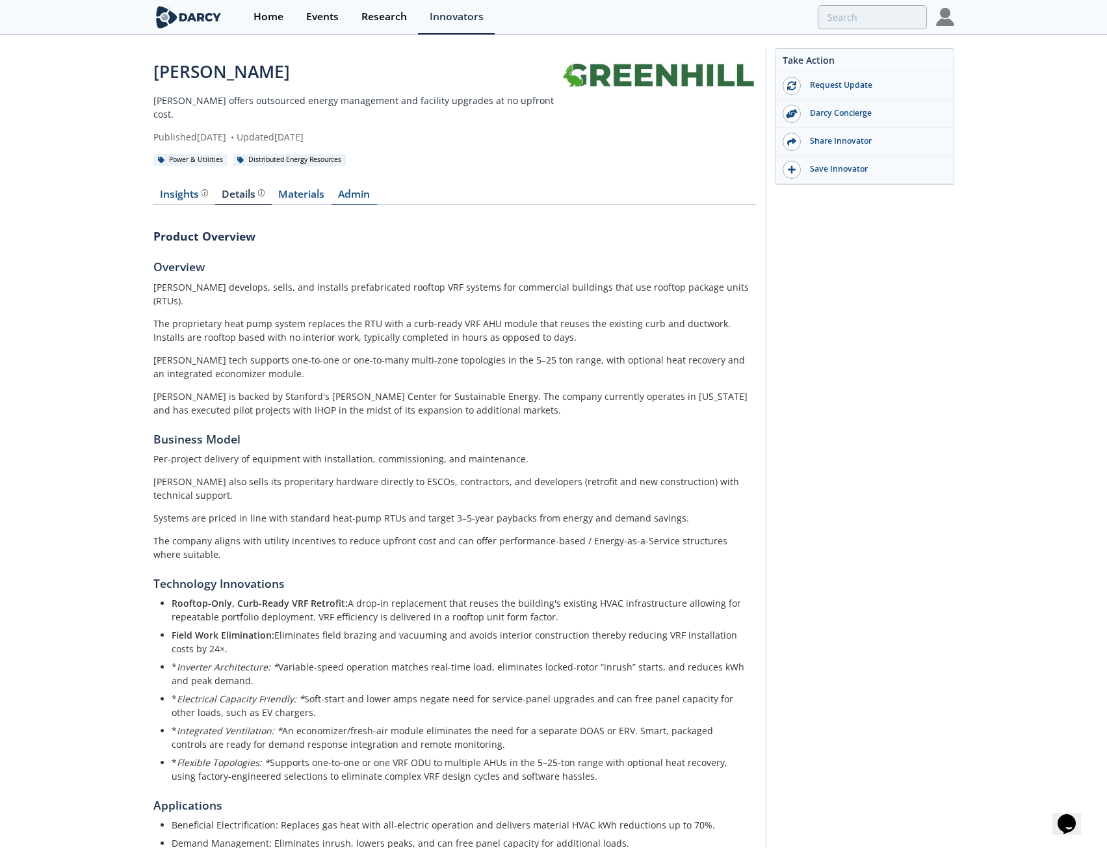
click at [356, 189] on link "Admin" at bounding box center [353, 197] width 45 height 16
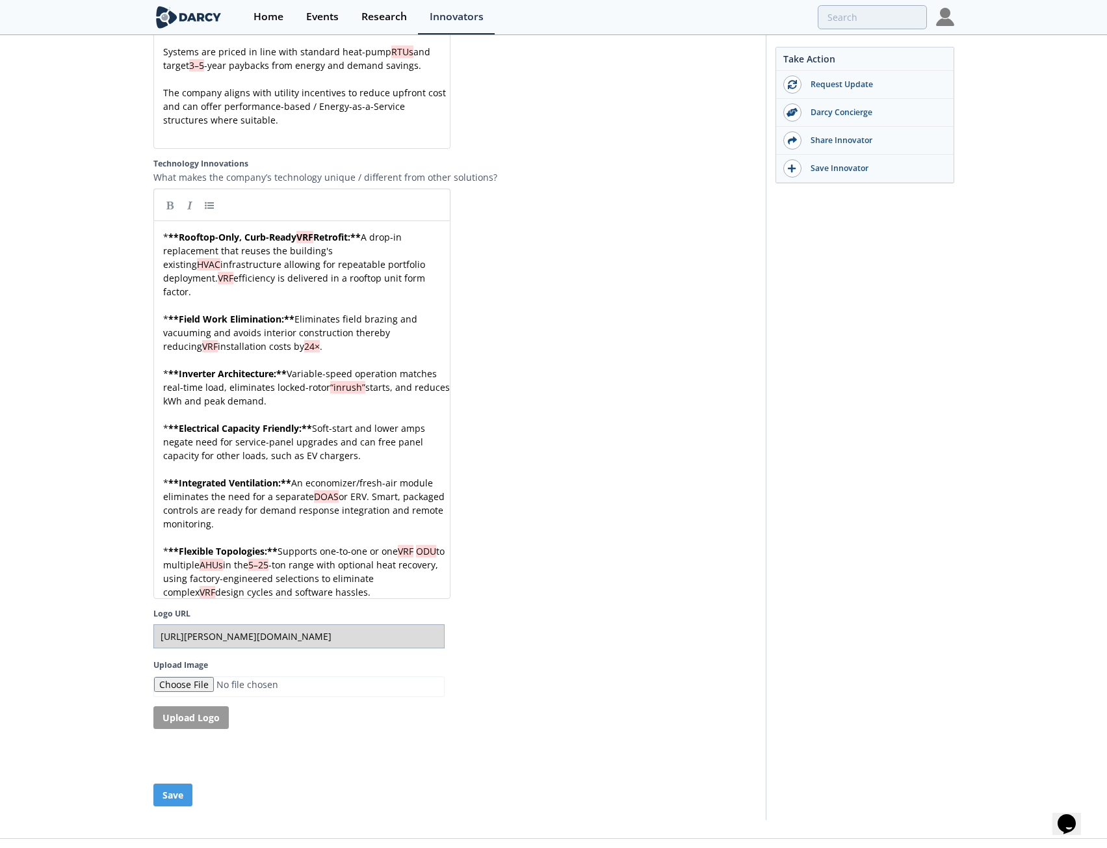
scroll to position [5, 0]
click at [180, 343] on div "* ** Rooftop-Only, Curb-Ready VRF Retrofit: ** A drop-in replacement that reuse…" at bounding box center [307, 414] width 292 height 369
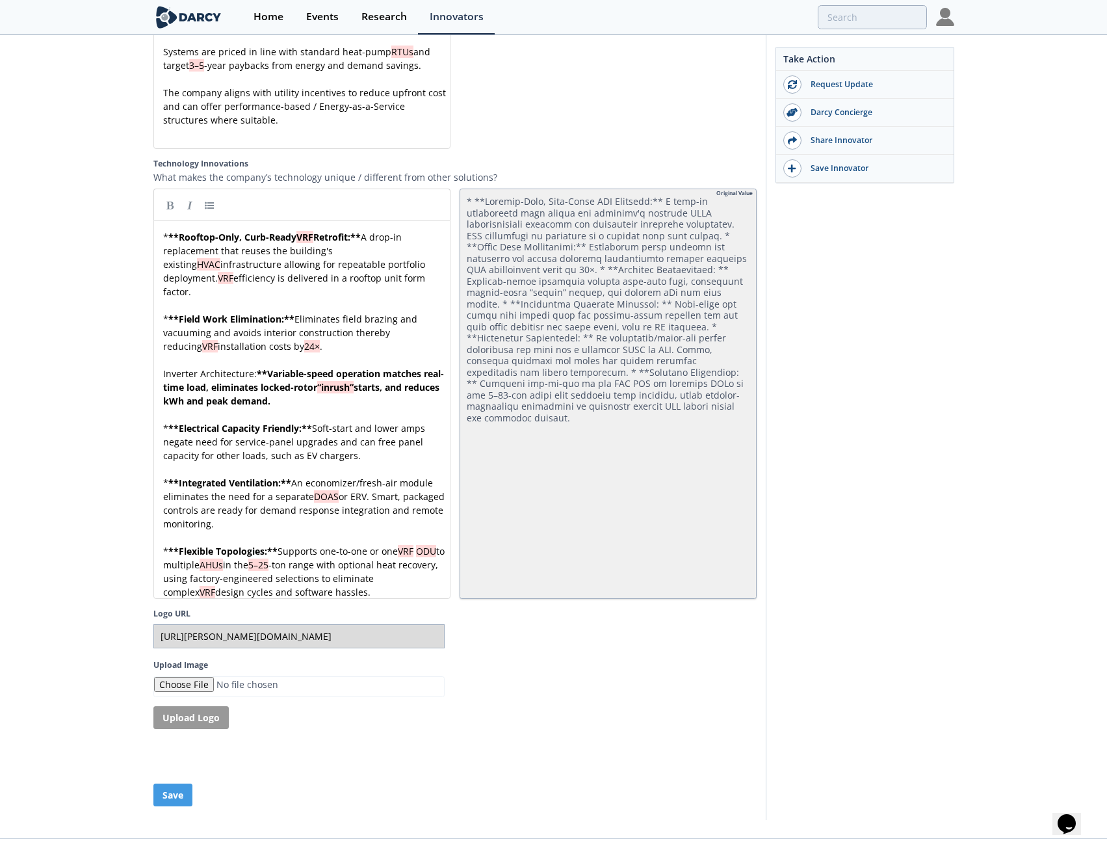
click at [266, 344] on div "xxxxxxxxxx * ** Rooftop-Only, Curb-Ready VRF Retrofit: ** A drop-in replacement…" at bounding box center [307, 414] width 292 height 369
click at [272, 367] on pre "Inverter Architecture: Variable-speed operation matches real-time load, elimina…" at bounding box center [307, 387] width 292 height 41
type textarea "Inverter Architecture"
drag, startPoint x: 252, startPoint y: 346, endPoint x: 162, endPoint y: 344, distance: 89.1
type textarea "Inverter Architecture:"
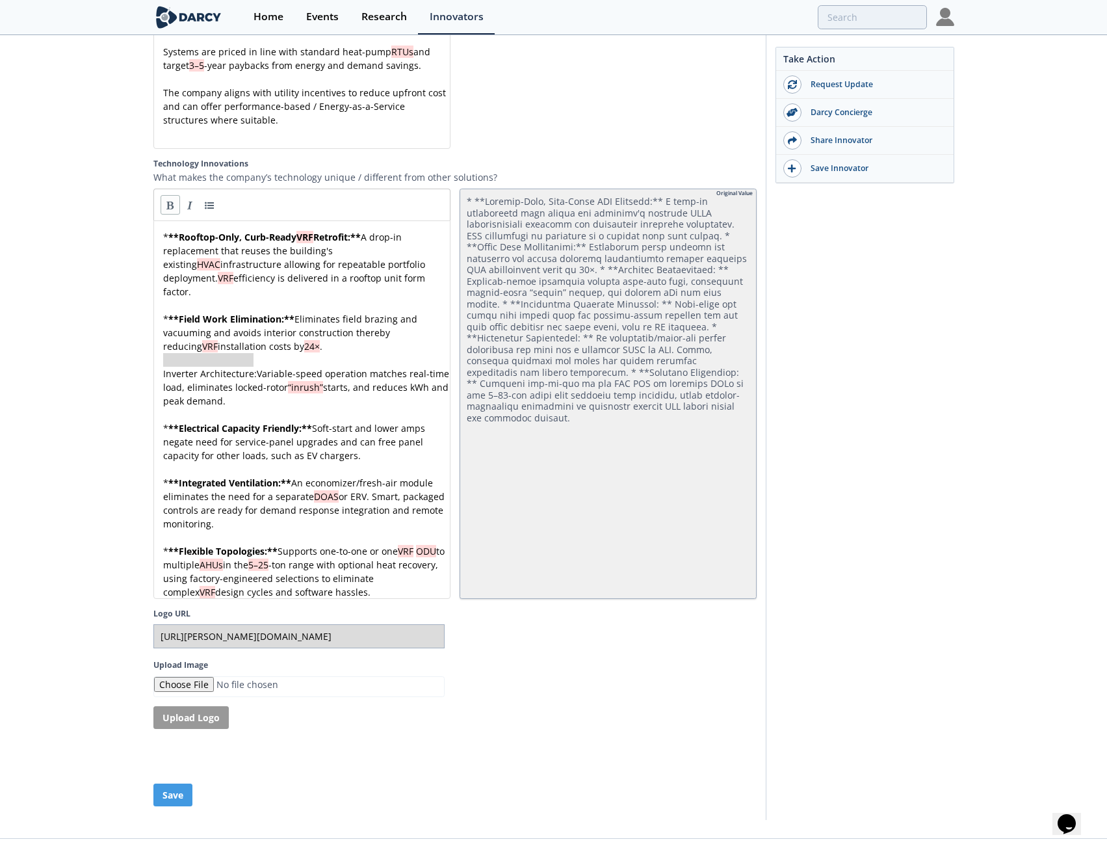
click at [174, 195] on link at bounding box center [170, 204] width 19 height 19
click at [162, 344] on div "x * ** Rooftop-Only, Curb-Ready VRF Retrofit: ** A drop-in replacement that reu…" at bounding box center [307, 414] width 292 height 369
click at [210, 195] on link at bounding box center [209, 204] width 19 height 19
click at [164, 783] on button "Save" at bounding box center [172, 794] width 39 height 23
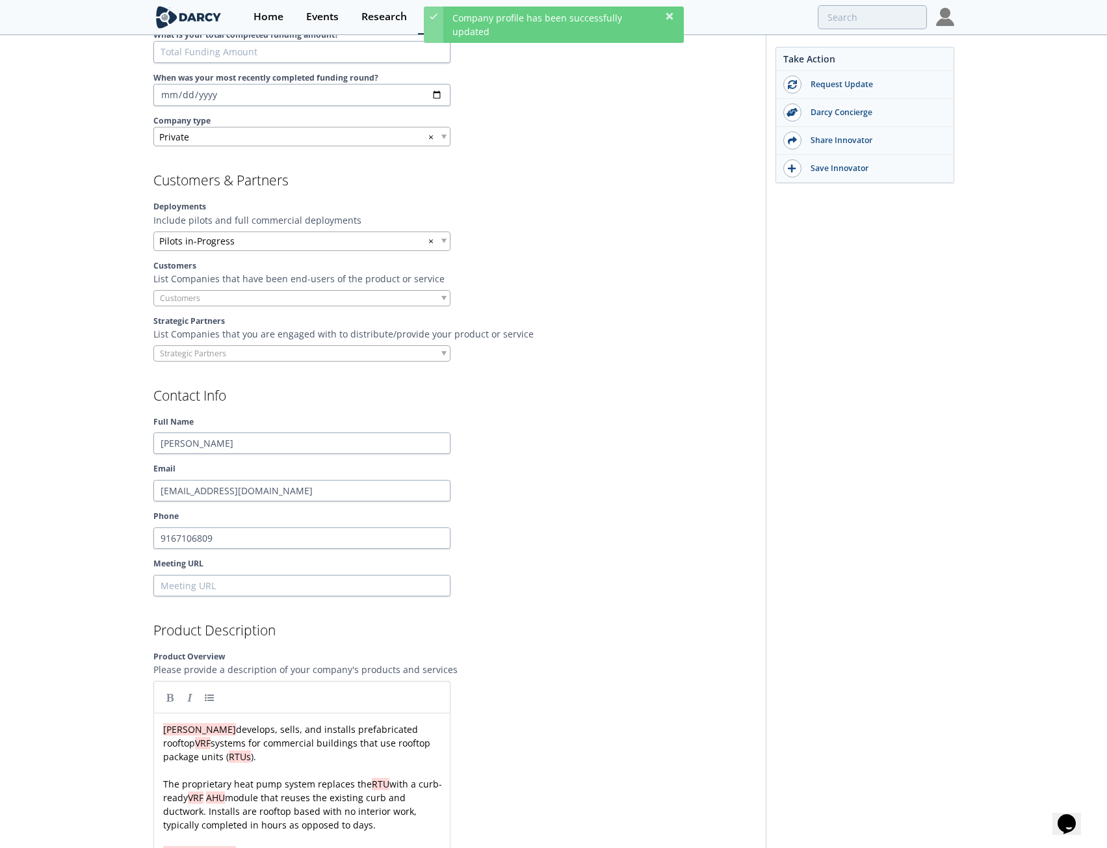
scroll to position [0, 0]
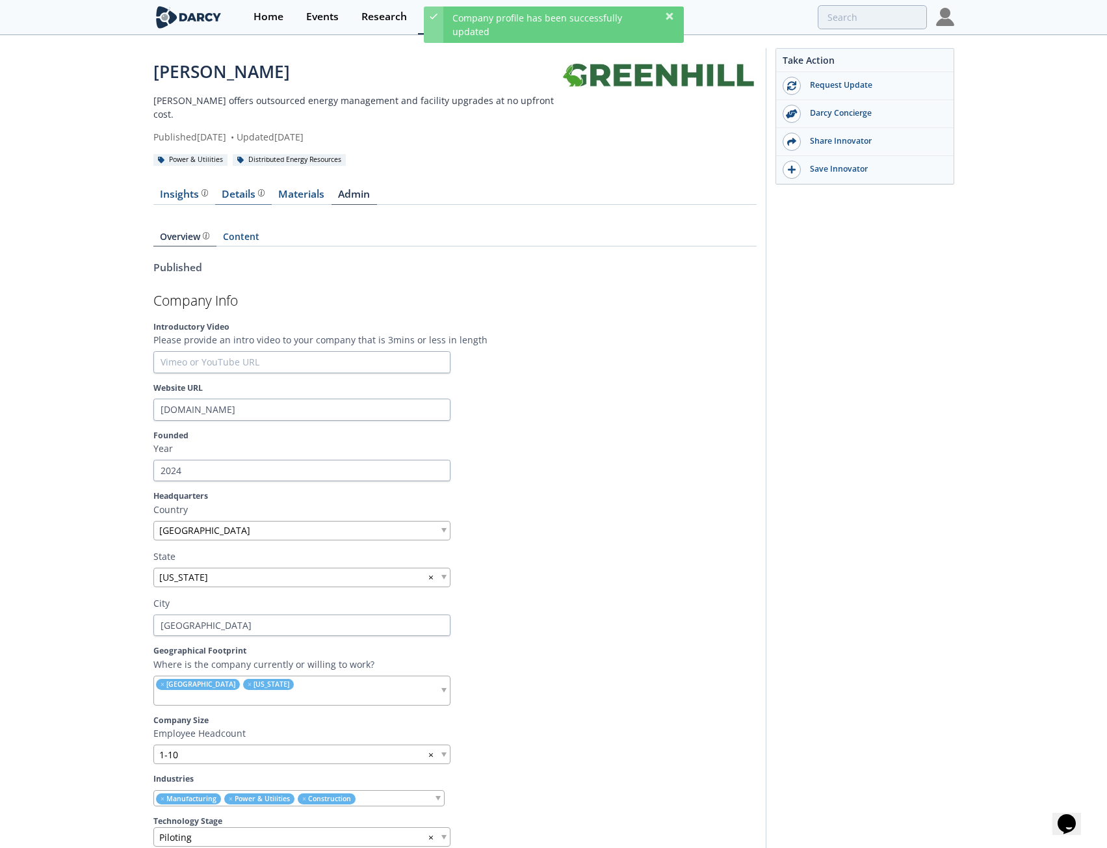
click at [230, 189] on div "Details" at bounding box center [243, 194] width 43 height 10
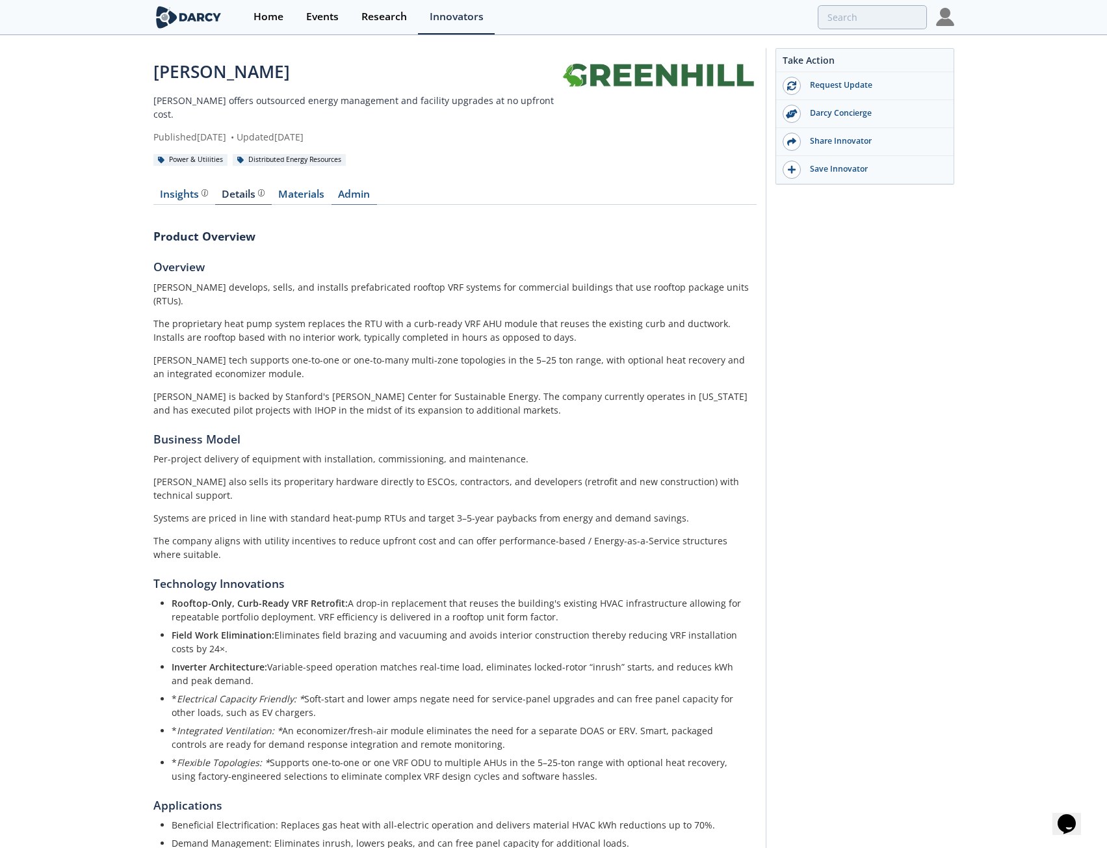
click at [346, 189] on link "Admin" at bounding box center [353, 197] width 45 height 16
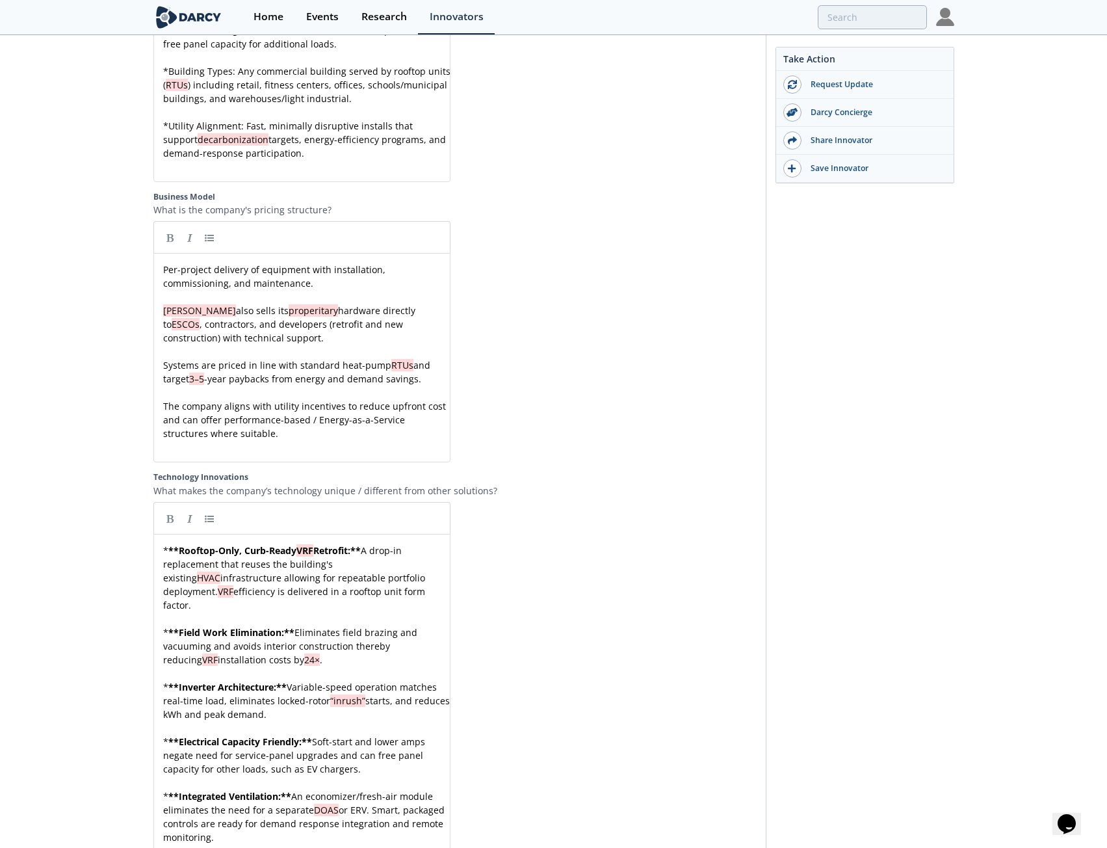
scroll to position [2330, 0]
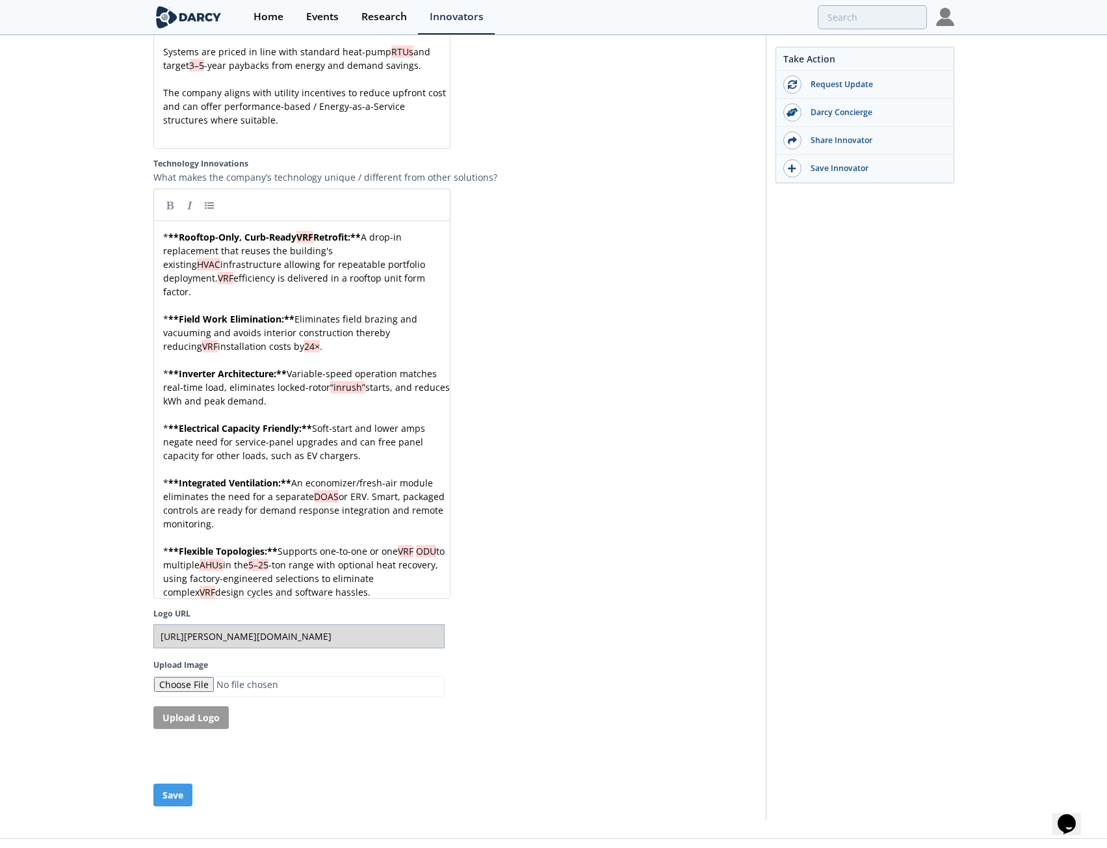
click at [171, 398] on div "* ** Rooftop-Only, Curb-Ready VRF Retrofit: ** A drop-in replacement that reuse…" at bounding box center [307, 414] width 292 height 369
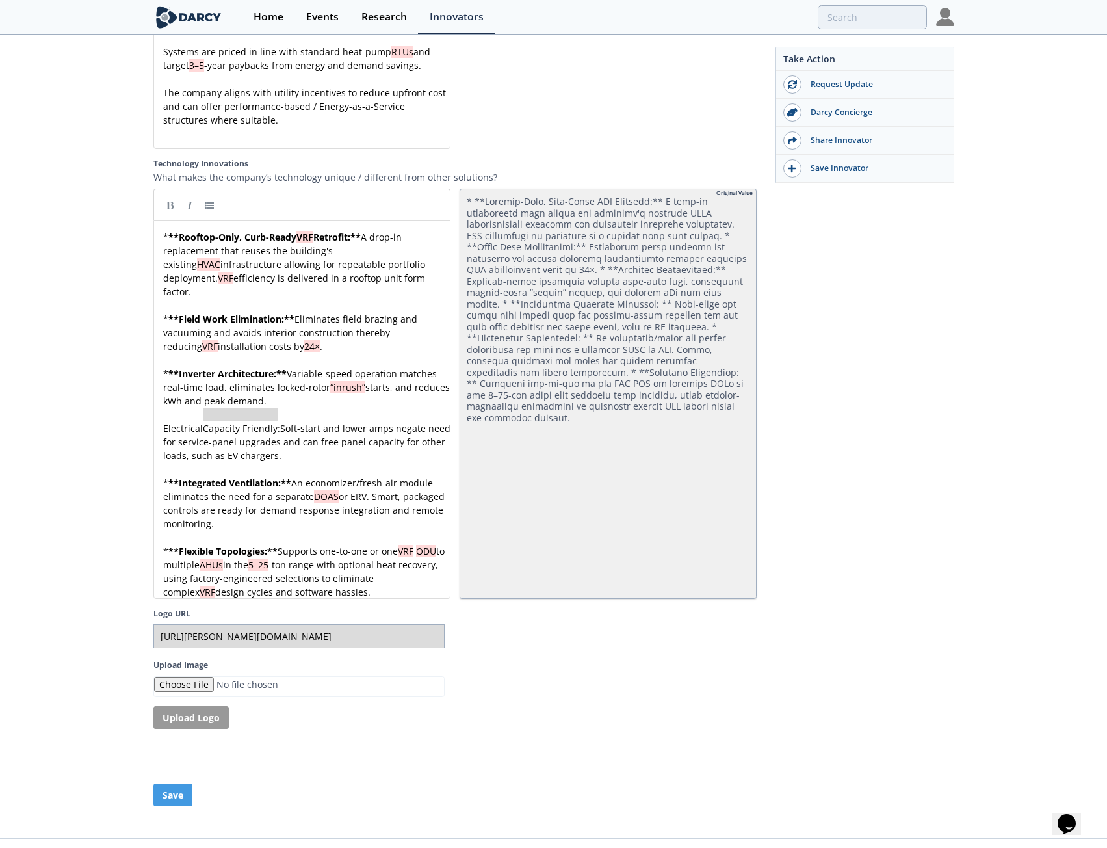
type textarea "Electrical Capacity Friendly:"
click at [167, 195] on link at bounding box center [170, 204] width 19 height 19
click at [162, 421] on pre "** Electrical Capacity Friendly: ** Soft-start and lower amps negate need for s…" at bounding box center [307, 441] width 292 height 41
click at [211, 195] on link at bounding box center [209, 204] width 19 height 19
click at [174, 783] on button "Save" at bounding box center [172, 794] width 39 height 23
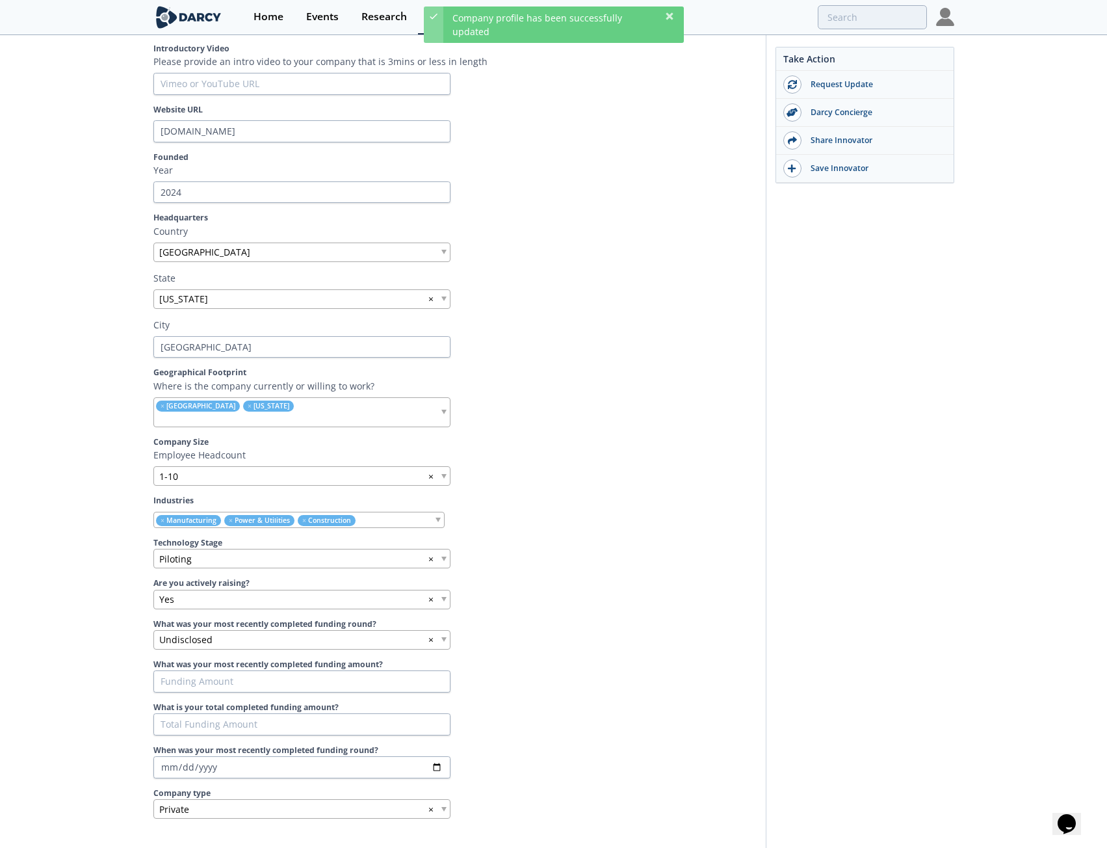
scroll to position [128, 0]
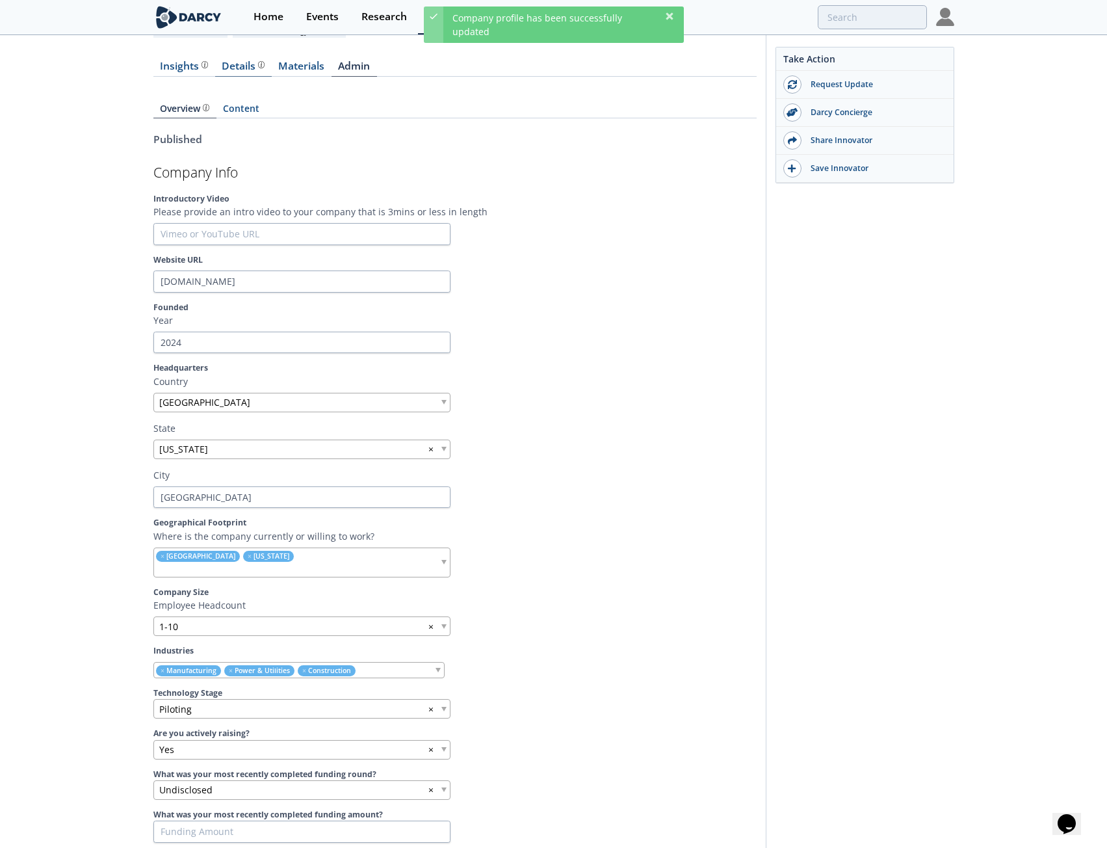
click at [235, 61] on div "Details" at bounding box center [243, 66] width 43 height 10
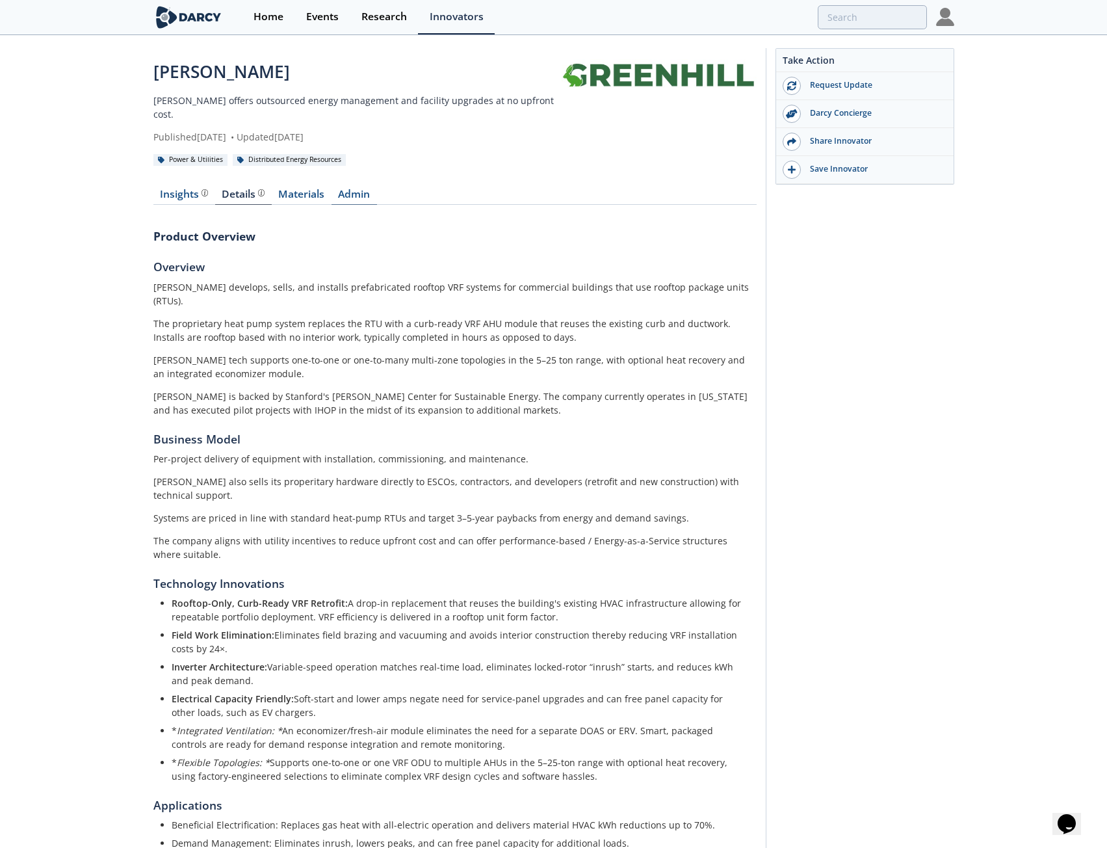
click at [362, 189] on link "Admin" at bounding box center [353, 197] width 45 height 16
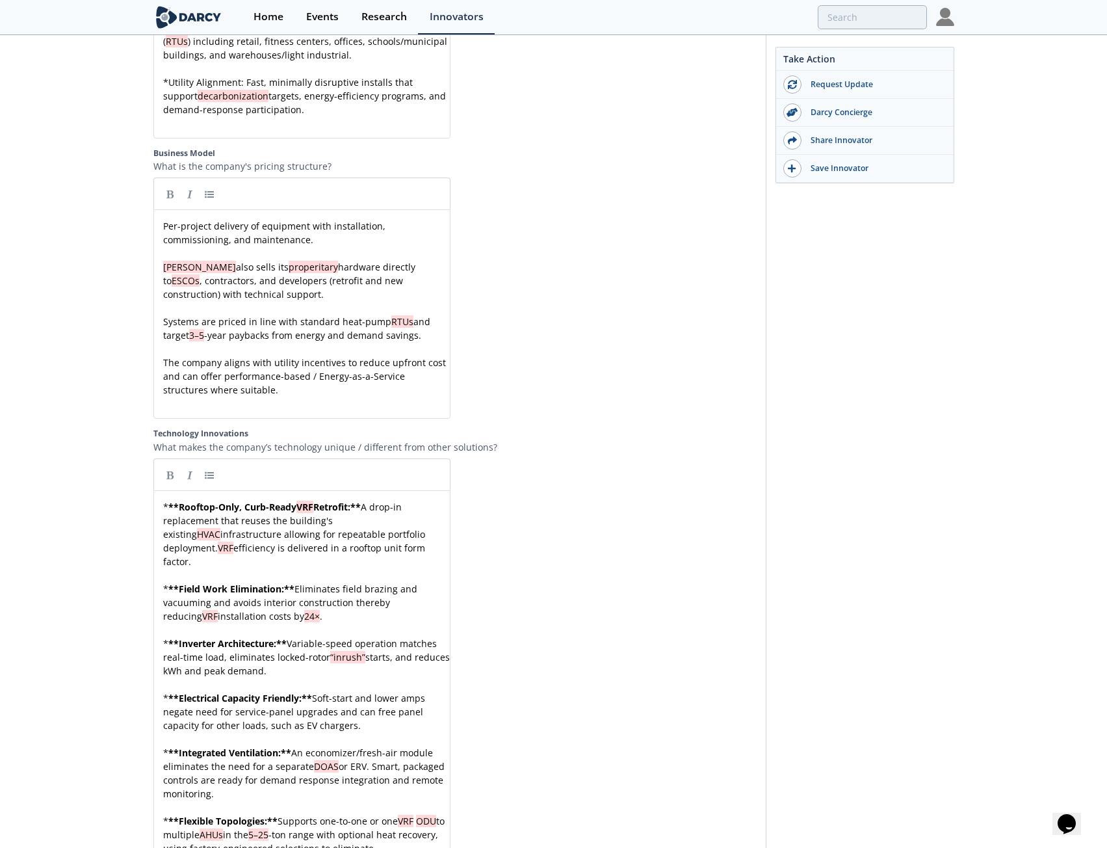
scroll to position [2275, 0]
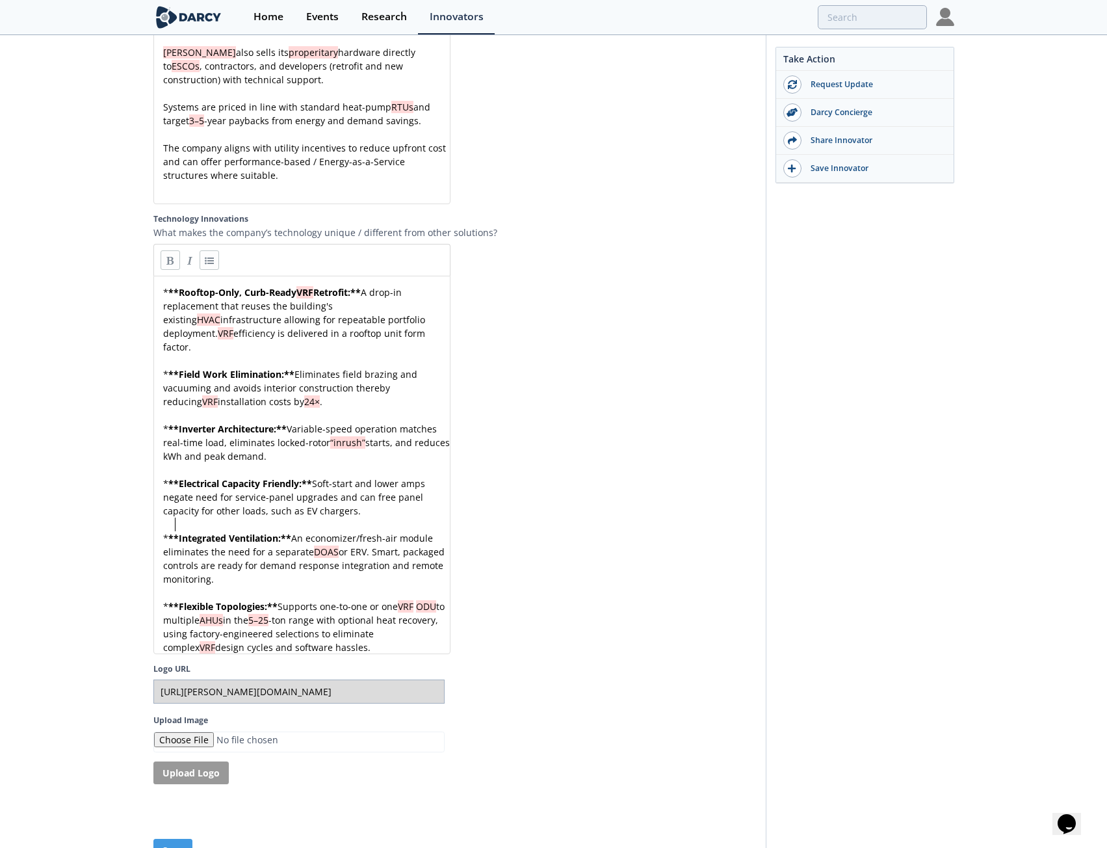
drag, startPoint x: 177, startPoint y: 506, endPoint x: 565, endPoint y: 559, distance: 392.2
click at [177, 506] on div "* ** Rooftop-Only, Curb-Ready VRF Retrofit: ** A drop-in replacement that reuse…" at bounding box center [307, 469] width 292 height 369
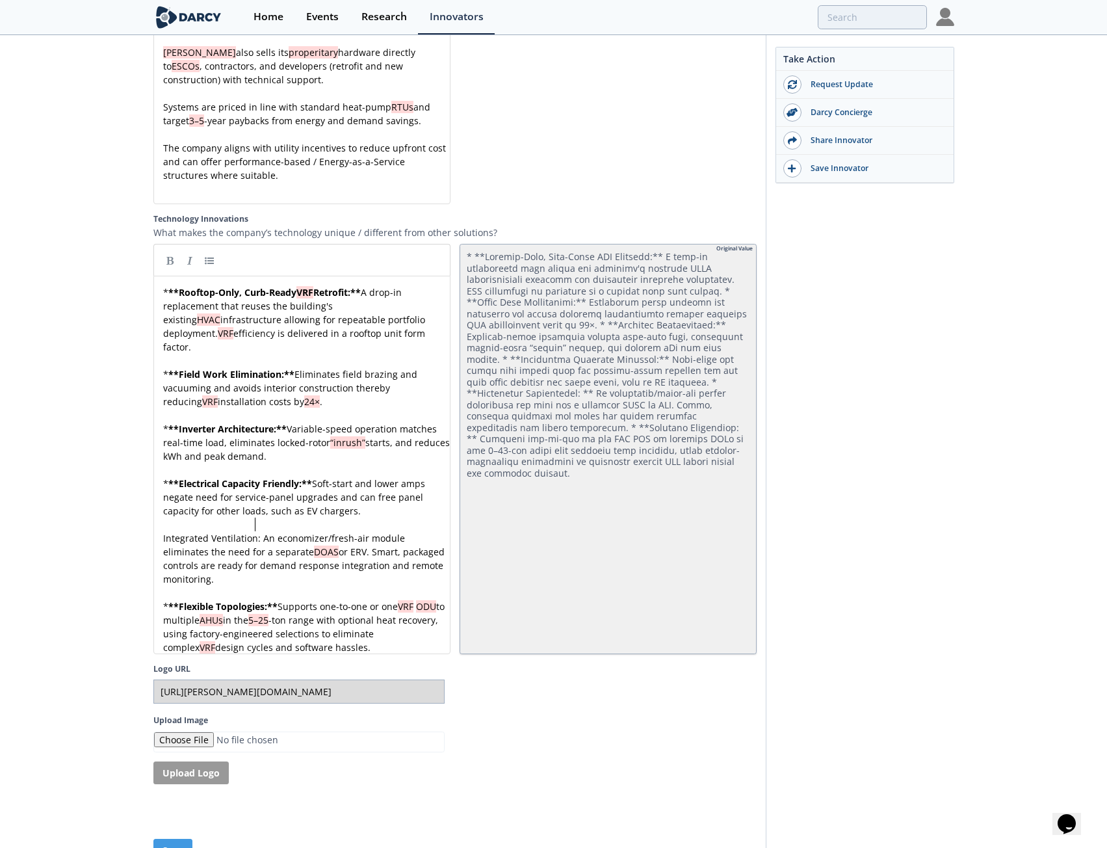
click at [255, 508] on div "xxxxxxxxxx * ** Rooftop-Only, Curb-Ready VRF Retrofit: ** A drop-in replacement…" at bounding box center [307, 469] width 292 height 369
type textarea "Integrated Ventilation:"
drag, startPoint x: 258, startPoint y: 508, endPoint x: 158, endPoint y: 504, distance: 100.2
click at [169, 250] on link at bounding box center [170, 259] width 19 height 19
click at [213, 250] on link at bounding box center [209, 259] width 19 height 19
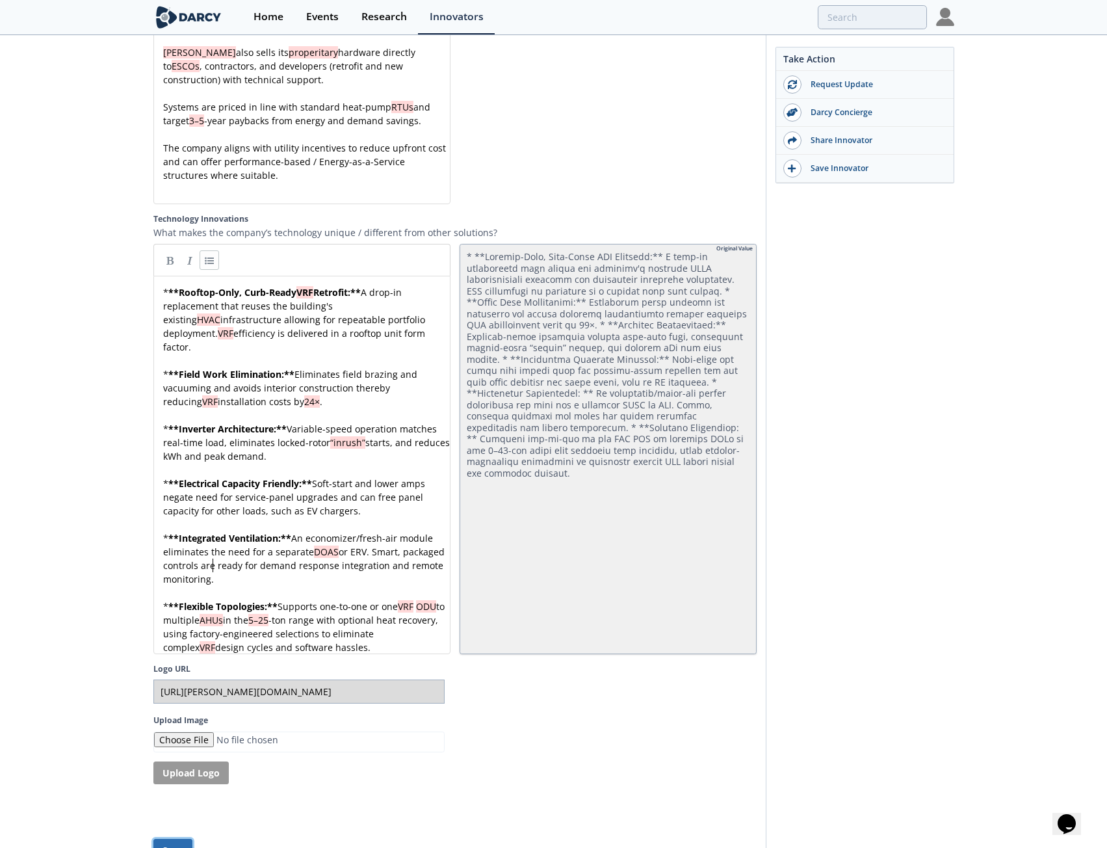
click at [172, 838] on button "Save" at bounding box center [172, 849] width 39 height 23
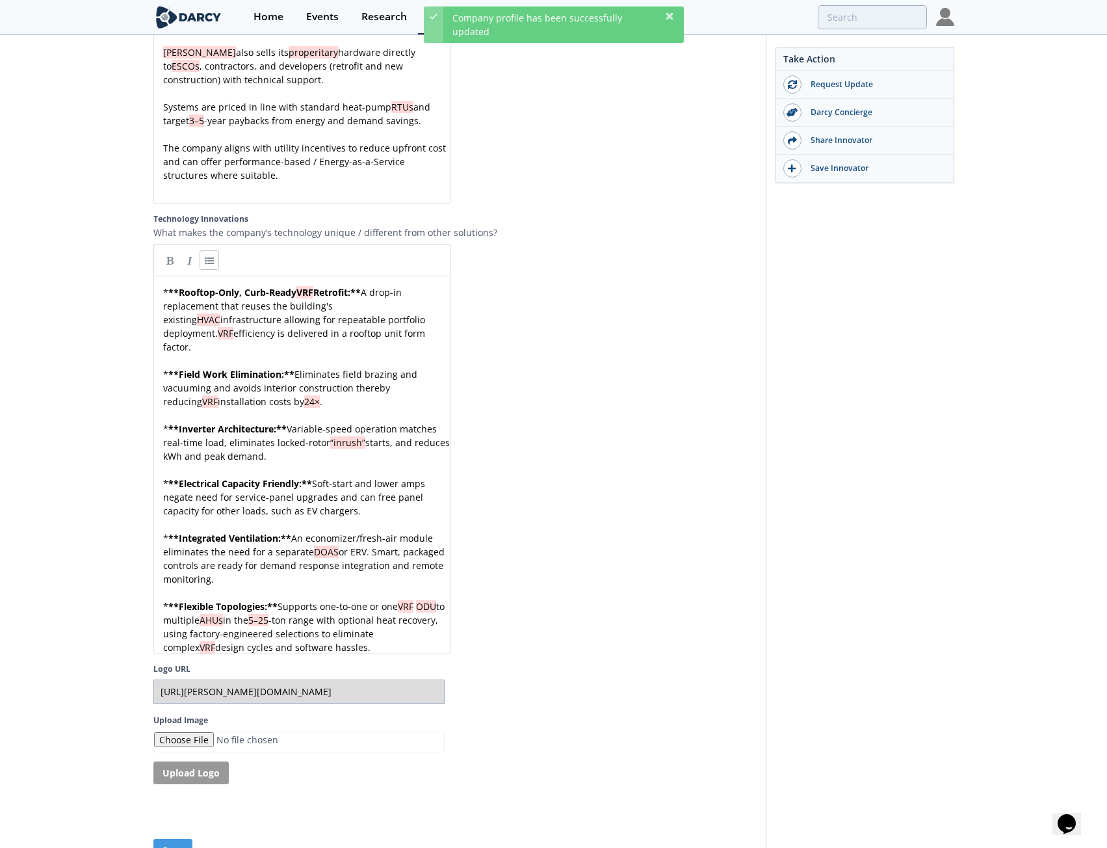
type textarea "F"
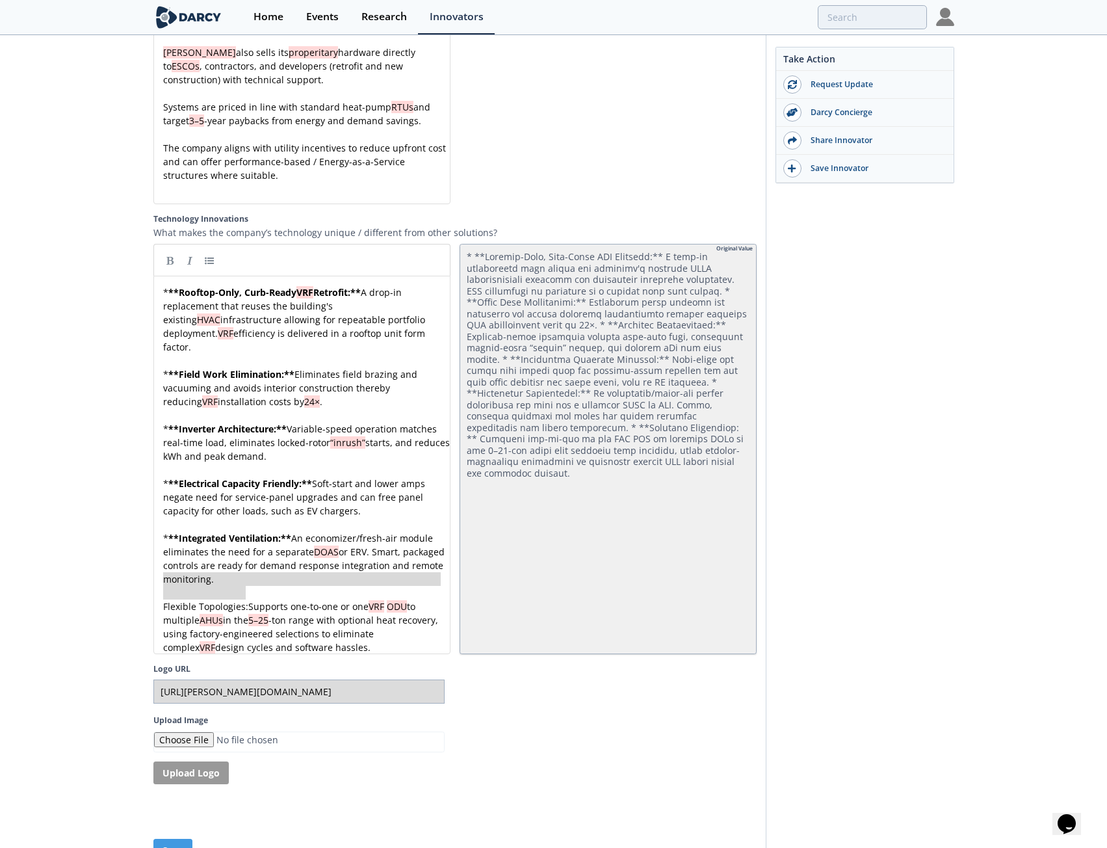
type textarea "Flexible Topologies:"
drag, startPoint x: 185, startPoint y: 242, endPoint x: 177, endPoint y: 242, distance: 7.8
click at [184, 250] on link at bounding box center [189, 259] width 19 height 19
drag, startPoint x: 246, startPoint y: 575, endPoint x: 65, endPoint y: 563, distance: 181.7
type textarea "Flexible Topologies:"
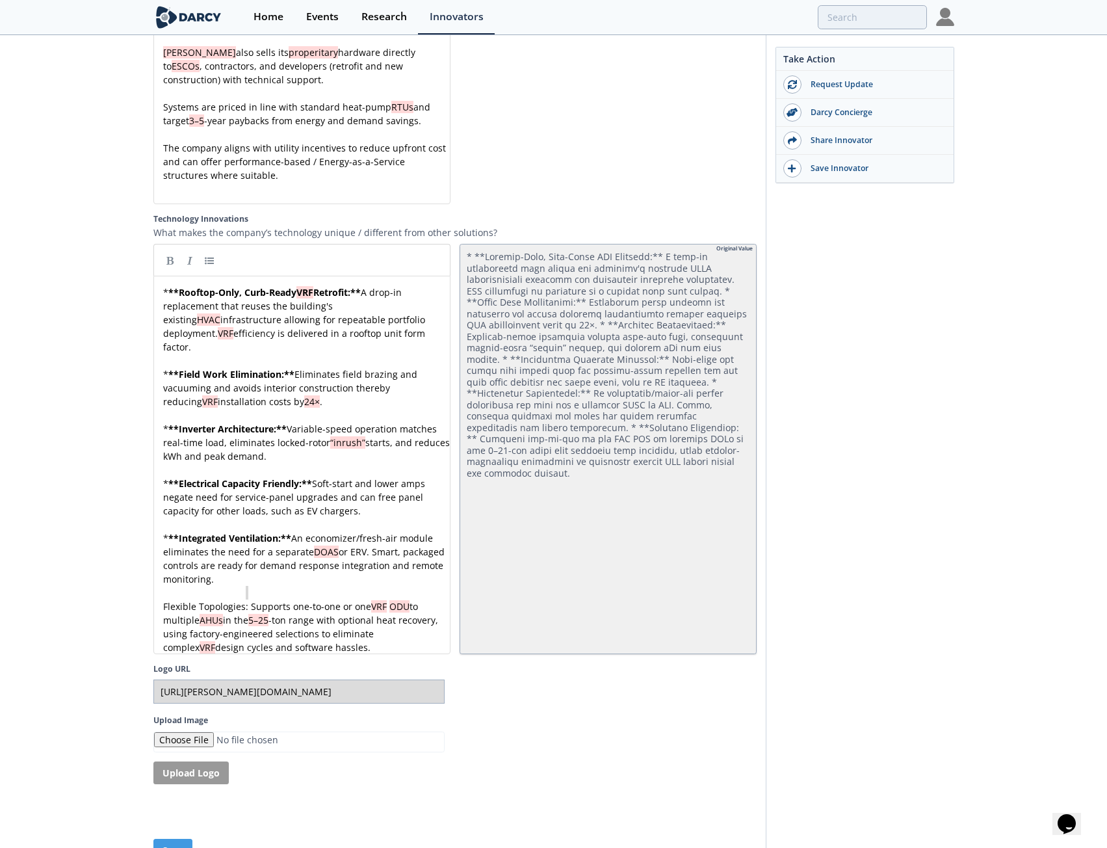
type textarea "Flexible Topologies:"
drag, startPoint x: 250, startPoint y: 575, endPoint x: 114, endPoint y: 578, distance: 135.9
click at [167, 250] on link at bounding box center [170, 259] width 19 height 19
click at [164, 577] on div "x * ** Rooftop-Only, Curb-Ready VRF Retrofit: ** A drop-in replacement that reu…" at bounding box center [307, 469] width 292 height 369
click at [209, 250] on link at bounding box center [209, 259] width 19 height 19
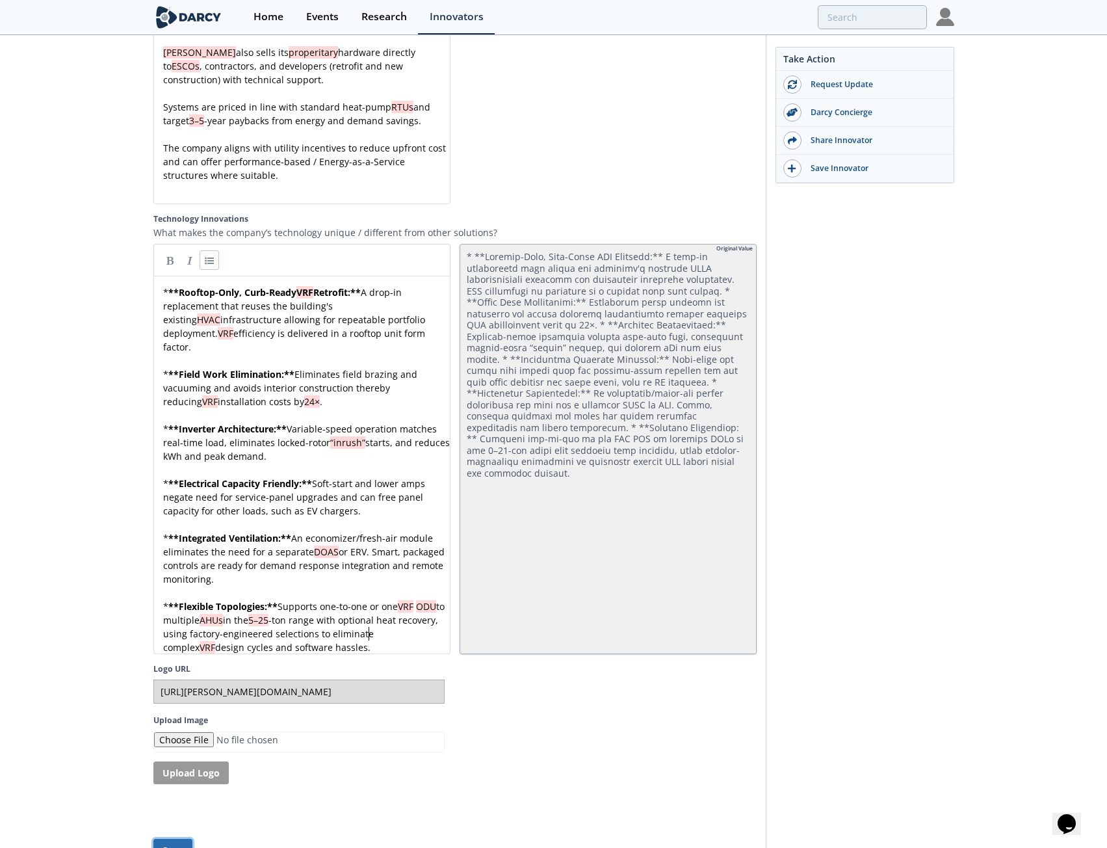
click at [177, 838] on button "Save" at bounding box center [172, 849] width 39 height 23
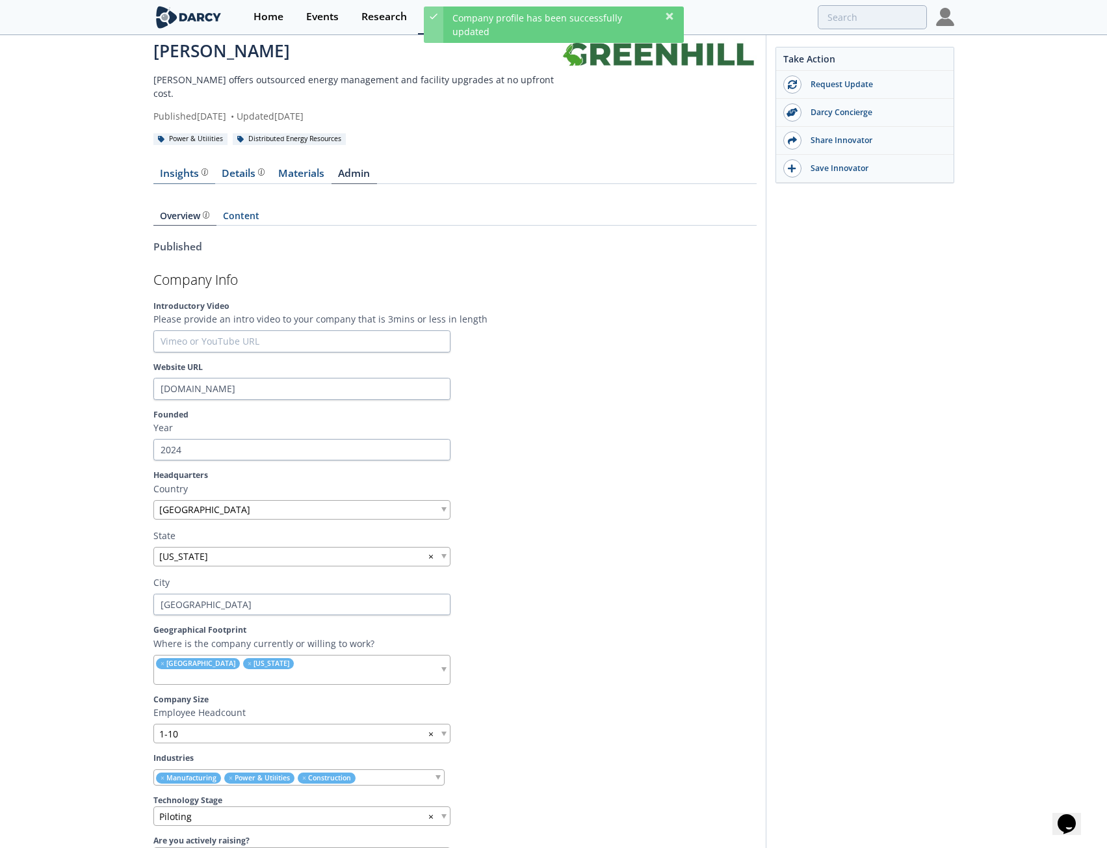
scroll to position [0, 0]
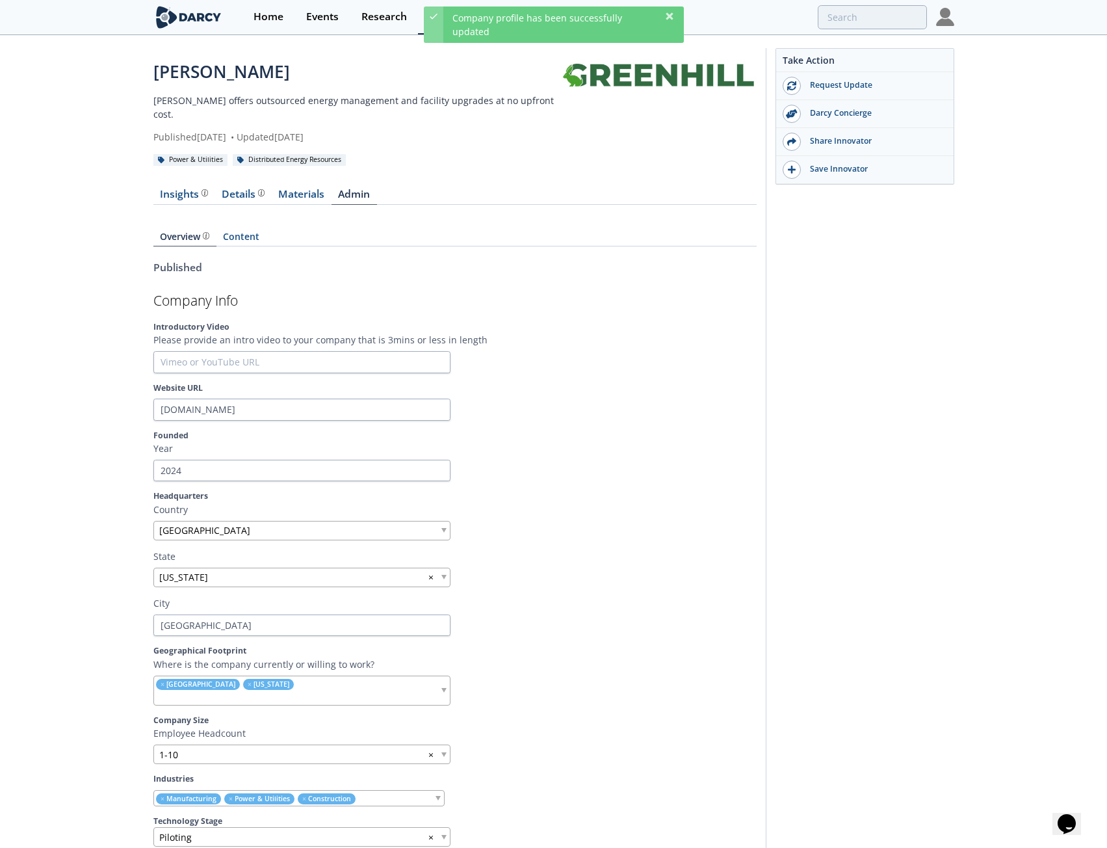
click at [237, 189] on div "Details" at bounding box center [243, 194] width 43 height 10
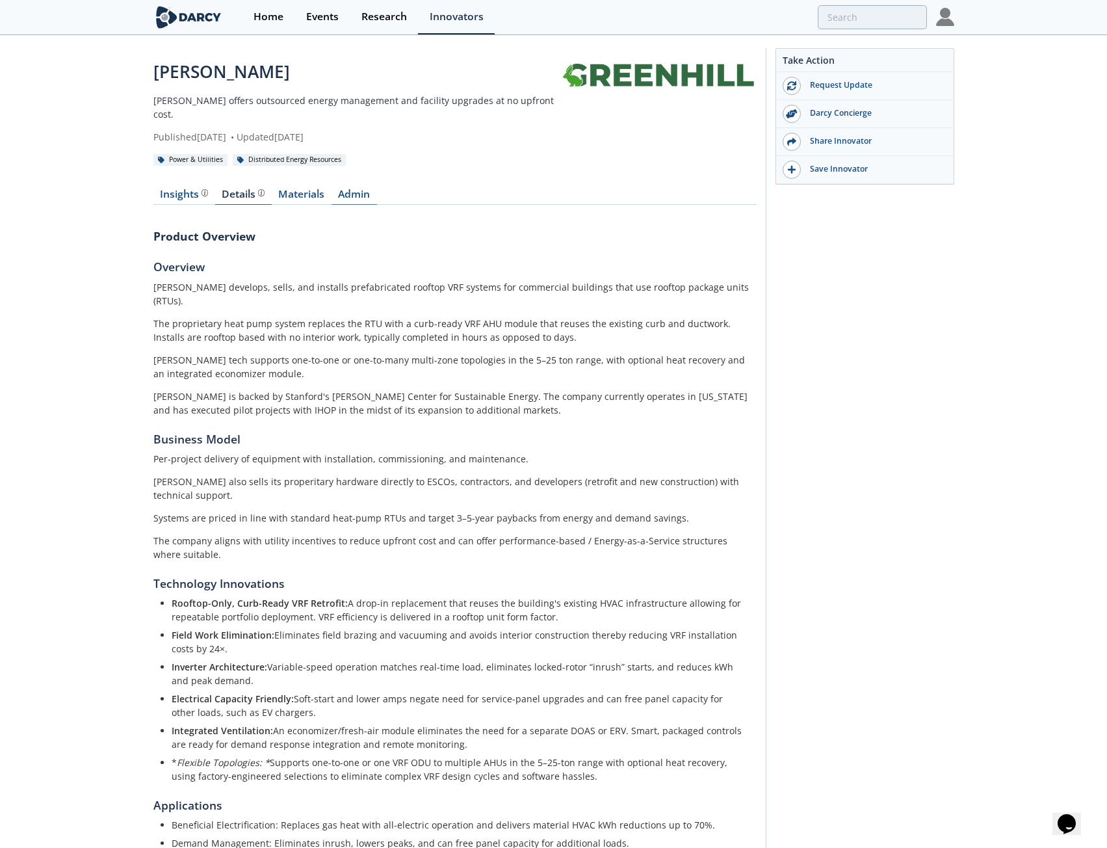
click at [361, 189] on link "Admin" at bounding box center [353, 197] width 45 height 16
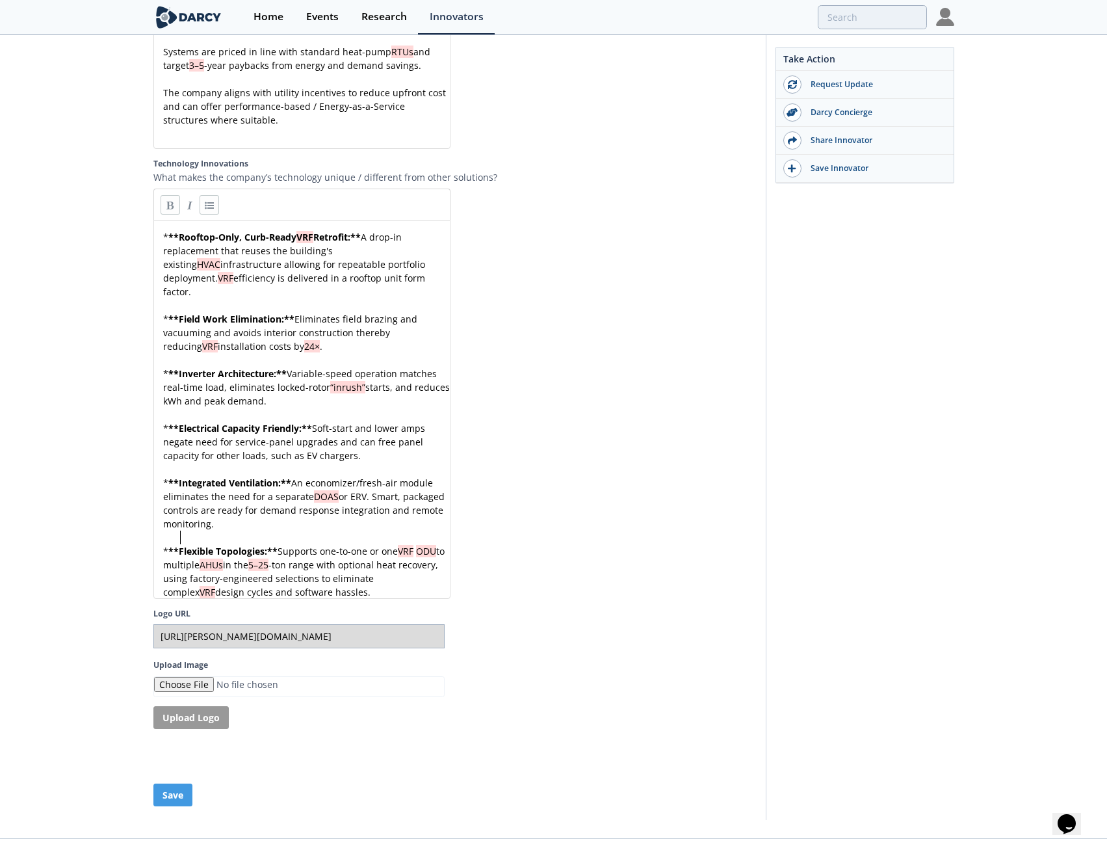
scroll to position [5, 0]
click at [181, 521] on div "* ** Rooftop-Only, Curb-Ready VRF Retrofit: ** A drop-in replacement that reuse…" at bounding box center [307, 414] width 292 height 369
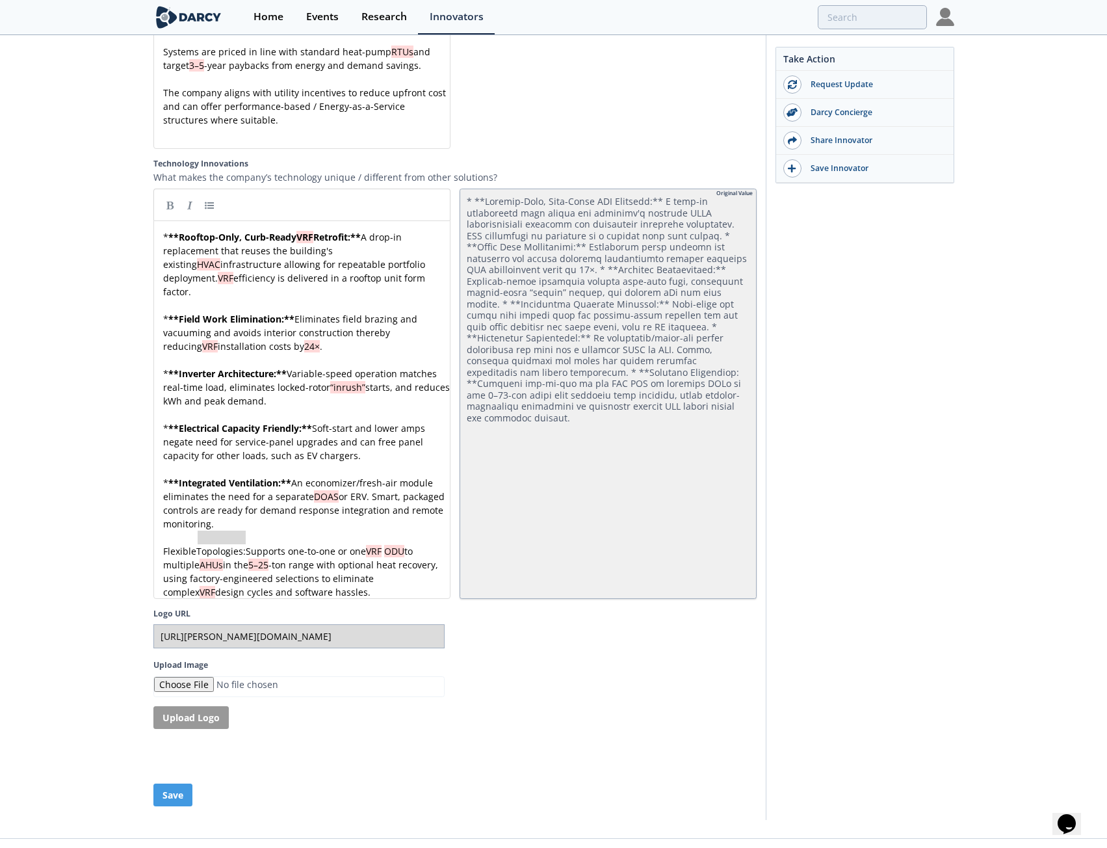
type textarea "Flexible Topologies:"
click at [174, 195] on link at bounding box center [170, 204] width 19 height 19
click at [163, 513] on div "x * ** Rooftop-Only, Curb-Ready VRF Retrofit: ** A drop-in replacement that reu…" at bounding box center [307, 414] width 292 height 369
click at [212, 195] on link at bounding box center [209, 204] width 19 height 19
click at [168, 783] on button "Save" at bounding box center [172, 794] width 39 height 23
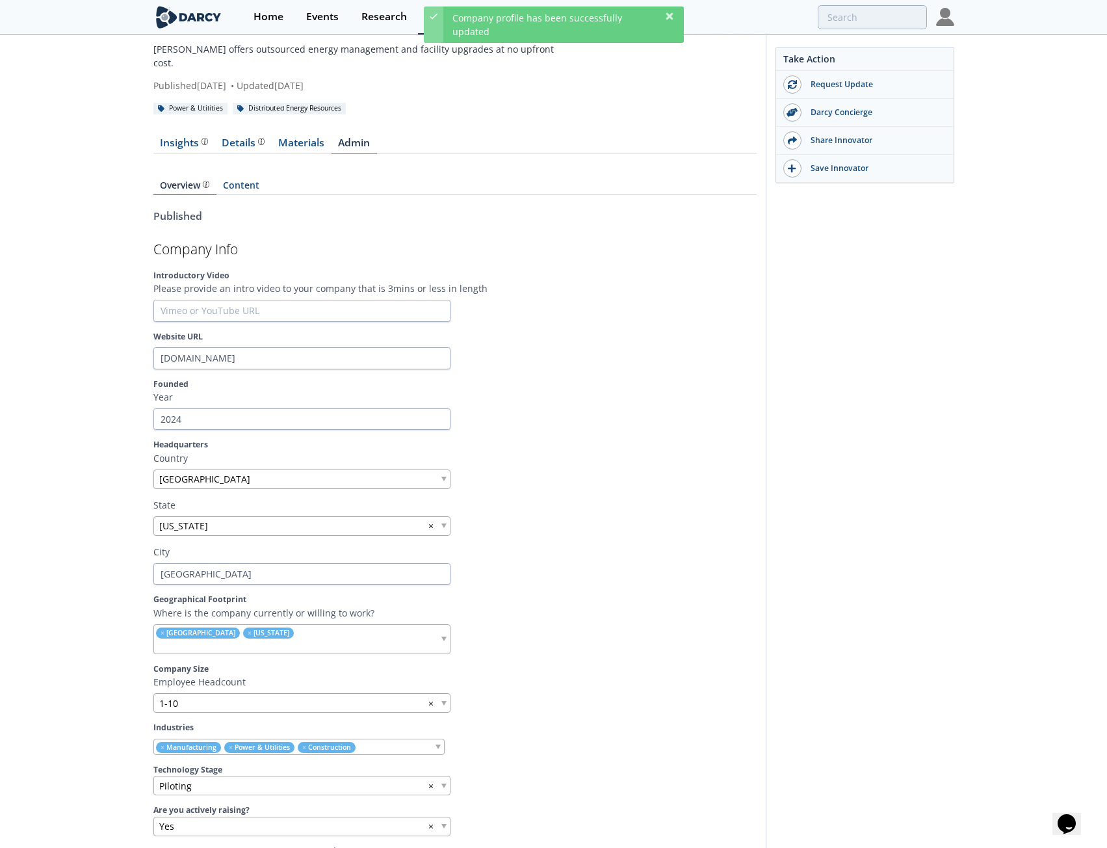
scroll to position [0, 0]
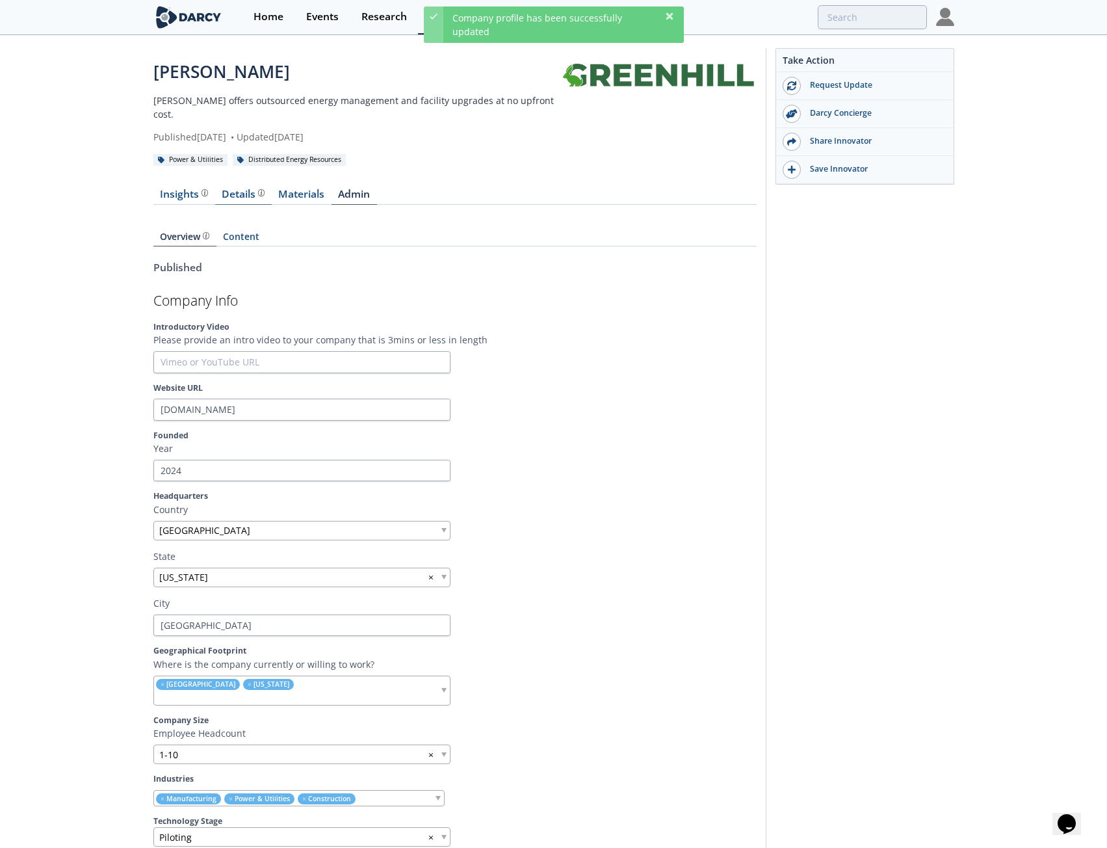
click at [224, 189] on div "Details" at bounding box center [243, 194] width 43 height 10
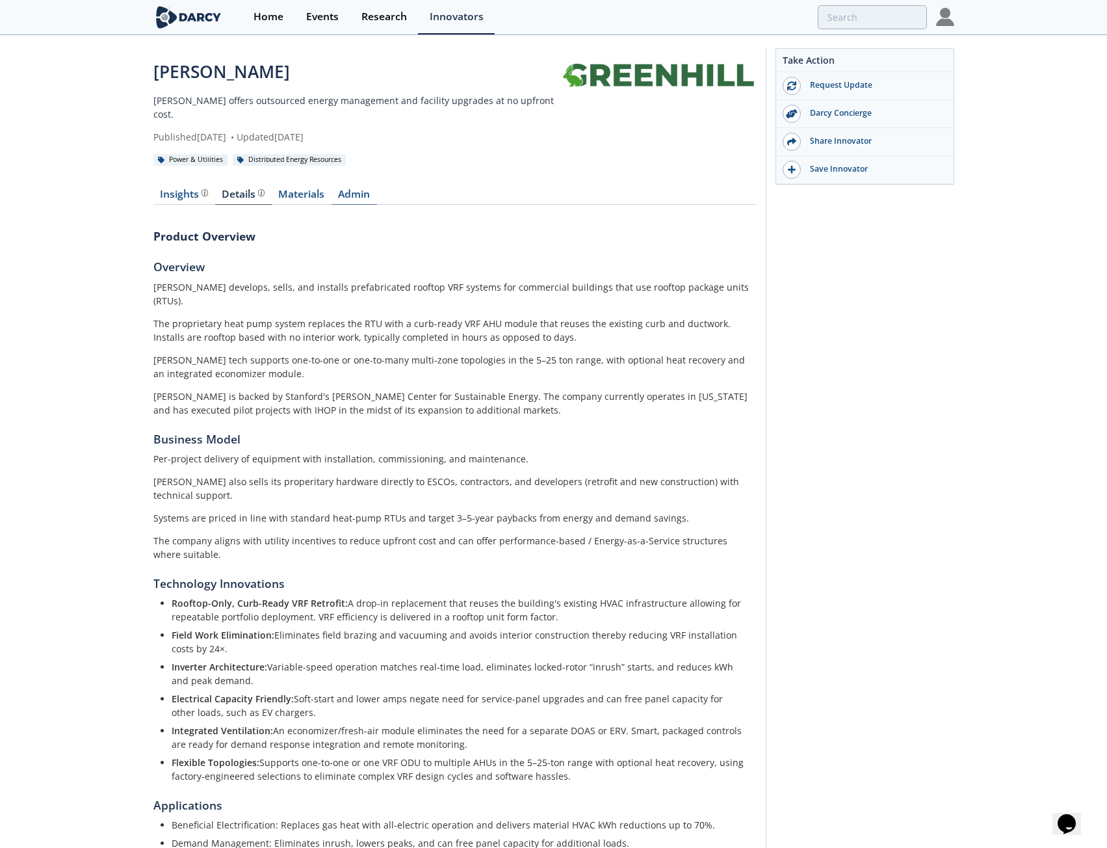
click at [352, 189] on link "Admin" at bounding box center [353, 197] width 45 height 16
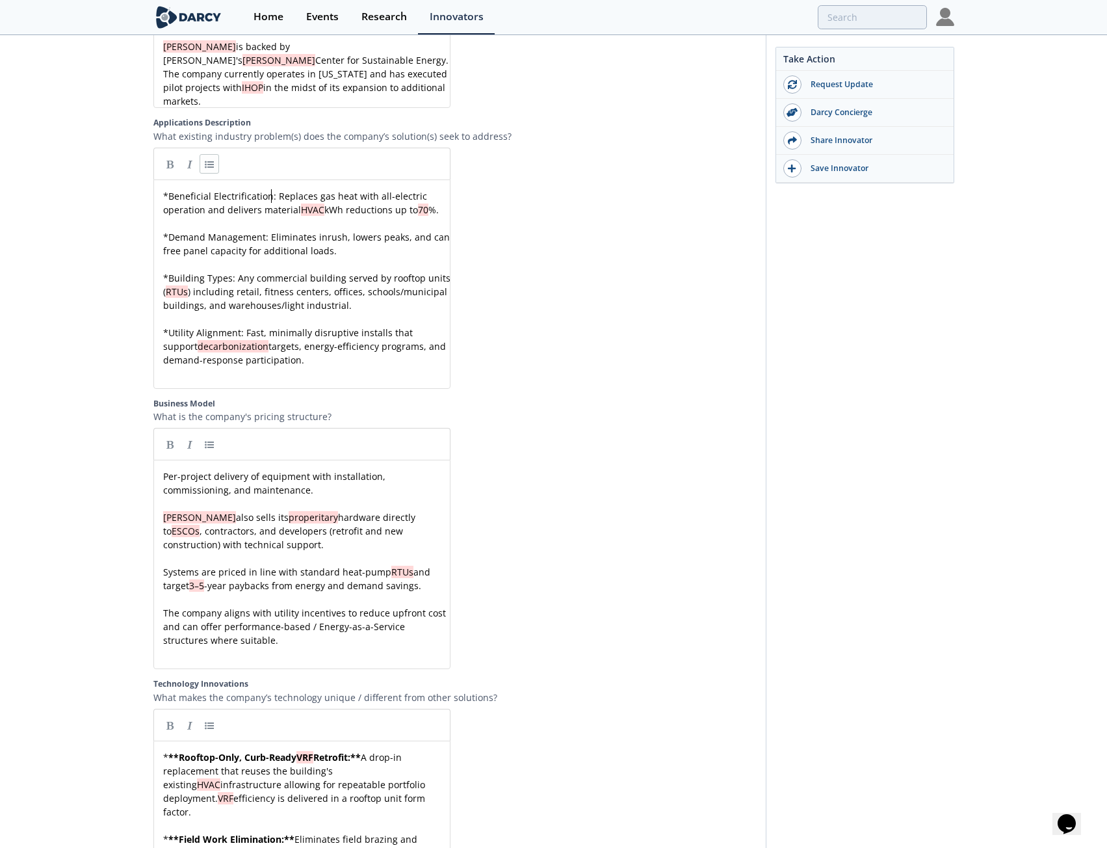
scroll to position [5, 0]
type textarea "ation"
type textarea "Beneficial Electrification:"
drag, startPoint x: 273, startPoint y: 181, endPoint x: 171, endPoint y: 181, distance: 102.1
click at [175, 154] on link at bounding box center [170, 163] width 19 height 19
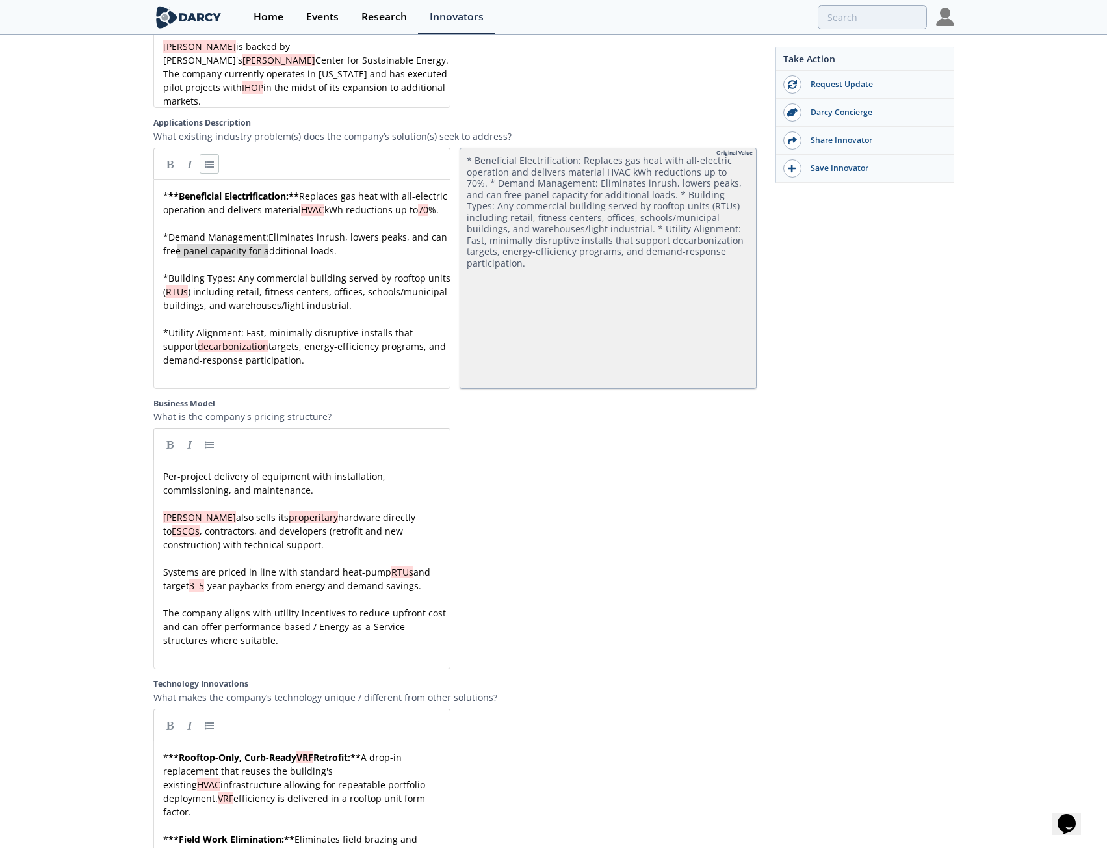
type textarea "Demand Management:"
drag, startPoint x: 268, startPoint y: 234, endPoint x: 173, endPoint y: 234, distance: 94.9
click at [167, 154] on link at bounding box center [170, 163] width 19 height 19
type textarea "Building Types:"
drag, startPoint x: 234, startPoint y: 272, endPoint x: 183, endPoint y: 271, distance: 51.4
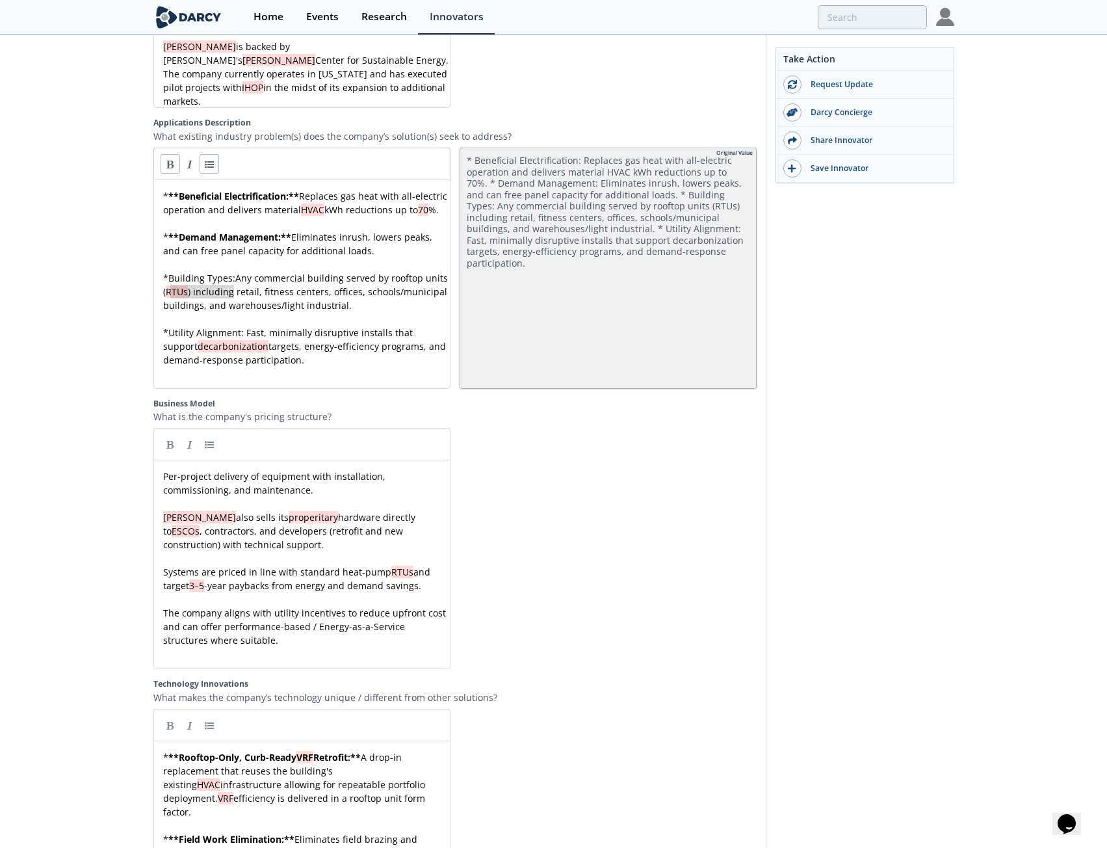
click at [167, 154] on link at bounding box center [170, 163] width 19 height 19
type textarea "Utility Alignment:"
drag, startPoint x: 244, startPoint y: 331, endPoint x: 173, endPoint y: 333, distance: 71.5
click at [171, 154] on link at bounding box center [170, 163] width 19 height 19
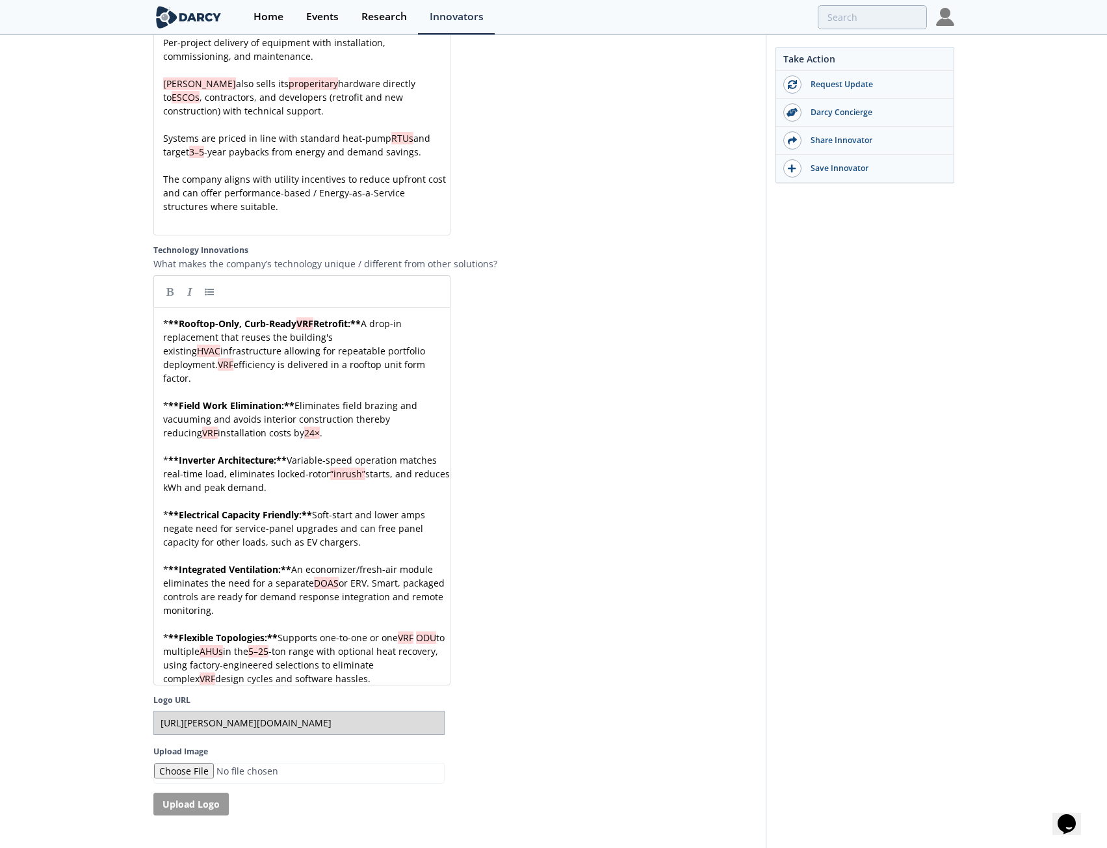
scroll to position [2332, 0]
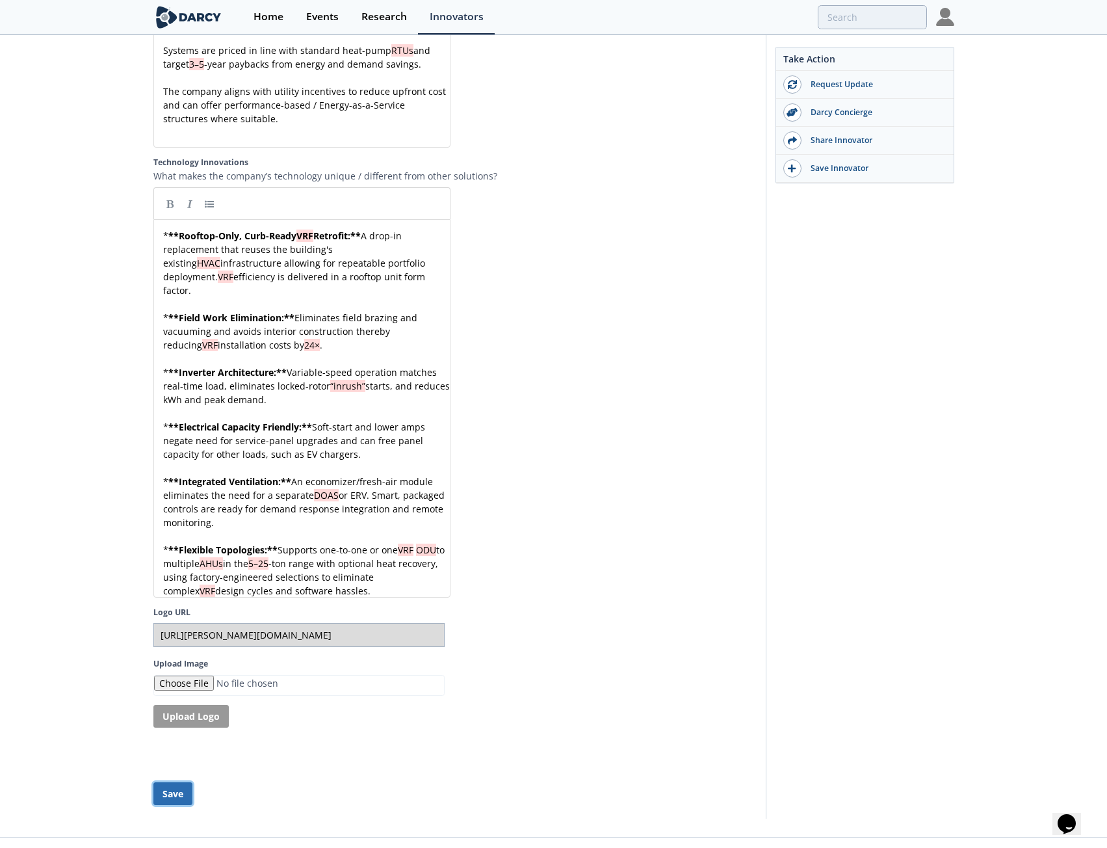
click at [157, 782] on button "Save" at bounding box center [172, 793] width 39 height 23
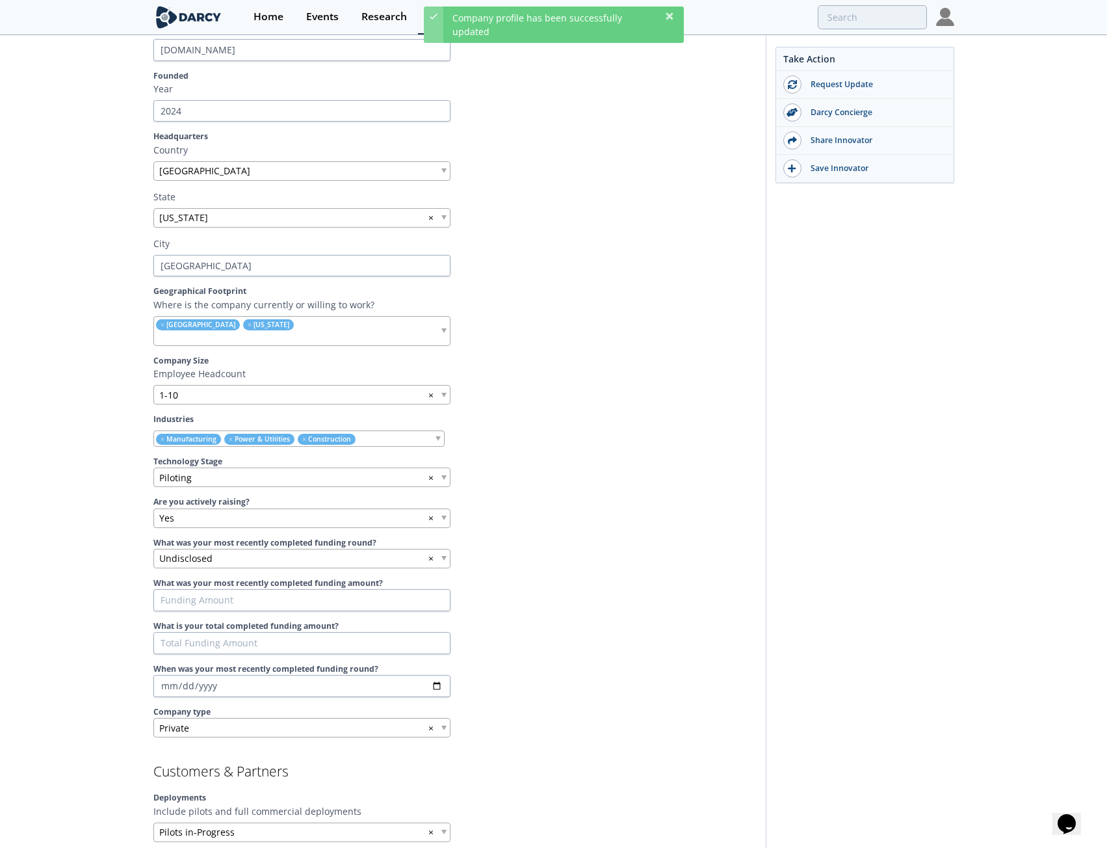
scroll to position [0, 0]
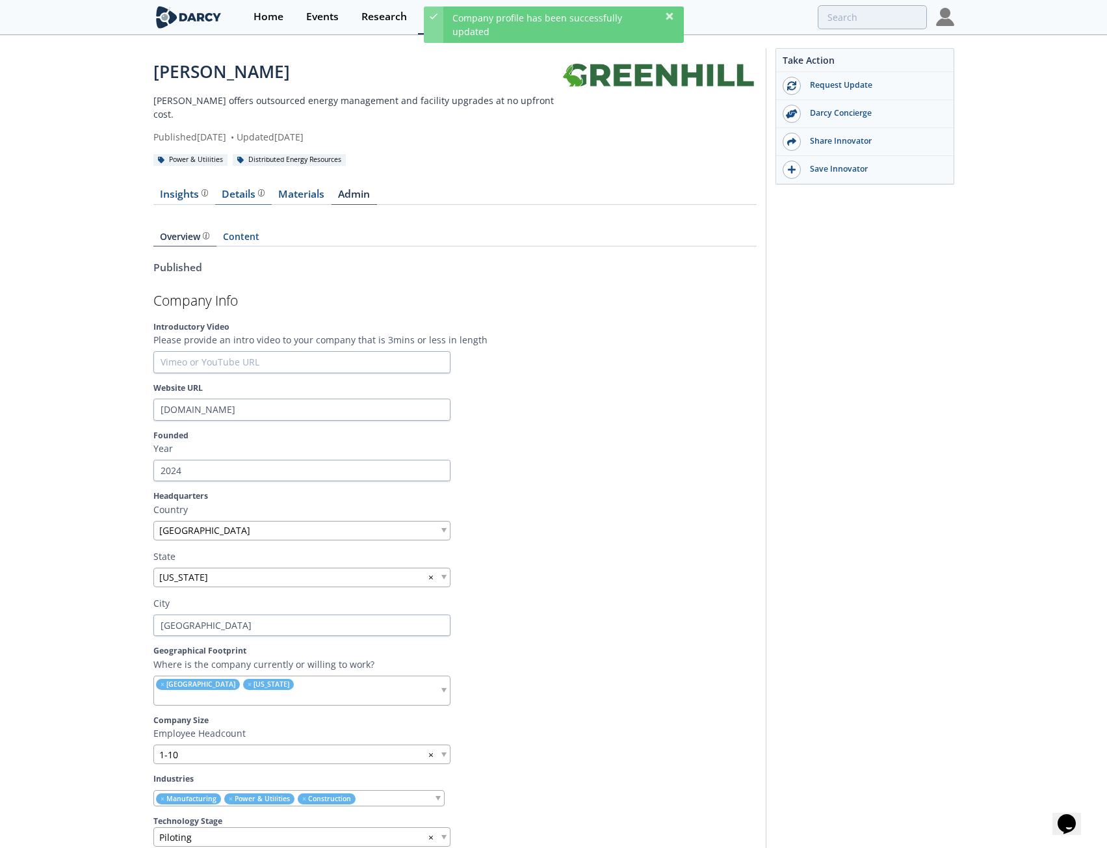
click at [237, 189] on div "Details" at bounding box center [243, 194] width 43 height 10
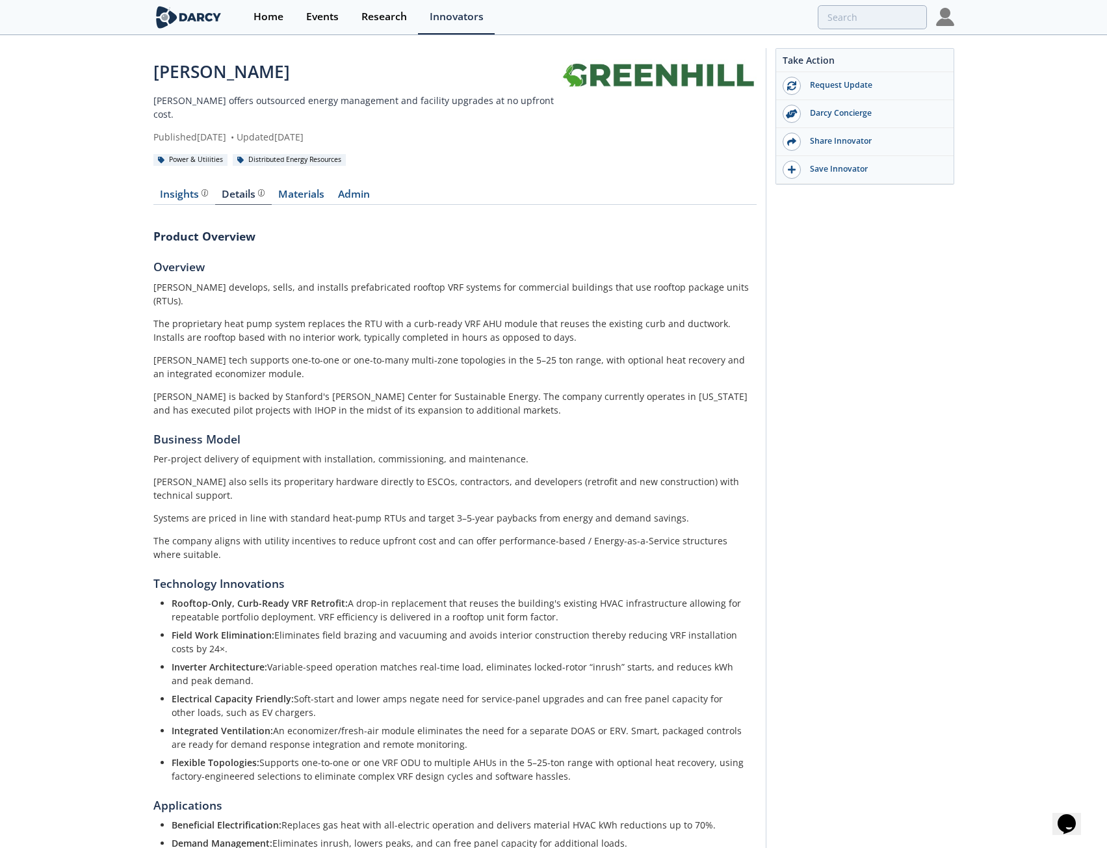
click at [354, 196] on div "Insights Details Materials Admin Product Overview Overview Greenhill develops, …" at bounding box center [454, 560] width 603 height 779
click at [354, 189] on link "Admin" at bounding box center [353, 197] width 45 height 16
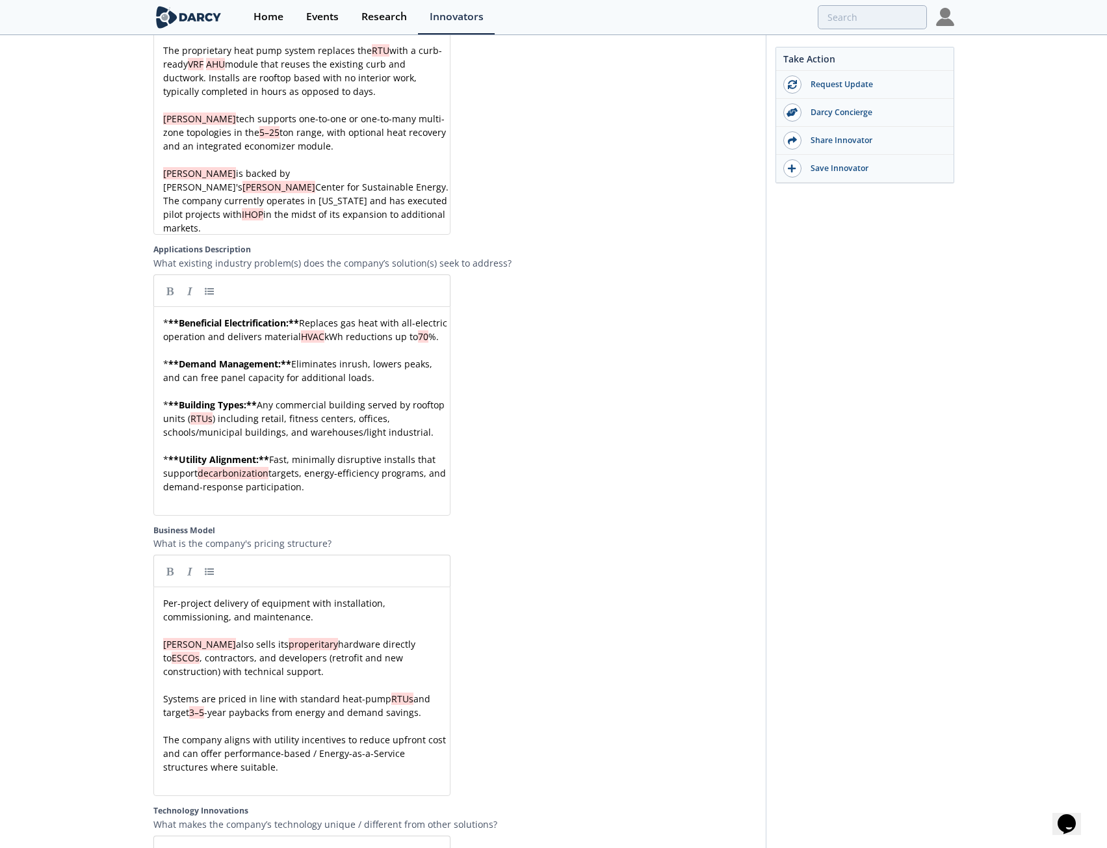
scroll to position [1682, 0]
click at [181, 456] on div "* ** Beneficial Electrification: ** Replaces gas heat with all-electric operati…" at bounding box center [307, 406] width 292 height 177
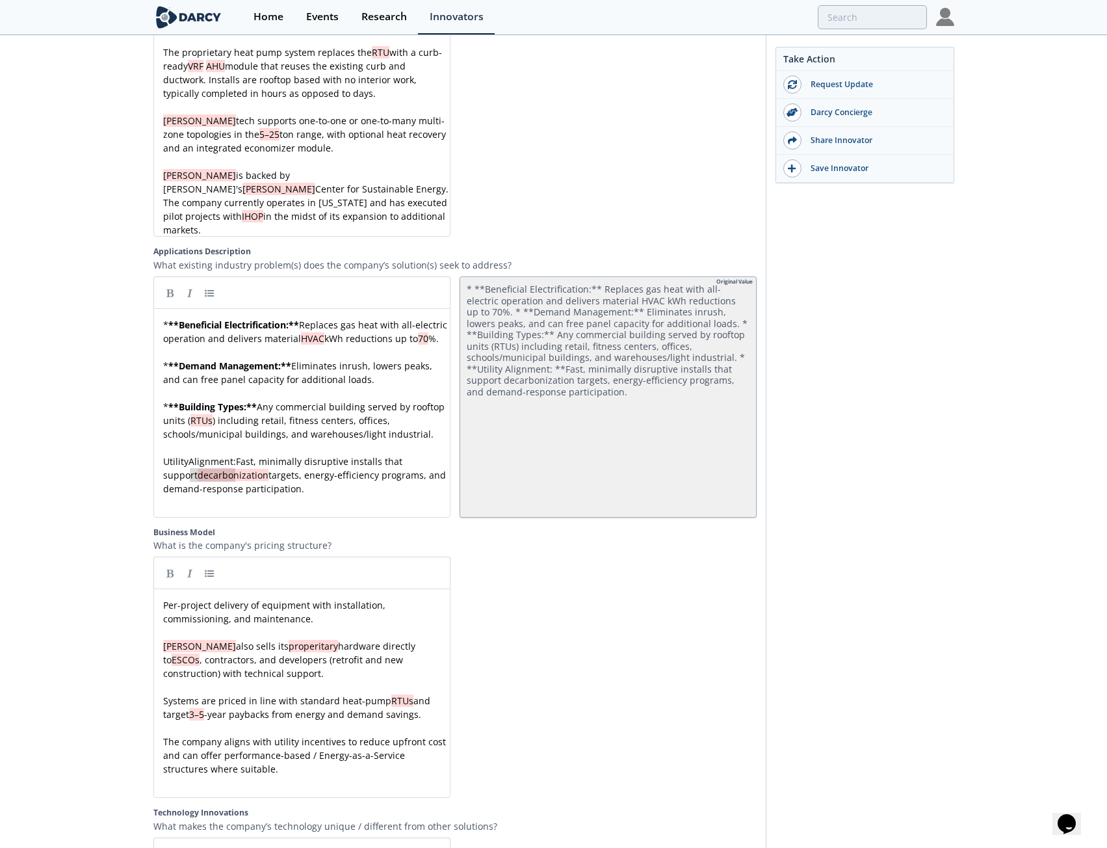
type textarea "Utility Alignment:"
click at [171, 283] on link at bounding box center [170, 292] width 19 height 19
click at [213, 283] on link at bounding box center [209, 292] width 19 height 19
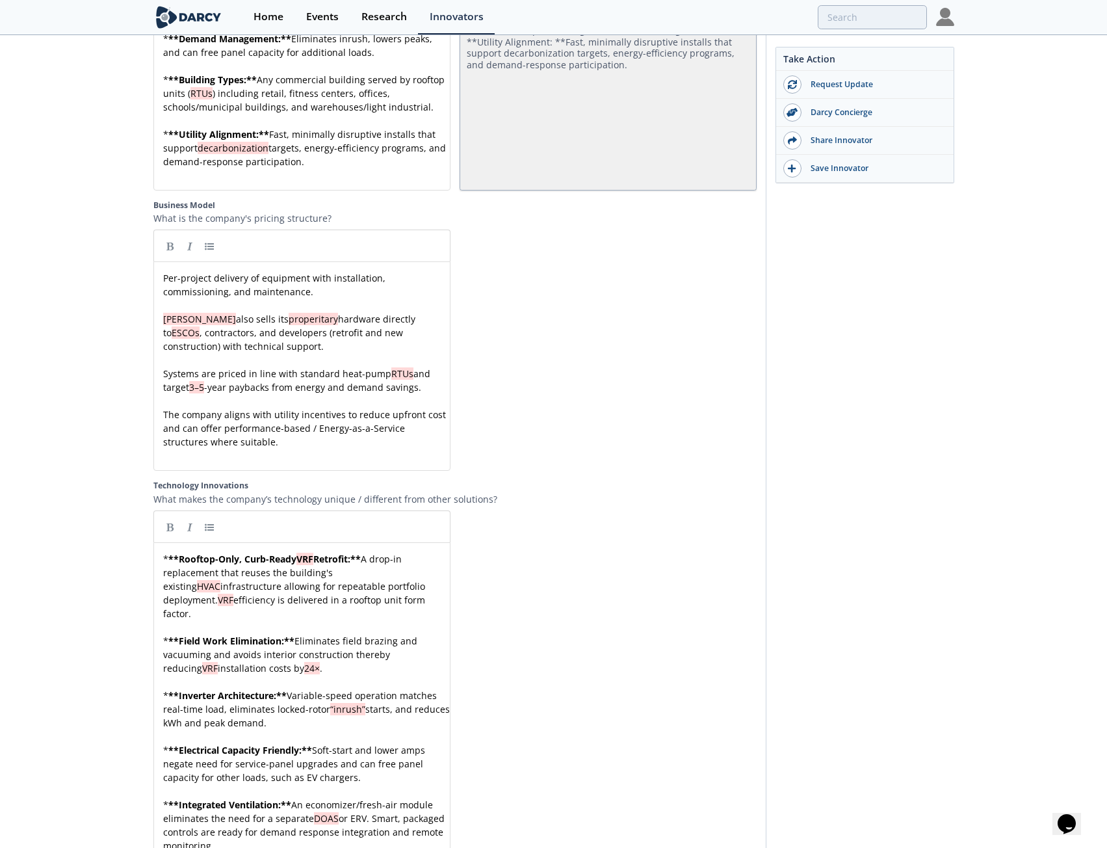
scroll to position [2332, 0]
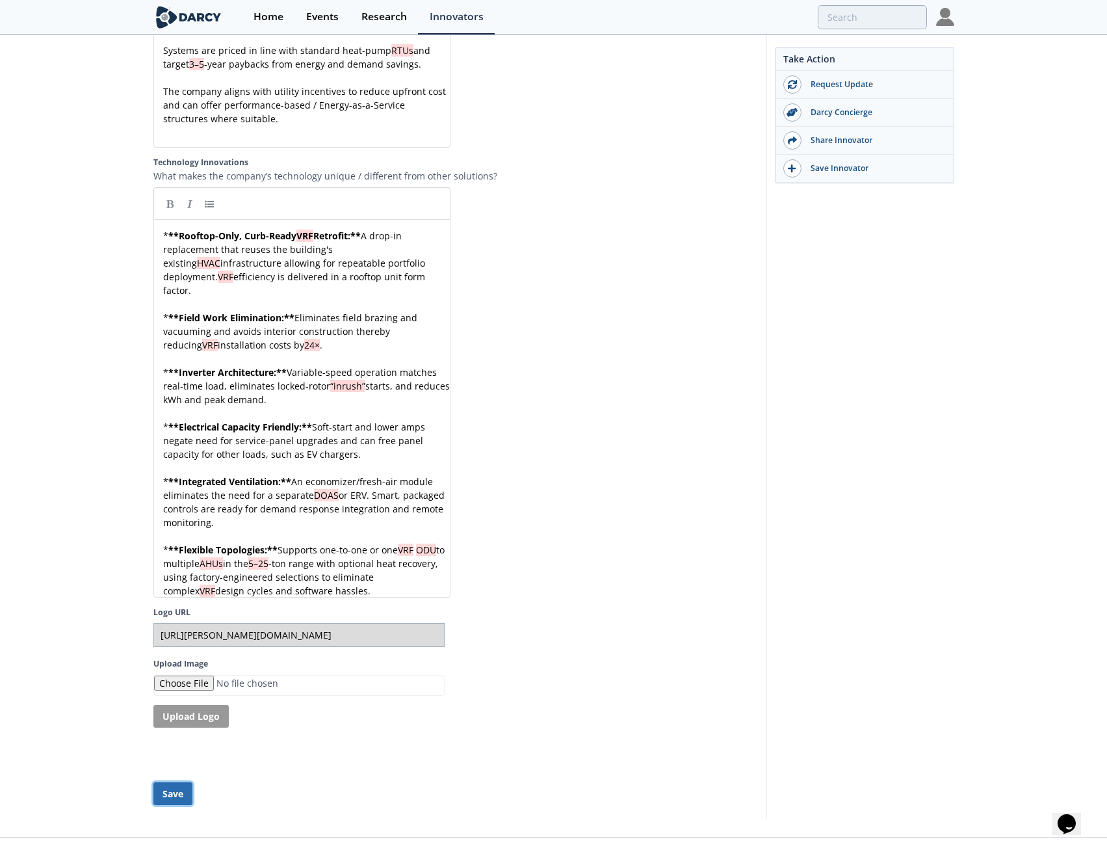
click at [174, 782] on button "Save" at bounding box center [172, 793] width 39 height 23
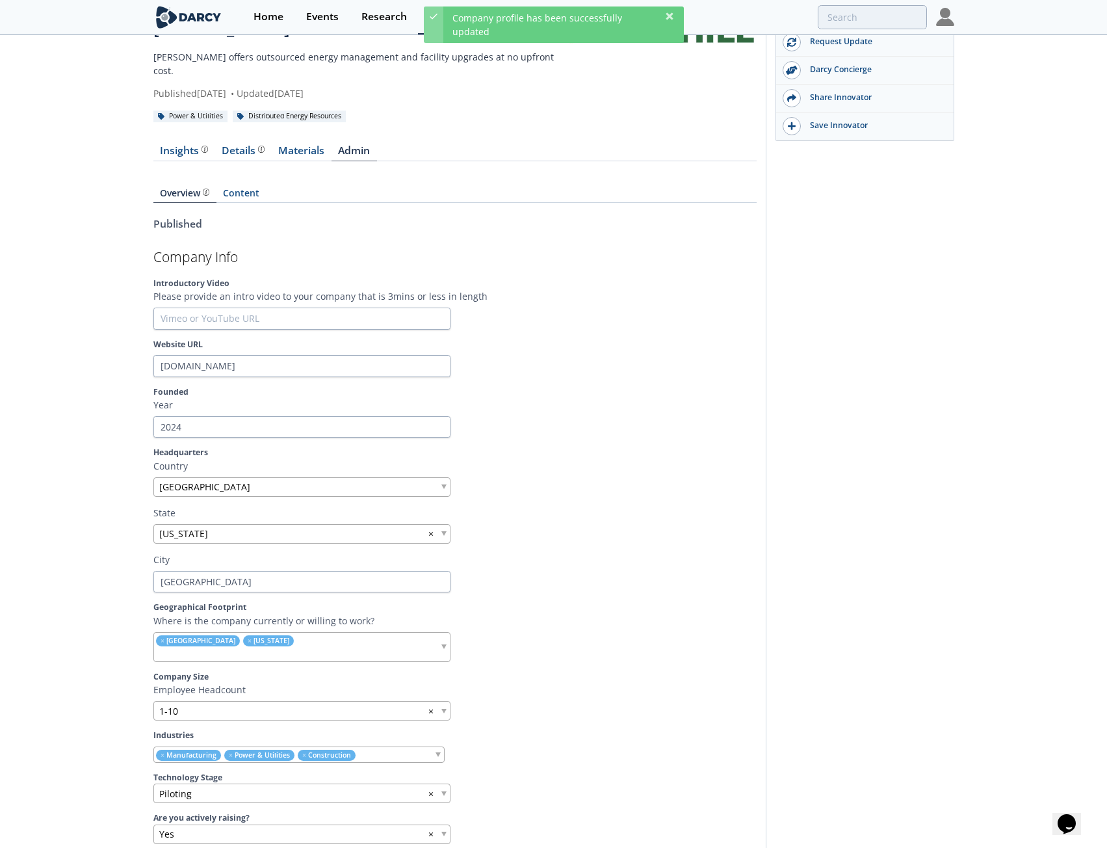
scroll to position [0, 0]
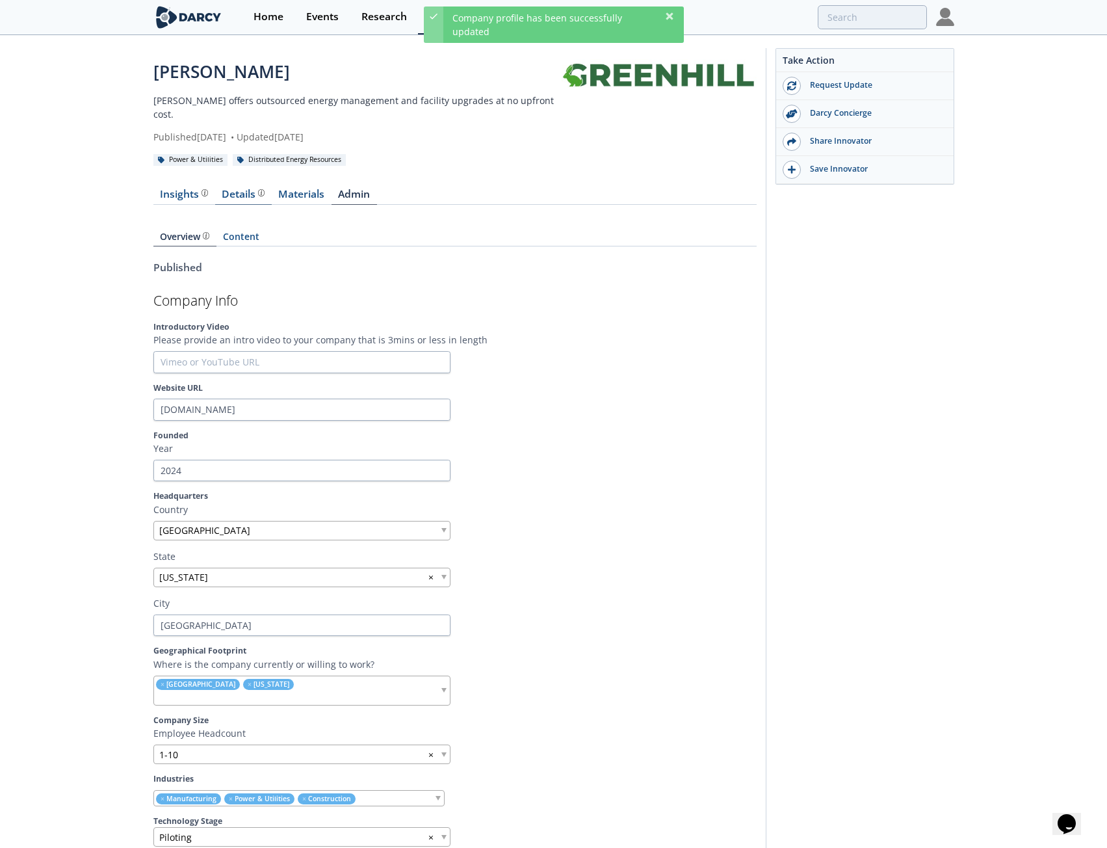
click at [233, 189] on div "Details" at bounding box center [243, 194] width 43 height 10
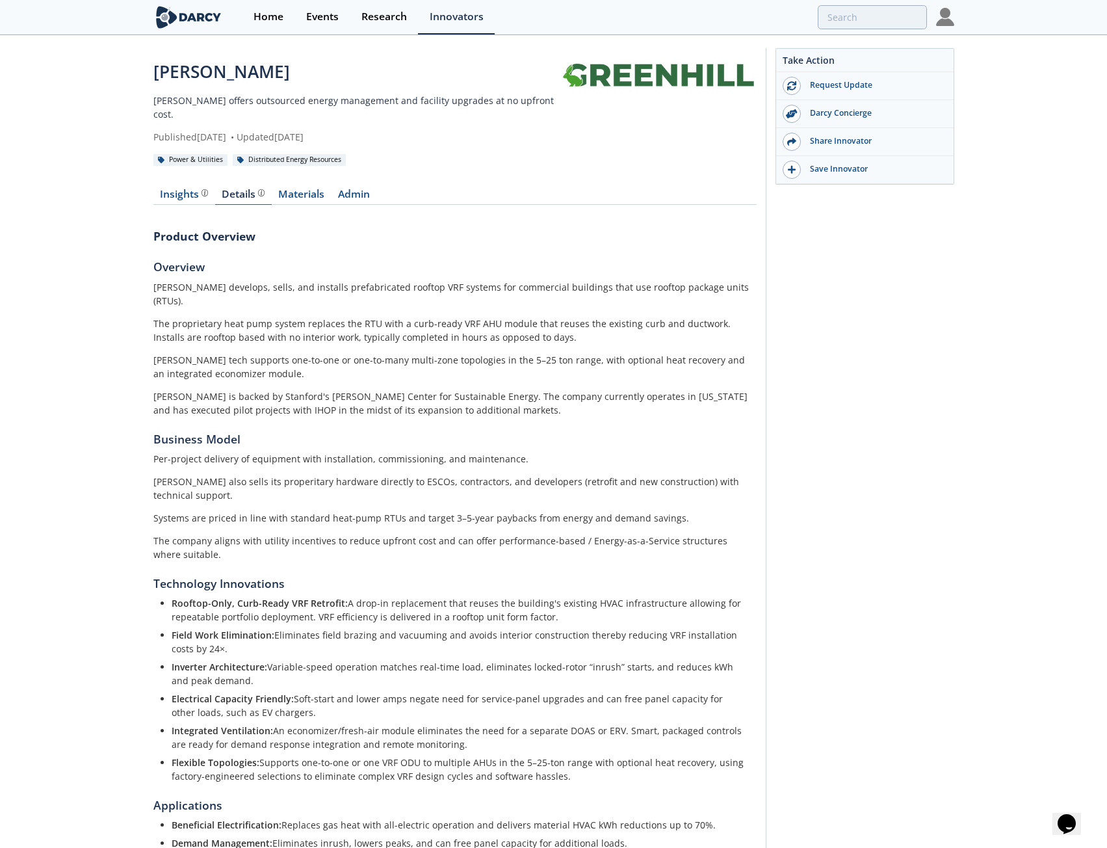
click at [344, 171] on div "Insights The Darcy Research team’s summarized opinion of the innovator, the com…" at bounding box center [454, 560] width 603 height 779
click at [353, 189] on link "Admin" at bounding box center [353, 197] width 45 height 16
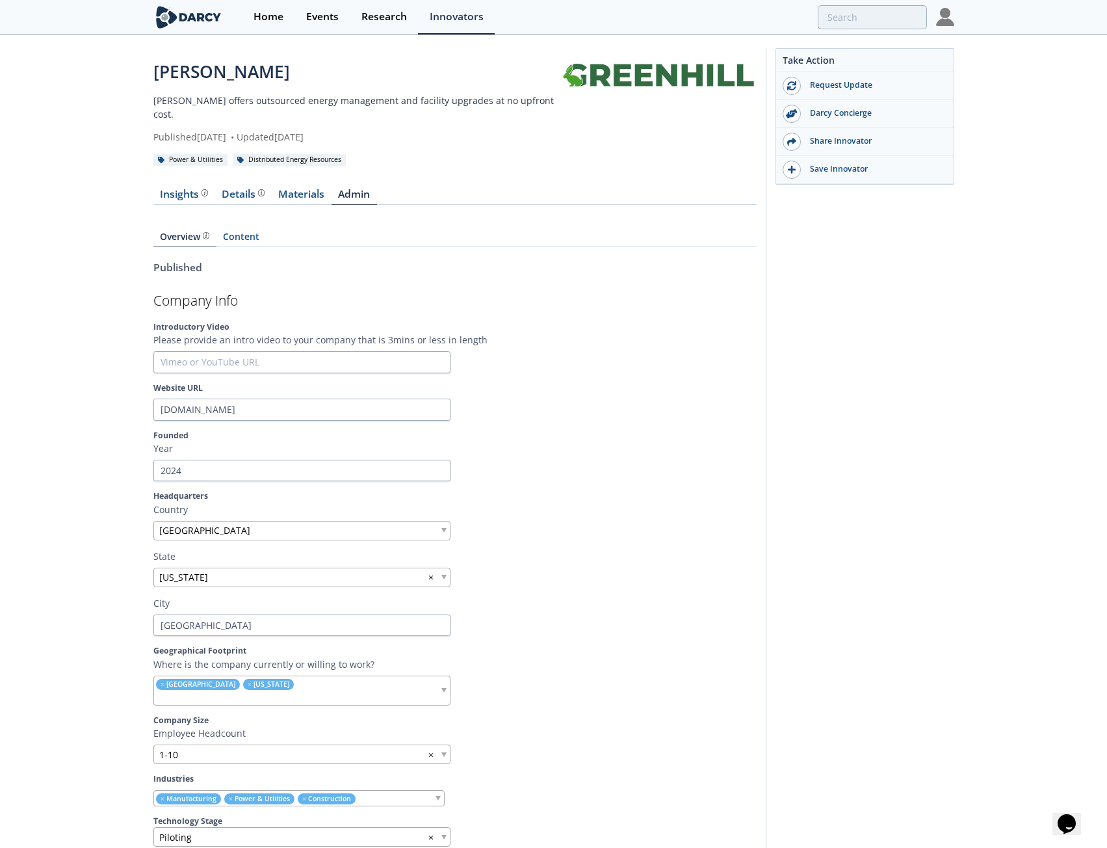
click at [243, 189] on div "Details" at bounding box center [243, 194] width 43 height 10
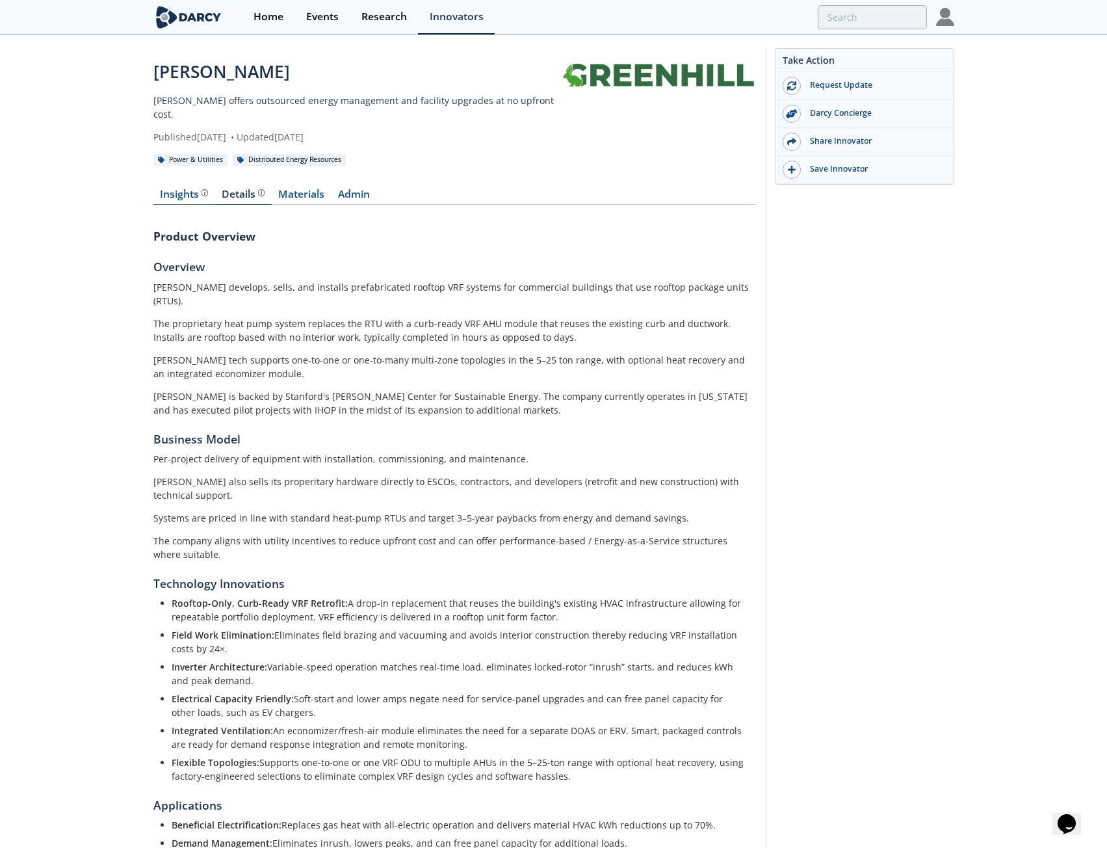
click at [193, 189] on link "Insights The Darcy Research team’s summarized opinion of the innovator, the com…" at bounding box center [184, 197] width 62 height 16
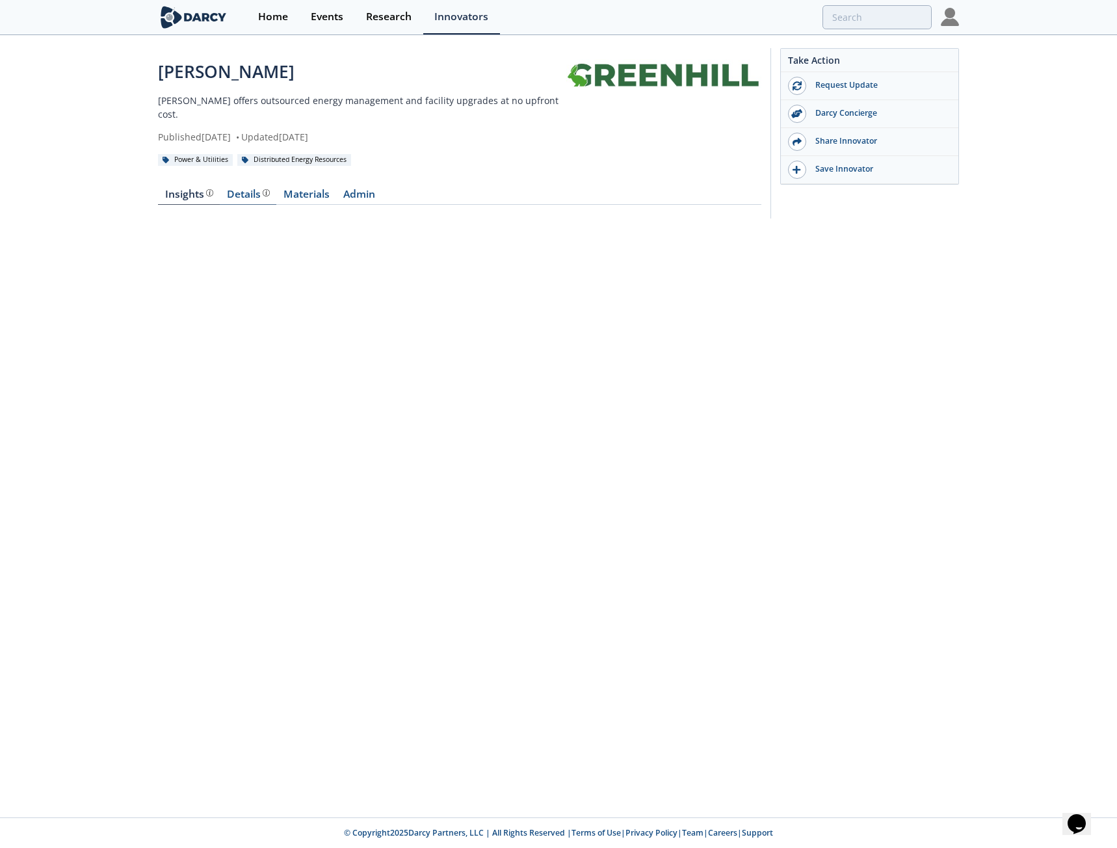
click at [235, 189] on link "Details" at bounding box center [248, 197] width 57 height 16
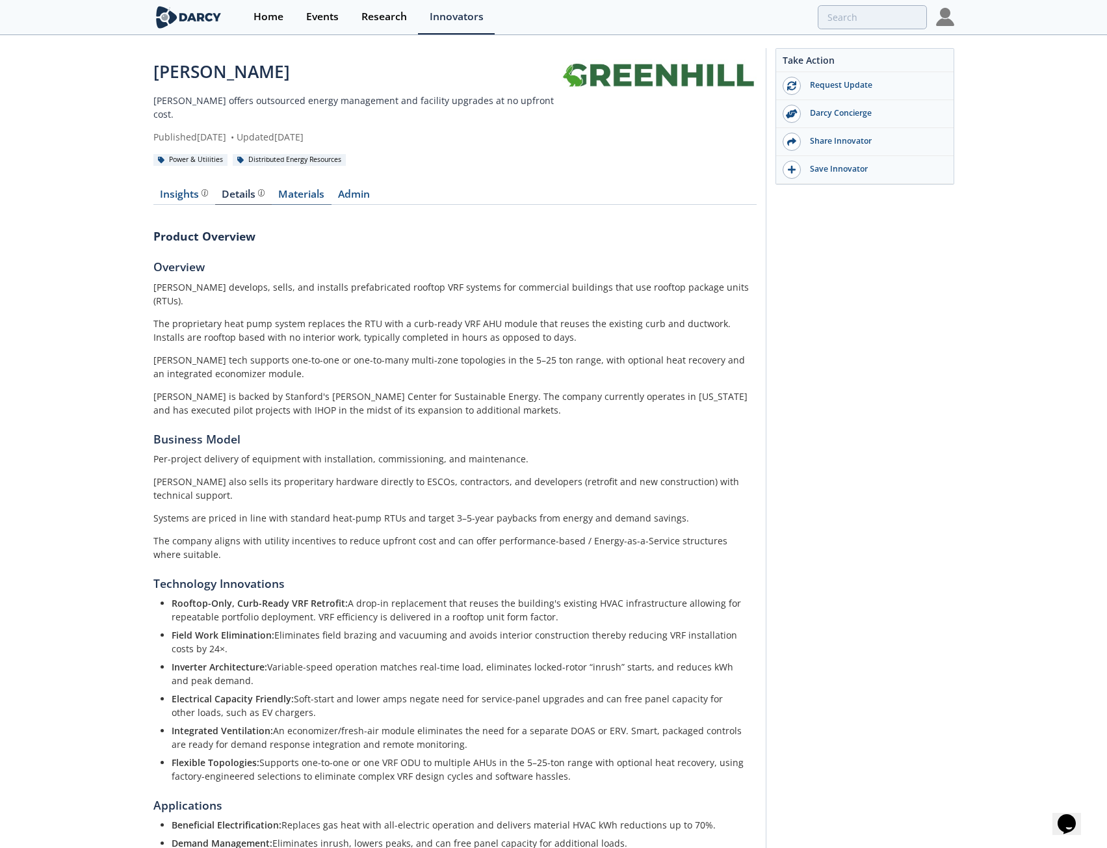
click at [297, 189] on link "Materials" at bounding box center [302, 197] width 60 height 16
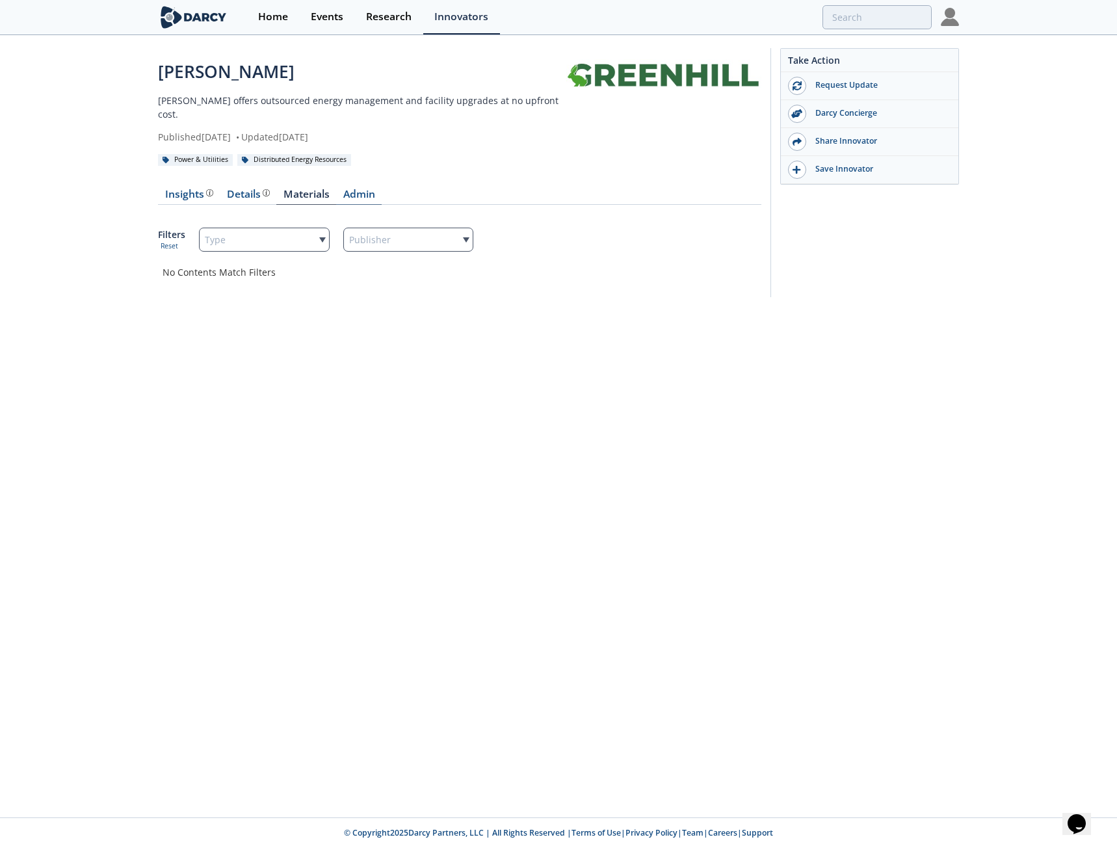
click at [348, 189] on link "Admin" at bounding box center [358, 197] width 45 height 16
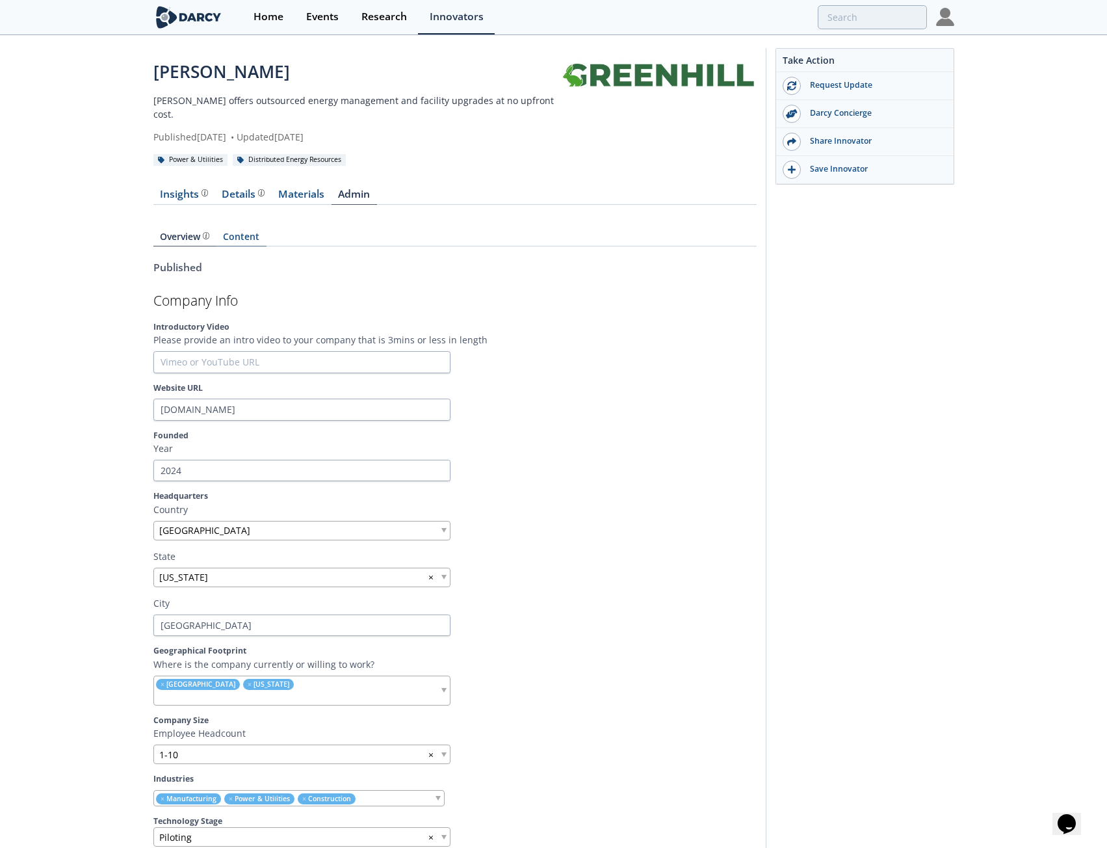
click at [262, 232] on link "Content" at bounding box center [241, 239] width 50 height 14
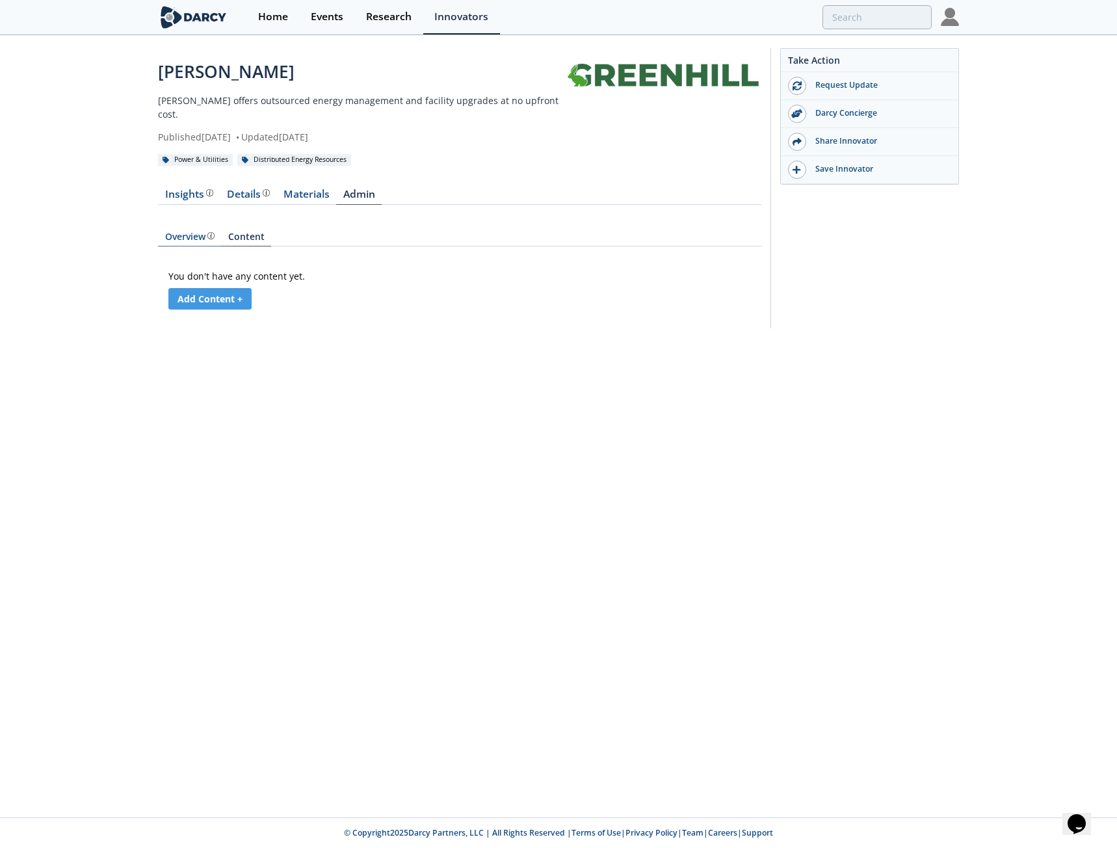
click at [182, 232] on div "Overview" at bounding box center [189, 236] width 49 height 9
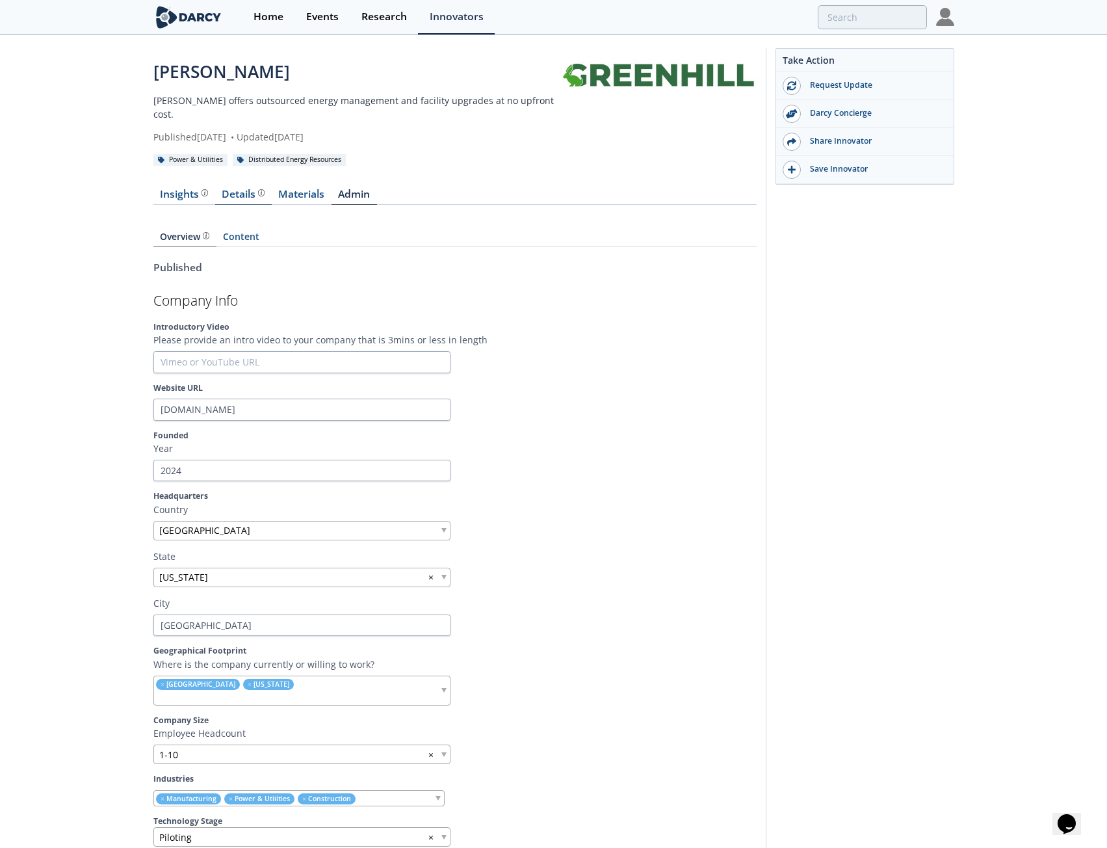
click at [242, 189] on div "Details" at bounding box center [243, 194] width 43 height 10
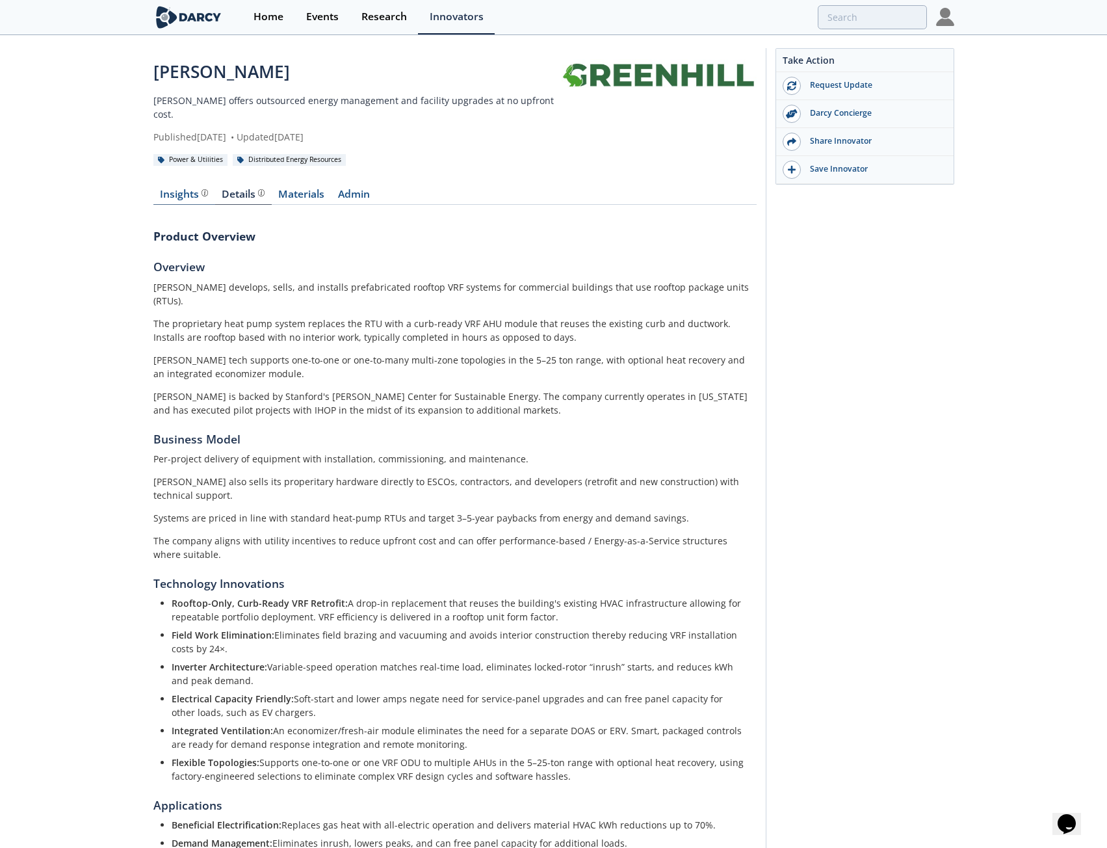
click at [178, 189] on div "Insights The Darcy Research team’s summarized opinion of the innovator, the com…" at bounding box center [184, 194] width 48 height 10
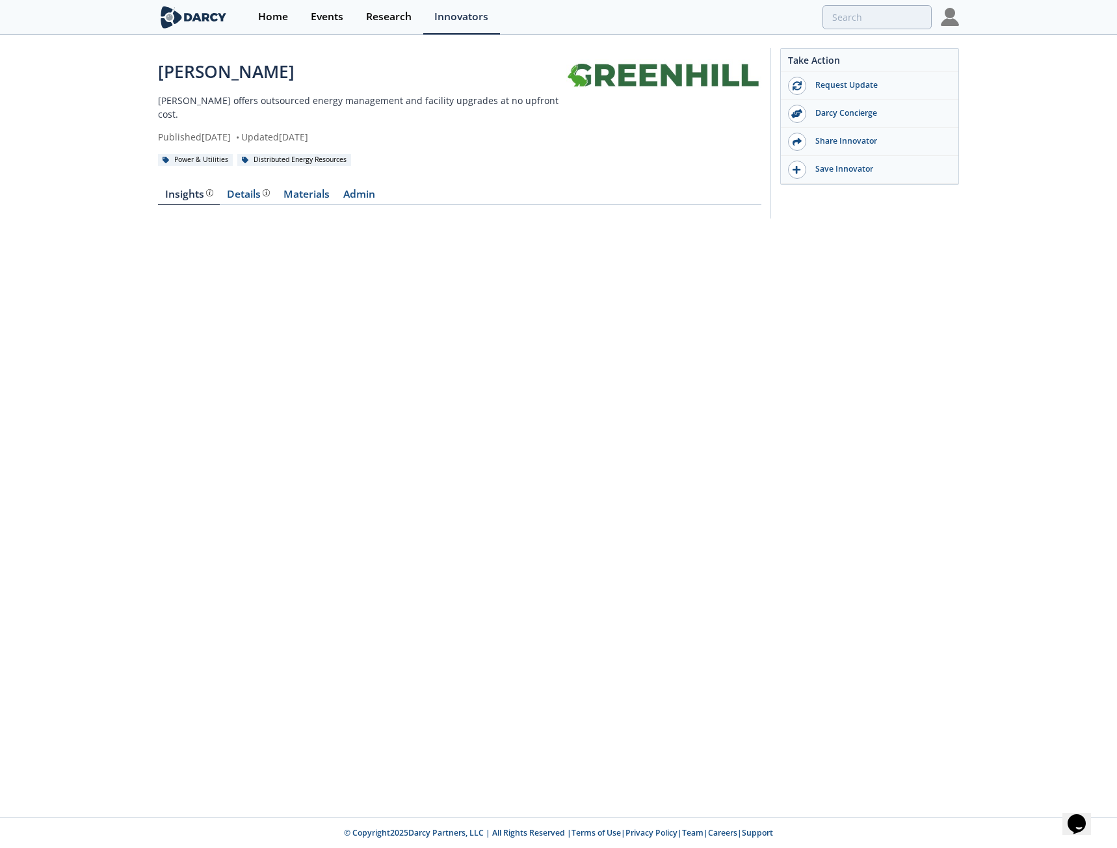
click at [151, 194] on div "[PERSON_NAME] [PERSON_NAME] offers outsourced energy management and facility up…" at bounding box center [558, 136] width 1117 height 200
click at [237, 189] on div "Details" at bounding box center [248, 194] width 43 height 10
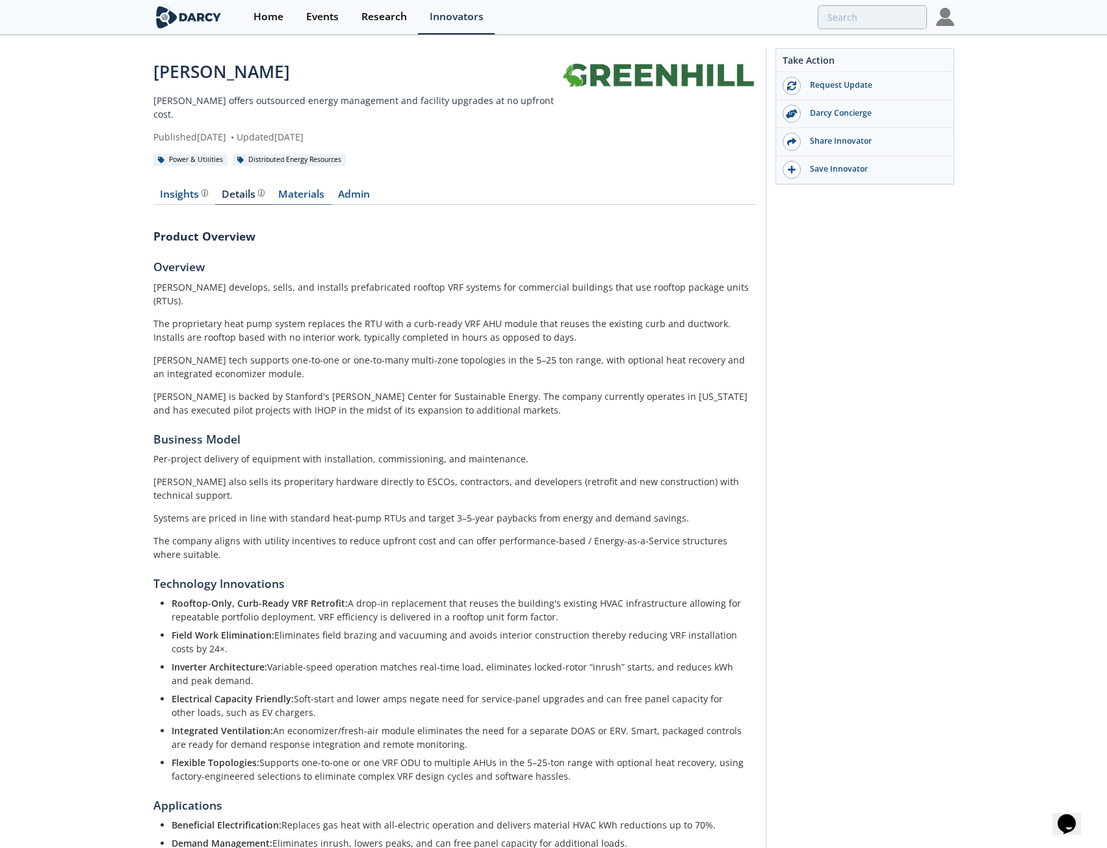
click at [299, 189] on link "Materials" at bounding box center [302, 197] width 60 height 16
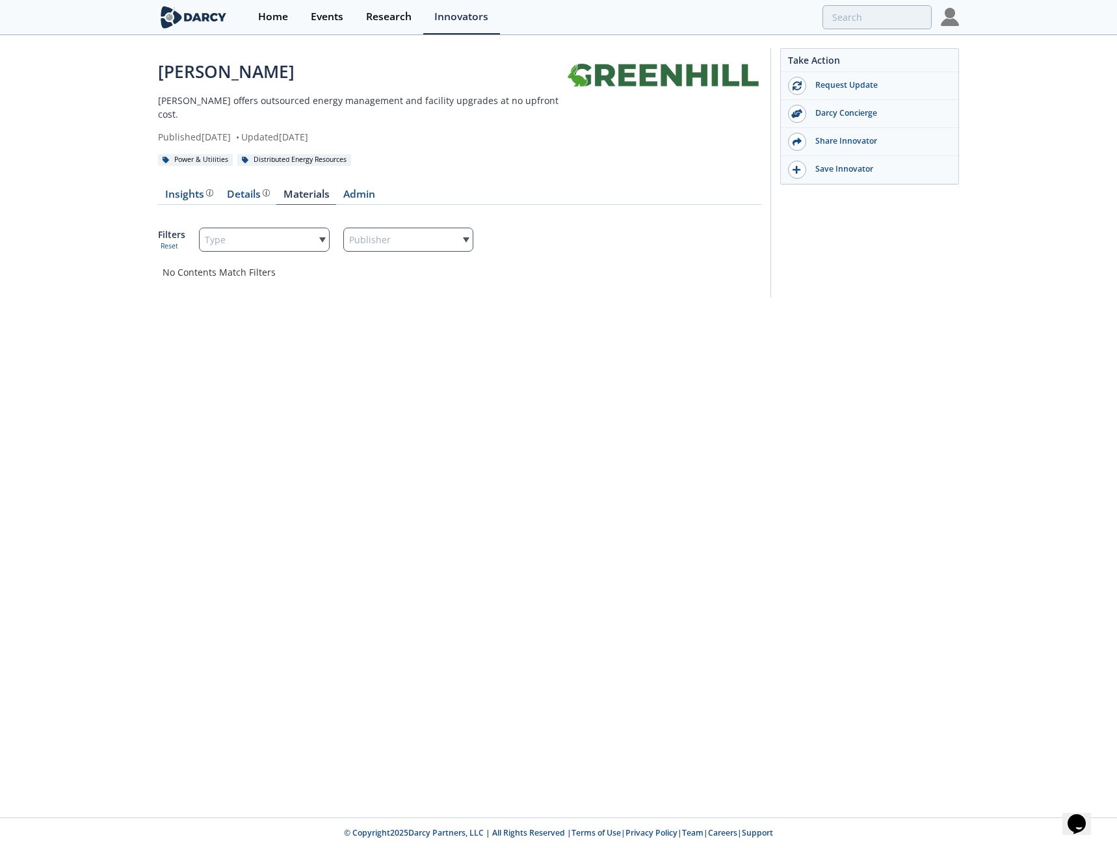
drag, startPoint x: 348, startPoint y: 179, endPoint x: 245, endPoint y: 195, distance: 103.9
click at [349, 189] on link "Admin" at bounding box center [358, 197] width 45 height 16
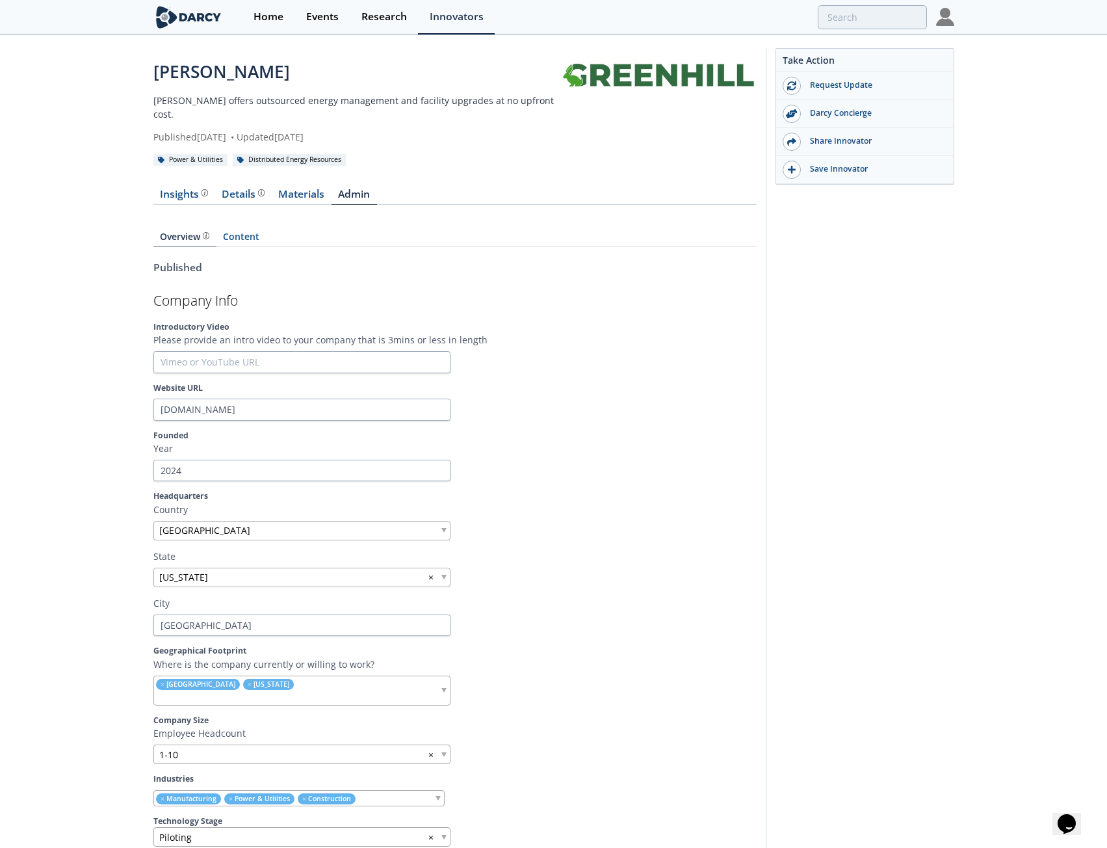
click at [229, 232] on link "Content" at bounding box center [241, 239] width 50 height 14
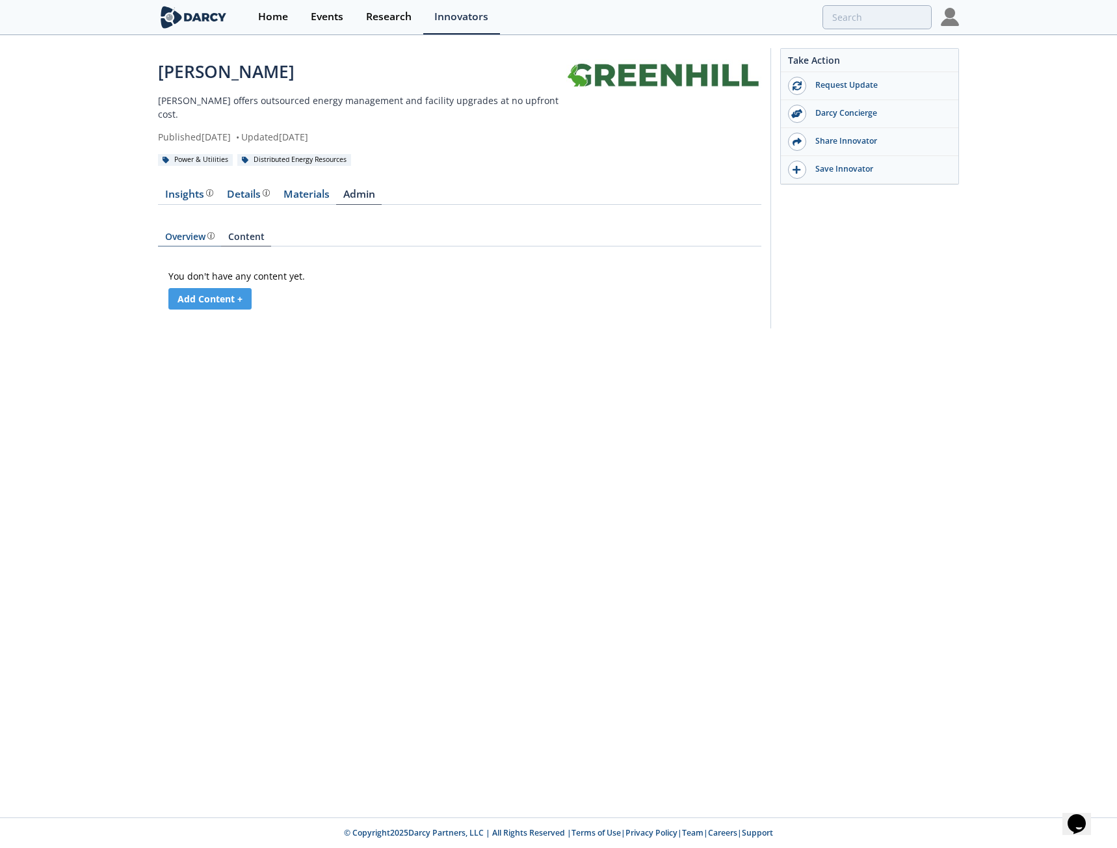
drag, startPoint x: 178, startPoint y: 222, endPoint x: 162, endPoint y: 225, distance: 16.6
click at [179, 232] on div "Overview The [PERSON_NAME] Research team’s summarized opinion of the innovator,…" at bounding box center [189, 236] width 49 height 9
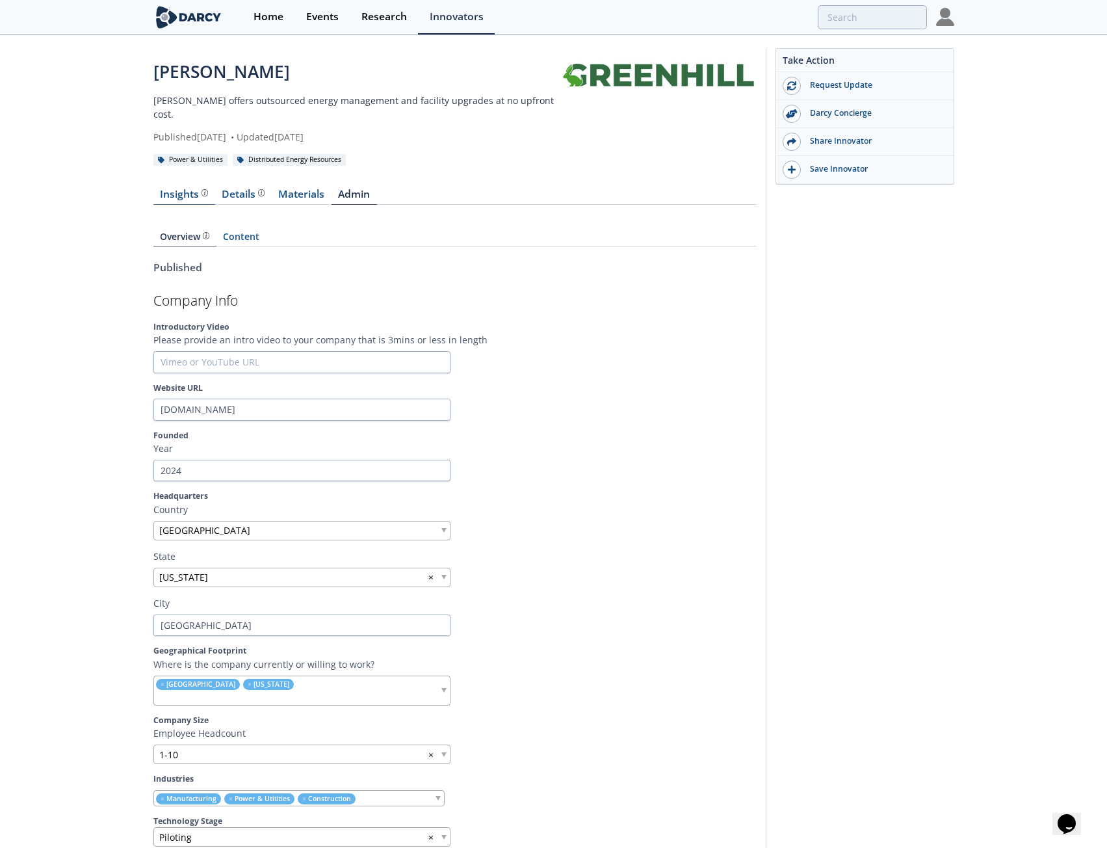
click at [174, 189] on div "Insights The Darcy Research team’s summarized opinion of the innovator, the com…" at bounding box center [184, 194] width 48 height 10
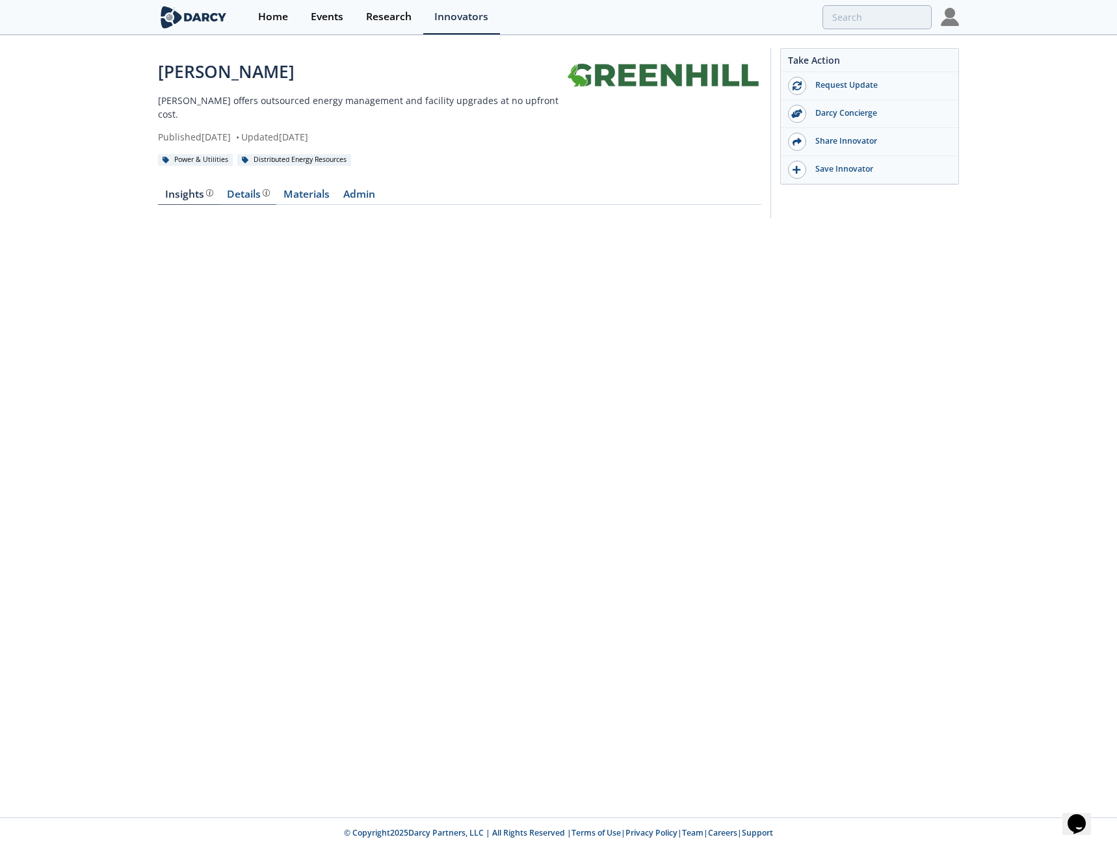
click at [232, 189] on div "Details" at bounding box center [248, 194] width 43 height 10
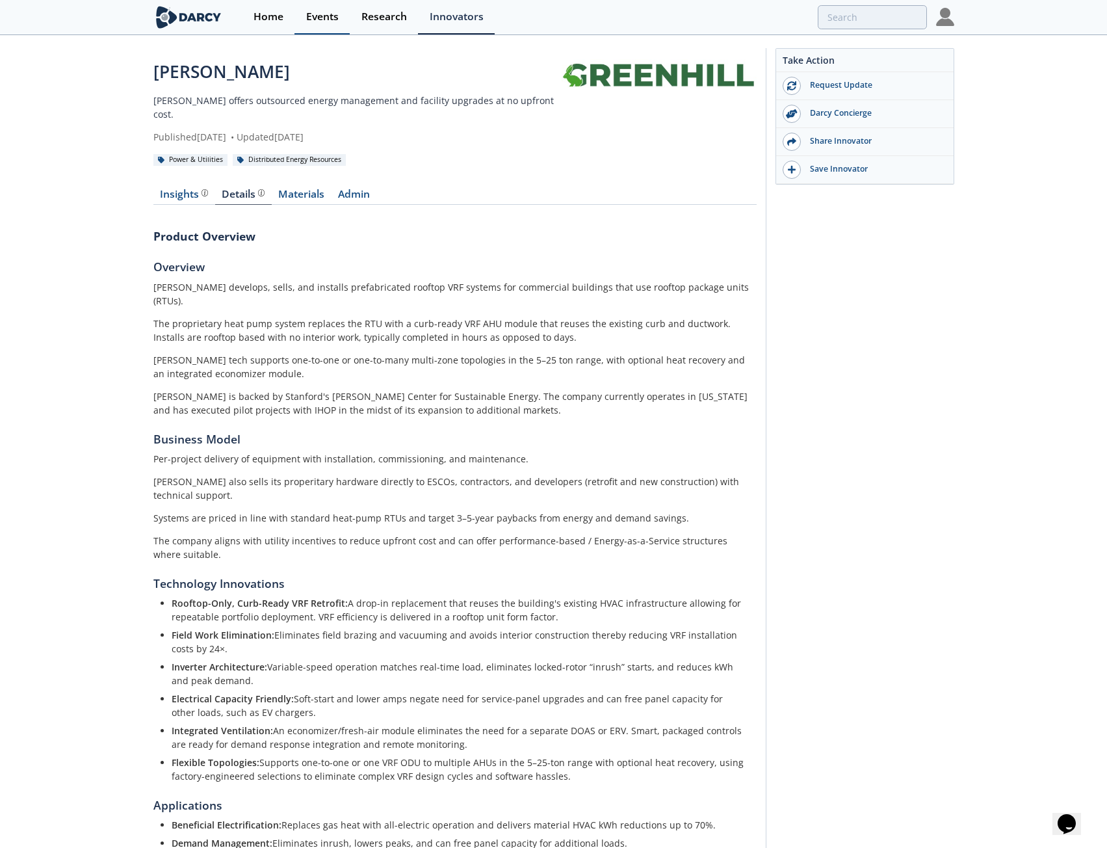
click at [347, 20] on link "Events" at bounding box center [321, 17] width 55 height 34
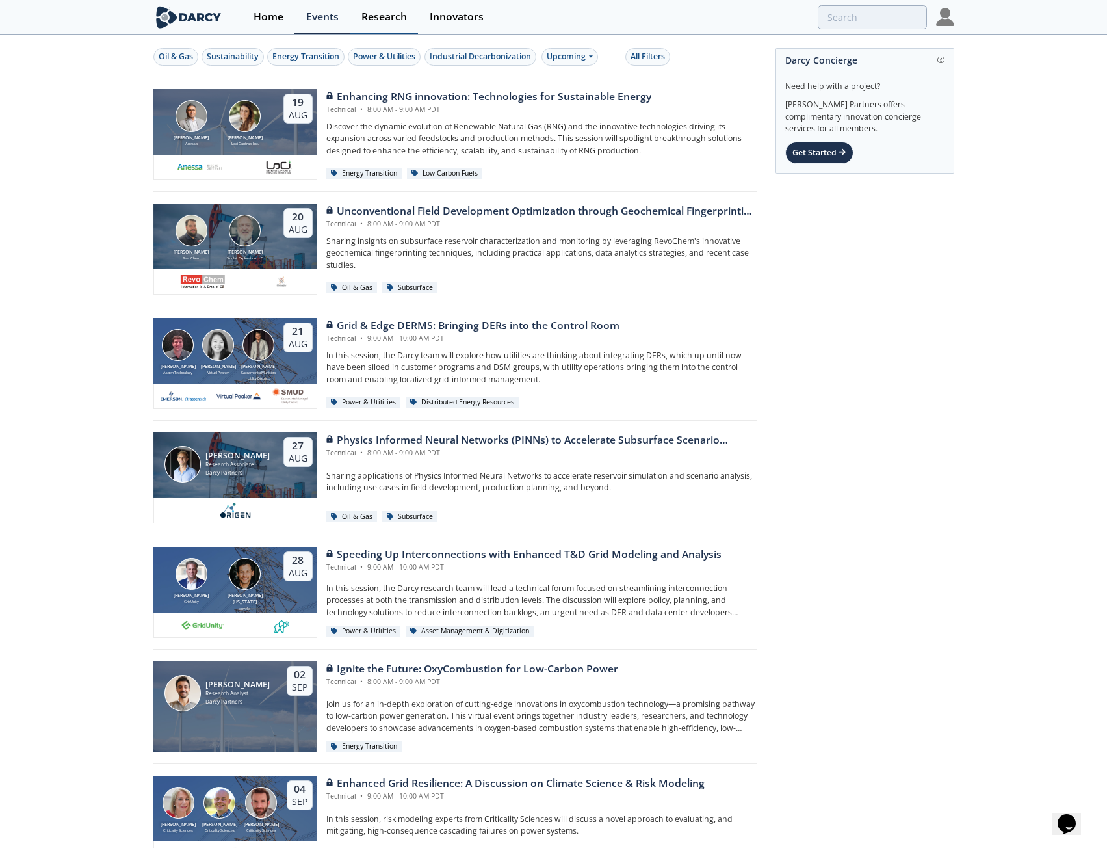
click at [372, 21] on div "Research" at bounding box center [383, 17] width 45 height 10
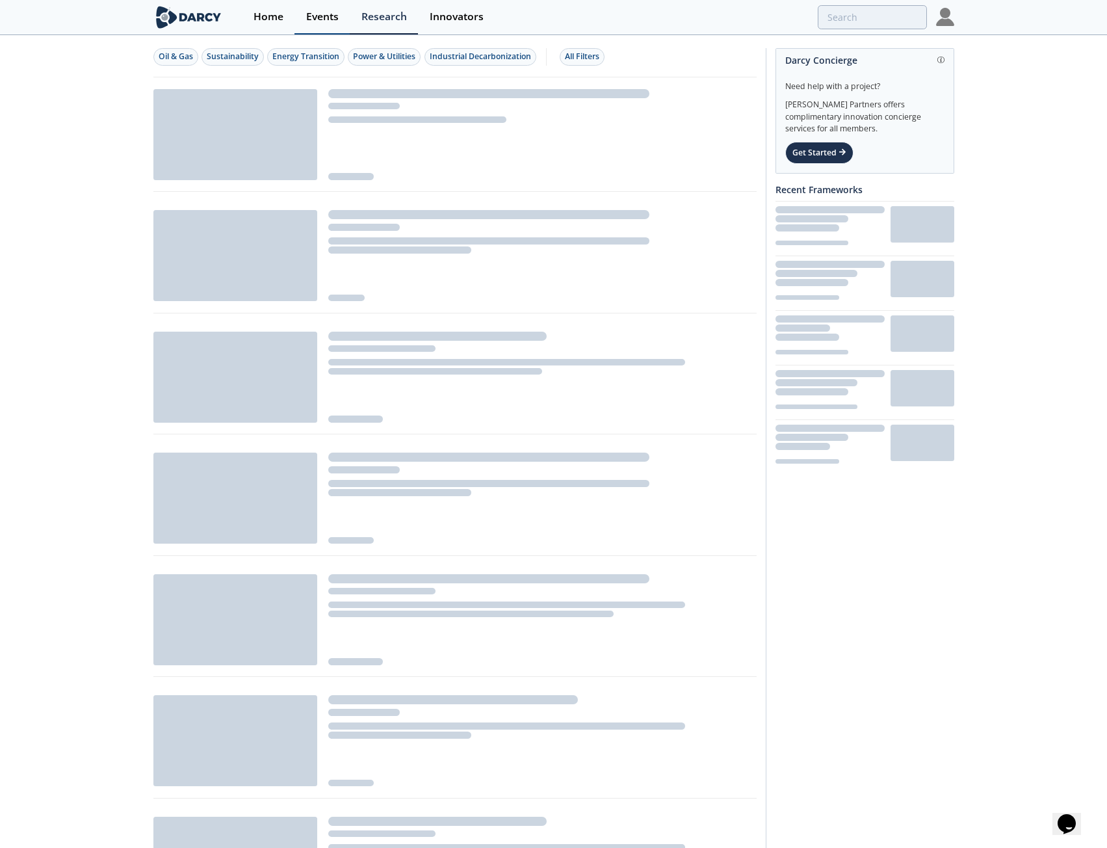
click at [306, 12] on div "Events" at bounding box center [322, 17] width 32 height 10
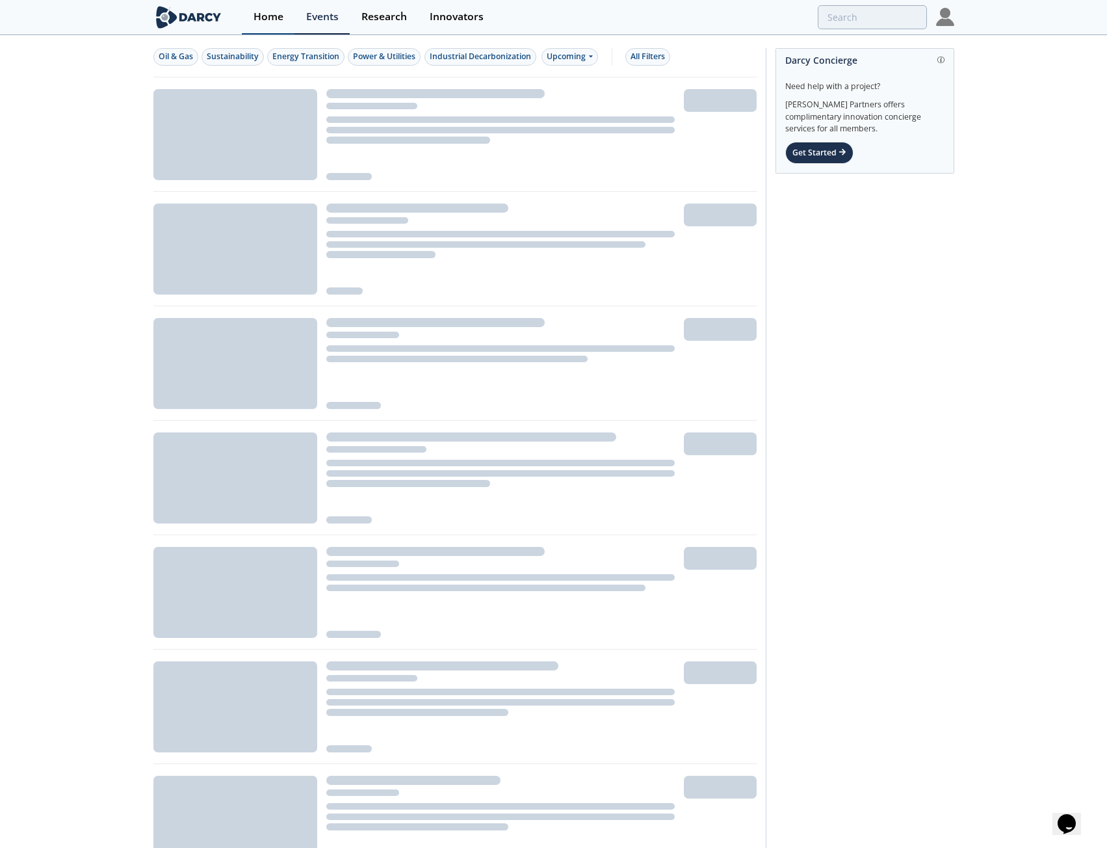
click at [271, 12] on div "Home" at bounding box center [268, 17] width 30 height 10
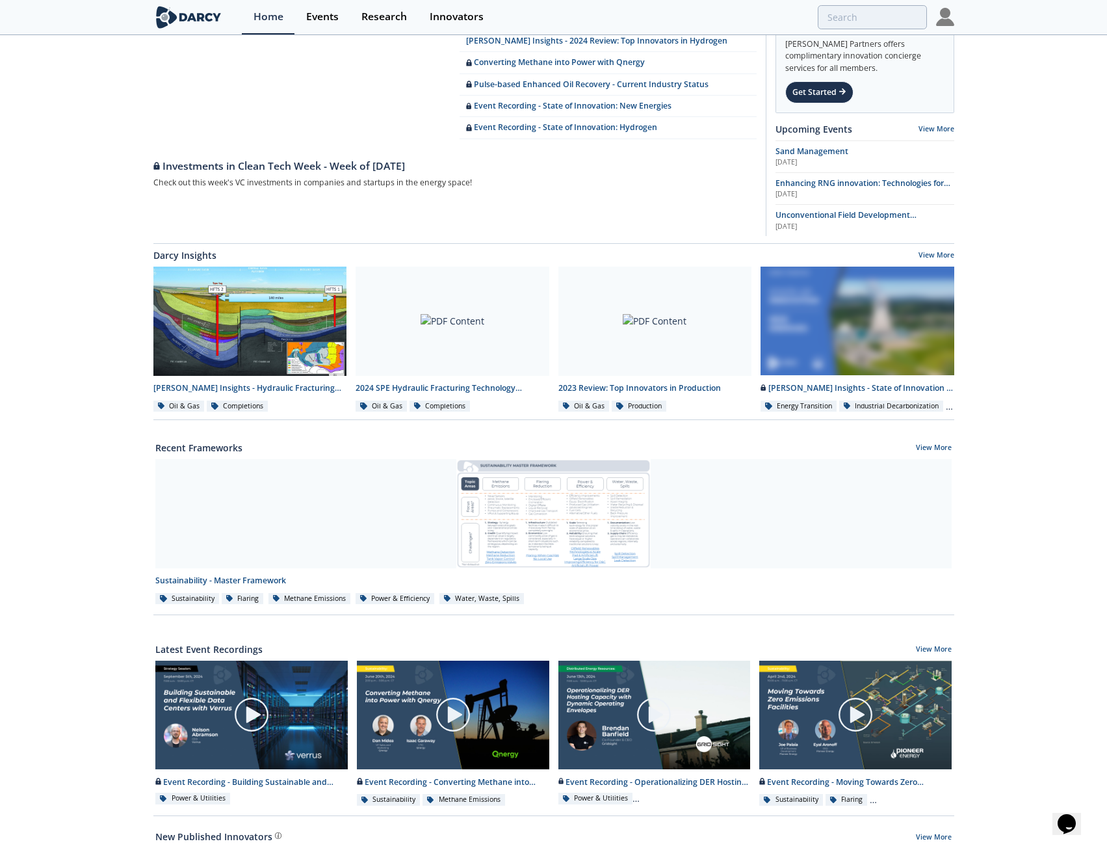
scroll to position [142, 0]
